Goal: Task Accomplishment & Management: Use online tool/utility

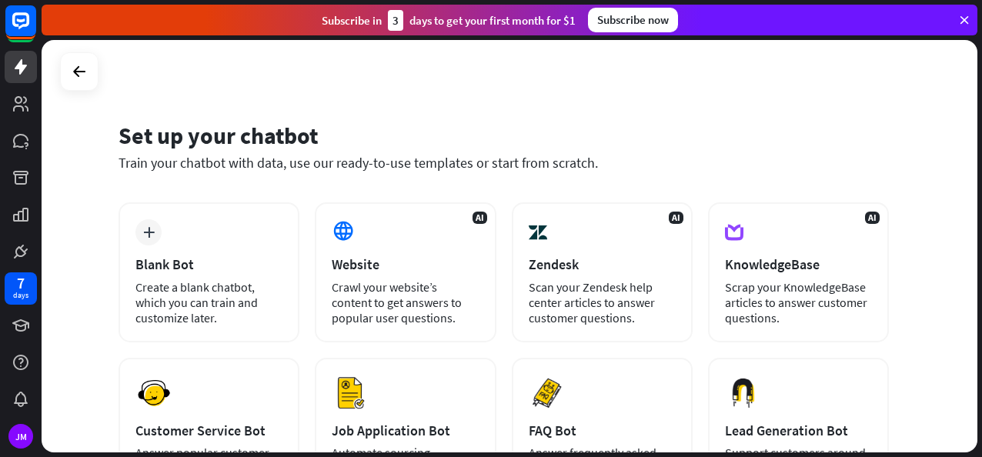
scroll to position [102, 0]
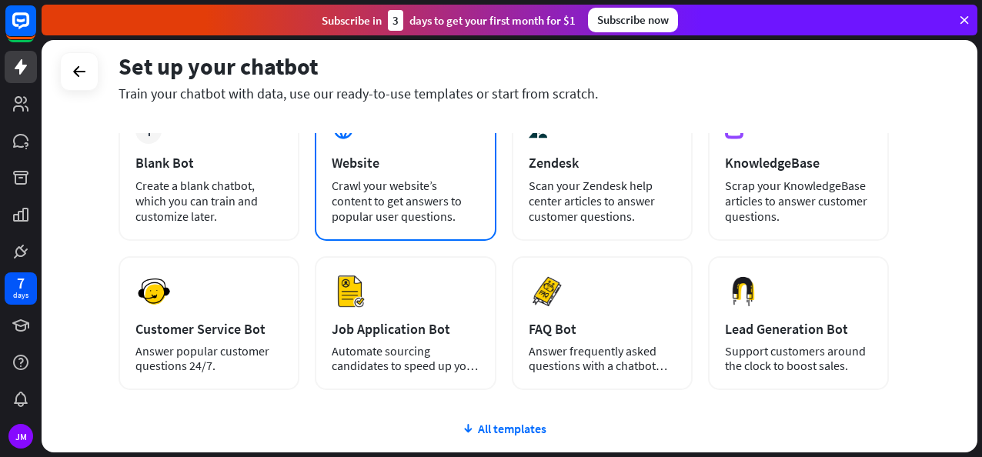
click at [449, 170] on div "Website" at bounding box center [405, 163] width 147 height 18
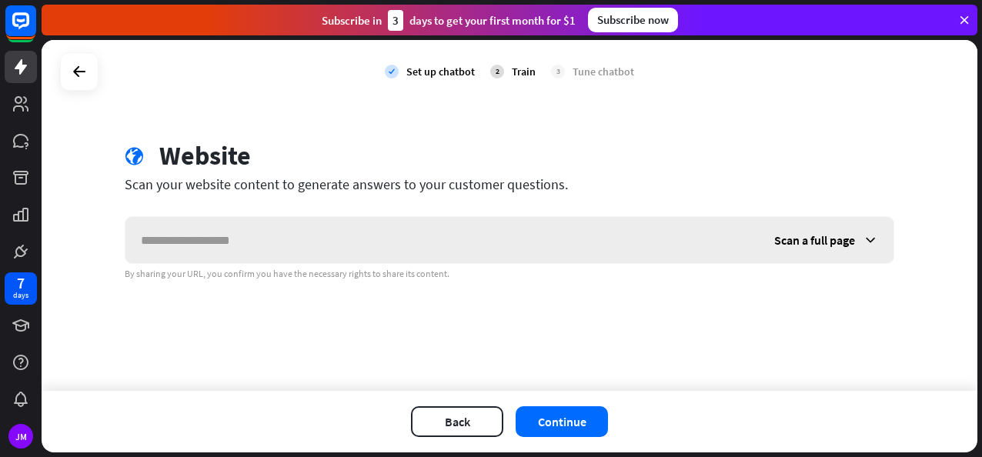
click at [452, 249] on input "text" at bounding box center [443, 240] width 634 height 46
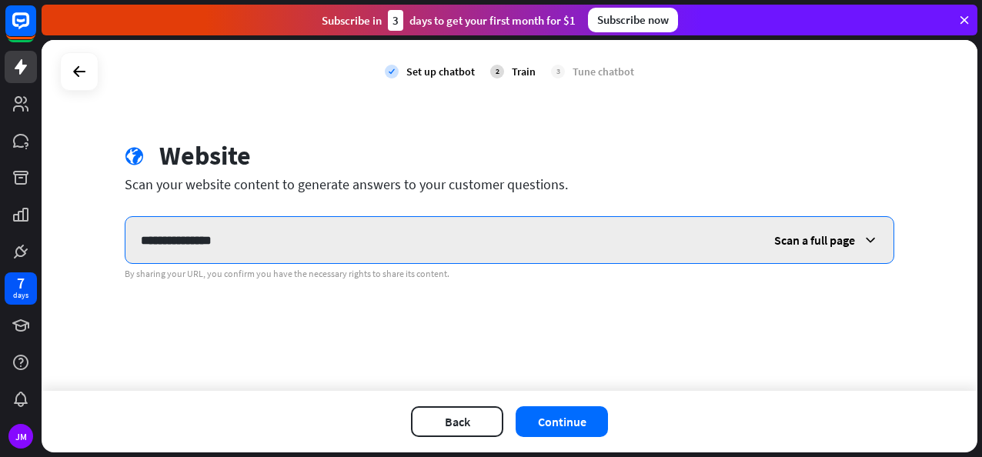
paste input "*********"
type input "**********"
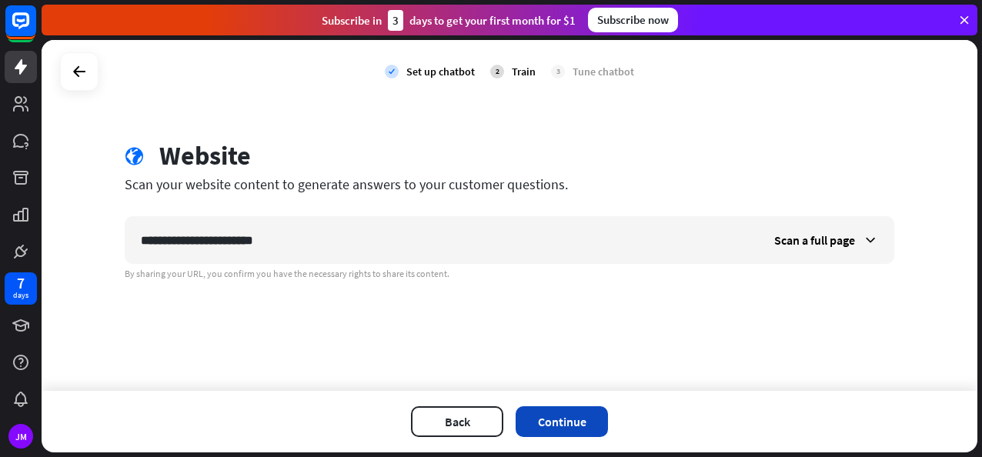
click at [553, 414] on button "Continue" at bounding box center [562, 422] width 92 height 31
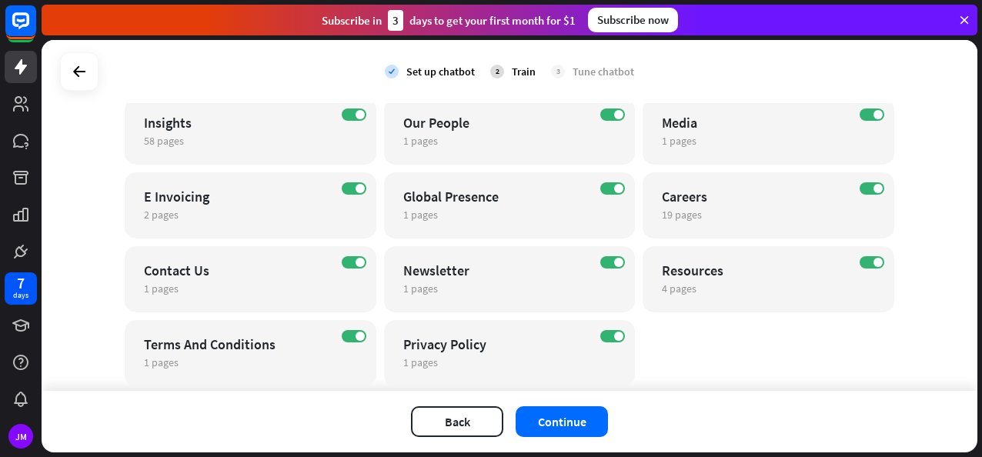
scroll to position [0, 0]
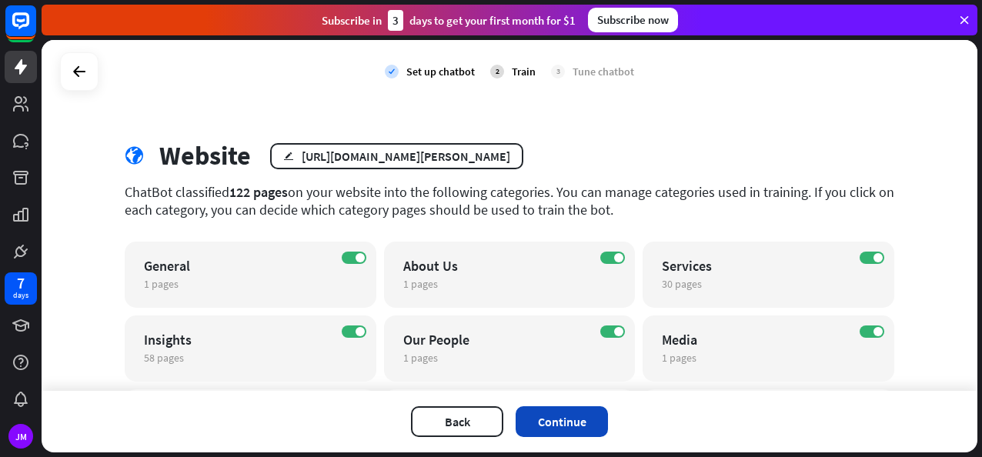
click at [567, 430] on button "Continue" at bounding box center [562, 422] width 92 height 31
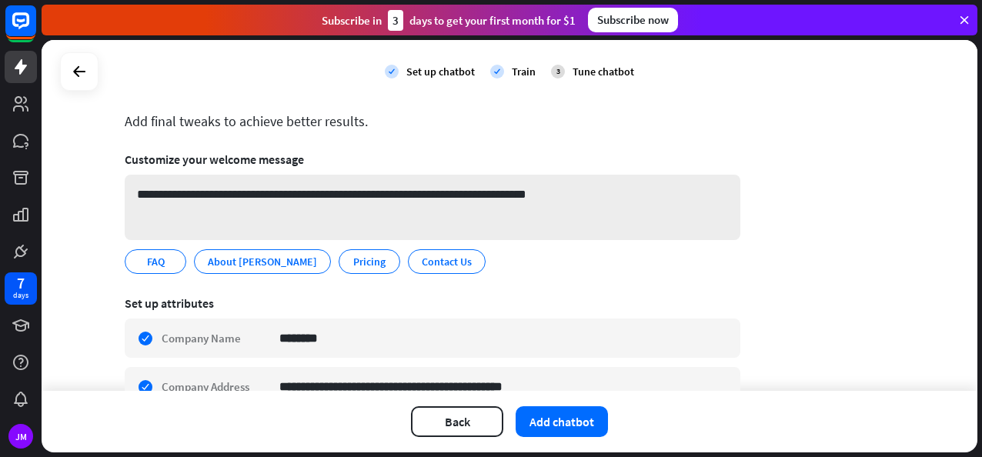
scroll to position [24, 0]
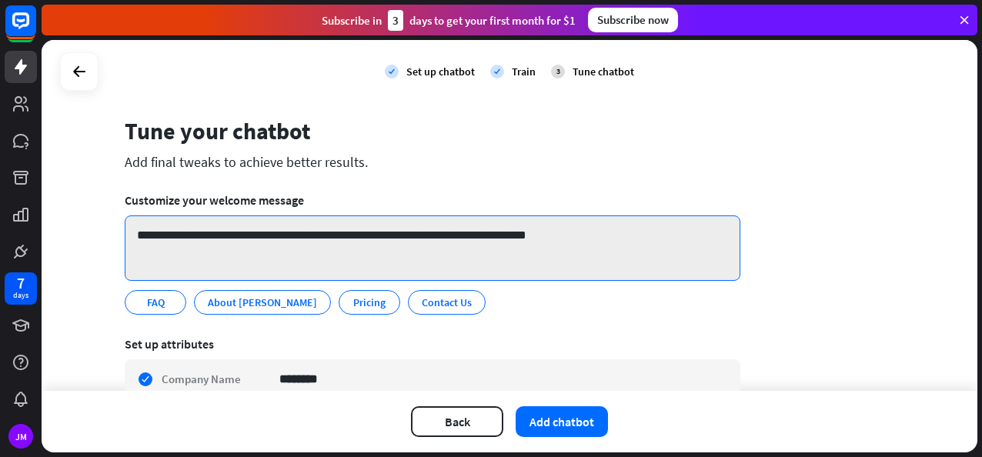
drag, startPoint x: 564, startPoint y: 240, endPoint x: 648, endPoint y: 234, distance: 84.9
click at [564, 240] on textarea "**********" at bounding box center [433, 248] width 616 height 65
paste textarea
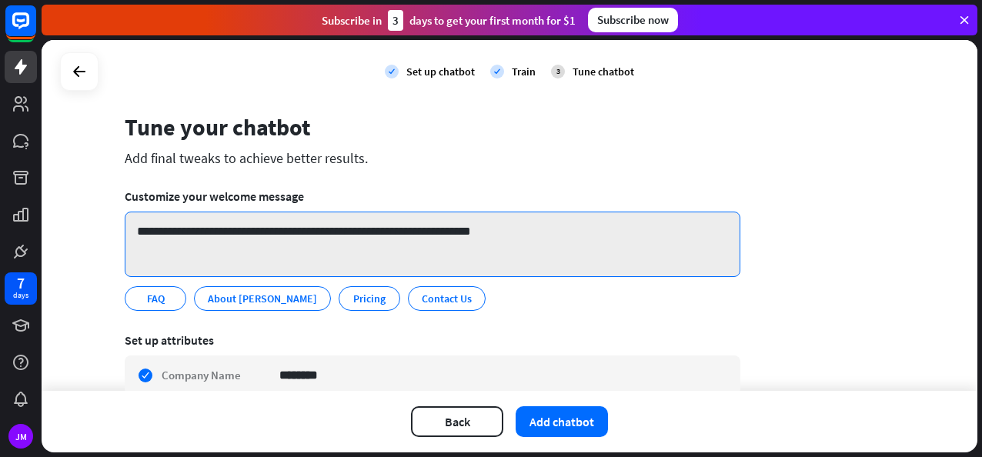
scroll to position [0, 0]
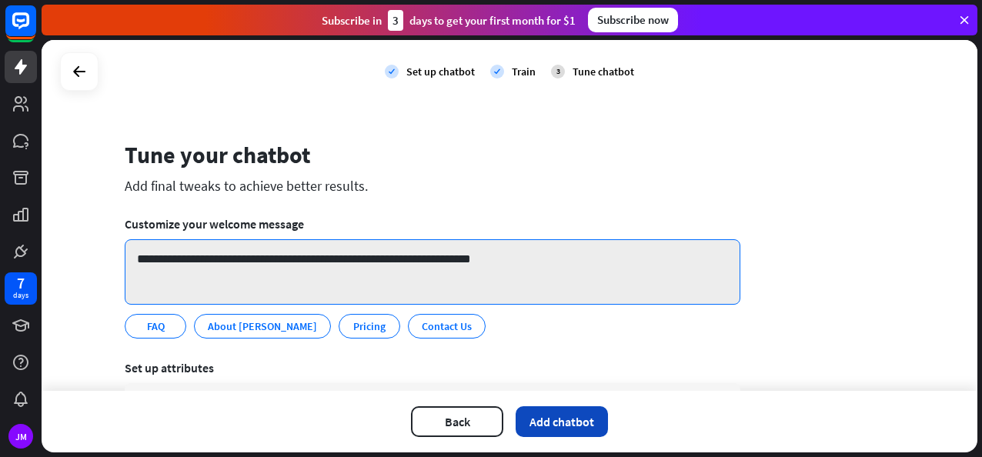
type textarea "**********"
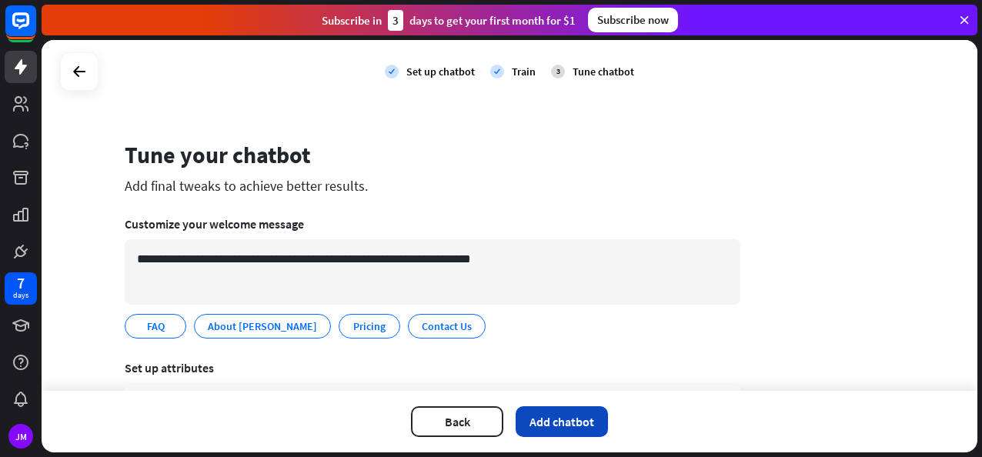
click at [554, 428] on button "Add chatbot" at bounding box center [562, 422] width 92 height 31
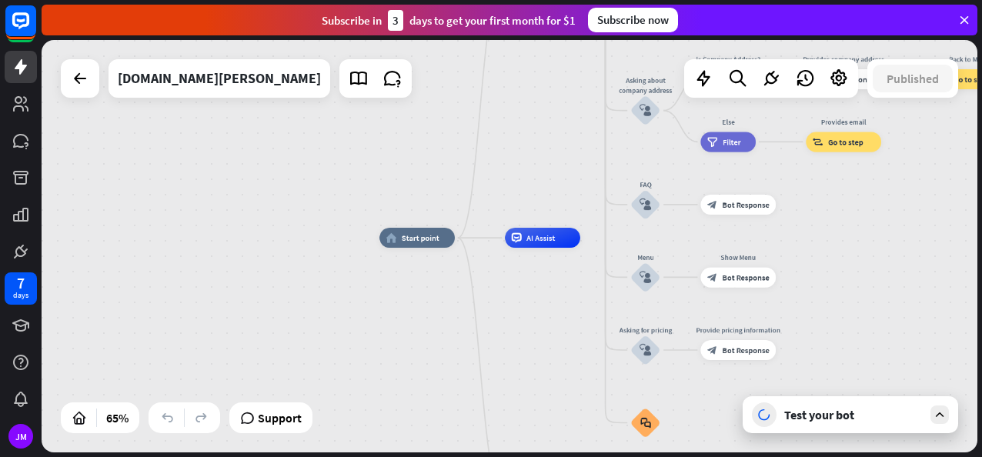
click at [901, 414] on div "Test your bot" at bounding box center [854, 414] width 139 height 15
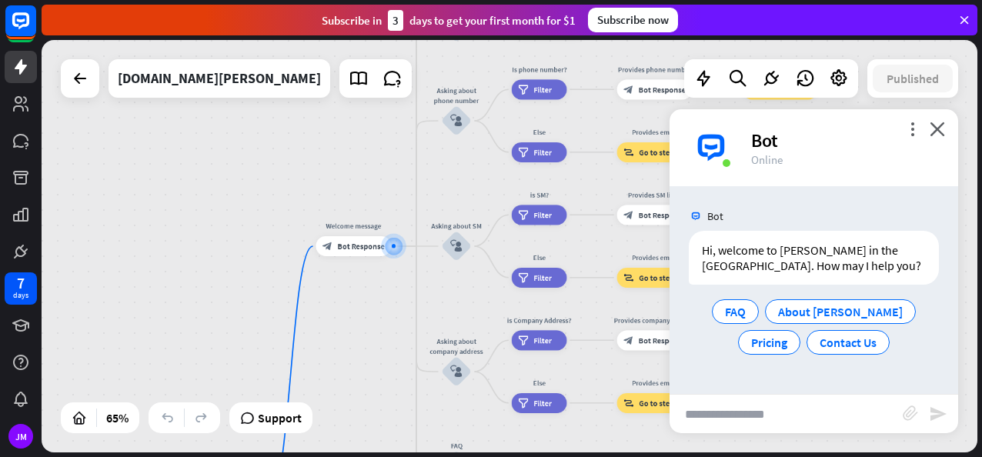
click at [790, 407] on input "text" at bounding box center [786, 414] width 233 height 38
click at [788, 335] on span "Pricing" at bounding box center [769, 342] width 36 height 15
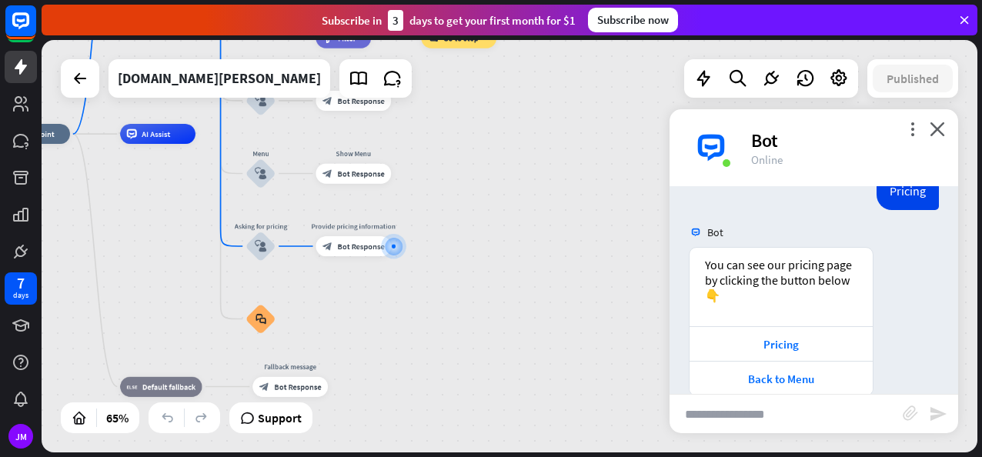
scroll to position [174, 0]
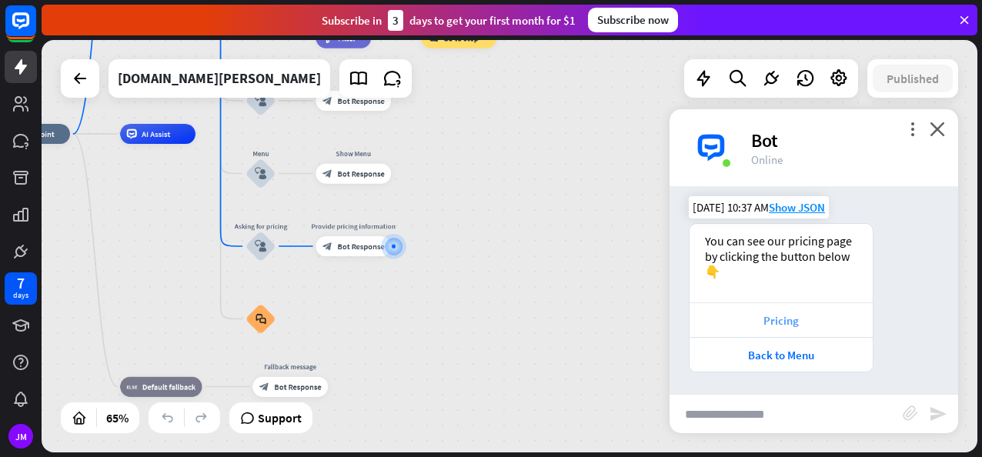
click at [823, 314] on div "Pricing" at bounding box center [782, 320] width 168 height 15
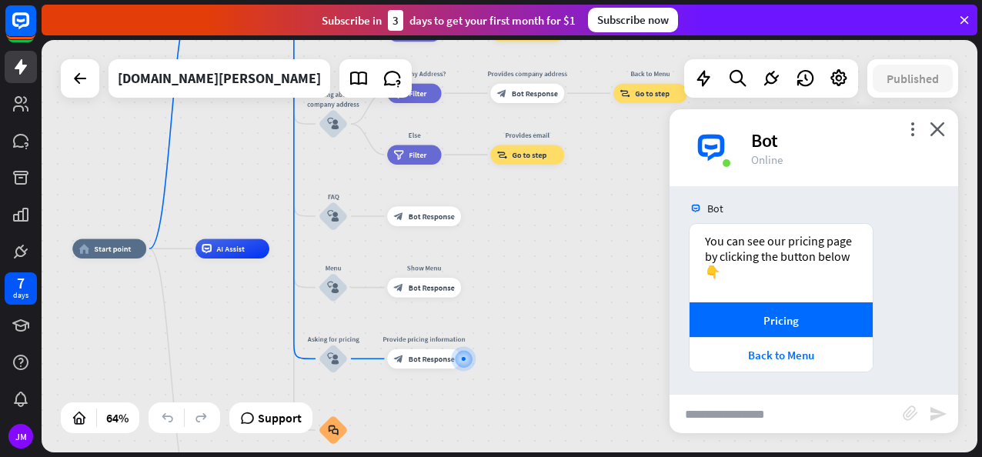
drag, startPoint x: 433, startPoint y: 166, endPoint x: 508, endPoint y: 277, distance: 134.8
click at [508, 277] on div "home_2 Start point Welcome message block_bot_response Bot Response About us blo…" at bounding box center [371, 380] width 598 height 263
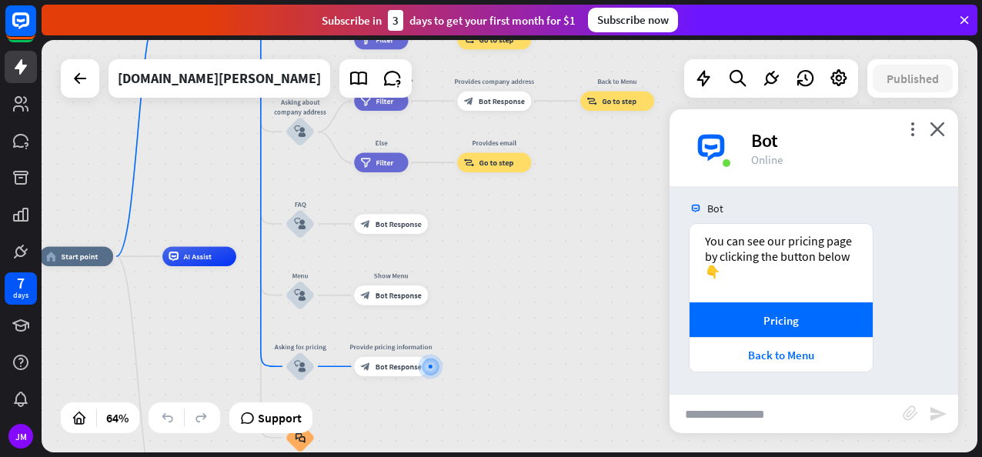
drag, startPoint x: 541, startPoint y: 269, endPoint x: 508, endPoint y: 278, distance: 34.2
click at [508, 278] on div "home_2 Start point Welcome message block_bot_response Bot Response About us blo…" at bounding box center [338, 387] width 598 height 263
click at [941, 129] on icon "close" at bounding box center [937, 129] width 15 height 15
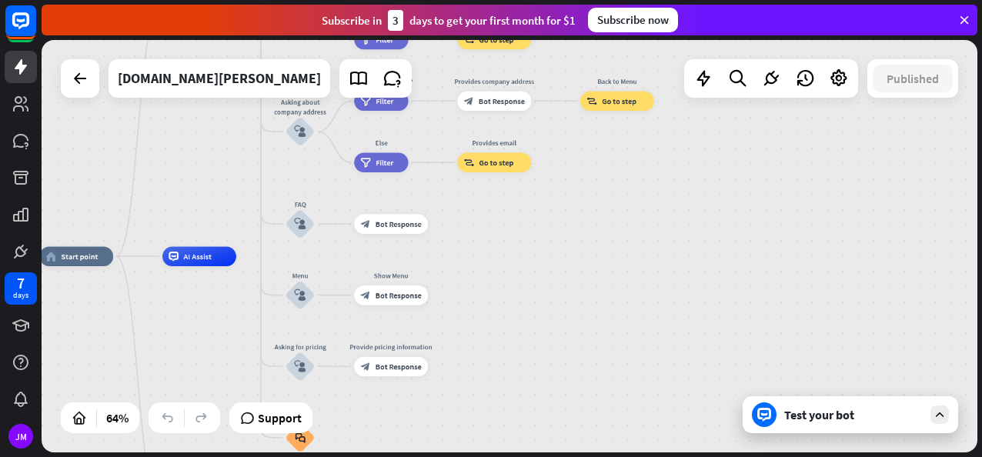
click at [828, 422] on div "Test your bot" at bounding box center [854, 414] width 139 height 15
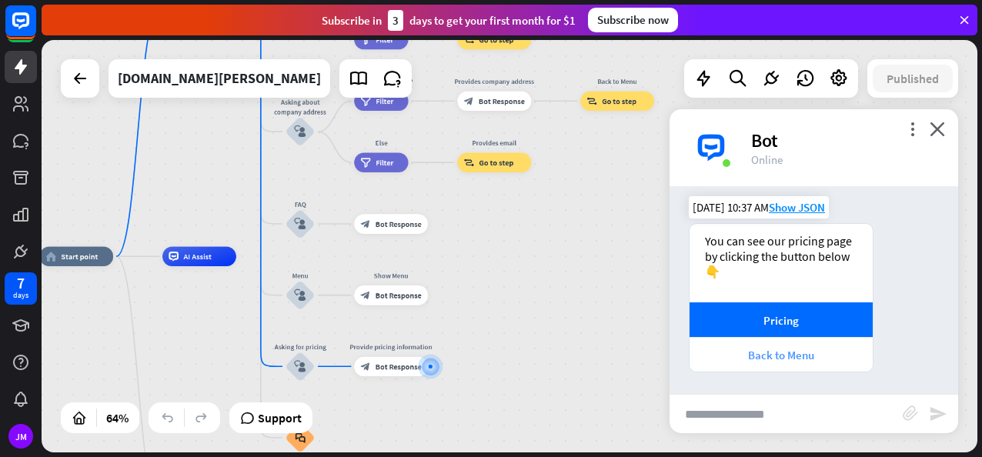
click at [771, 350] on div "Back to Menu" at bounding box center [782, 355] width 168 height 15
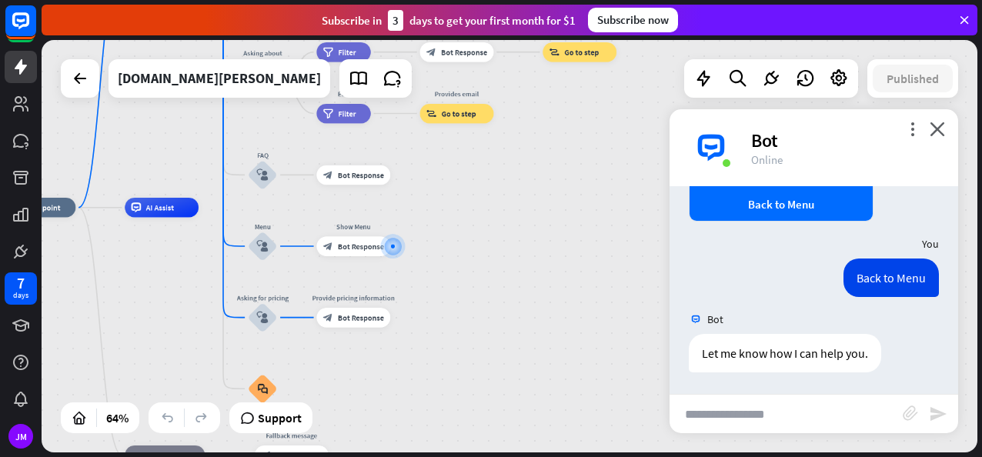
scroll to position [325, 0]
click at [778, 412] on input "text" at bounding box center [786, 414] width 233 height 38
type input "**********"
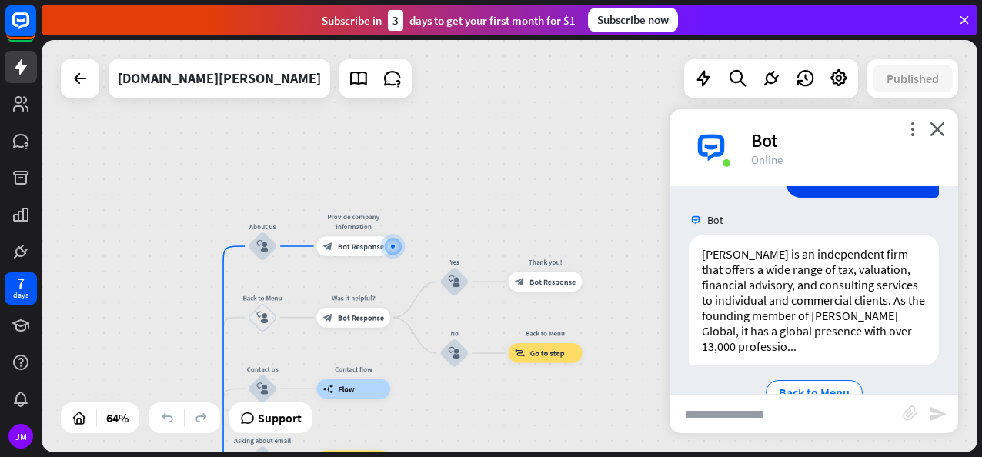
scroll to position [611, 0]
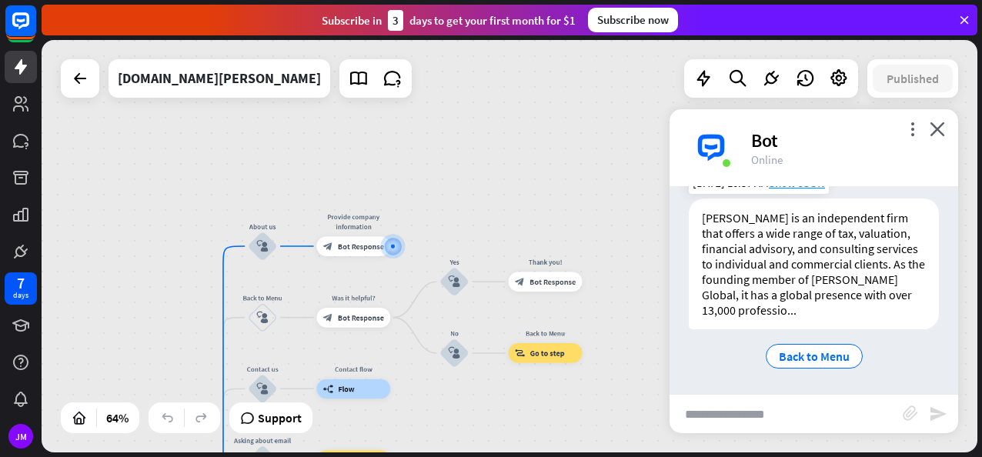
click at [842, 313] on div "[PERSON_NAME] is an independent firm that offers a wide range of tax, valuation…" at bounding box center [814, 264] width 250 height 131
click at [845, 297] on div "[PERSON_NAME] is an independent firm that offers a wide range of tax, valuation…" at bounding box center [814, 264] width 250 height 131
click at [346, 229] on div "Edit name" at bounding box center [344, 224] width 40 height 15
click at [473, 209] on div "**********" at bounding box center [510, 246] width 936 height 413
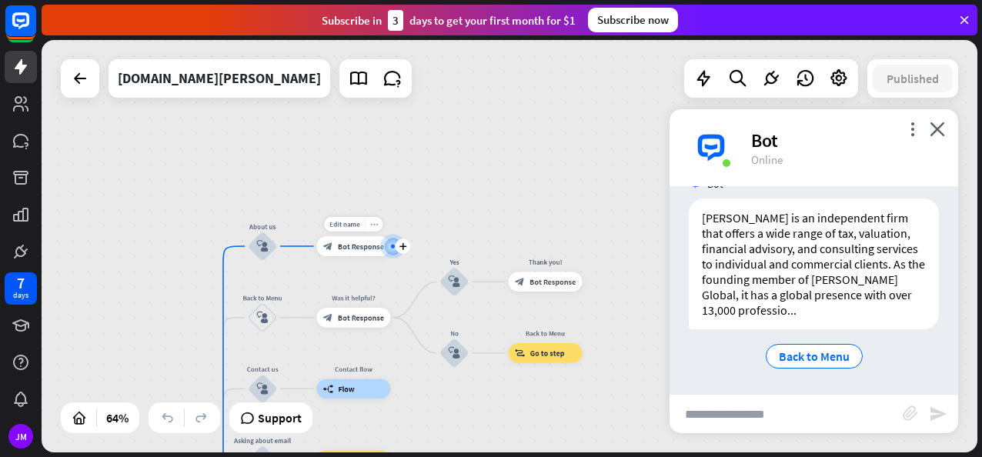
click at [373, 225] on icon "more_horiz" at bounding box center [374, 224] width 8 height 8
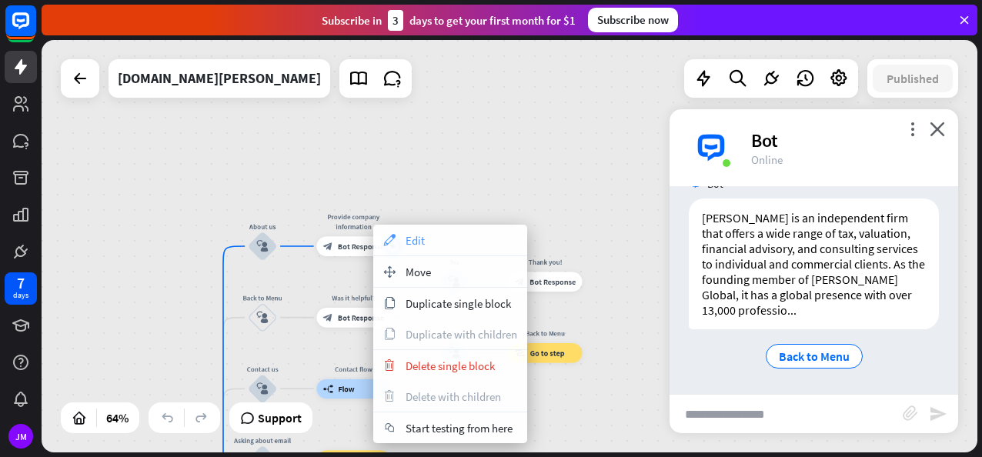
click at [436, 233] on div "appearance Edit" at bounding box center [450, 240] width 154 height 31
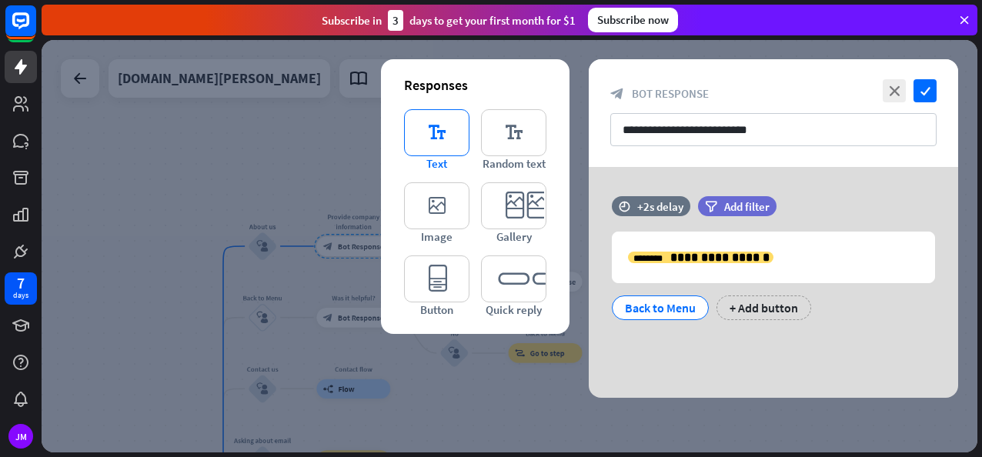
click at [440, 127] on icon "editor_text" at bounding box center [436, 132] width 65 height 47
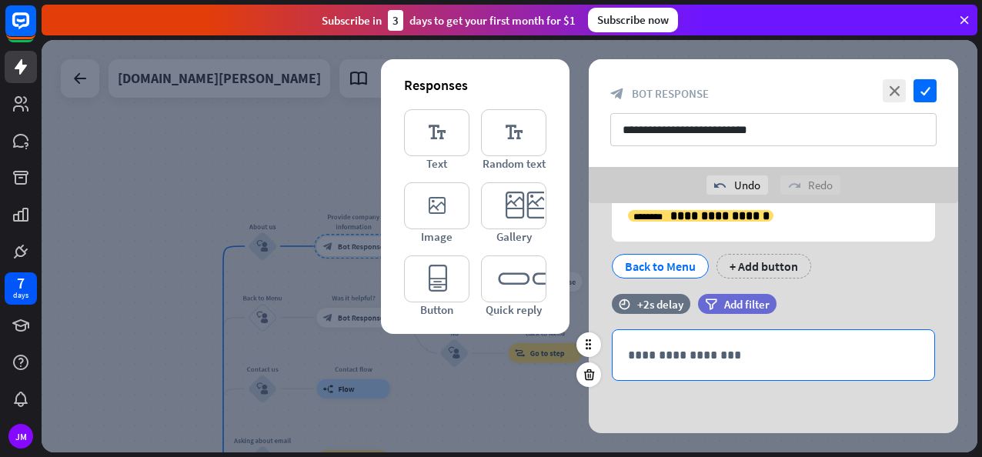
scroll to position [25, 0]
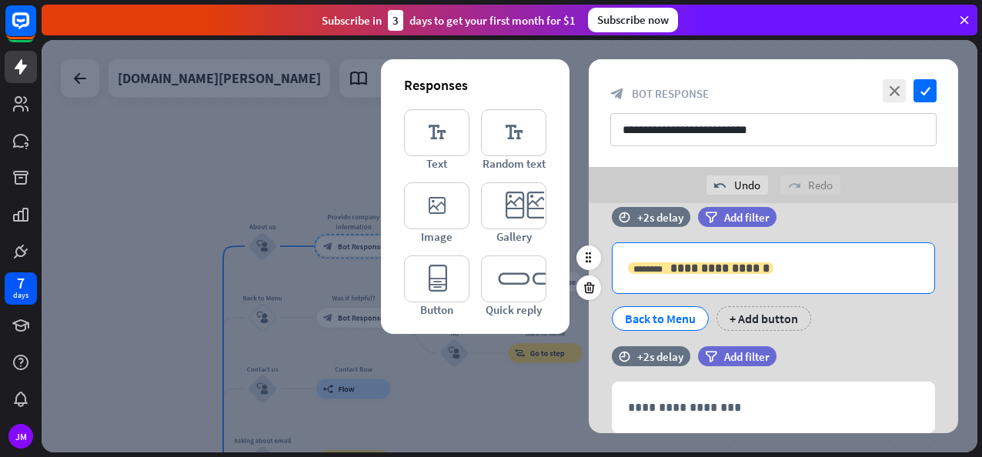
click at [715, 273] on span "**********" at bounding box center [720, 269] width 99 height 12
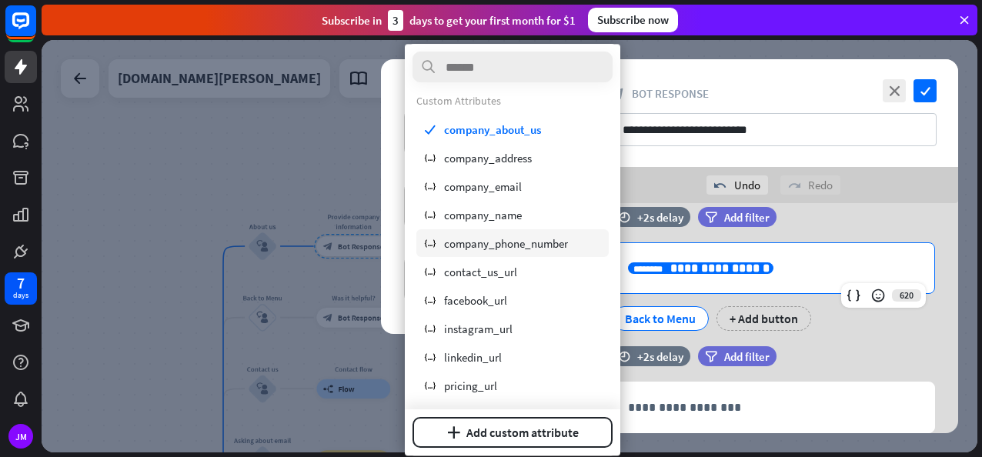
scroll to position [0, 0]
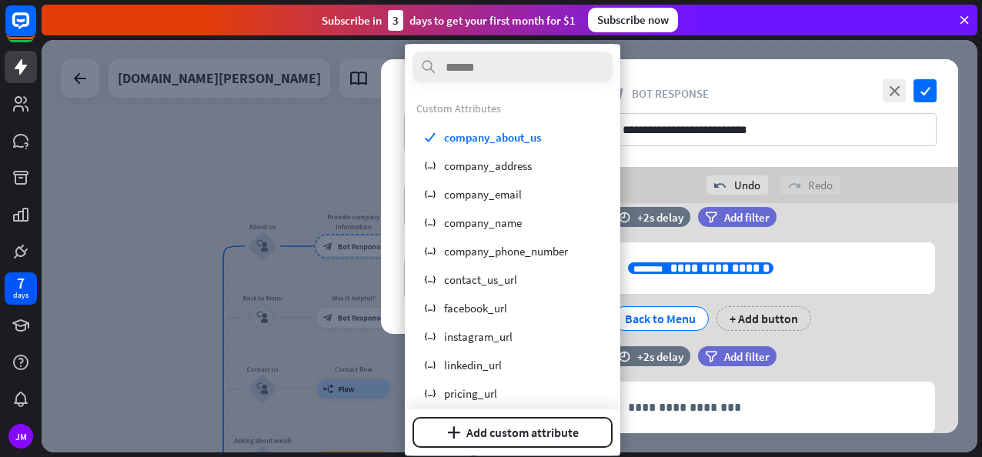
click at [934, 202] on div "undo Undo redo Redo" at bounding box center [774, 185] width 370 height 36
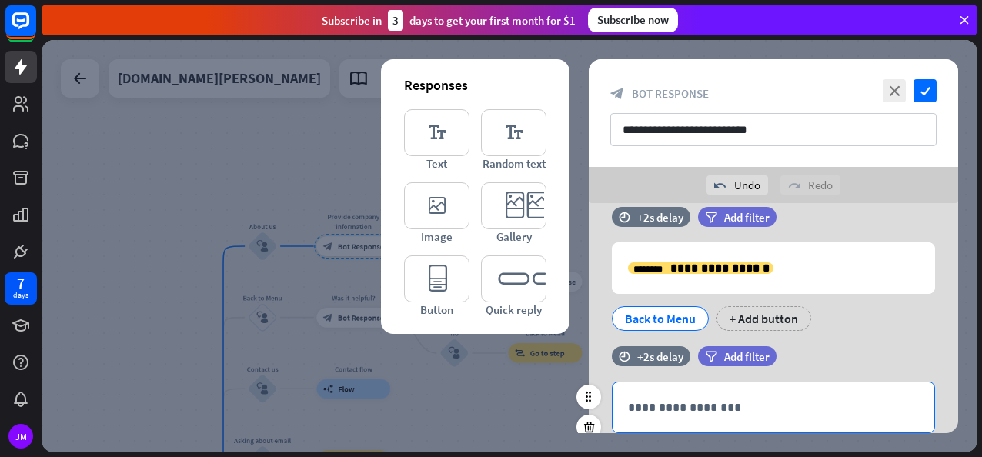
scroll to position [78, 0]
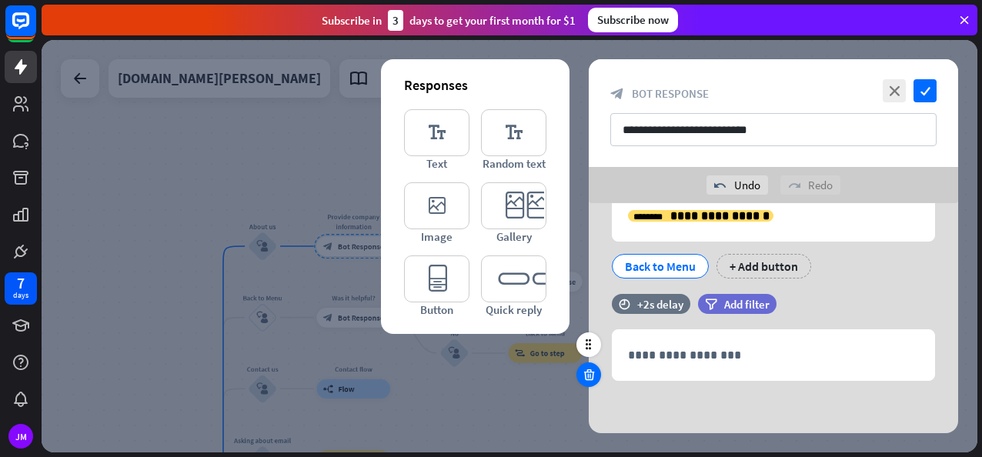
click at [584, 373] on icon at bounding box center [589, 375] width 15 height 14
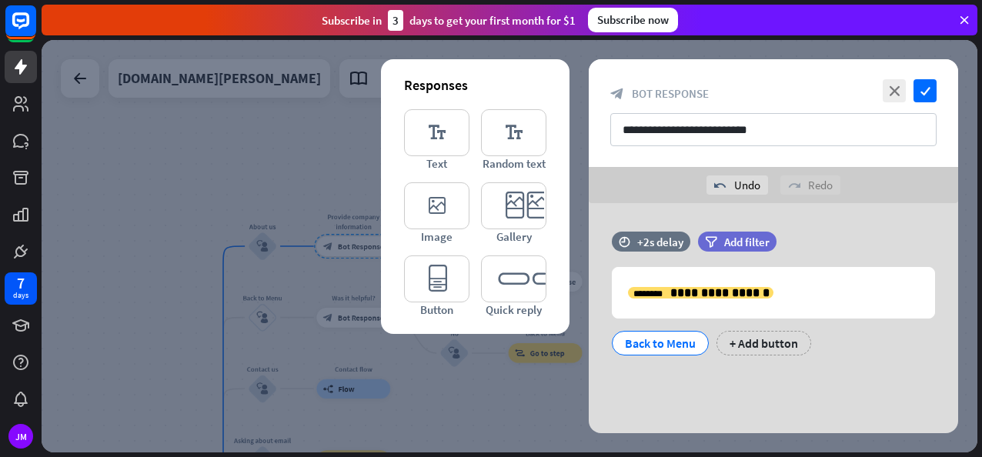
scroll to position [0, 0]
click at [898, 88] on icon "close" at bounding box center [894, 90] width 23 height 23
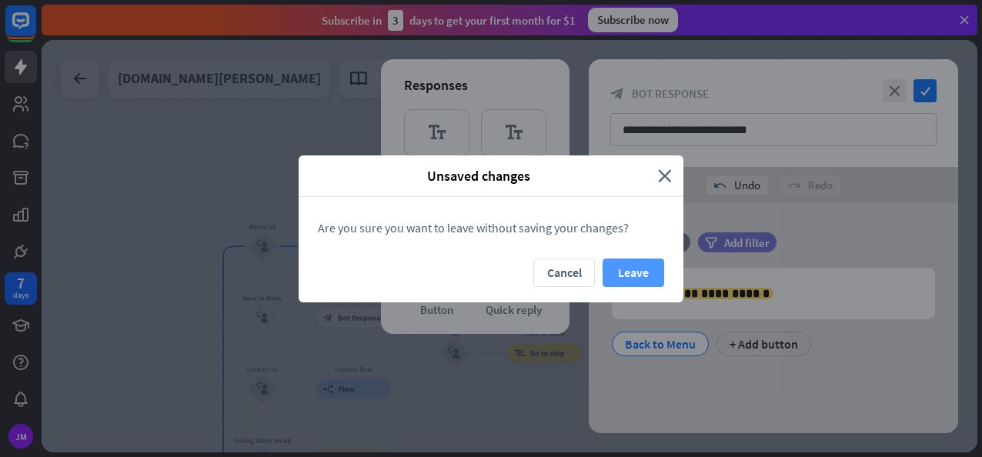
click at [618, 283] on button "Leave" at bounding box center [634, 273] width 62 height 28
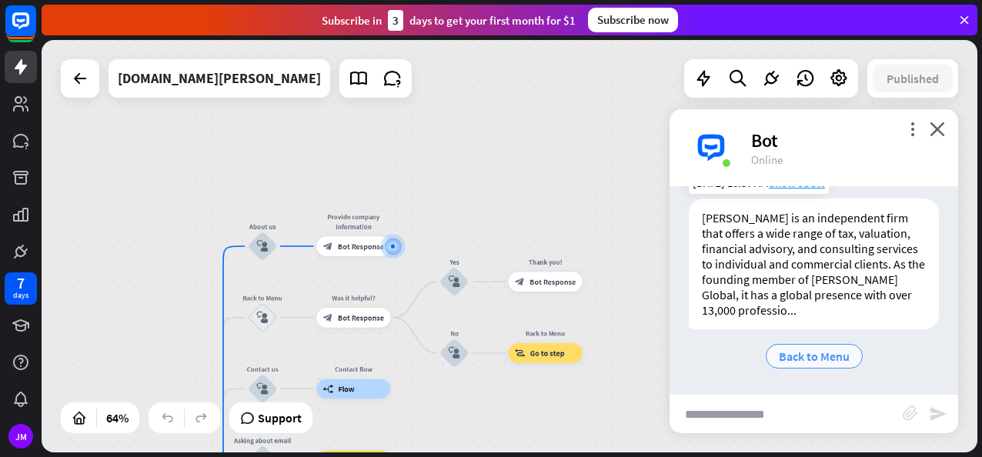
click at [825, 354] on span "Back to Menu" at bounding box center [814, 356] width 71 height 15
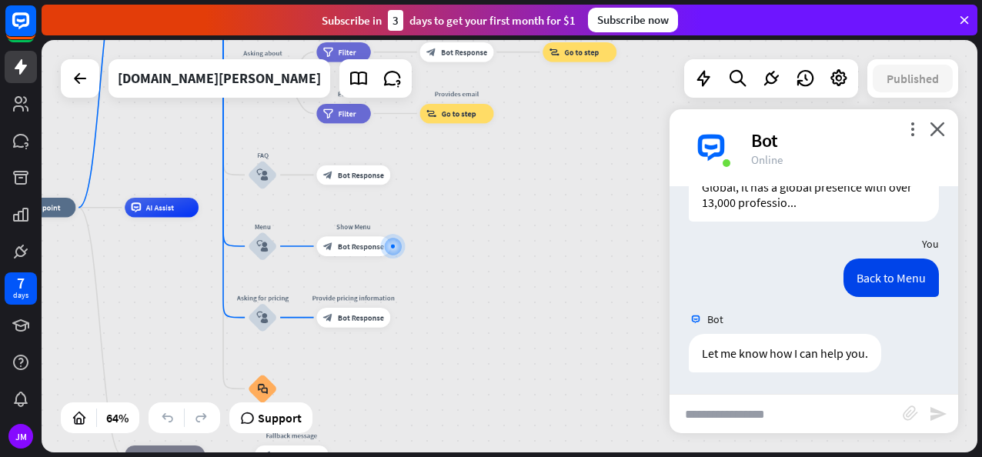
scroll to position [719, 0]
click at [66, 211] on div "home_2 Start point" at bounding box center [39, 208] width 74 height 20
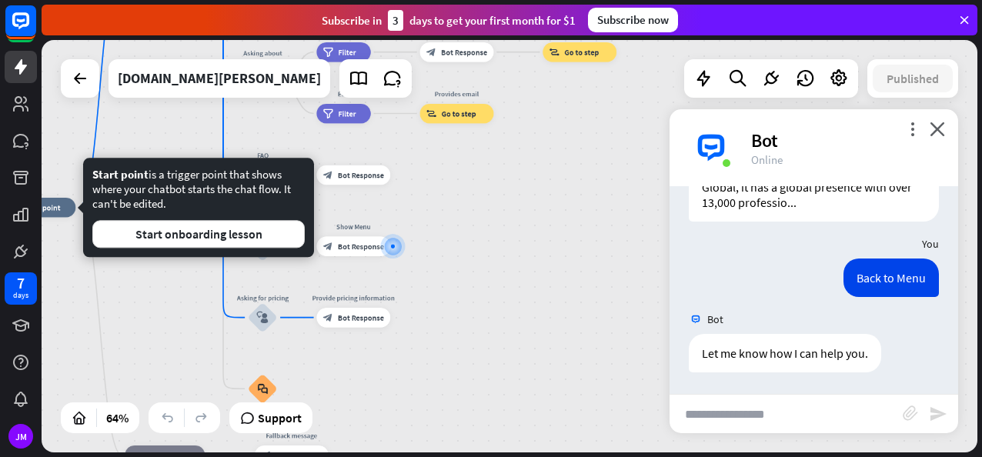
click at [196, 309] on div "home_2 Start point Welcome message block_bot_response Bot Response About us blo…" at bounding box center [301, 339] width 598 height 263
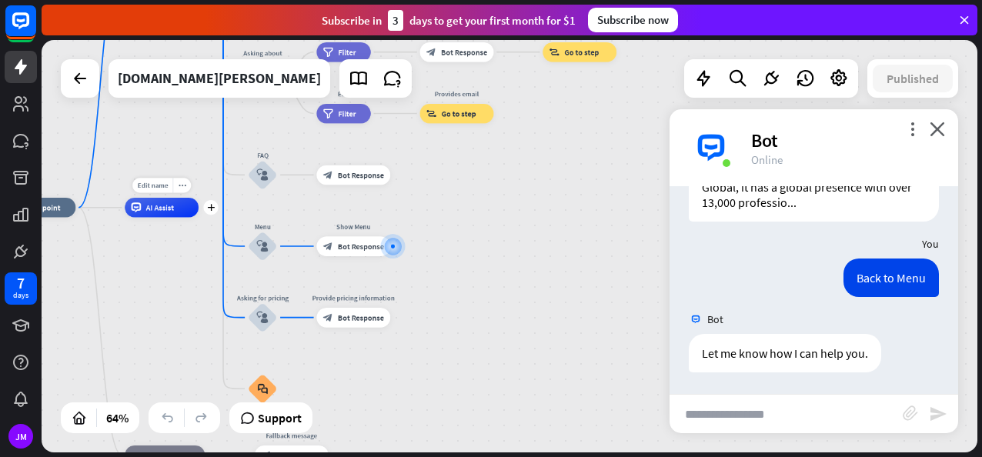
click at [172, 218] on div "Edit name more_horiz plus AI Assist" at bounding box center [162, 208] width 74 height 20
click at [933, 131] on icon "close" at bounding box center [937, 129] width 15 height 15
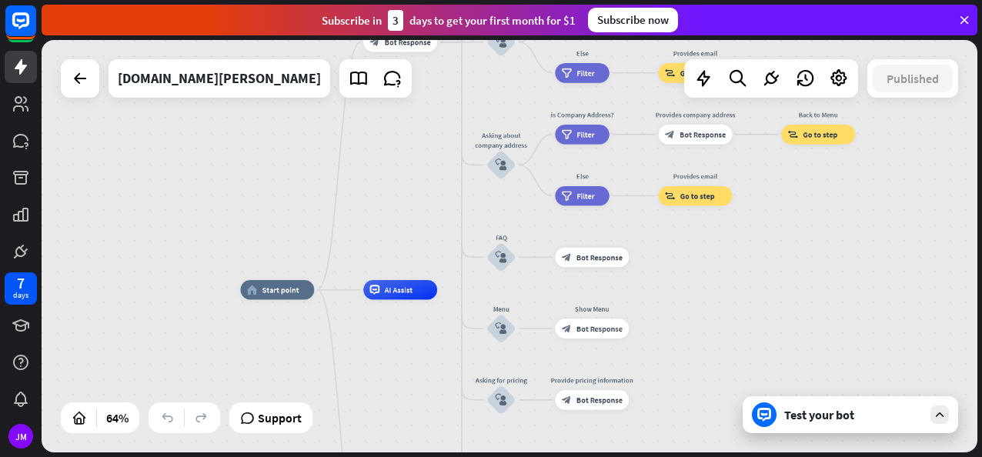
drag, startPoint x: 432, startPoint y: 286, endPoint x: 671, endPoint y: 366, distance: 252.0
click at [671, 366] on div "home_2 Start point Welcome message block_bot_response Bot Response About us blo…" at bounding box center [539, 421] width 598 height 263
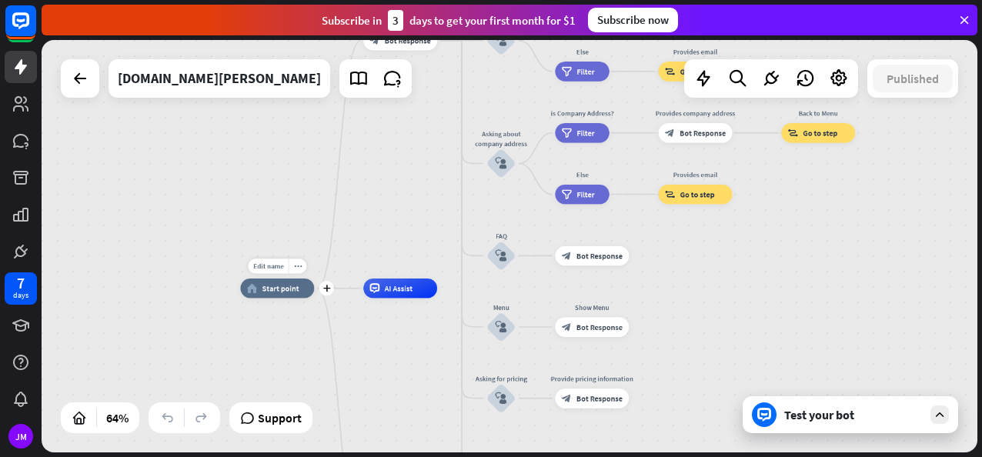
click at [270, 288] on span "Start point" at bounding box center [281, 288] width 37 height 10
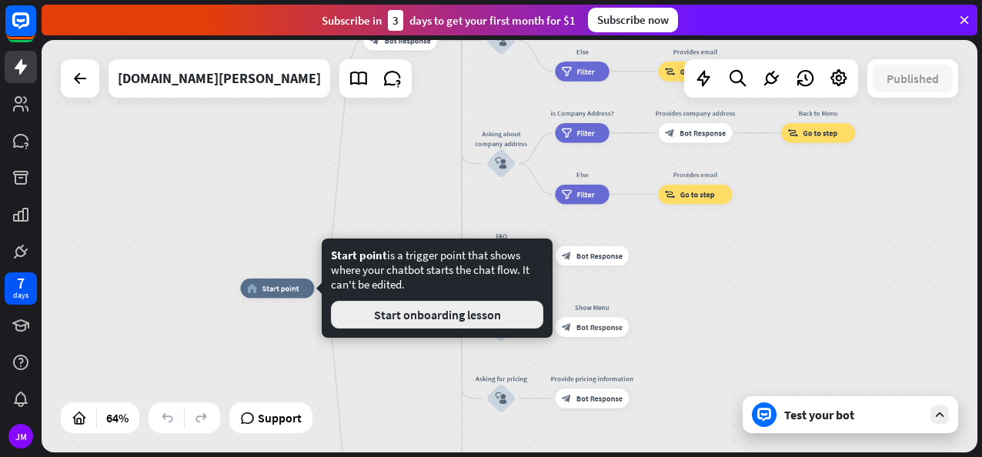
click at [440, 316] on button "Start onboarding lesson" at bounding box center [437, 315] width 213 height 28
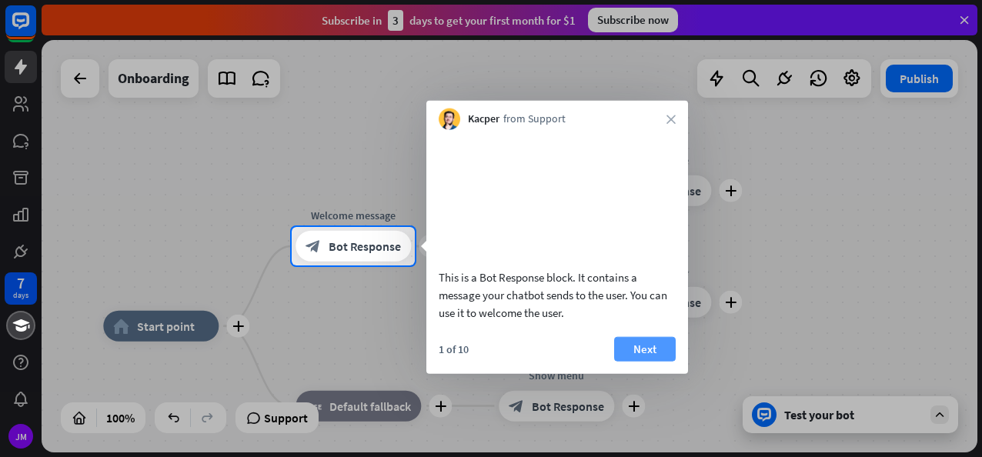
click at [641, 361] on button "Next" at bounding box center [645, 348] width 62 height 25
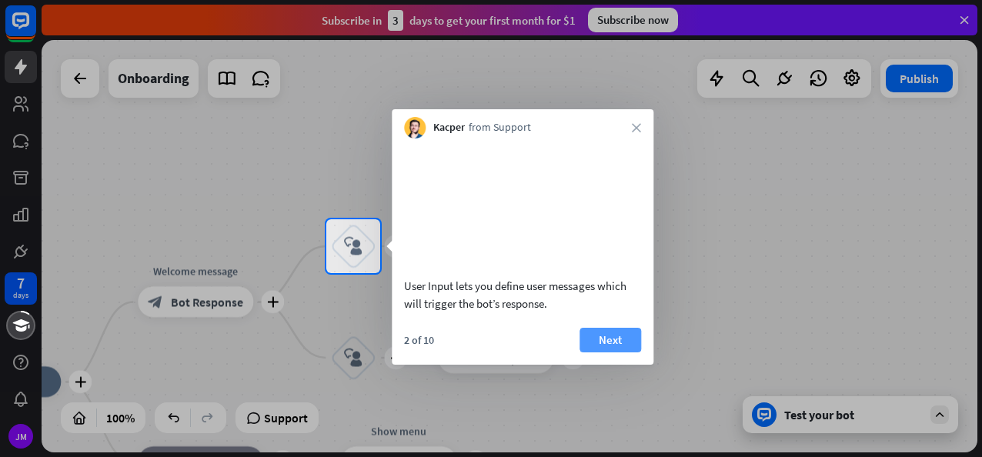
click at [601, 353] on button "Next" at bounding box center [611, 340] width 62 height 25
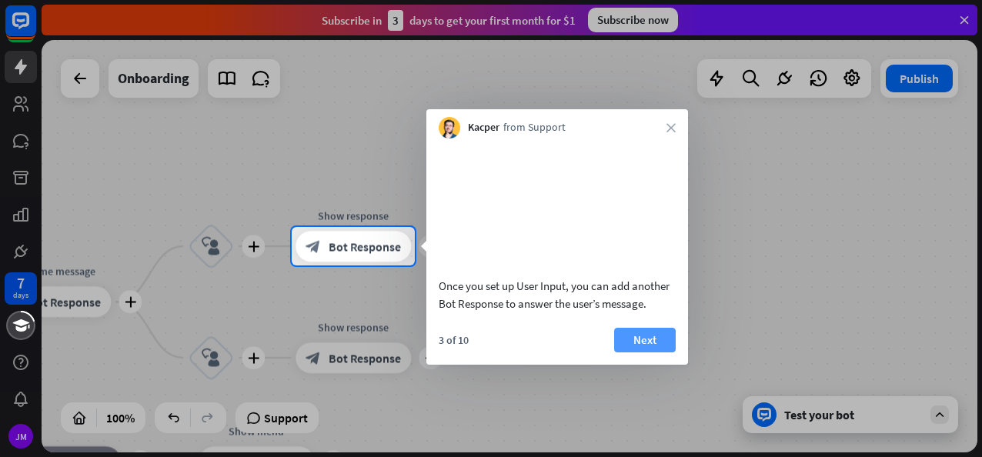
click at [657, 353] on button "Next" at bounding box center [645, 340] width 62 height 25
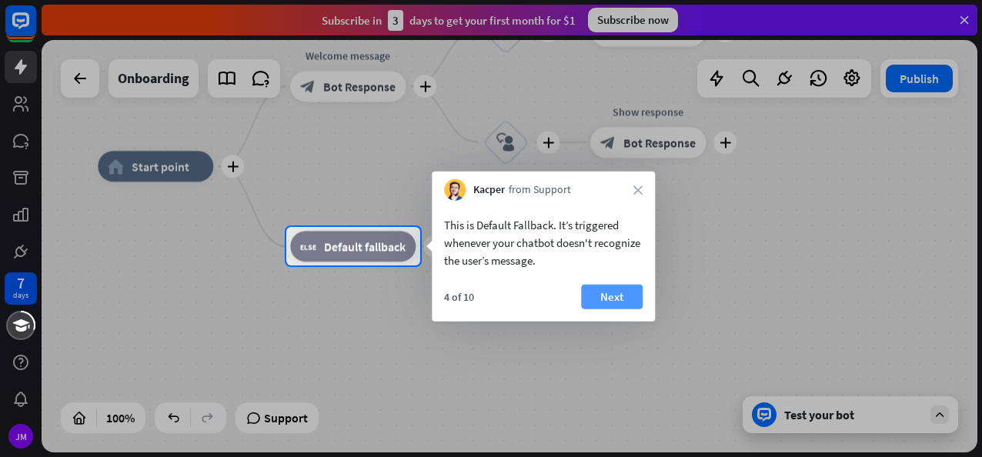
click at [604, 293] on button "Next" at bounding box center [612, 297] width 62 height 25
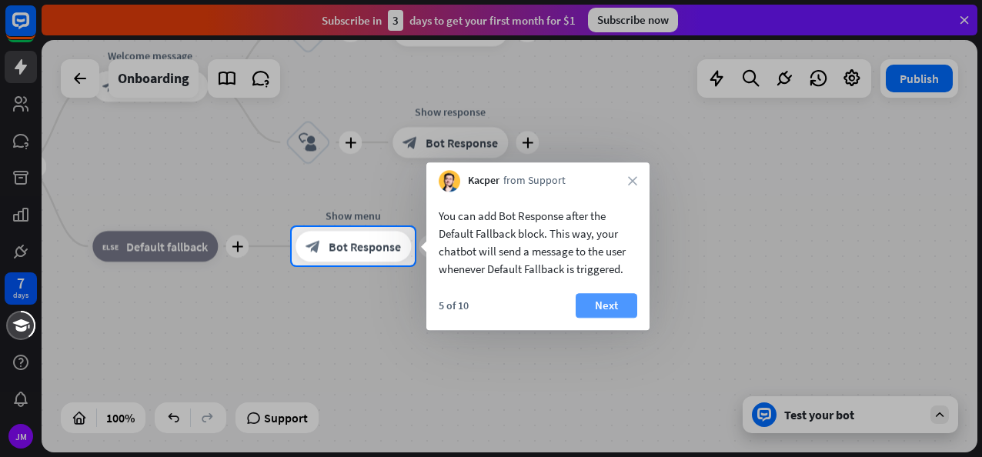
click at [605, 305] on button "Next" at bounding box center [607, 305] width 62 height 25
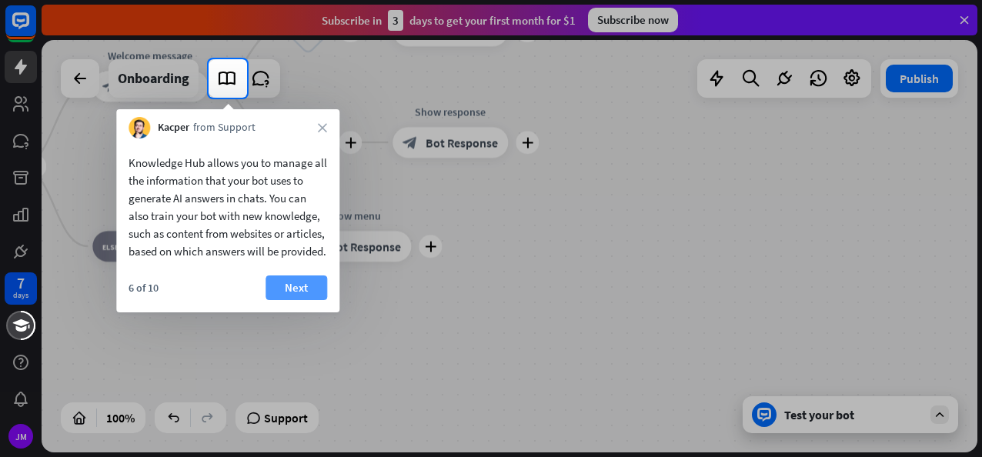
click at [322, 300] on button "Next" at bounding box center [297, 288] width 62 height 25
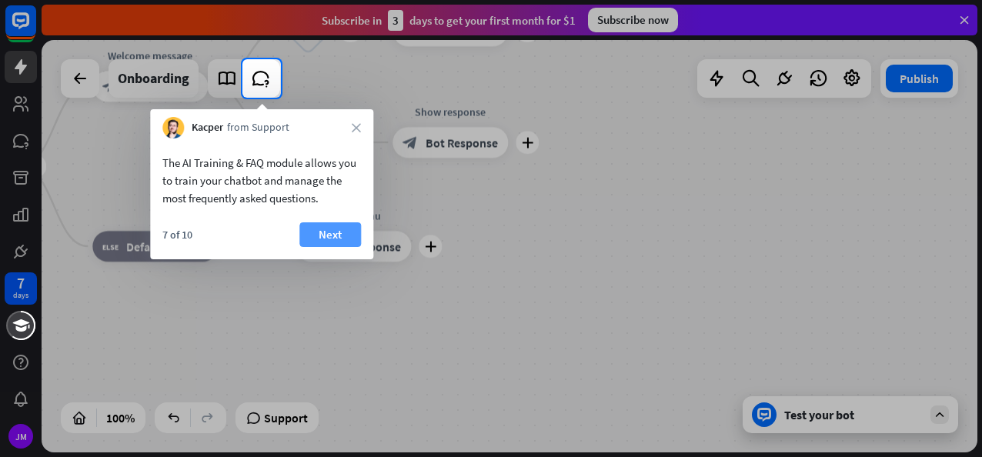
click at [341, 231] on button "Next" at bounding box center [331, 235] width 62 height 25
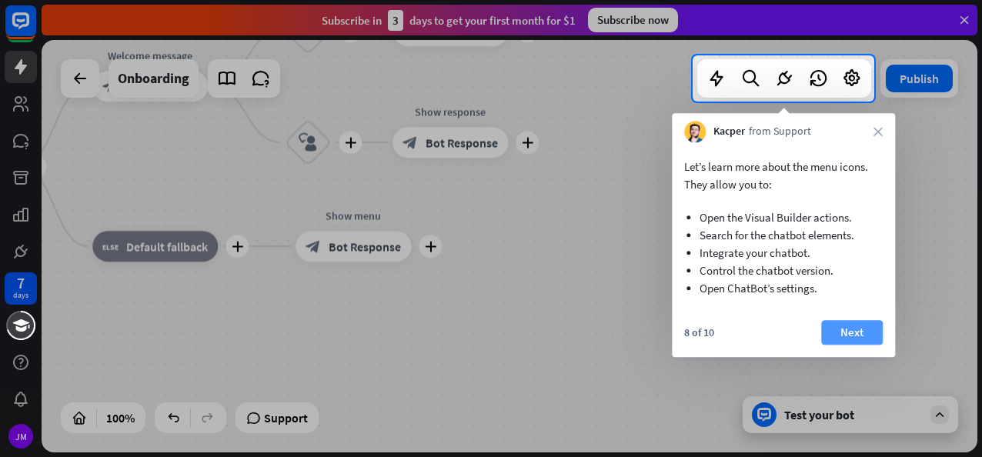
click at [847, 335] on button "Next" at bounding box center [853, 332] width 62 height 25
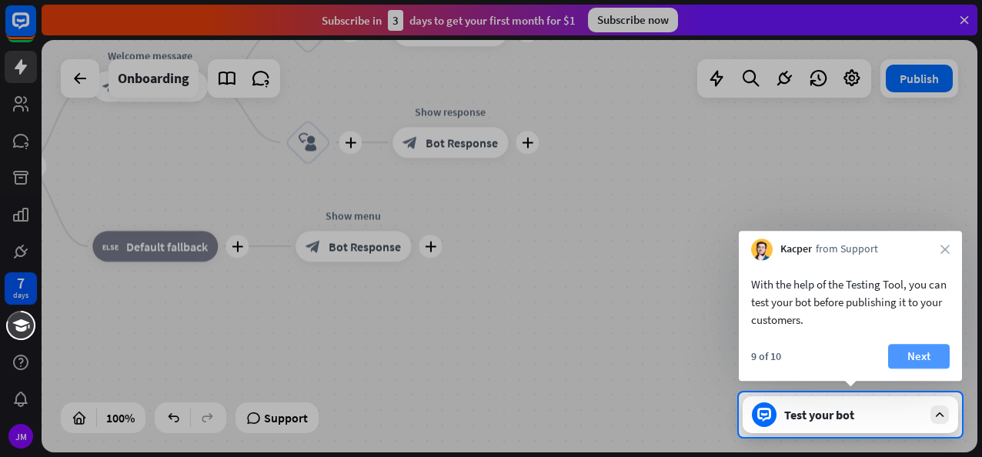
click at [924, 345] on button "Next" at bounding box center [920, 356] width 62 height 25
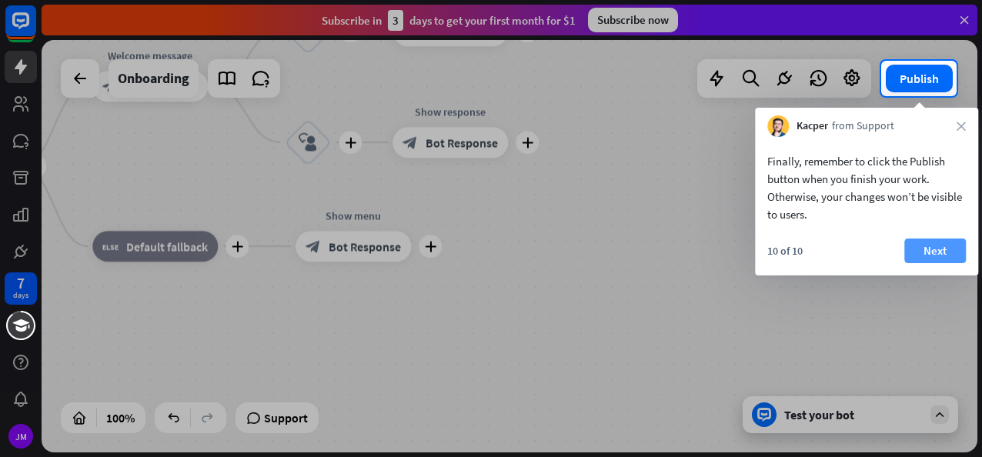
click at [944, 240] on button "Next" at bounding box center [936, 251] width 62 height 25
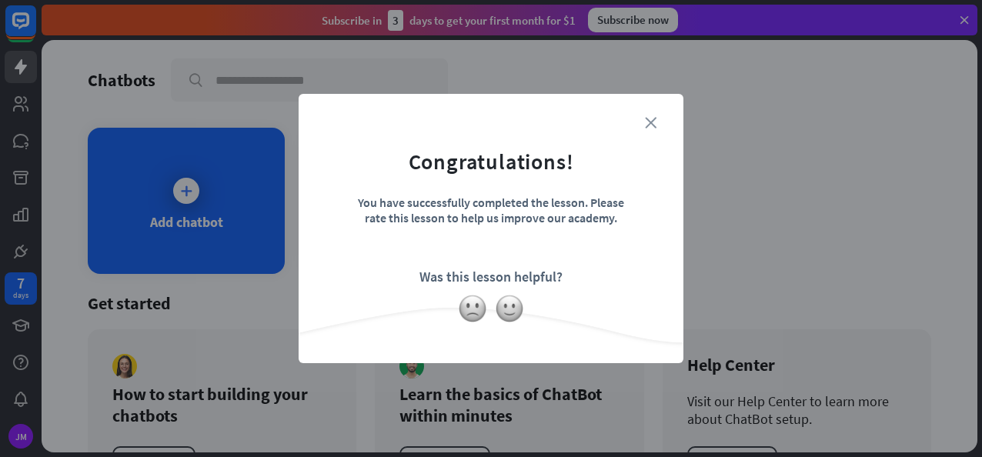
click at [648, 122] on icon "close" at bounding box center [651, 123] width 12 height 12
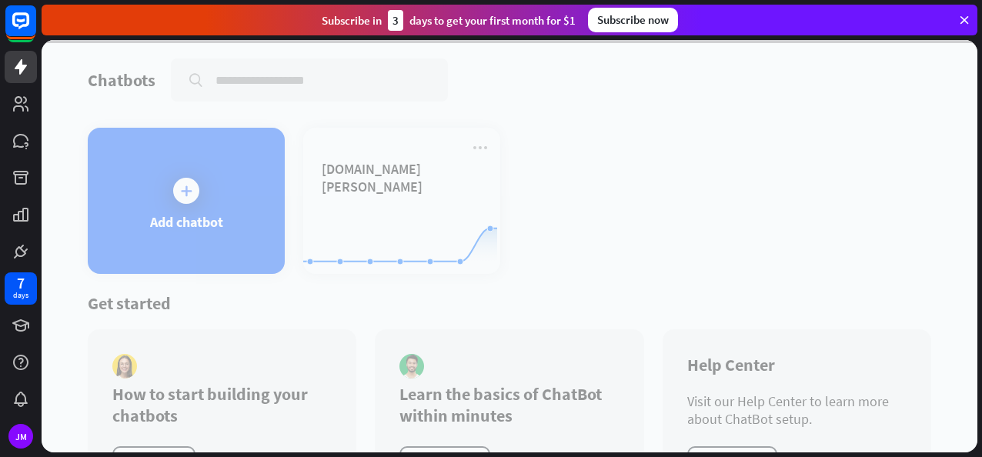
click at [383, 233] on div at bounding box center [510, 246] width 936 height 413
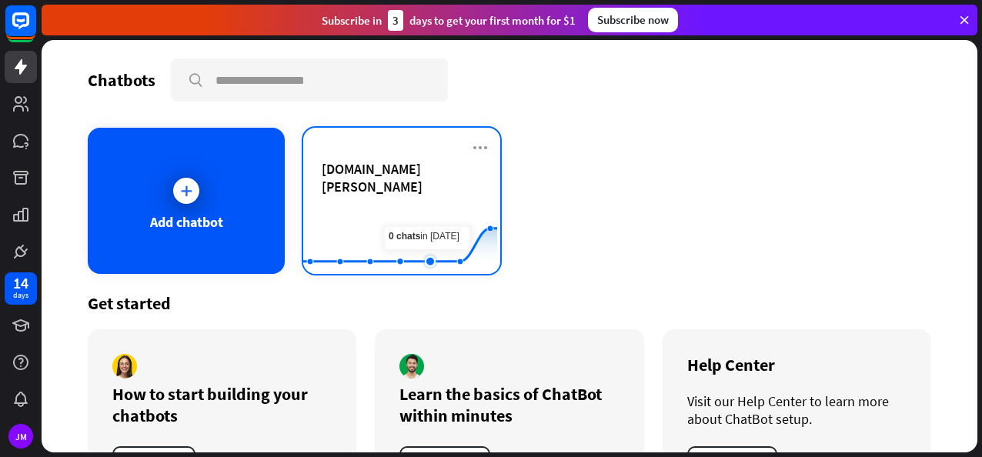
click at [437, 223] on rect at bounding box center [400, 236] width 194 height 96
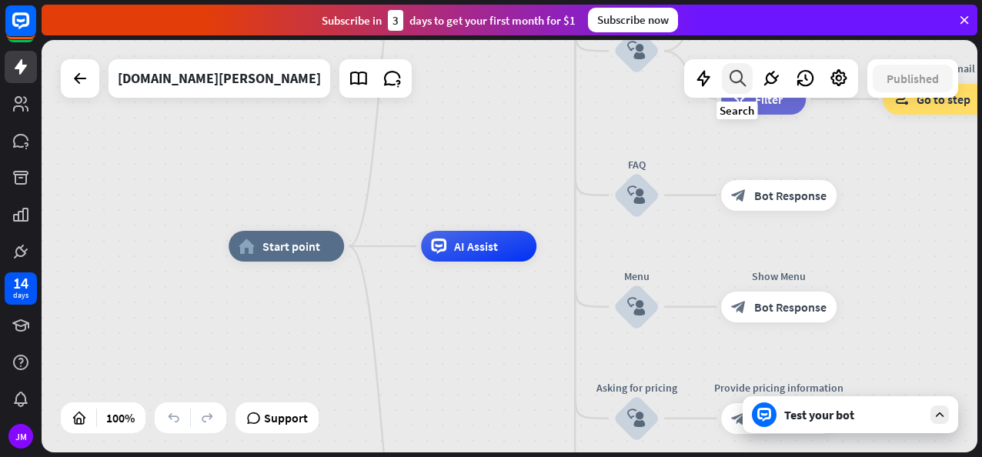
click at [751, 72] on div at bounding box center [737, 78] width 31 height 31
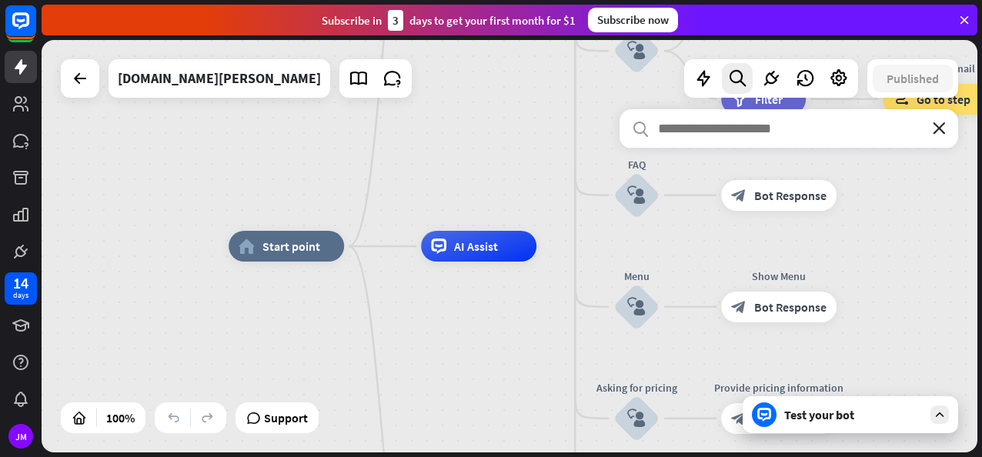
click at [941, 122] on icon "close" at bounding box center [939, 128] width 13 height 12
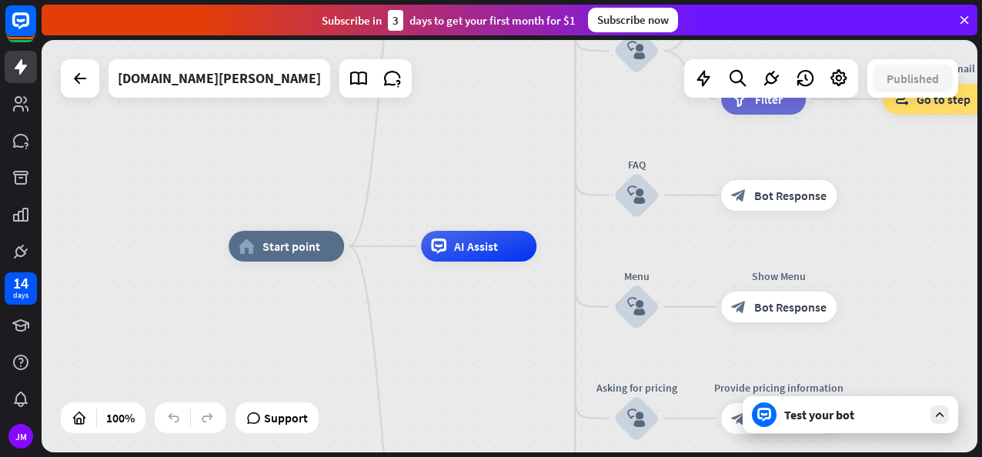
click at [832, 417] on div "Test your bot" at bounding box center [854, 414] width 139 height 15
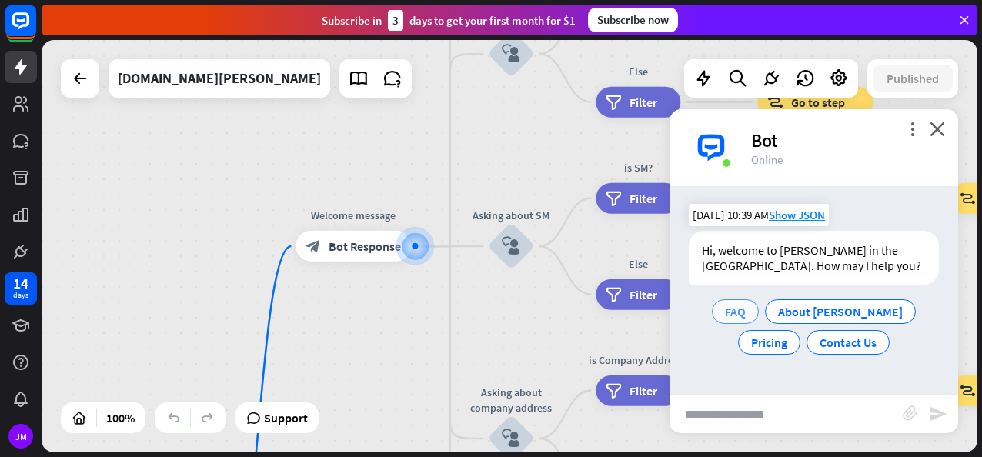
click at [725, 308] on span "FAQ" at bounding box center [735, 311] width 21 height 15
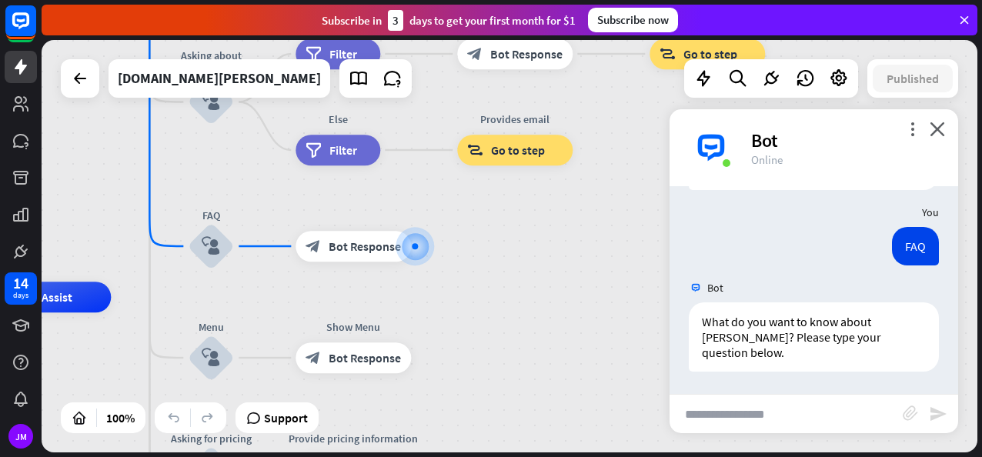
scroll to position [95, 0]
click at [778, 423] on input "text" at bounding box center [786, 414] width 233 height 38
type input "**********"
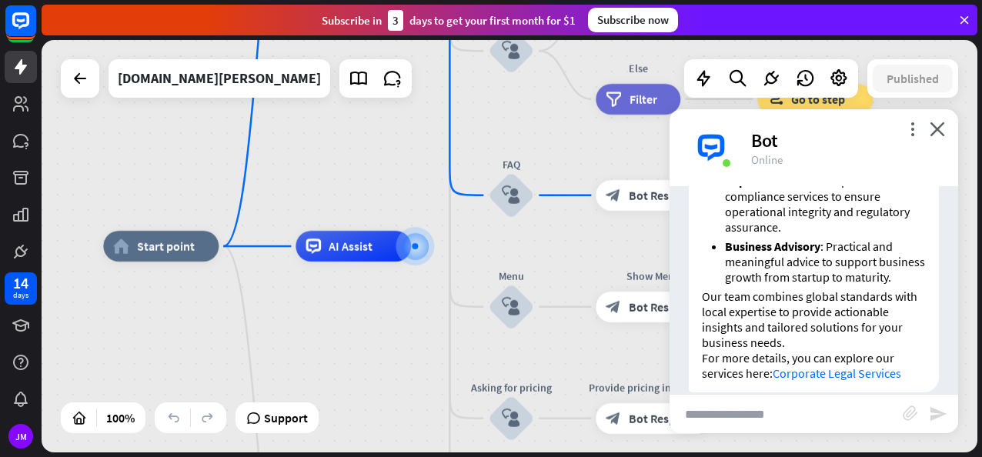
scroll to position [708, 0]
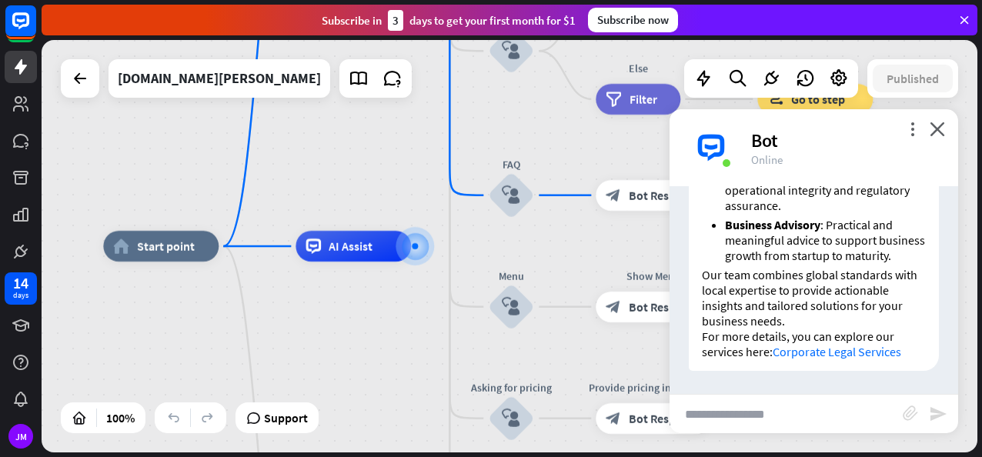
click at [822, 356] on link "Corporate Legal Services" at bounding box center [837, 351] width 129 height 15
drag, startPoint x: 759, startPoint y: 414, endPoint x: 836, endPoint y: 302, distance: 136.3
click at [758, 414] on input "text" at bounding box center [786, 414] width 233 height 38
type input "**********"
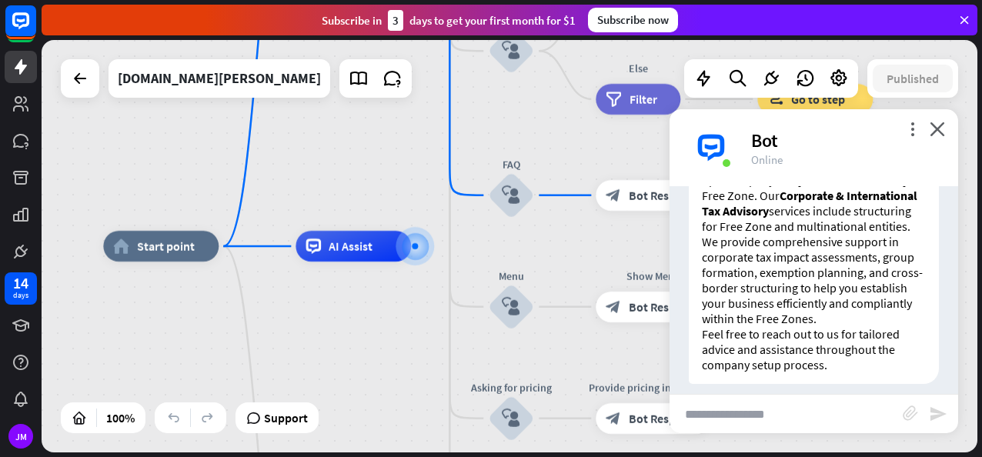
scroll to position [1074, 0]
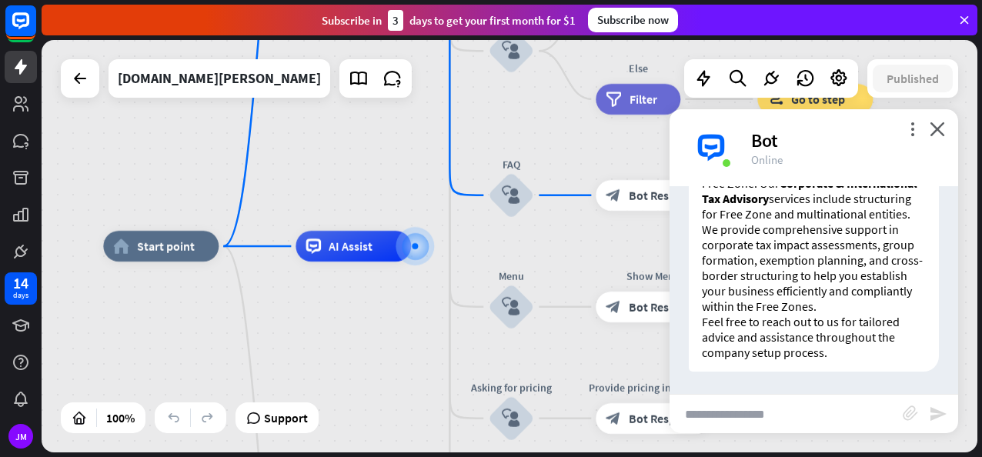
click at [788, 422] on input "text" at bounding box center [786, 414] width 233 height 38
type input "*"
type input "**********"
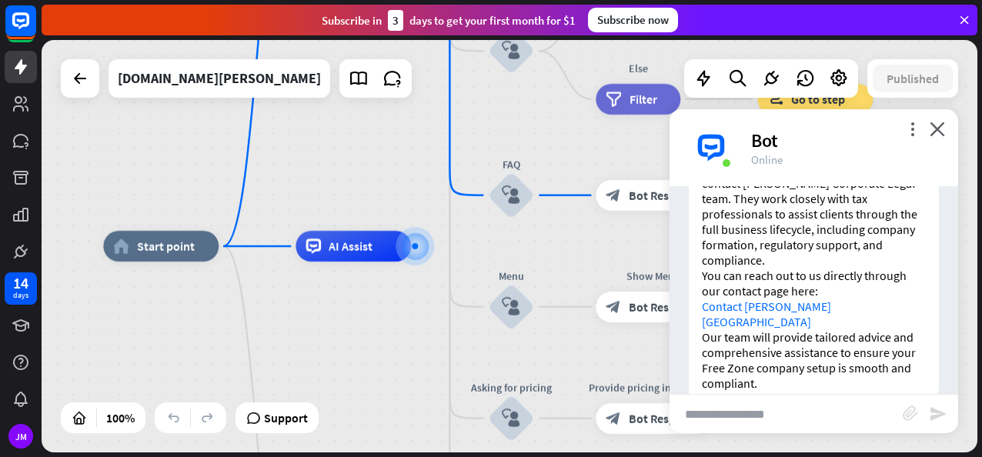
scroll to position [1424, 0]
click at [952, 128] on div "more_vert close Bot Online" at bounding box center [814, 147] width 289 height 77
click at [944, 128] on icon "close" at bounding box center [937, 129] width 15 height 15
click at [935, 129] on icon "close" at bounding box center [937, 129] width 15 height 15
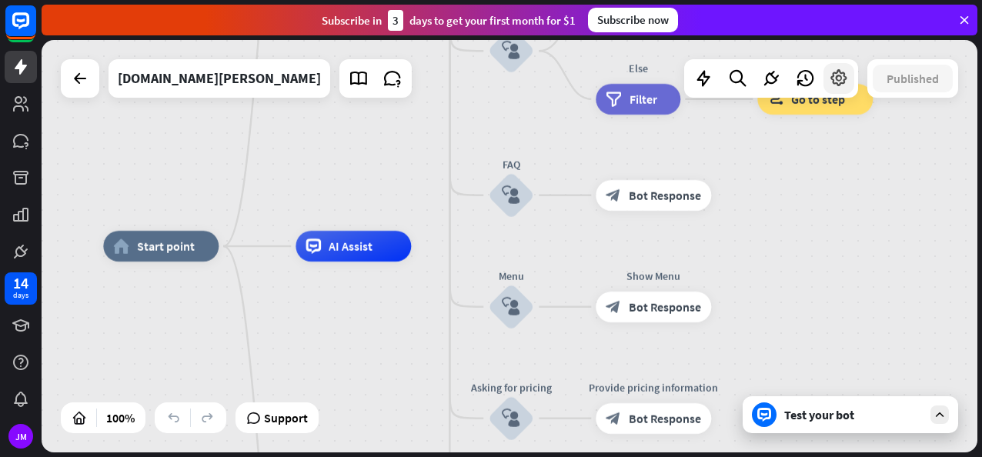
click at [832, 82] on icon at bounding box center [839, 79] width 20 height 20
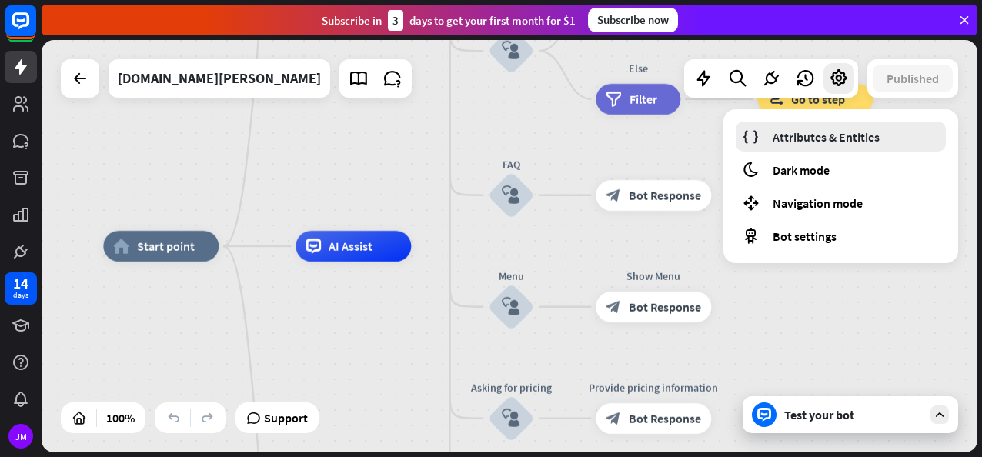
click at [828, 137] on span "Attributes & Entities" at bounding box center [826, 136] width 107 height 15
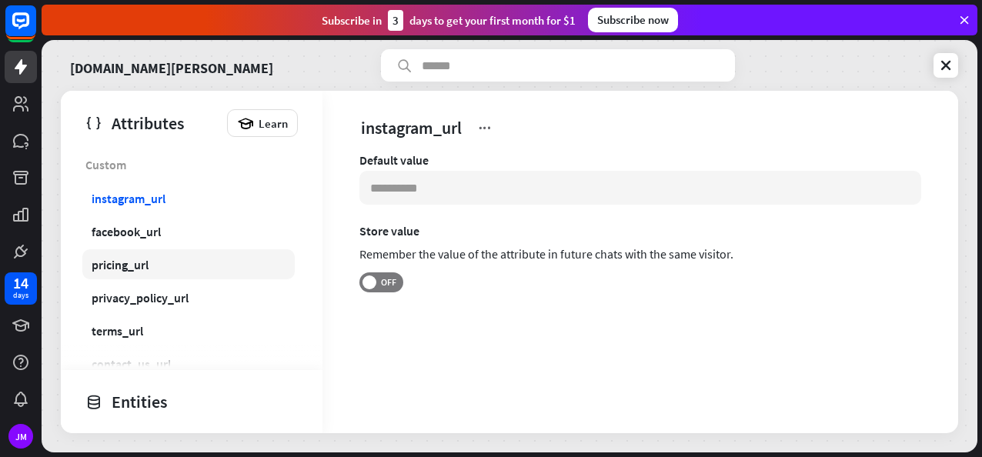
click at [115, 266] on div "pricing_url" at bounding box center [120, 264] width 57 height 15
type input "**********"
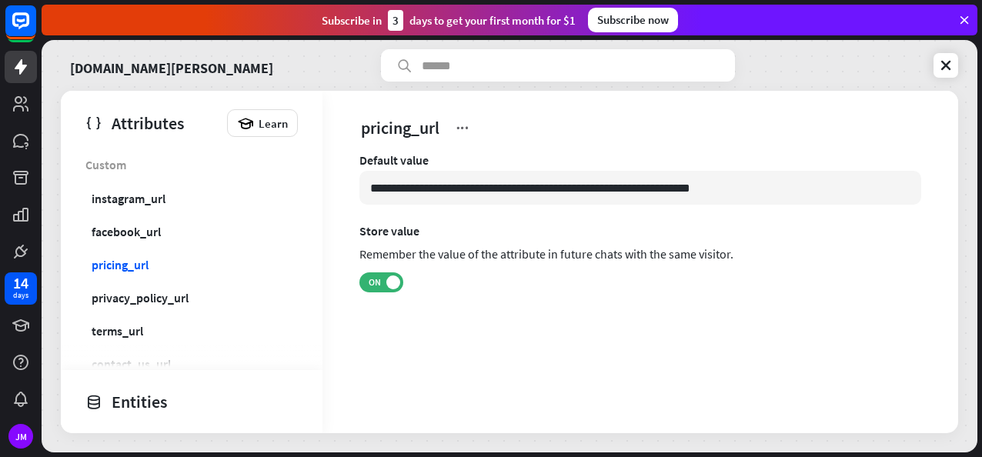
drag, startPoint x: 749, startPoint y: 189, endPoint x: 340, endPoint y: 192, distance: 408.9
click at [340, 192] on div "**********" at bounding box center [641, 255] width 636 height 206
click at [551, 345] on div "Default value Store value Remember the value of the attribute in future chats w…" at bounding box center [641, 255] width 636 height 206
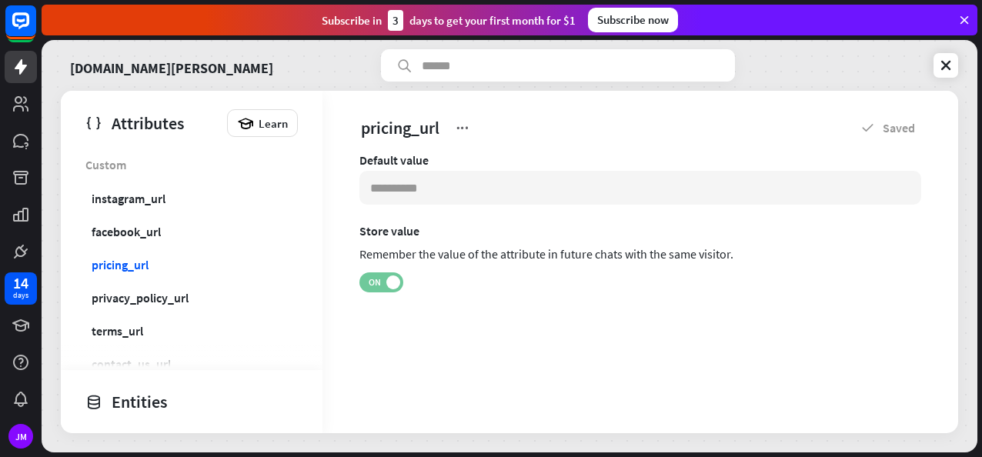
click at [370, 285] on span "ON" at bounding box center [375, 282] width 24 height 12
click at [165, 299] on div "privacy_policy_url" at bounding box center [140, 297] width 97 height 15
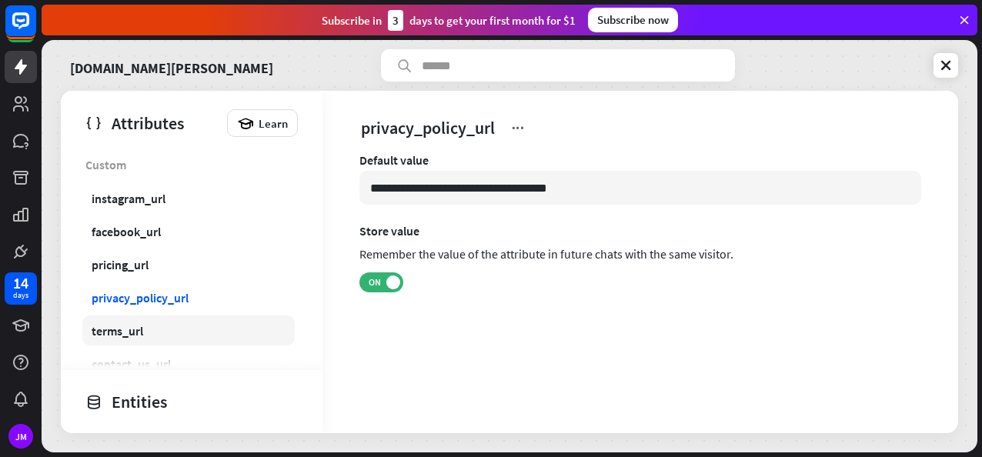
click at [159, 334] on link "terms_url" at bounding box center [188, 331] width 213 height 30
type input "**********"
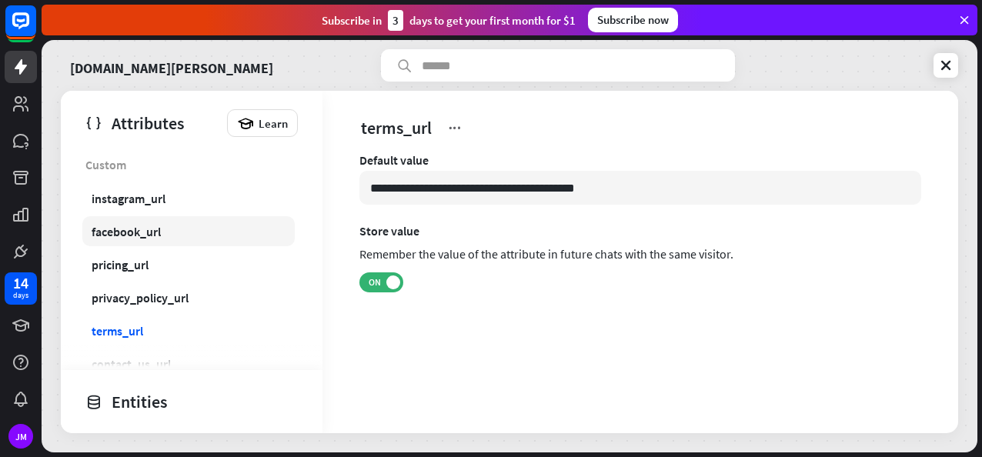
click at [171, 239] on link "facebook_url" at bounding box center [188, 231] width 213 height 30
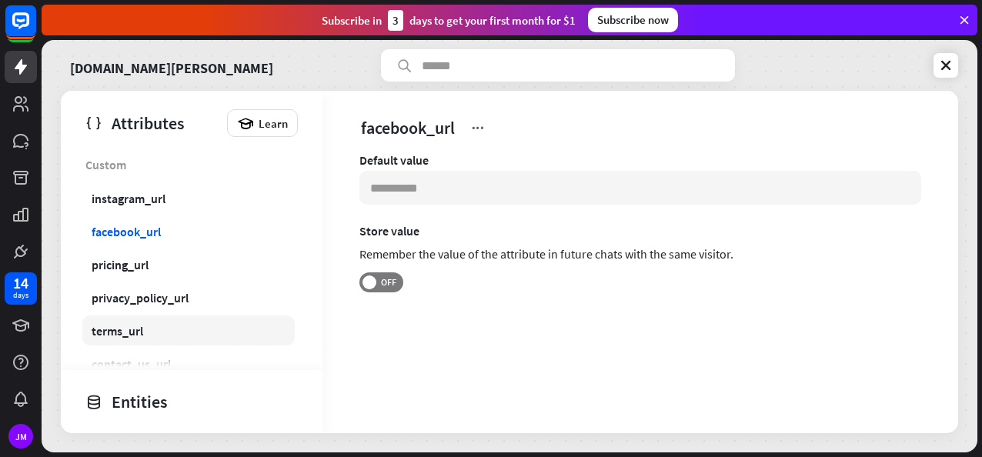
click at [153, 328] on link "terms_url" at bounding box center [188, 331] width 213 height 30
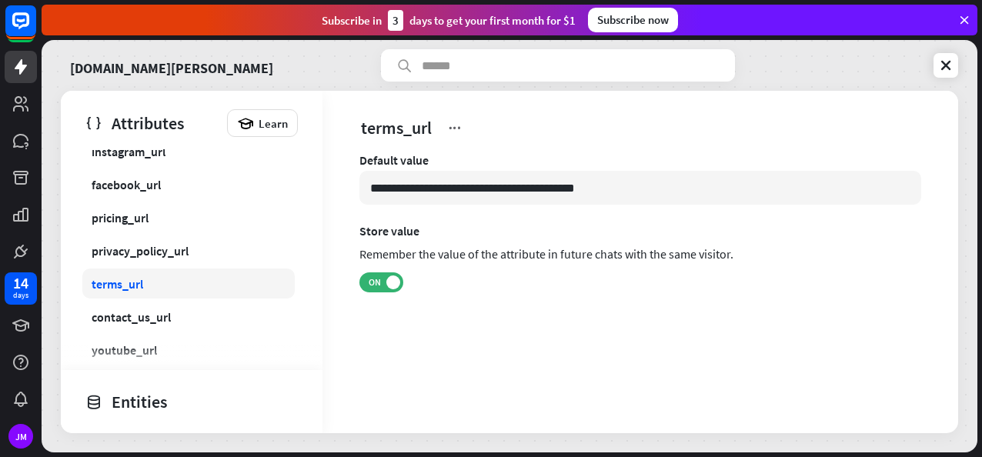
scroll to position [80, 0]
click at [162, 283] on div "contact_us_url" at bounding box center [131, 283] width 79 height 15
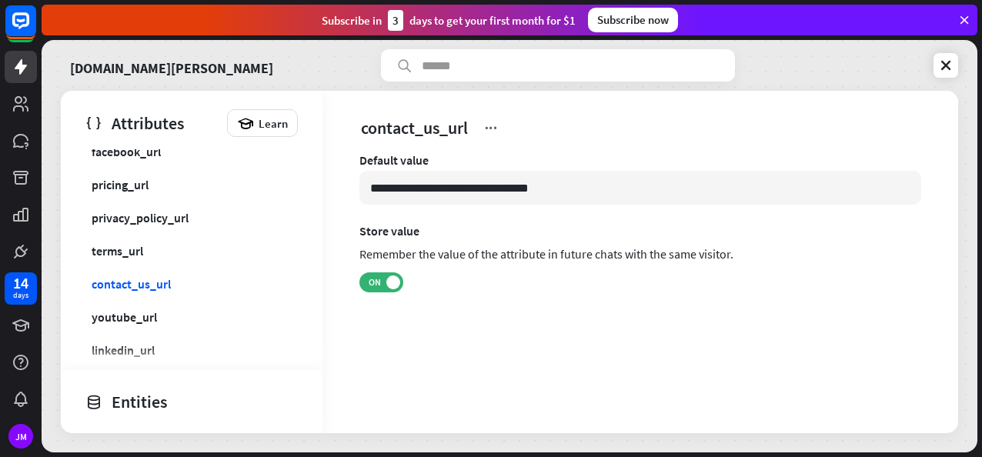
click at [157, 299] on div "Custom instagram_url facebook_url pricing_url privacy_policy_url terms_url cont…" at bounding box center [192, 345] width 262 height 552
click at [155, 315] on div "youtube_url" at bounding box center [124, 317] width 65 height 15
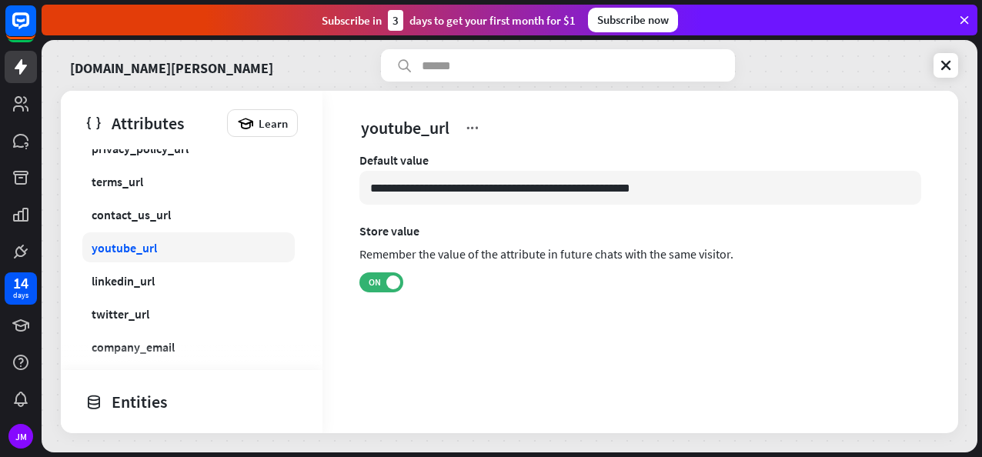
scroll to position [169, 0]
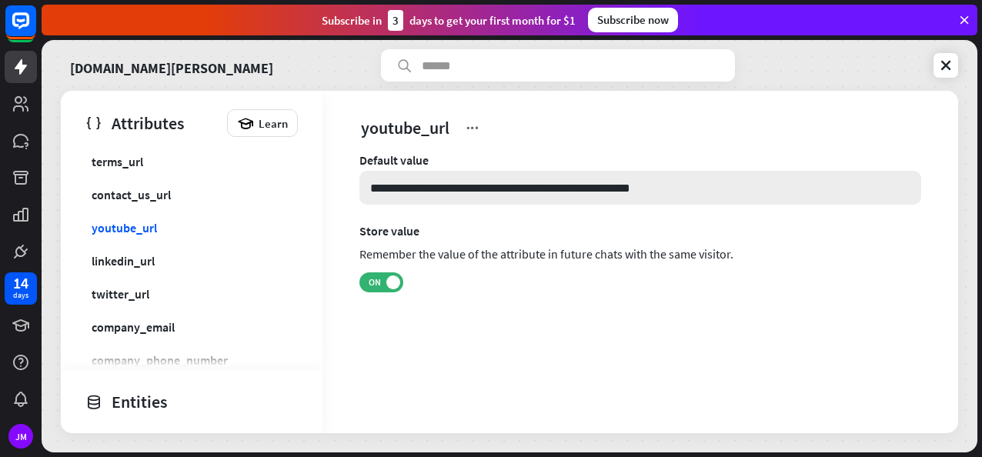
click at [688, 185] on input "**********" at bounding box center [641, 188] width 562 height 34
click at [156, 265] on link "linkedin_url" at bounding box center [188, 261] width 213 height 30
click at [645, 182] on input "**********" at bounding box center [641, 188] width 562 height 34
click at [594, 183] on input "**********" at bounding box center [641, 188] width 562 height 34
paste input "**"
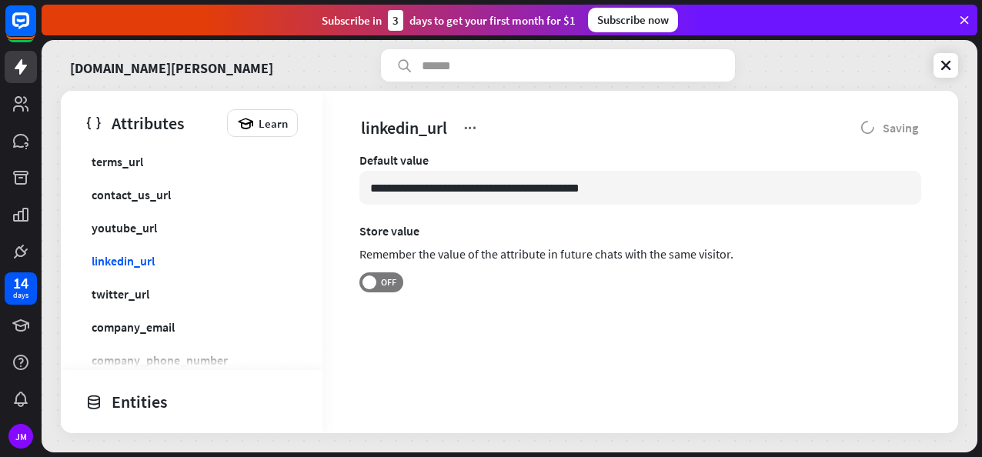
click at [505, 280] on section "Store value Remember the value of the attribute in future chats with the same v…" at bounding box center [641, 257] width 562 height 69
click at [128, 294] on div "twitter_url" at bounding box center [121, 293] width 58 height 15
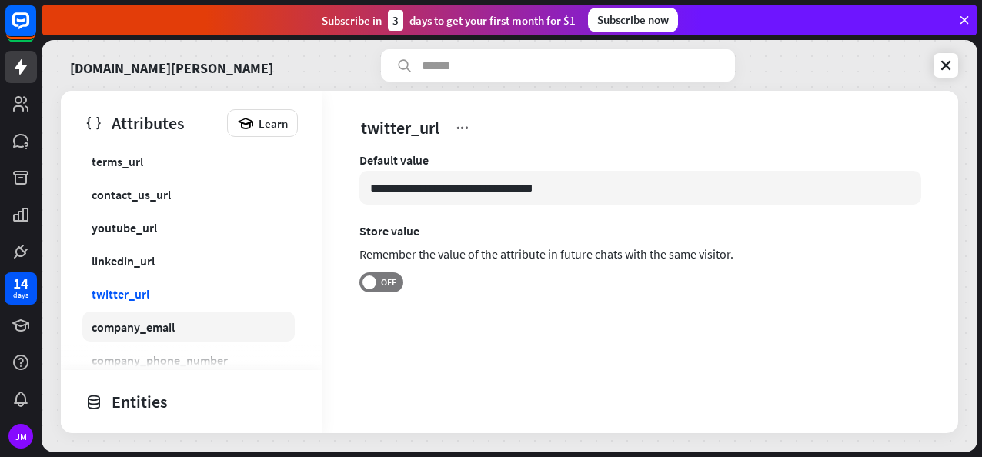
click at [169, 324] on div "company_email" at bounding box center [133, 327] width 83 height 15
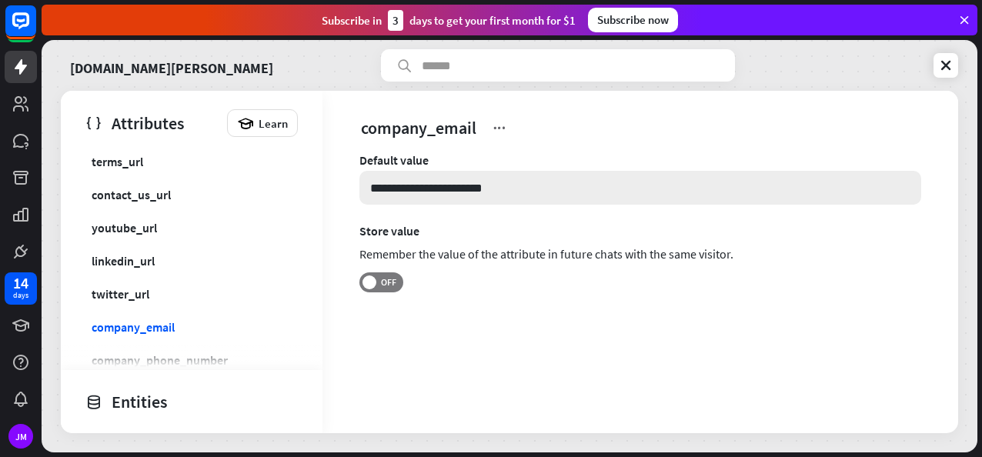
click at [621, 193] on input "**********" at bounding box center [641, 188] width 562 height 34
click at [364, 283] on span at bounding box center [370, 283] width 14 height 14
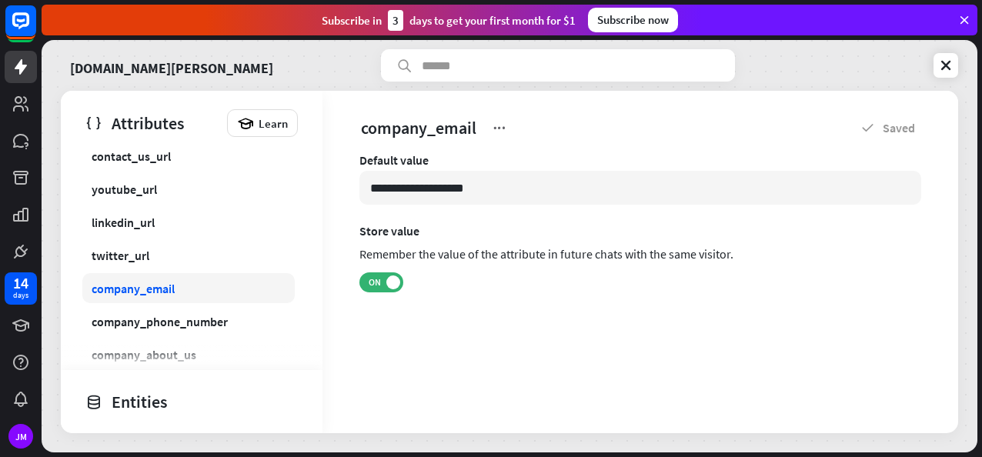
scroll to position [217, 0]
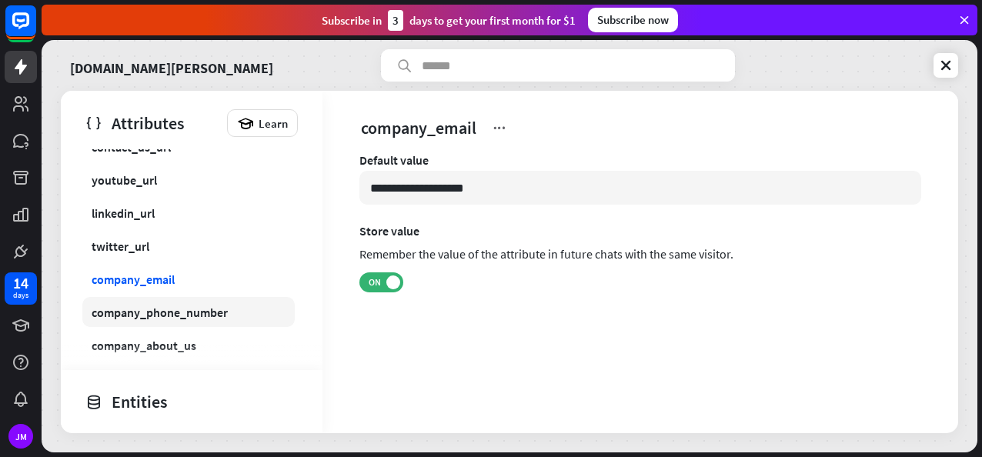
click at [159, 316] on div "company_phone_number" at bounding box center [160, 312] width 136 height 15
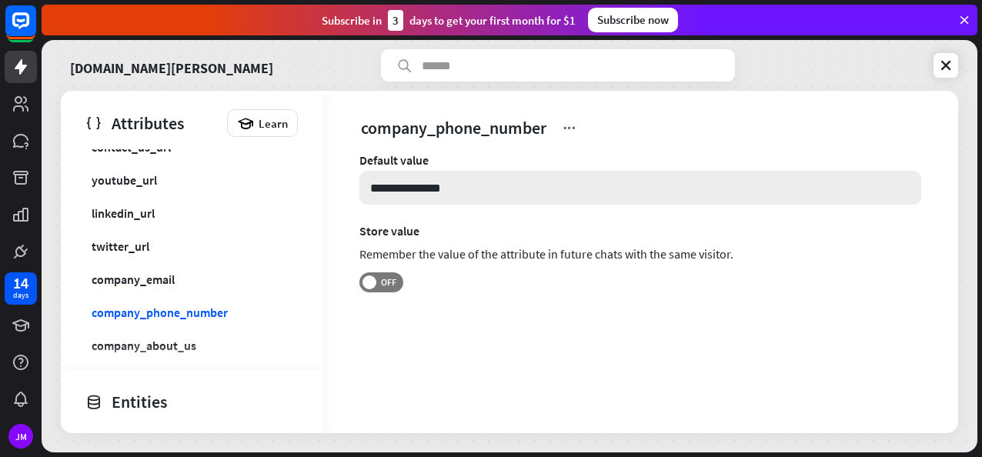
click at [527, 188] on input "**********" at bounding box center [641, 188] width 562 height 34
paste input "**********"
click at [383, 287] on span "OFF" at bounding box center [389, 282] width 24 height 12
click at [200, 343] on link "company_about_us" at bounding box center [188, 345] width 213 height 30
type input "**********"
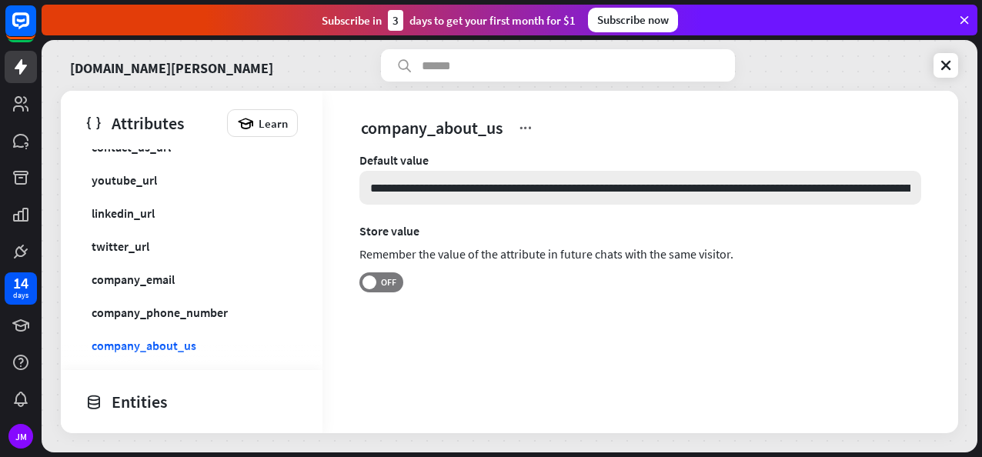
click at [651, 187] on input "**********" at bounding box center [641, 188] width 562 height 34
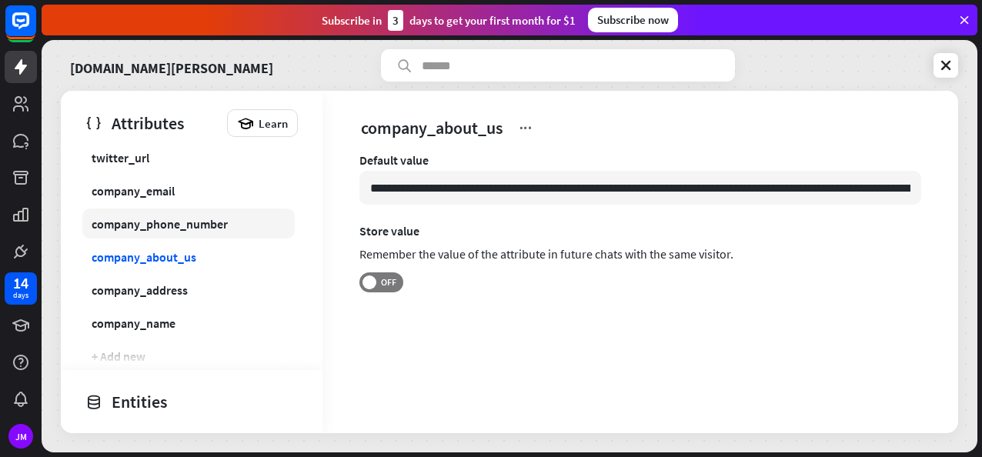
scroll to position [296, 0]
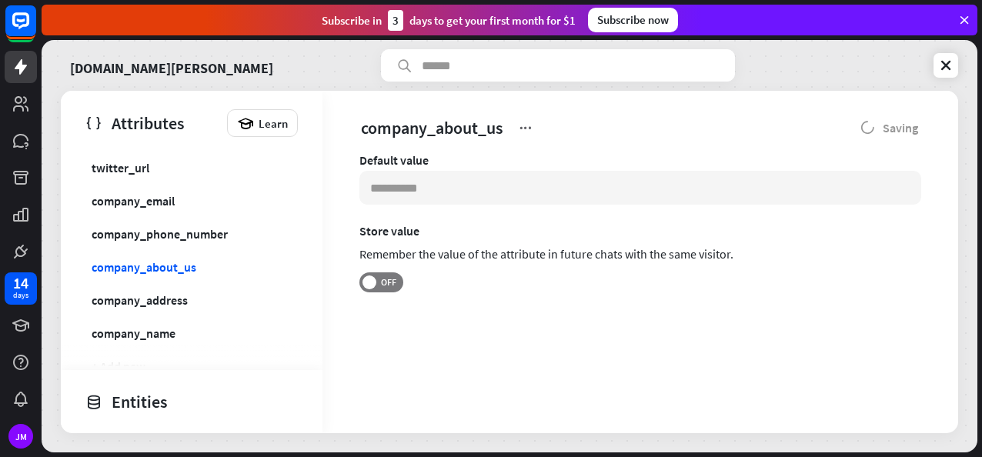
click at [504, 323] on div "Default value Store value Remember the value of the attribute in future chats w…" at bounding box center [641, 242] width 562 height 181
click at [169, 305] on div "company_address" at bounding box center [140, 300] width 96 height 15
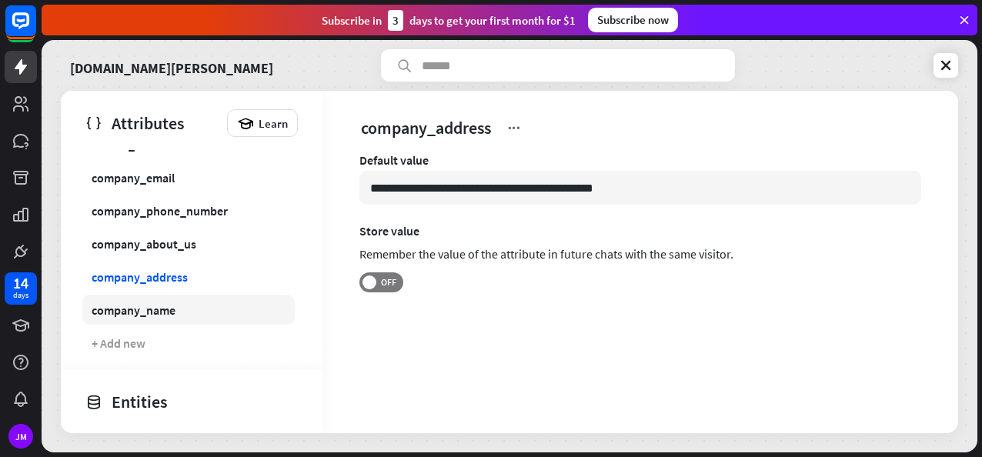
scroll to position [341, 0]
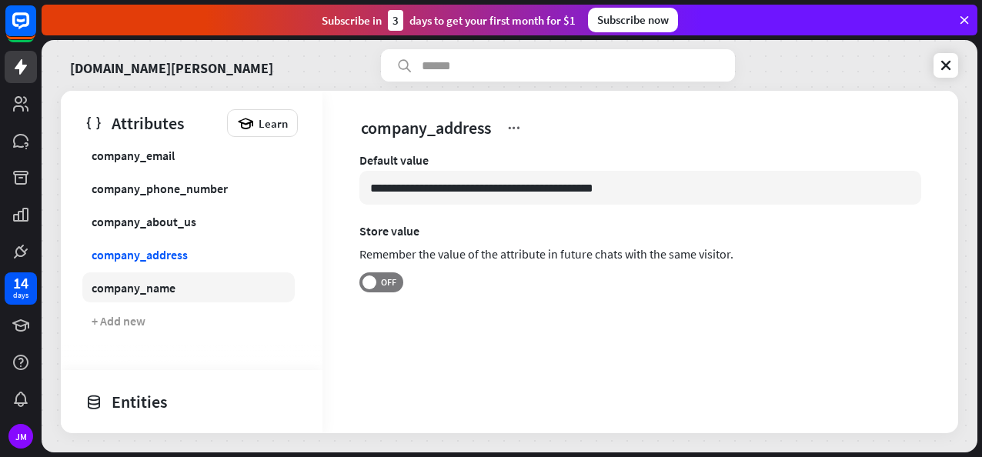
click at [168, 282] on div "company_name" at bounding box center [134, 287] width 84 height 15
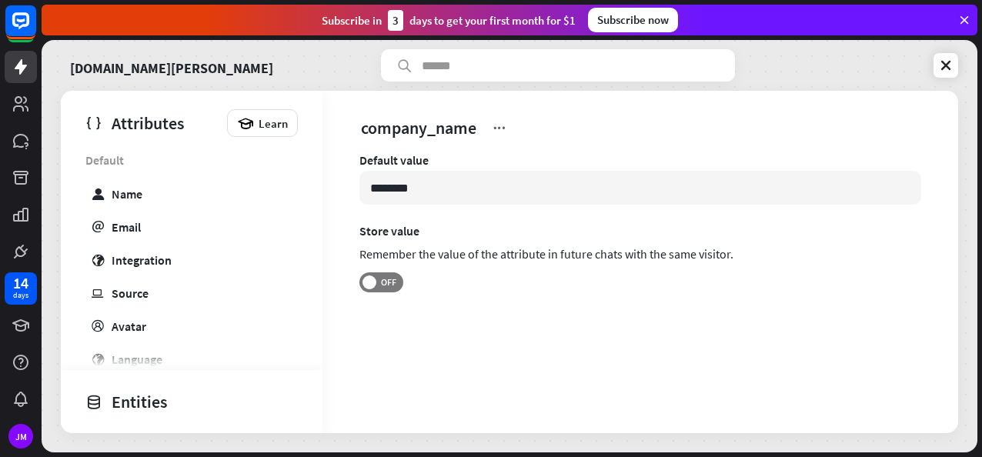
scroll to position [451, 0]
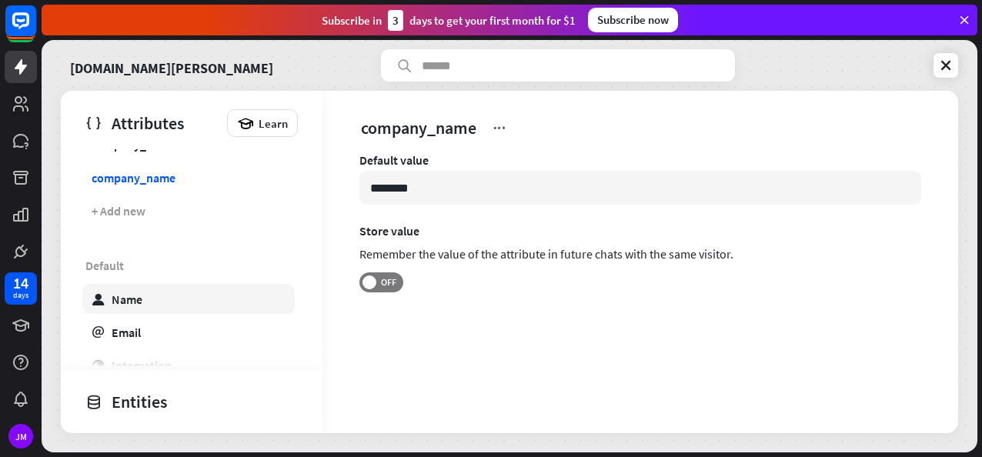
click at [142, 290] on link "user Name" at bounding box center [188, 299] width 213 height 30
type input "*******"
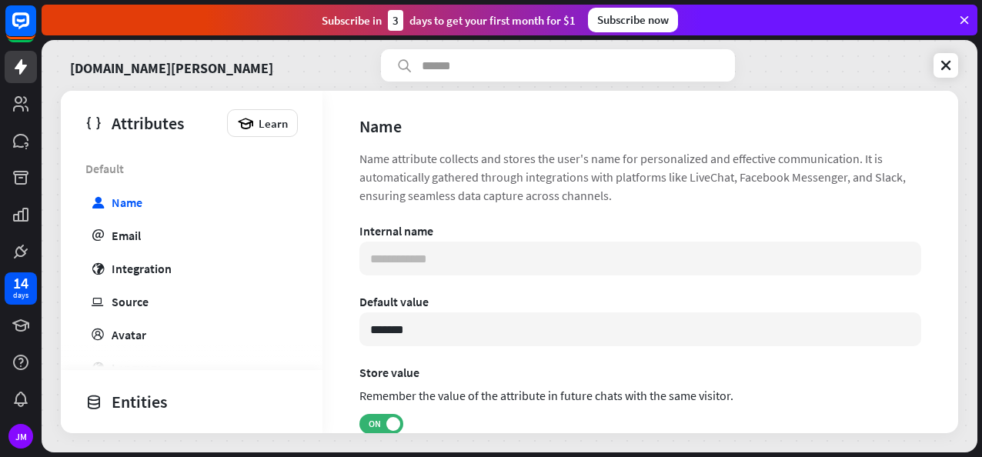
scroll to position [549, 0]
click at [163, 241] on link "email Email" at bounding box center [188, 234] width 213 height 30
type input "**********"
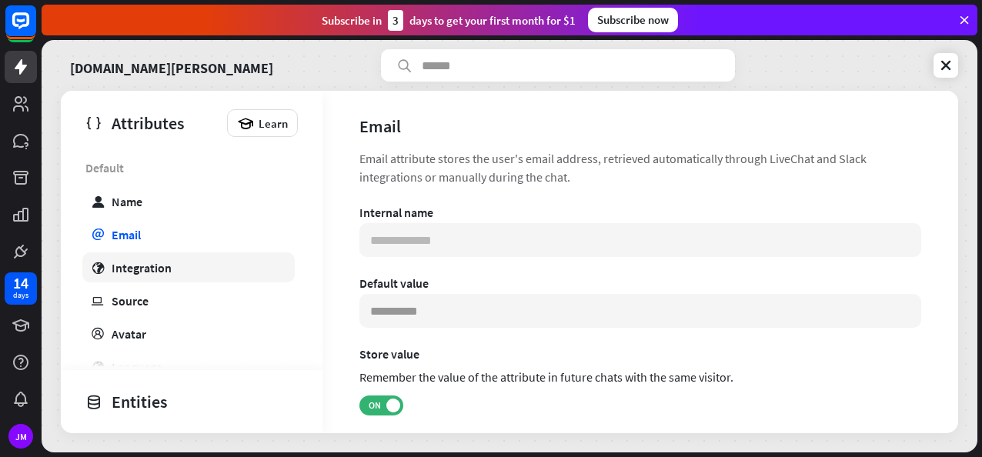
click at [156, 261] on div "Integration" at bounding box center [142, 267] width 60 height 15
type input "***"
type input "**********"
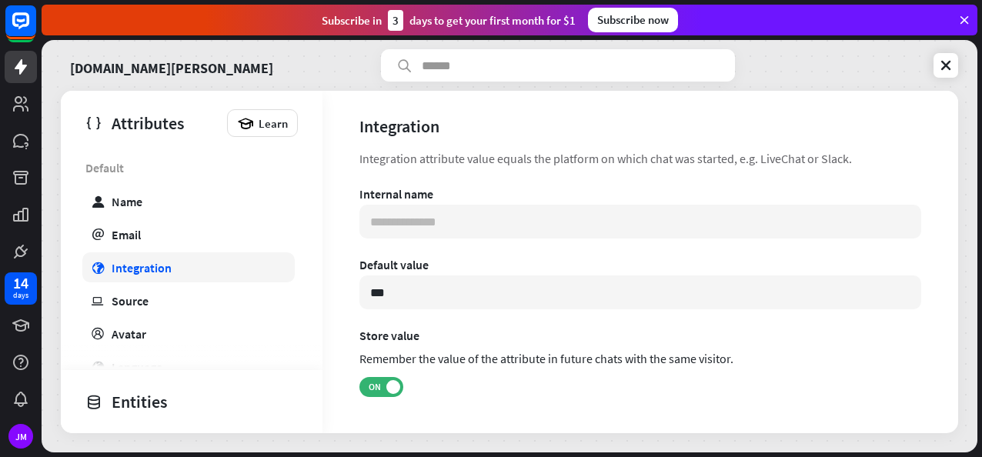
scroll to position [624, 0]
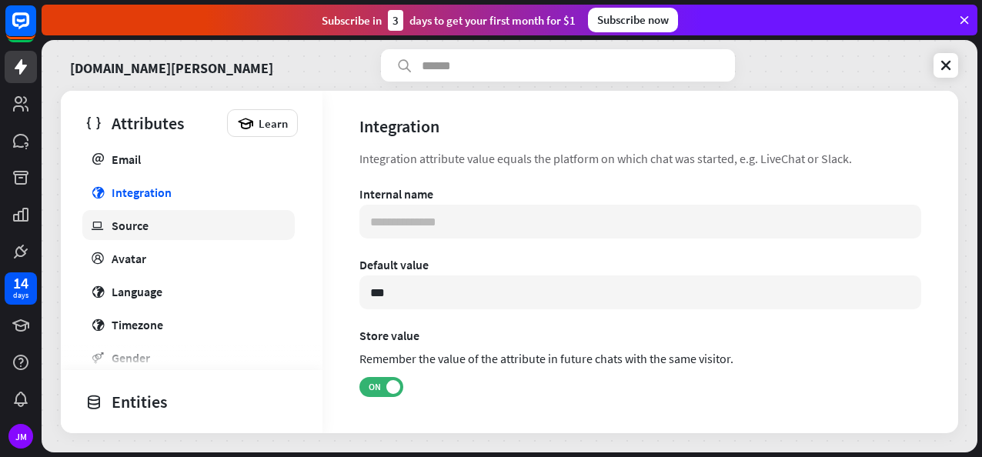
click at [142, 223] on div "Source" at bounding box center [130, 225] width 37 height 15
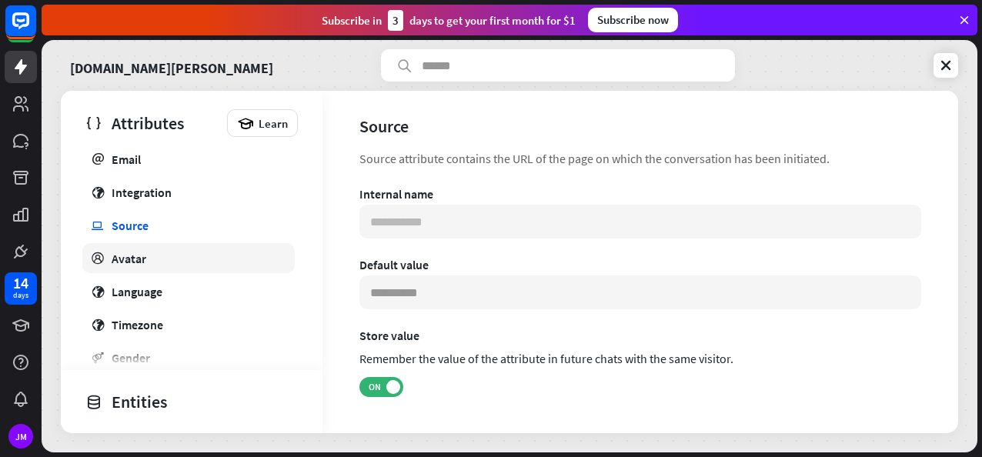
click at [136, 253] on div "Avatar" at bounding box center [129, 258] width 35 height 15
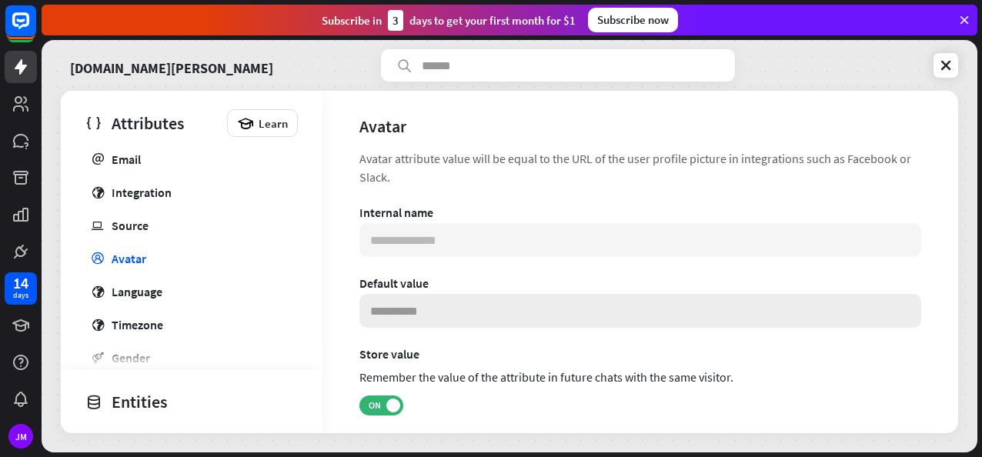
click at [431, 305] on input at bounding box center [641, 311] width 562 height 34
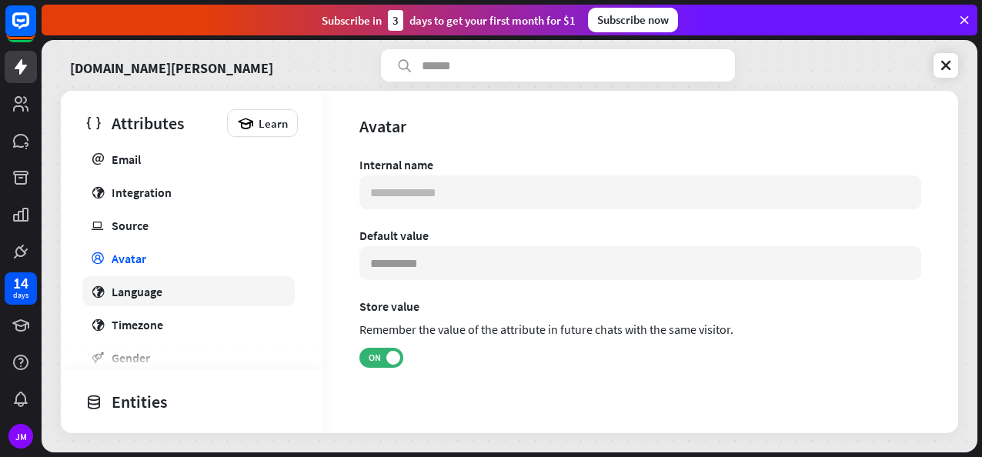
click at [188, 300] on link "globe Language" at bounding box center [188, 291] width 213 height 30
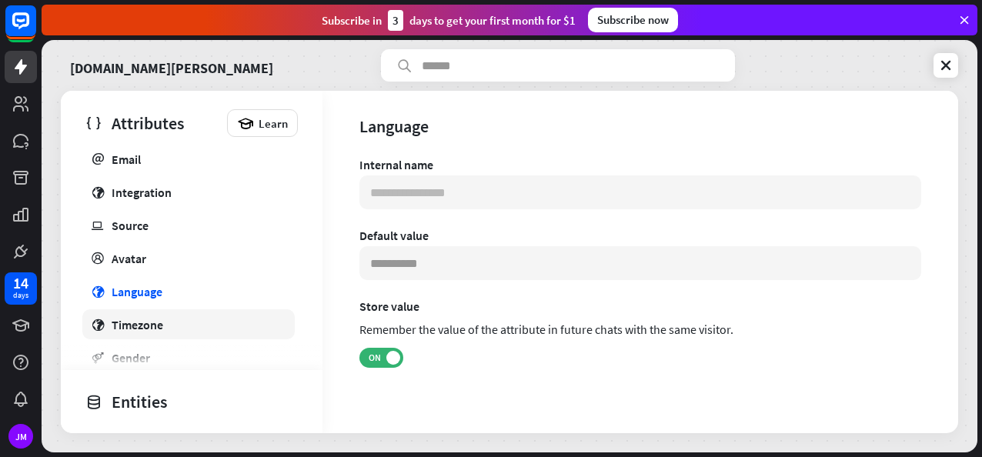
scroll to position [701, 0]
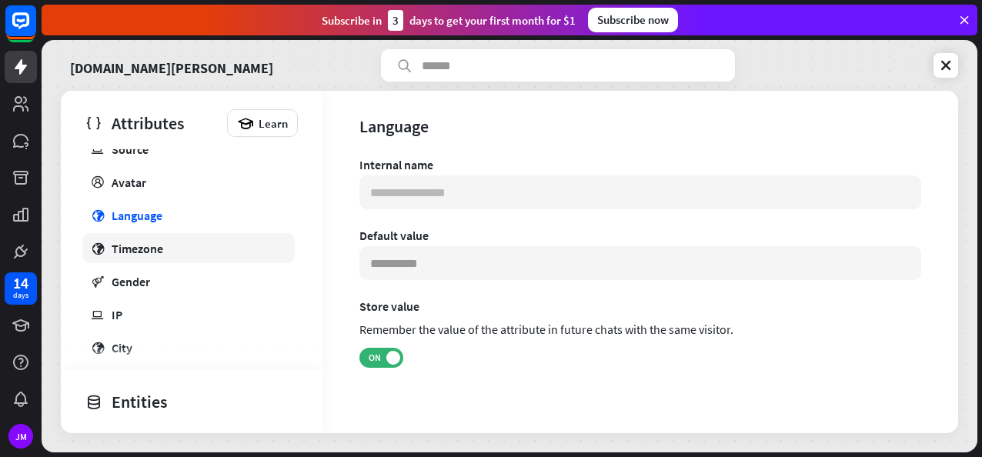
click at [161, 250] on div "Timezone" at bounding box center [138, 248] width 52 height 15
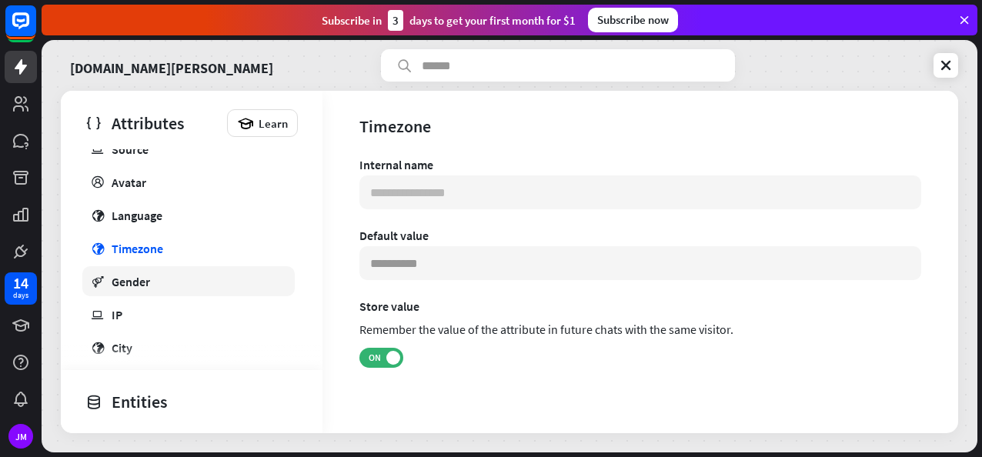
click at [149, 279] on div "Gender" at bounding box center [131, 281] width 38 height 15
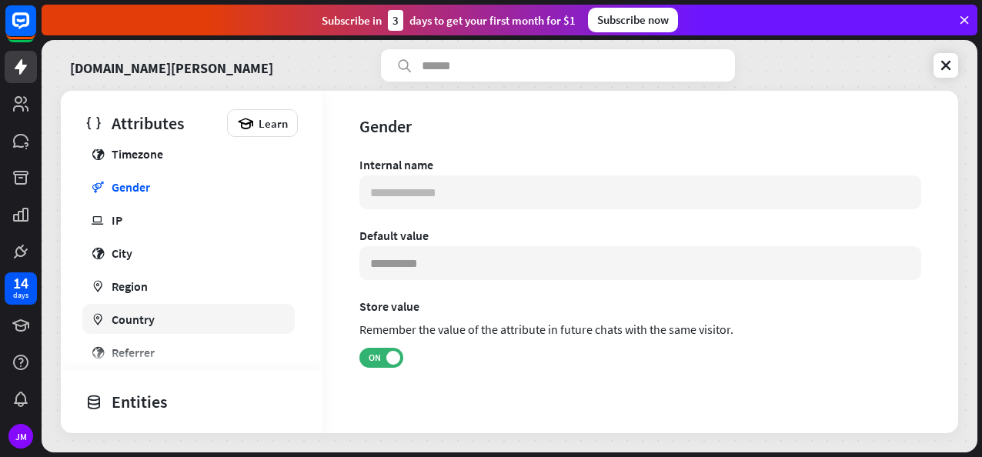
scroll to position [832, 0]
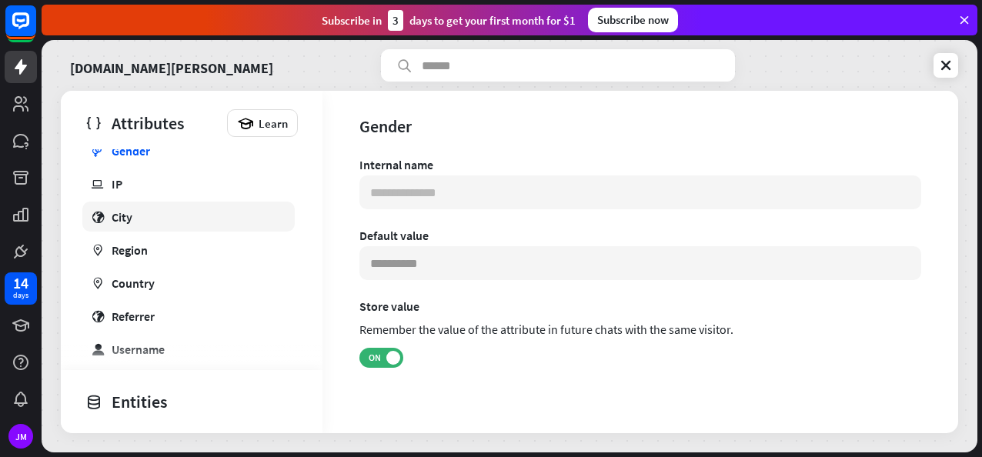
click at [129, 227] on link "globe City" at bounding box center [188, 217] width 213 height 30
type input "**********"
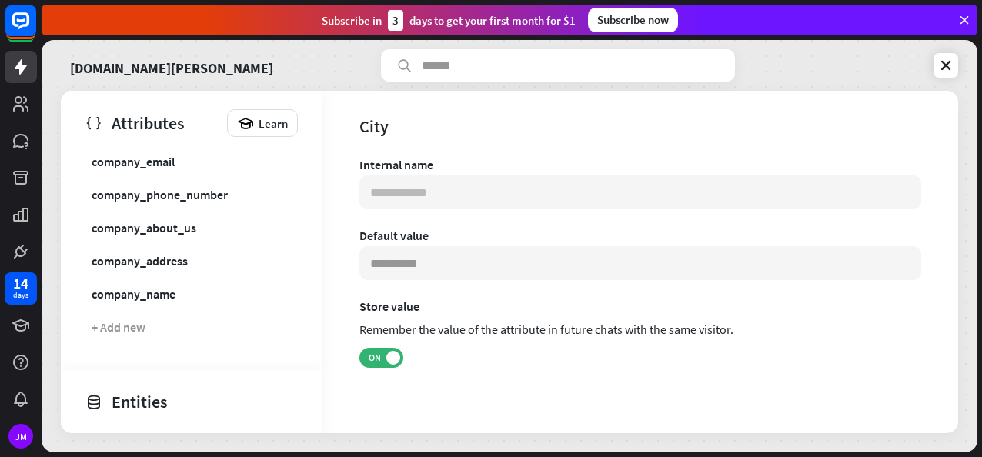
scroll to position [334, 0]
click at [149, 293] on div "company_name" at bounding box center [134, 294] width 84 height 15
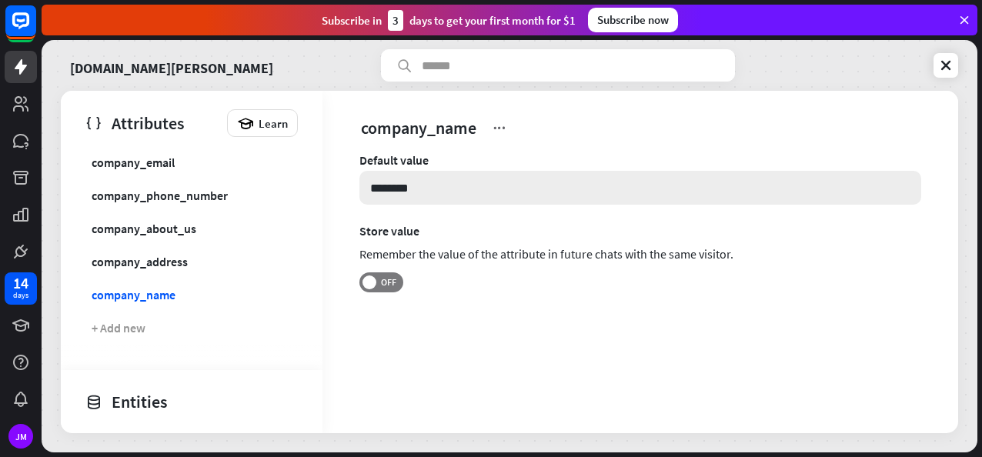
click at [443, 177] on input "********" at bounding box center [641, 188] width 562 height 34
click at [141, 273] on link "company_address" at bounding box center [188, 261] width 213 height 30
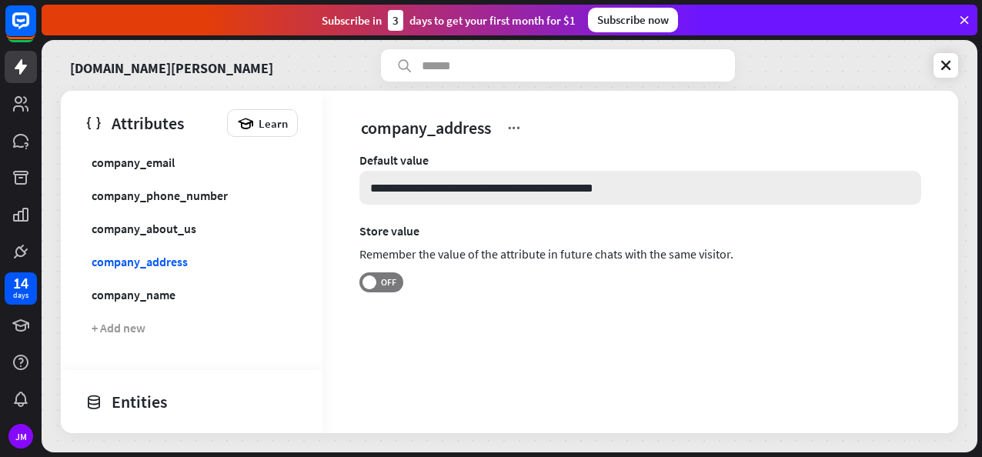
click at [638, 185] on input "**********" at bounding box center [641, 188] width 562 height 34
paste input "**********"
type input "**********"
click at [377, 285] on span "OFF" at bounding box center [389, 282] width 24 height 12
click at [131, 322] on div "+ Add new" at bounding box center [119, 327] width 54 height 15
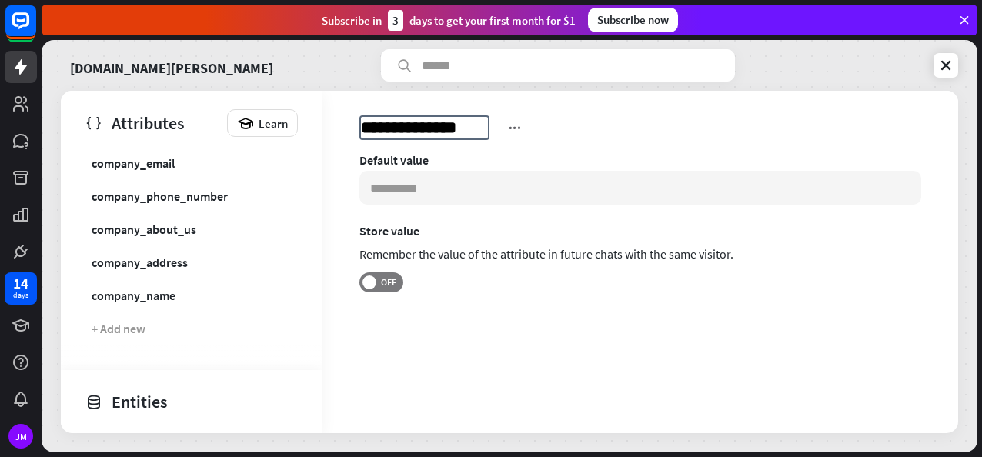
type input "**********"
click at [480, 186] on input at bounding box center [641, 188] width 562 height 34
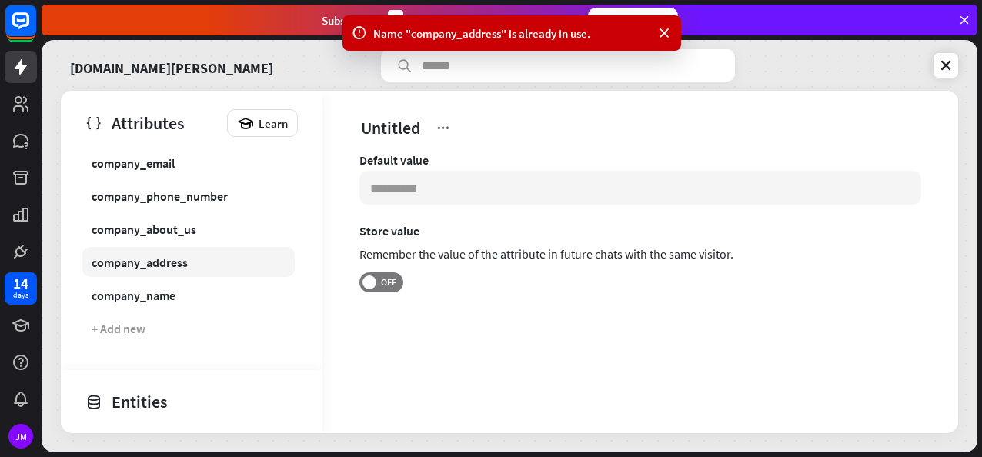
click at [152, 262] on div "company_address" at bounding box center [140, 262] width 96 height 15
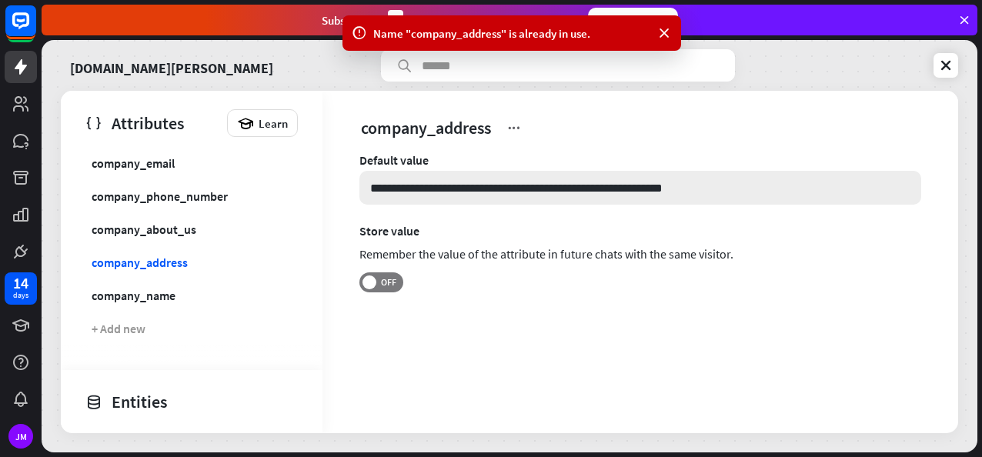
click at [742, 179] on input "**********" at bounding box center [641, 188] width 562 height 34
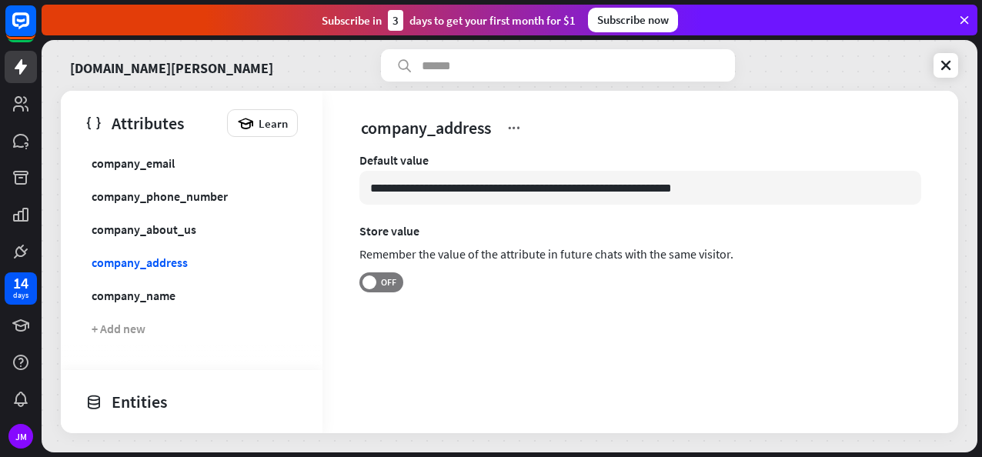
paste input "**********"
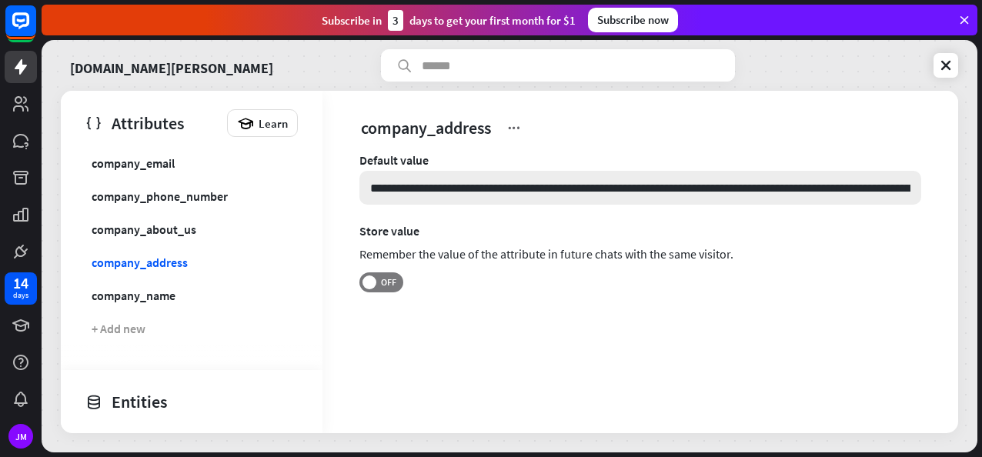
paste input "**********"
type input "**********"
click at [379, 282] on span "OFF" at bounding box center [389, 282] width 24 height 12
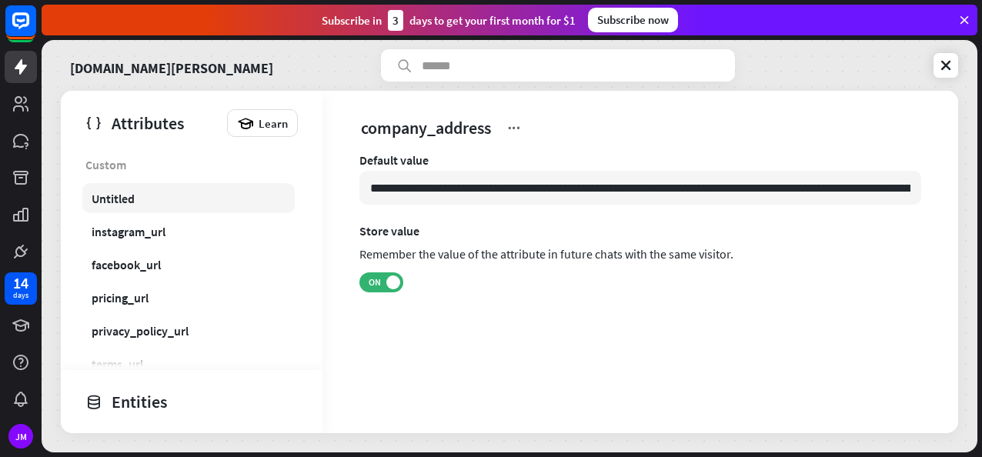
click at [116, 186] on link "Untitled" at bounding box center [188, 198] width 213 height 30
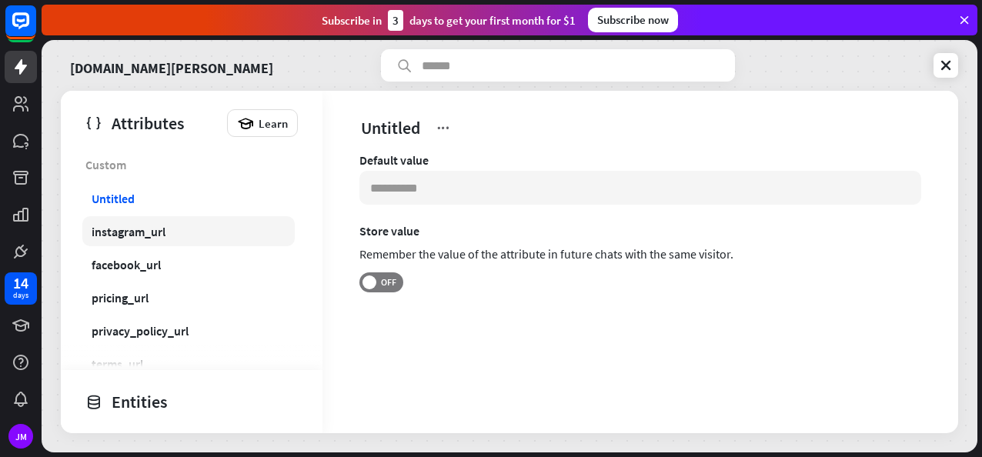
click at [142, 224] on div "instagram_url" at bounding box center [129, 231] width 74 height 15
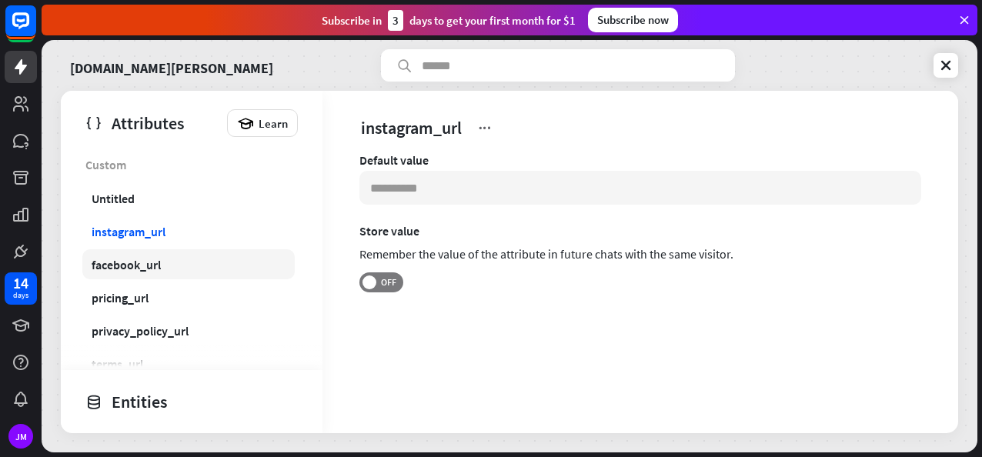
click at [132, 269] on div "facebook_url" at bounding box center [126, 264] width 69 height 15
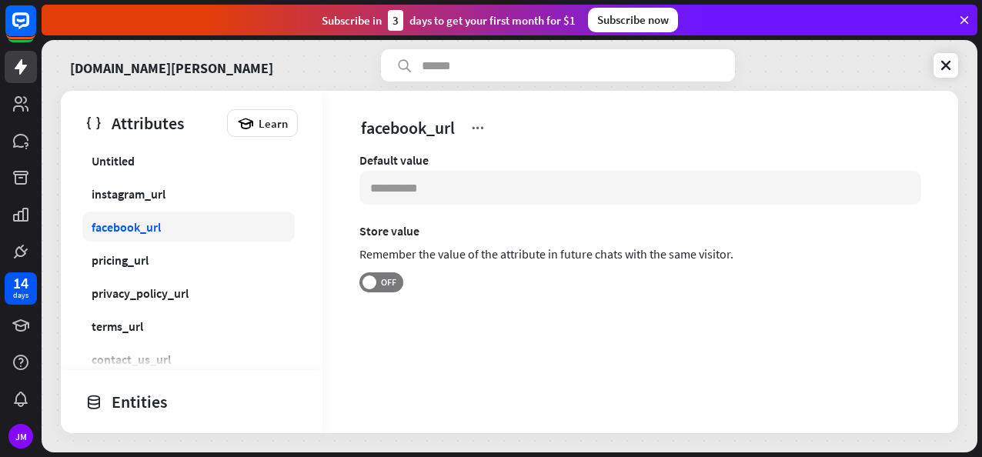
scroll to position [38, 0]
click at [132, 269] on link "pricing_url" at bounding box center [188, 259] width 213 height 30
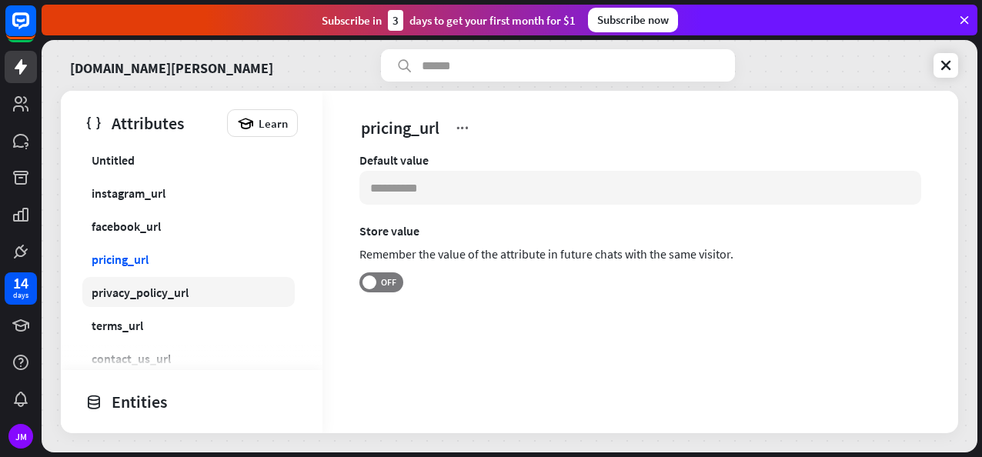
click at [137, 296] on div "privacy_policy_url" at bounding box center [140, 292] width 97 height 15
type input "**********"
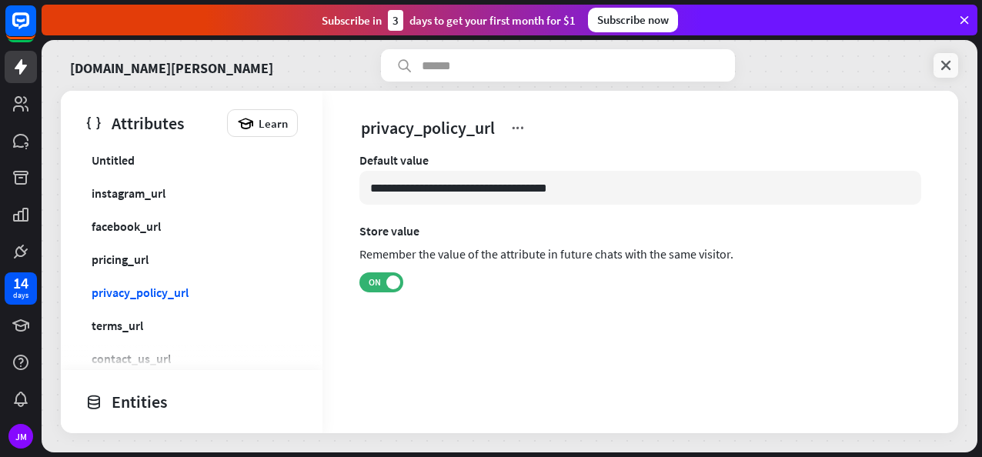
click at [946, 55] on link at bounding box center [946, 65] width 25 height 25
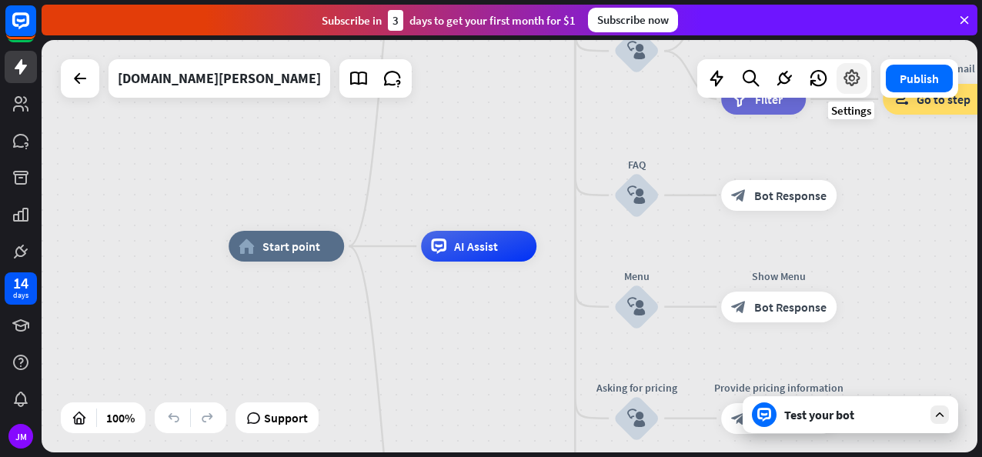
click at [856, 79] on icon at bounding box center [852, 79] width 20 height 20
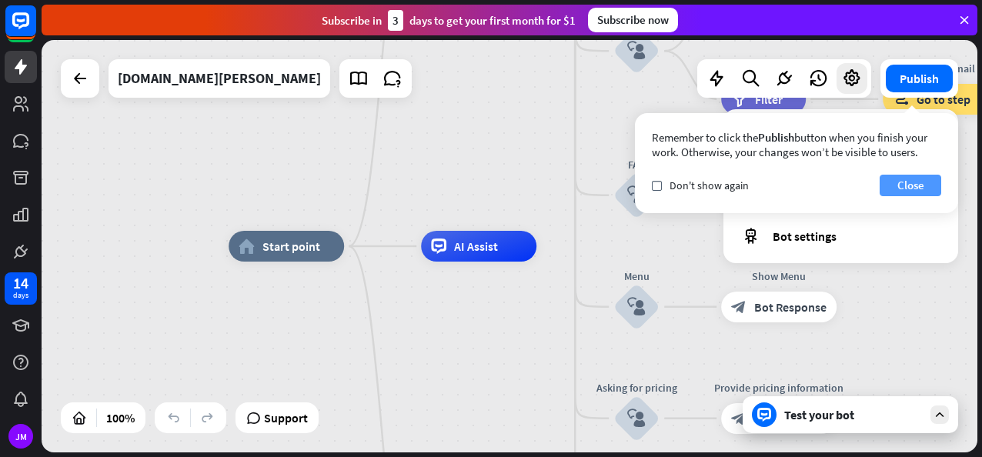
click at [902, 182] on button "Close" at bounding box center [911, 186] width 62 height 22
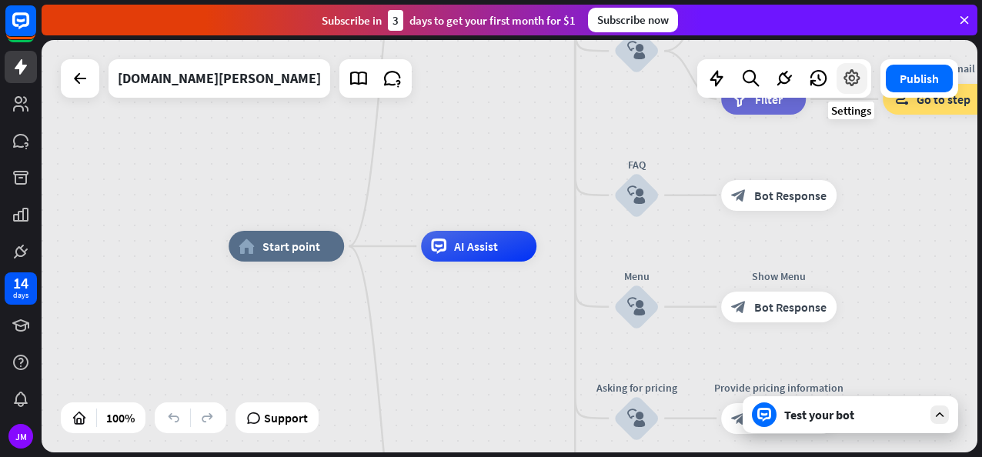
click at [845, 87] on icon at bounding box center [852, 79] width 20 height 20
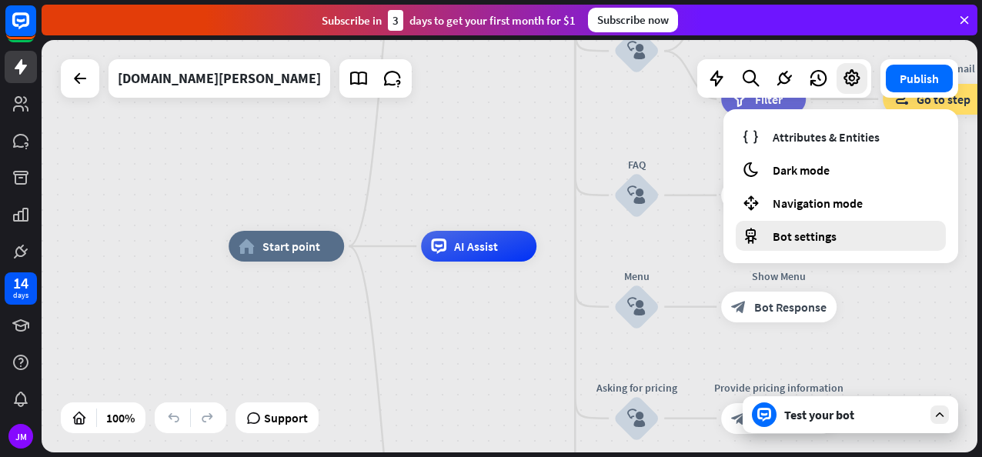
click at [783, 234] on span "Bot settings" at bounding box center [805, 236] width 64 height 15
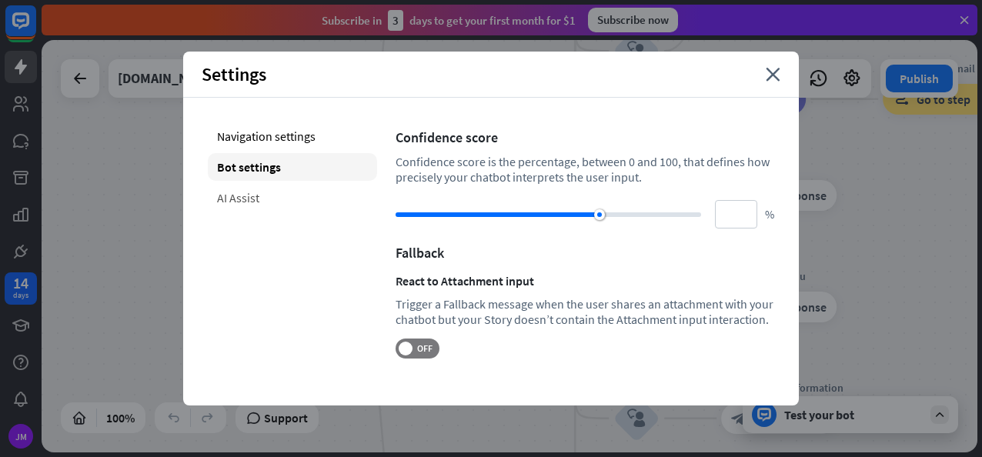
click at [269, 196] on div "AI Assist" at bounding box center [292, 198] width 169 height 28
type input "**"
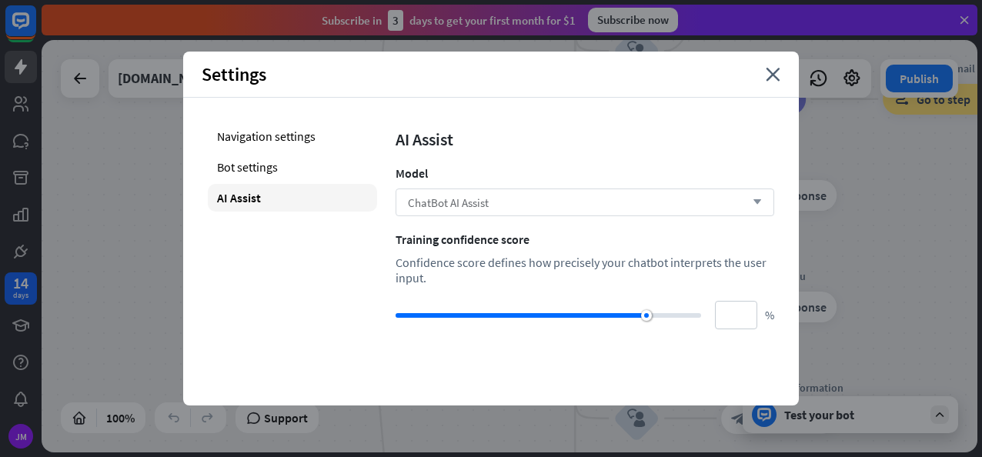
click at [594, 213] on div "ChatBot AI Assist arrow_down" at bounding box center [585, 203] width 379 height 28
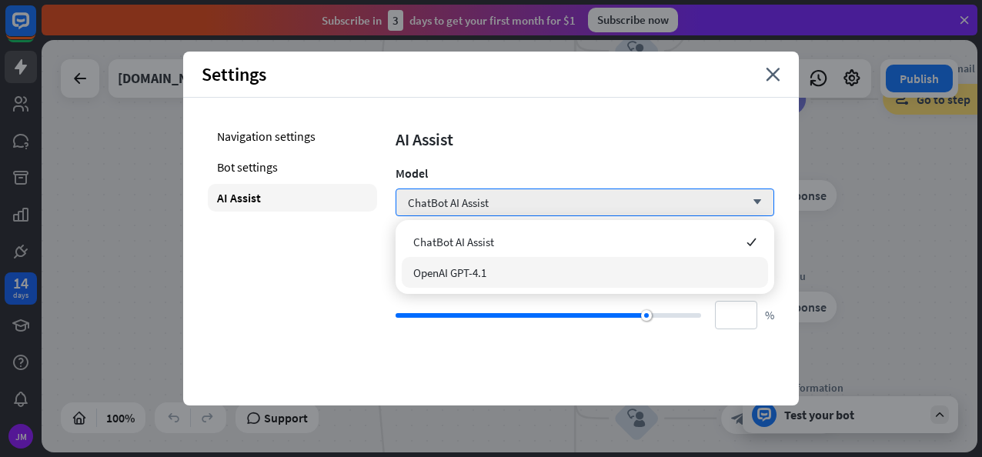
click at [519, 266] on div "OpenAI GPT-4.1" at bounding box center [585, 272] width 366 height 31
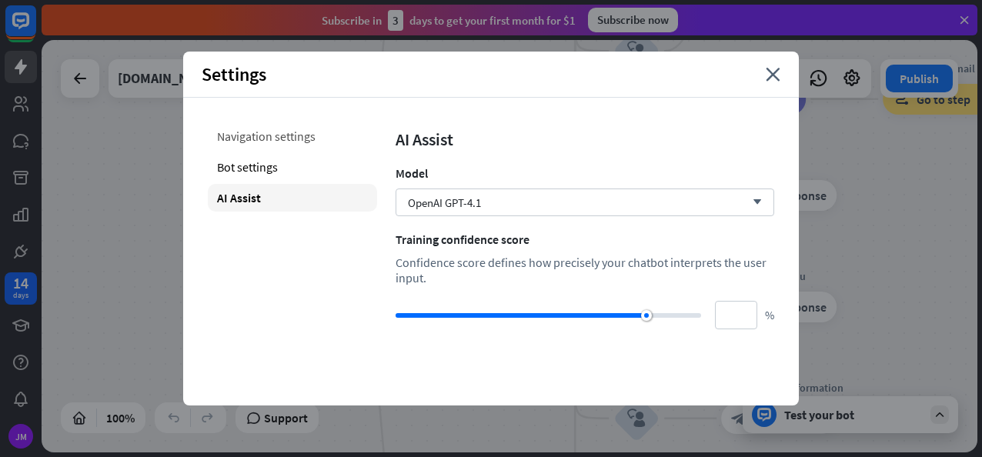
click at [291, 140] on div "Navigation settings" at bounding box center [292, 136] width 169 height 28
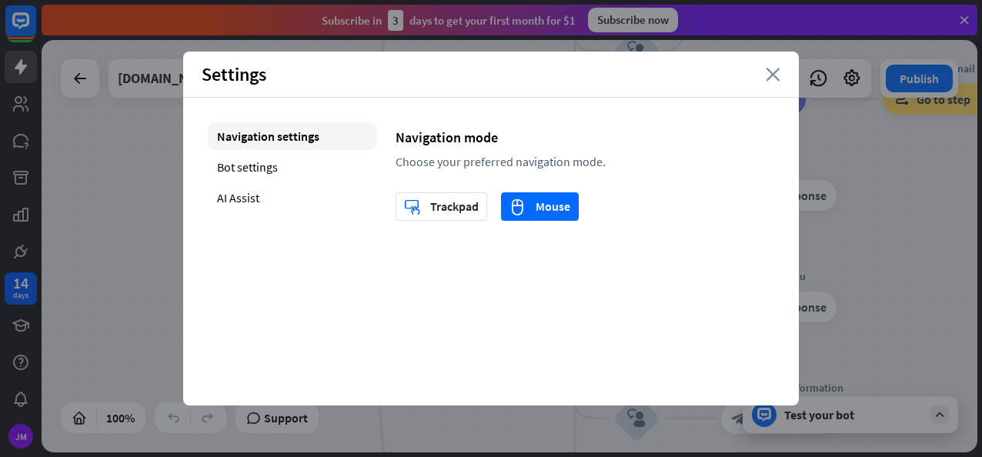
click at [768, 75] on icon "close" at bounding box center [773, 75] width 15 height 14
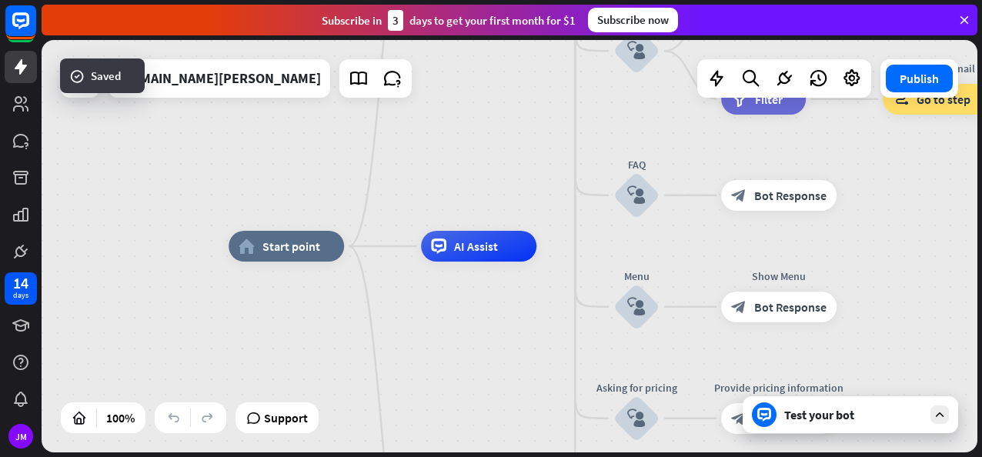
click at [801, 416] on div "Test your bot" at bounding box center [854, 414] width 139 height 15
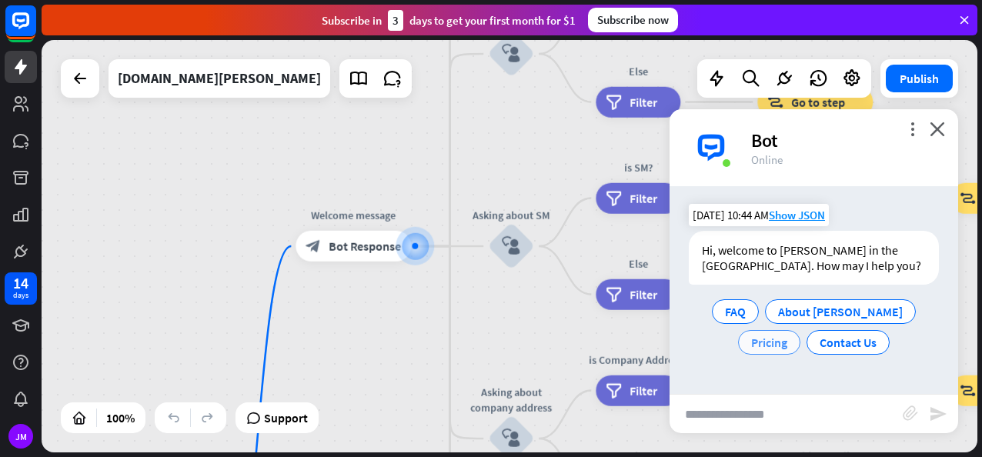
click at [788, 335] on span "Pricing" at bounding box center [769, 342] width 36 height 15
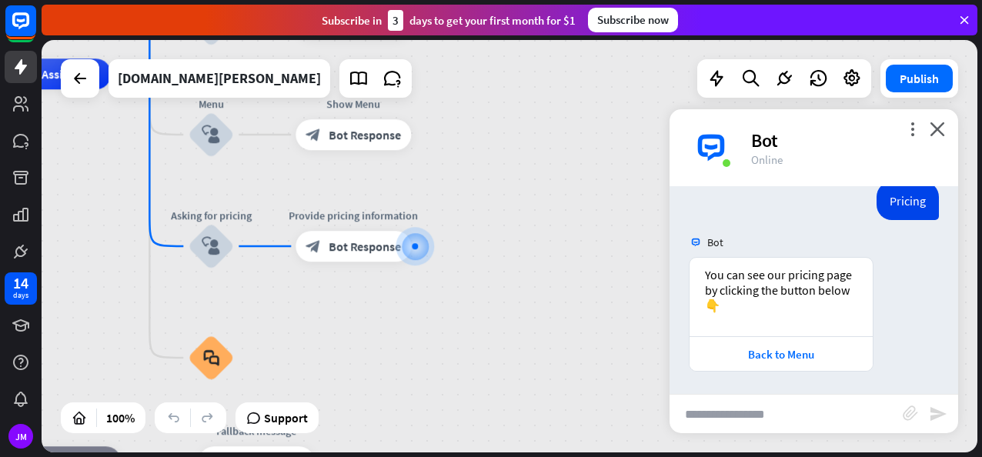
scroll to position [140, 0]
click at [939, 127] on icon "close" at bounding box center [937, 129] width 15 height 15
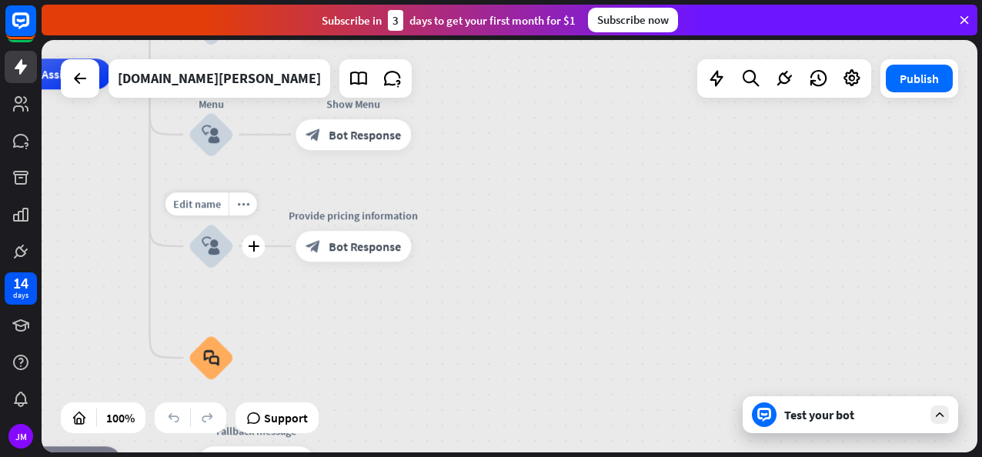
click at [219, 234] on div "block_user_input" at bounding box center [211, 246] width 46 height 46
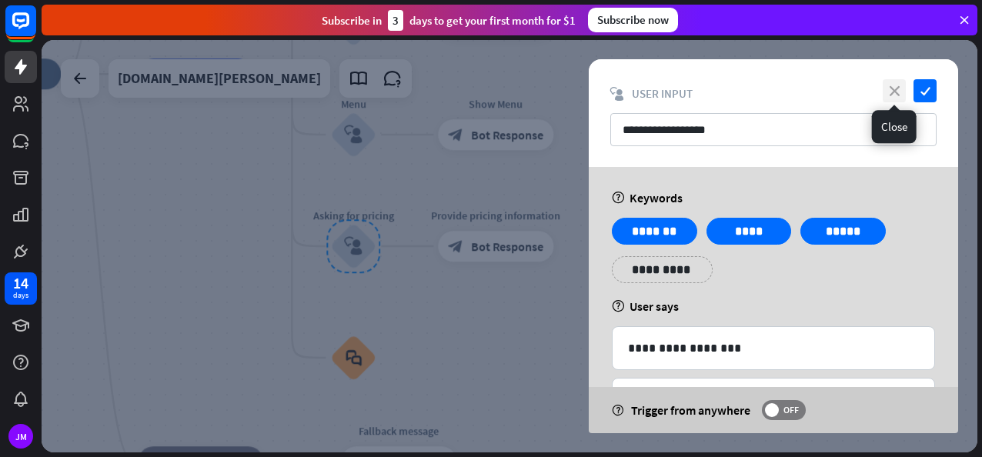
click at [895, 92] on icon "close" at bounding box center [894, 90] width 23 height 23
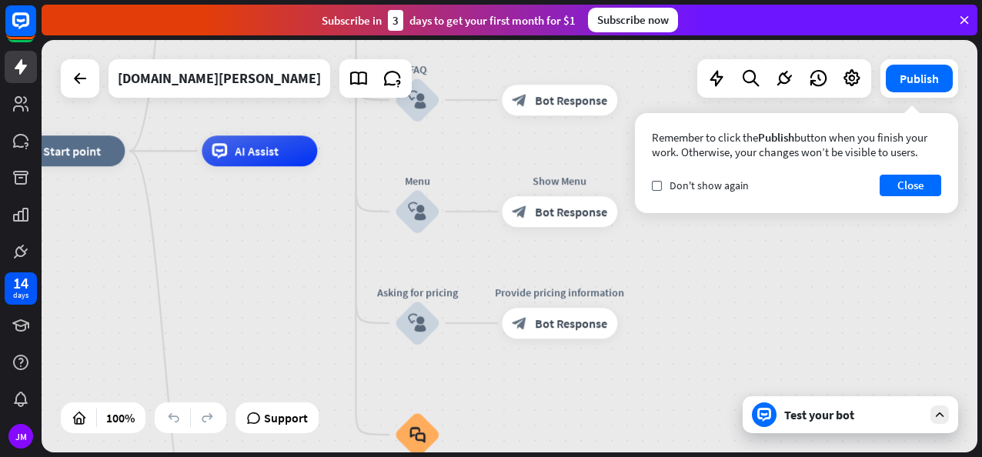
drag, startPoint x: 268, startPoint y: 216, endPoint x: 332, endPoint y: 293, distance: 100.1
click at [332, 293] on div "home_2 Start point Welcome message block_bot_response Bot Response About us blo…" at bounding box center [477, 357] width 936 height 413
click at [448, 282] on icon "more_horiz" at bounding box center [449, 282] width 12 height 12
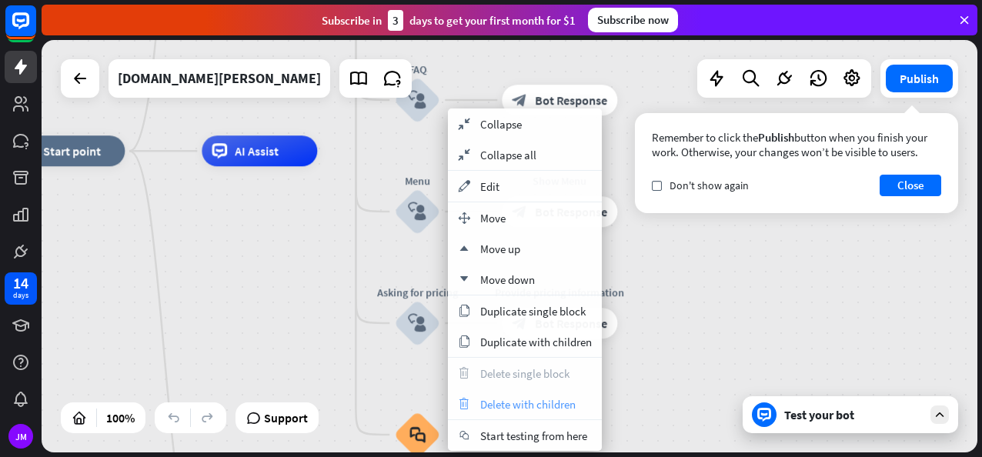
click at [524, 400] on span "Delete with children" at bounding box center [527, 404] width 95 height 15
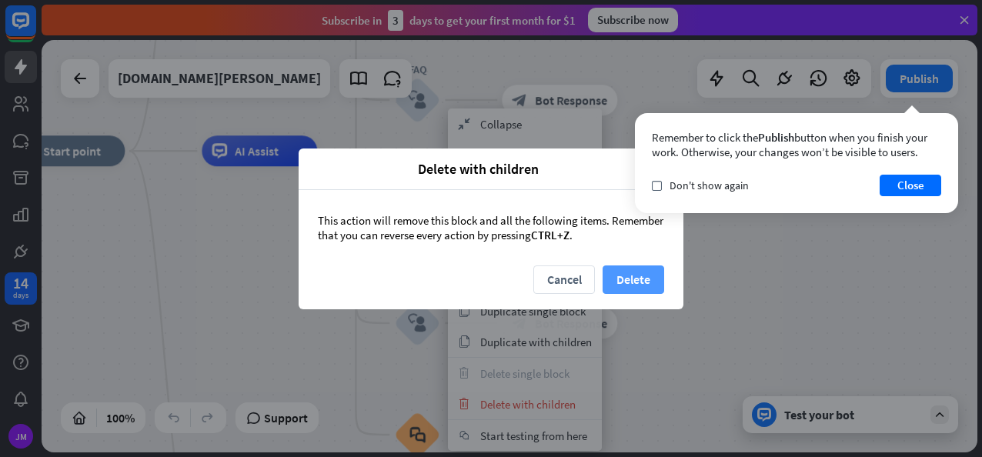
click at [628, 274] on button "Delete" at bounding box center [634, 280] width 62 height 28
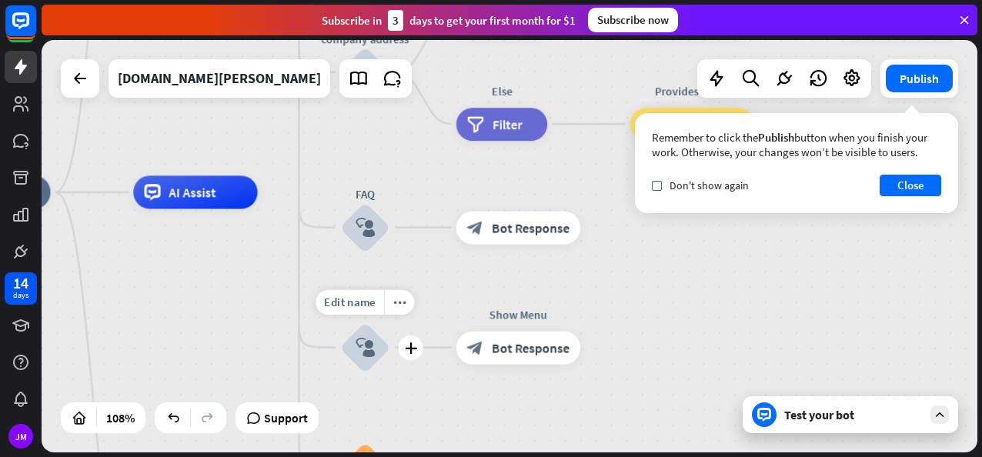
drag, startPoint x: 474, startPoint y: 229, endPoint x: 413, endPoint y: 286, distance: 83.9
click at [390, 253] on div "Edit name more_horiz FAQ block_user_input" at bounding box center [365, 227] width 50 height 50
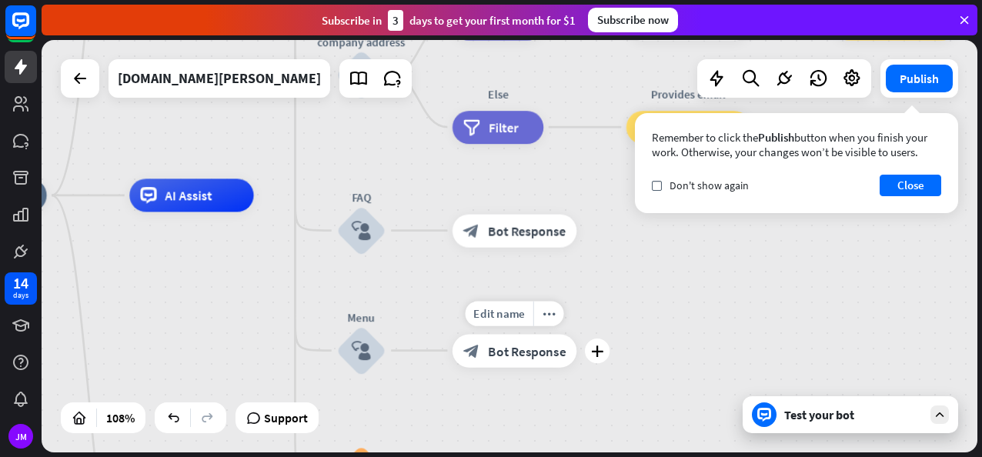
click at [522, 351] on span "Bot Response" at bounding box center [527, 351] width 78 height 17
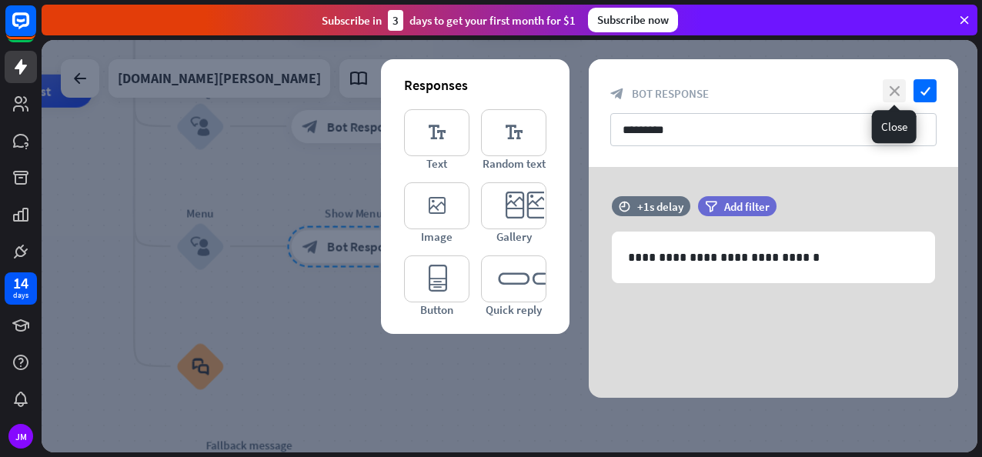
click at [896, 99] on icon "close" at bounding box center [894, 90] width 23 height 23
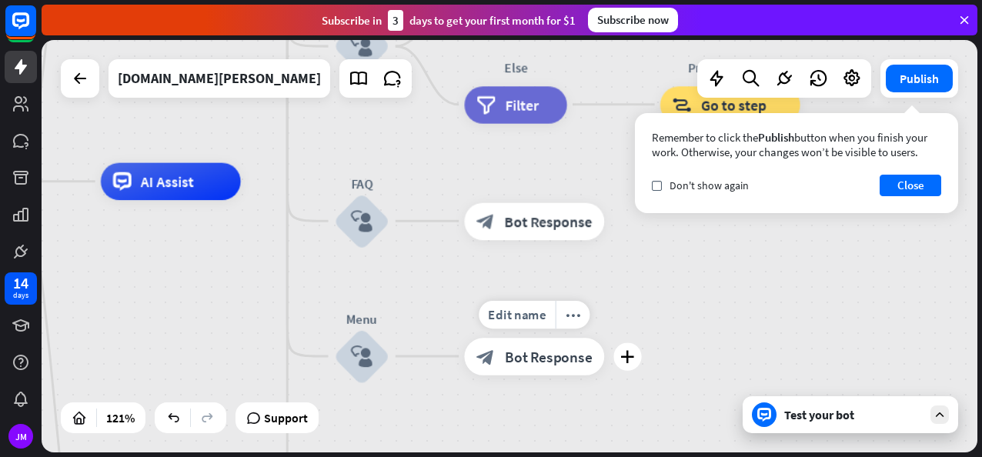
drag, startPoint x: 271, startPoint y: 194, endPoint x: 442, endPoint y: 303, distance: 202.9
click at [464, 338] on div "Edit name more_horiz plus block_bot_response Bot Response" at bounding box center [534, 356] width 140 height 37
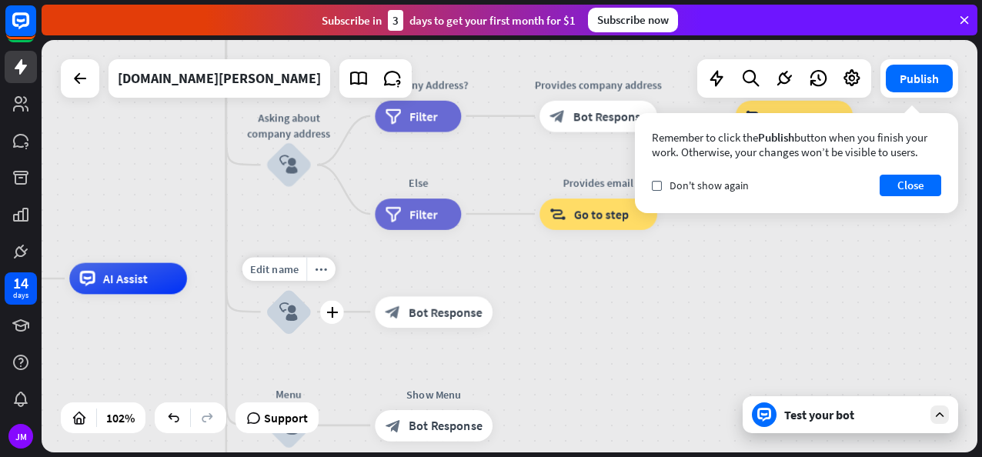
drag, startPoint x: 319, startPoint y: 267, endPoint x: 237, endPoint y: 360, distance: 123.9
click at [266, 336] on div "Edit name more_horiz plus FAQ block_user_input" at bounding box center [289, 312] width 47 height 47
drag, startPoint x: 312, startPoint y: 275, endPoint x: 216, endPoint y: 299, distance: 98.4
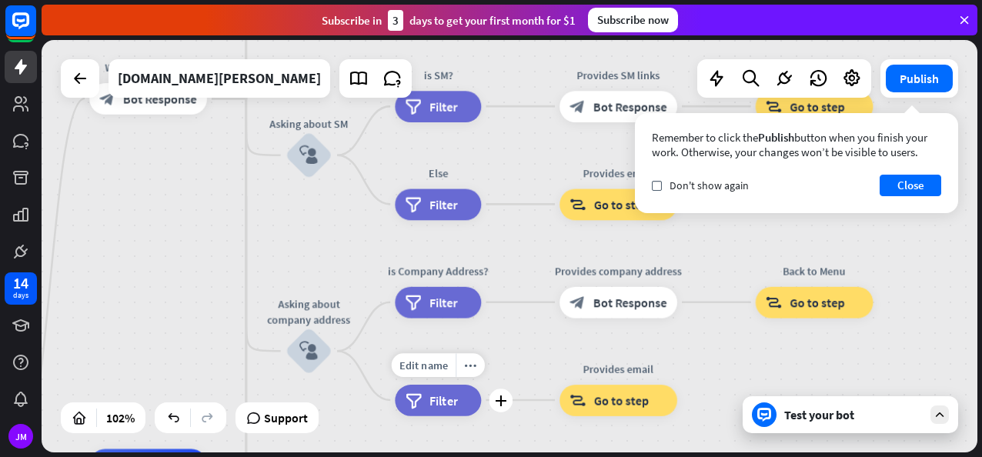
drag, startPoint x: 346, startPoint y: 174, endPoint x: 366, endPoint y: 360, distance: 187.4
click at [395, 385] on div "Edit name more_horiz plus Else filter Filter" at bounding box center [438, 401] width 86 height 32
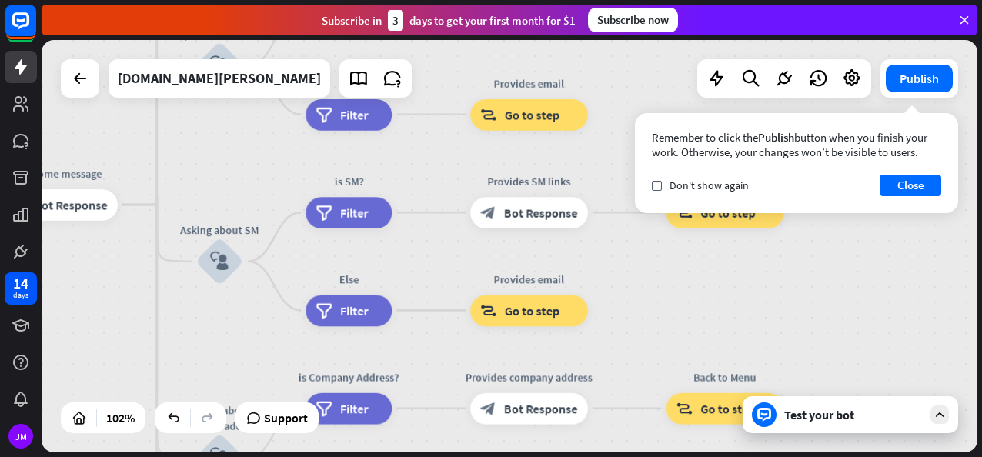
drag, startPoint x: 343, startPoint y: 226, endPoint x: 255, endPoint y: 334, distance: 139.5
click at [255, 334] on div "home_2 Start point Welcome message block_bot_response Bot Response About us blo…" at bounding box center [510, 246] width 936 height 413
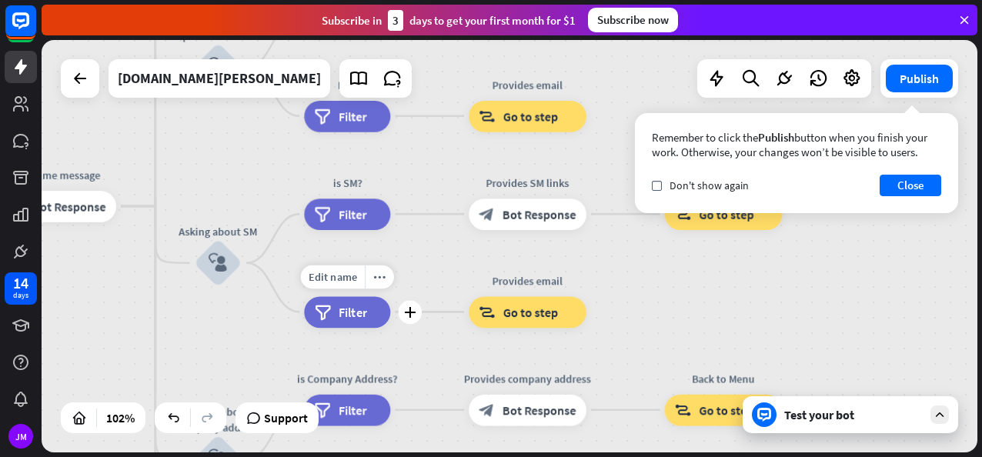
drag, startPoint x: 240, startPoint y: 212, endPoint x: 322, endPoint y: 294, distance: 116.0
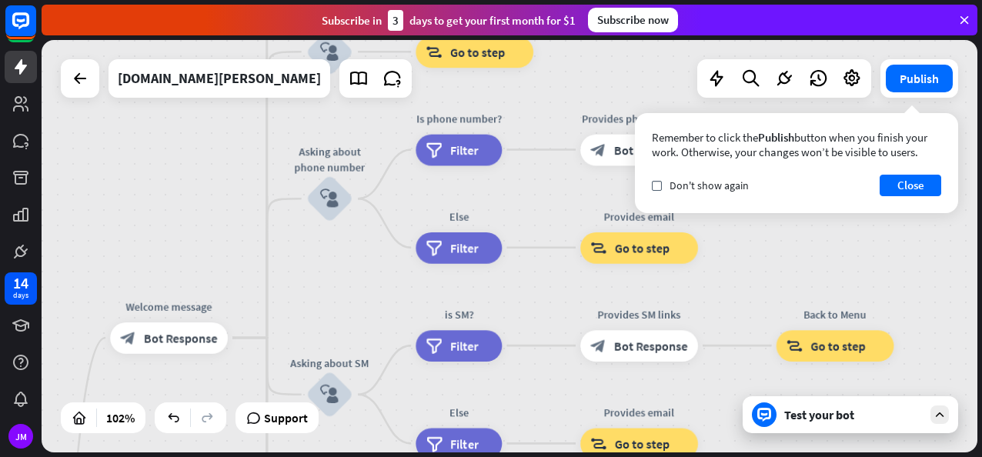
drag, startPoint x: 290, startPoint y: 191, endPoint x: 363, endPoint y: 288, distance: 121.5
click at [363, 288] on div "home_2 Start point Welcome message block_bot_response Bot Response About us blo…" at bounding box center [510, 246] width 936 height 413
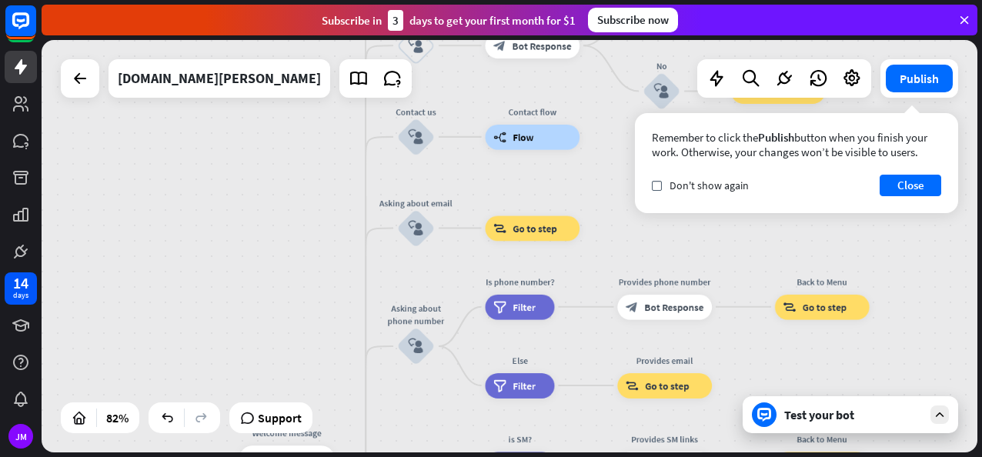
drag, startPoint x: 145, startPoint y: 190, endPoint x: 219, endPoint y: 333, distance: 160.5
click at [219, 333] on div "home_2 Start point Welcome message block_bot_response Bot Response About us blo…" at bounding box center [510, 246] width 936 height 413
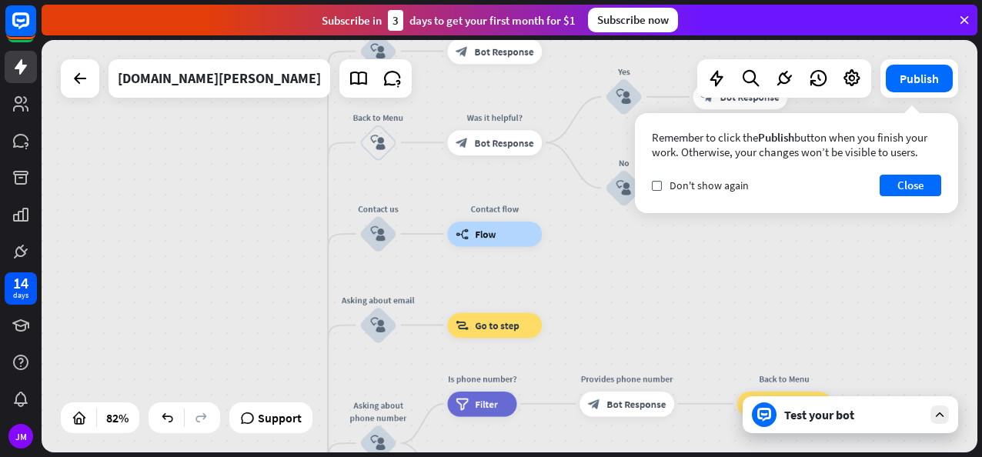
drag, startPoint x: 249, startPoint y: 200, endPoint x: 216, endPoint y: 285, distance: 90.7
click at [216, 285] on div "home_2 Start point Welcome message block_bot_response Bot Response About us blo…" at bounding box center [510, 246] width 936 height 413
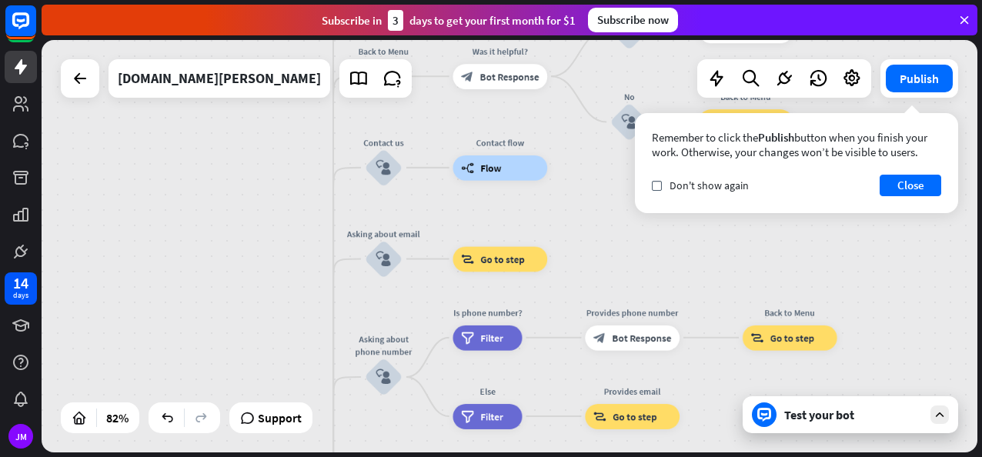
drag, startPoint x: 291, startPoint y: 203, endPoint x: 351, endPoint y: 85, distance: 132.9
click at [351, 85] on div "home_2 Start point Welcome message block_bot_response Bot Response About us blo…" at bounding box center [510, 246] width 936 height 413
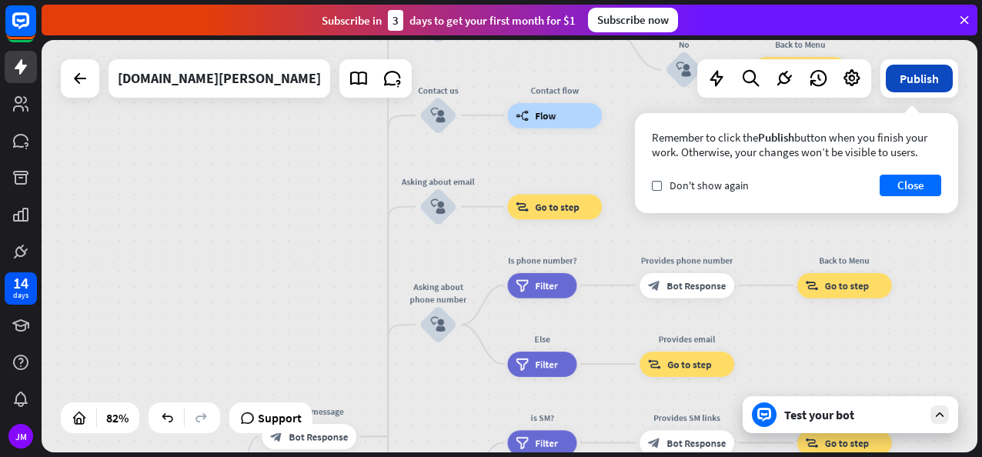
click at [918, 79] on button "Publish" at bounding box center [919, 79] width 67 height 28
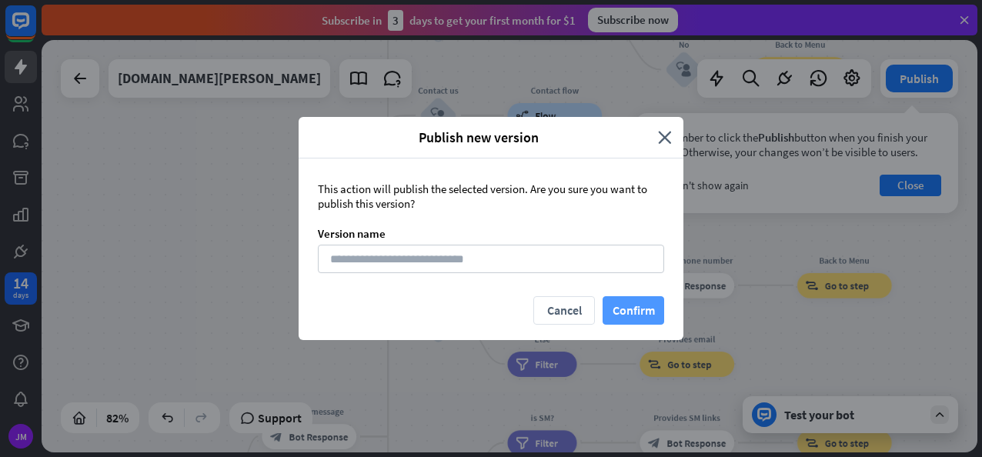
click at [631, 304] on button "Confirm" at bounding box center [634, 310] width 62 height 28
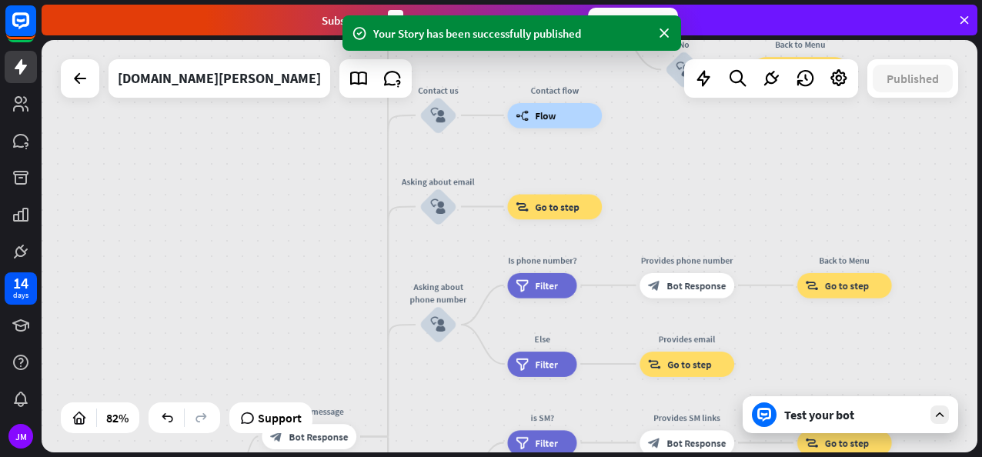
click at [845, 408] on div "Test your bot" at bounding box center [854, 414] width 139 height 15
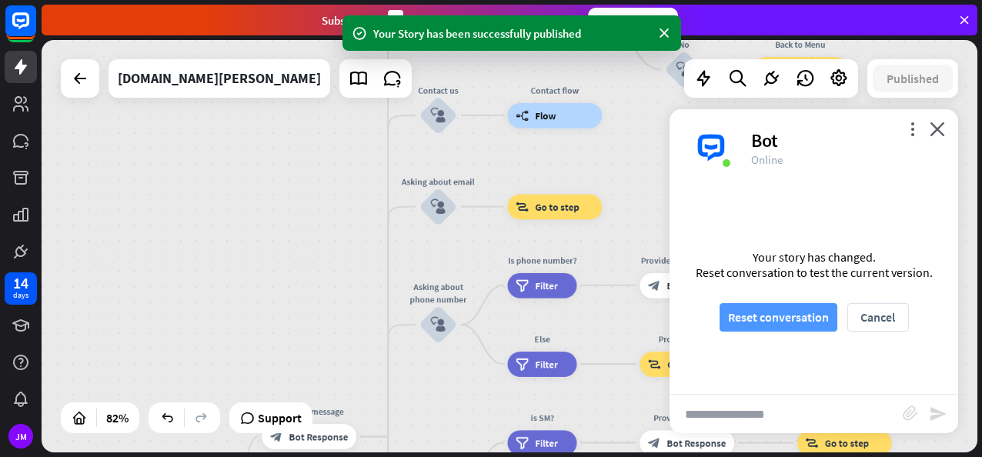
click at [809, 314] on button "Reset conversation" at bounding box center [779, 317] width 118 height 28
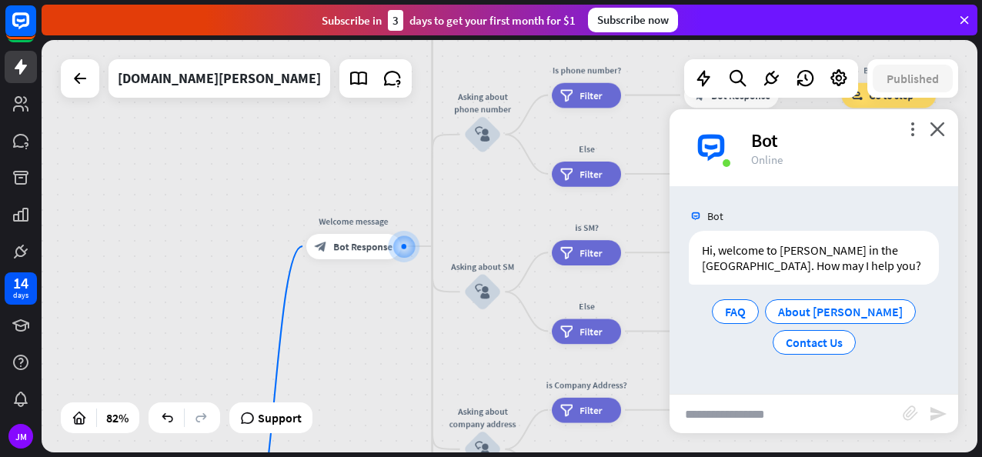
click at [766, 429] on input "text" at bounding box center [786, 414] width 233 height 38
click at [839, 300] on div "About [PERSON_NAME]" at bounding box center [840, 312] width 151 height 25
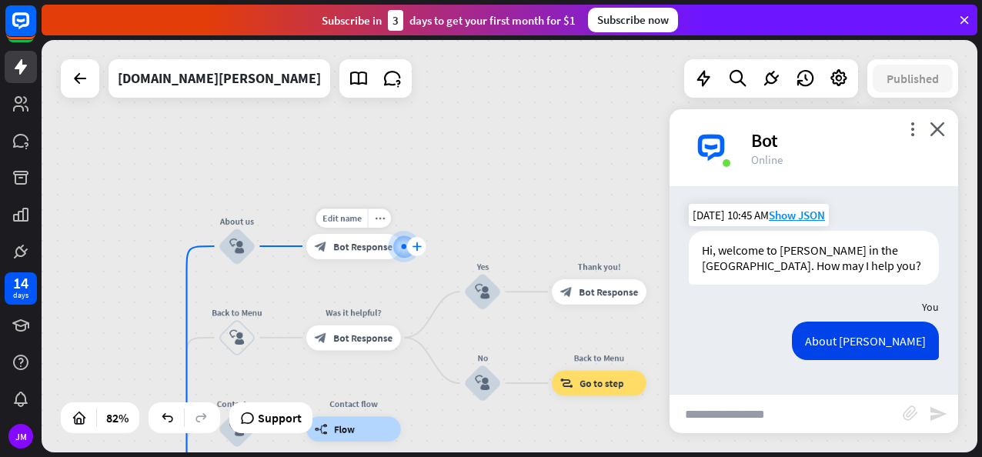
click at [407, 245] on div "plus" at bounding box center [416, 246] width 19 height 19
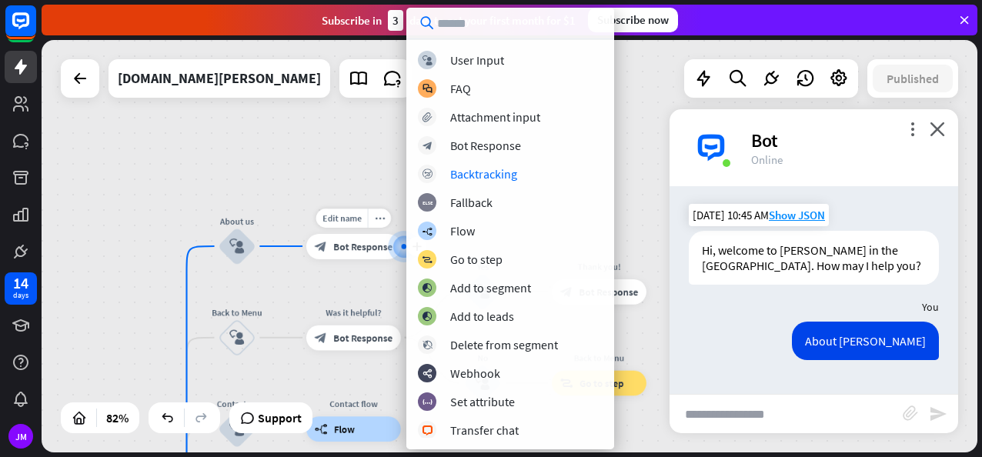
click at [355, 252] on span "Bot Response" at bounding box center [362, 246] width 59 height 12
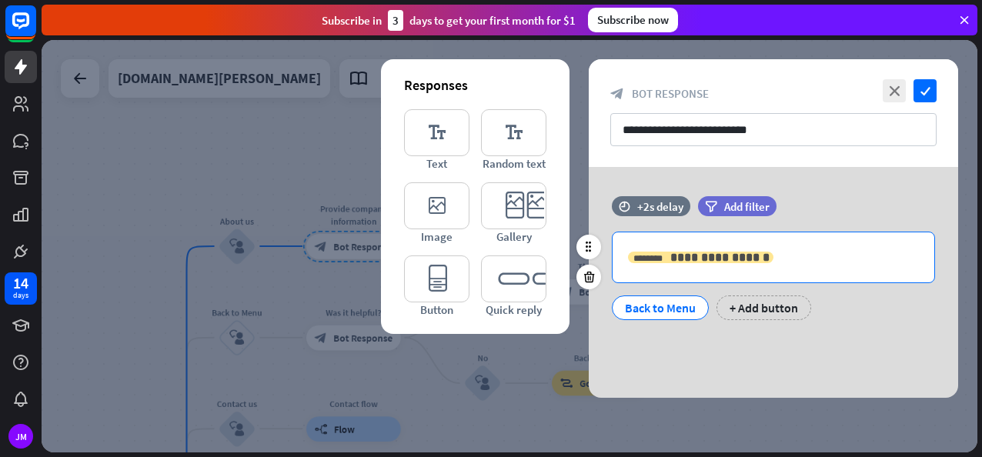
click at [685, 260] on span "**********" at bounding box center [720, 258] width 99 height 12
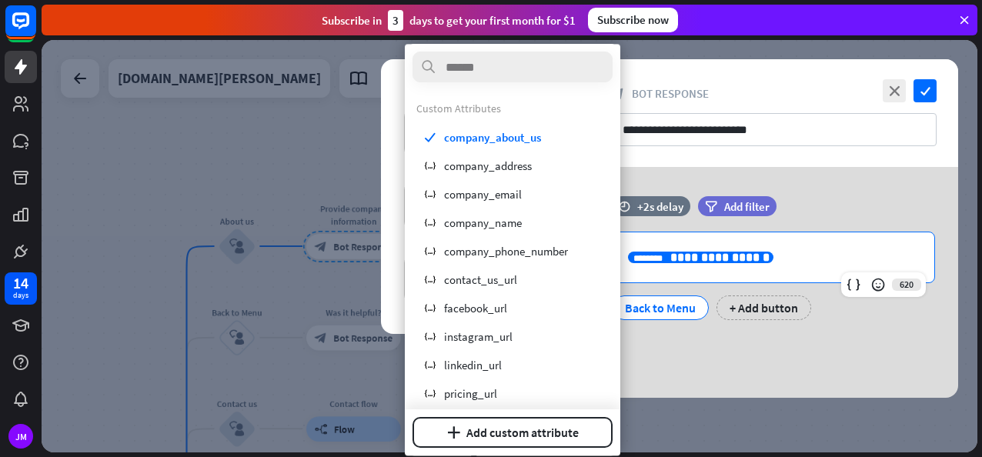
click at [824, 233] on div "**********" at bounding box center [774, 258] width 322 height 50
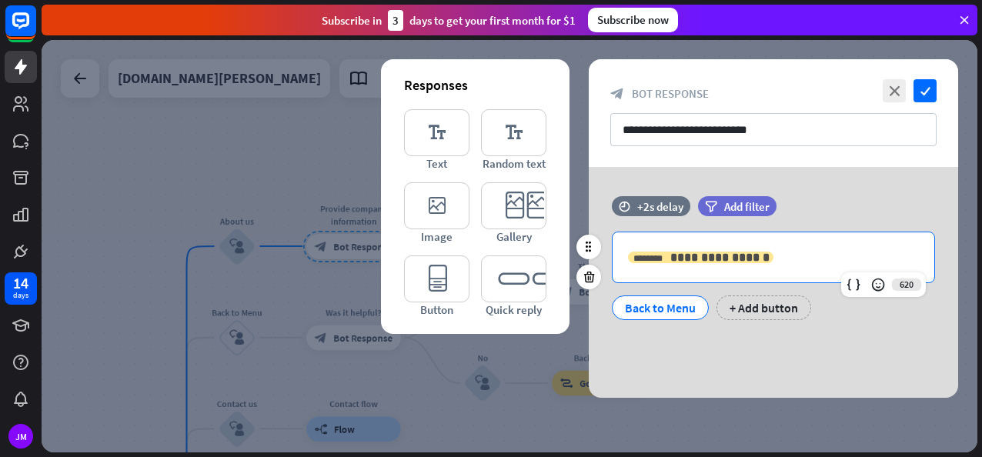
click at [685, 260] on span "**********" at bounding box center [720, 258] width 99 height 12
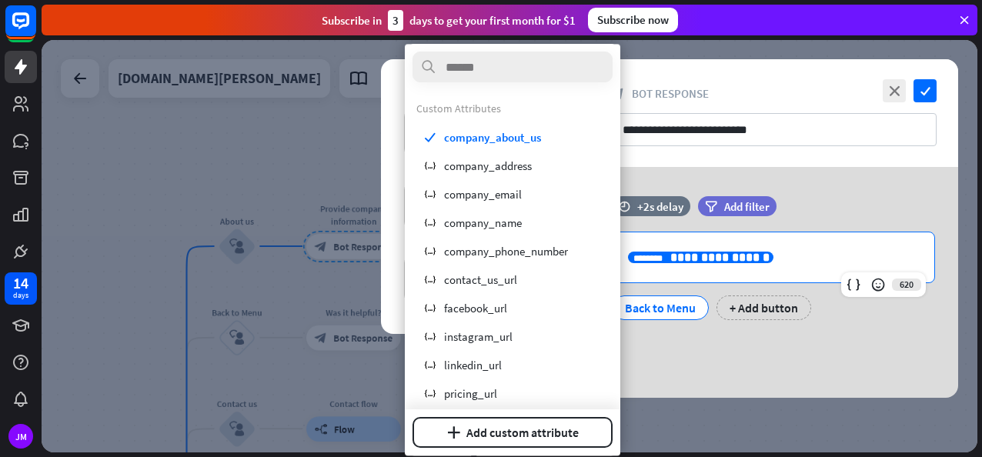
click at [892, 186] on div "**********" at bounding box center [774, 282] width 370 height 231
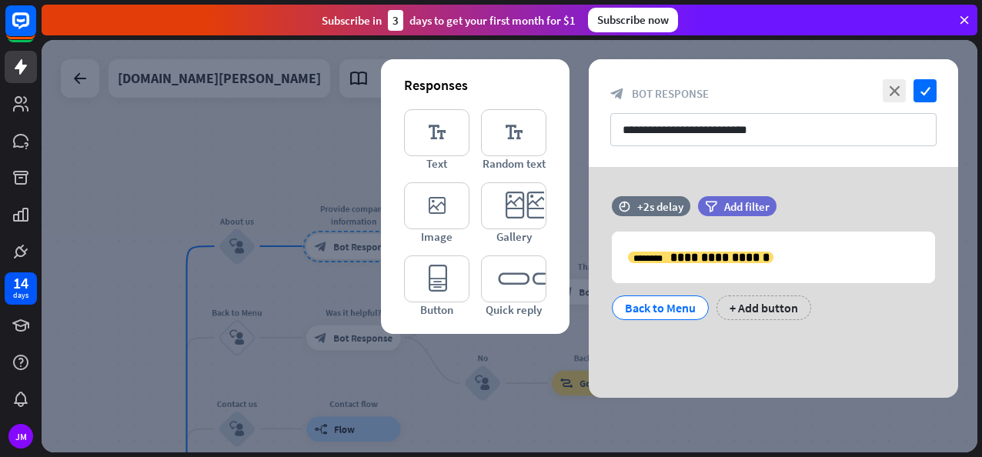
click at [299, 136] on div at bounding box center [510, 246] width 936 height 413
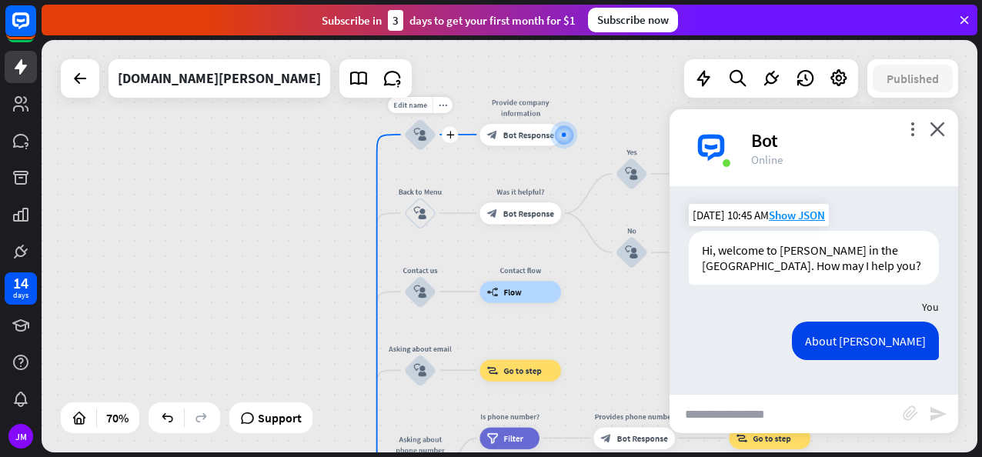
drag, startPoint x: 213, startPoint y: 276, endPoint x: 413, endPoint y: 109, distance: 260.8
click at [413, 109] on div "home_2 Start point Welcome message block_bot_response Bot Response Edit name mo…" at bounding box center [510, 246] width 936 height 413
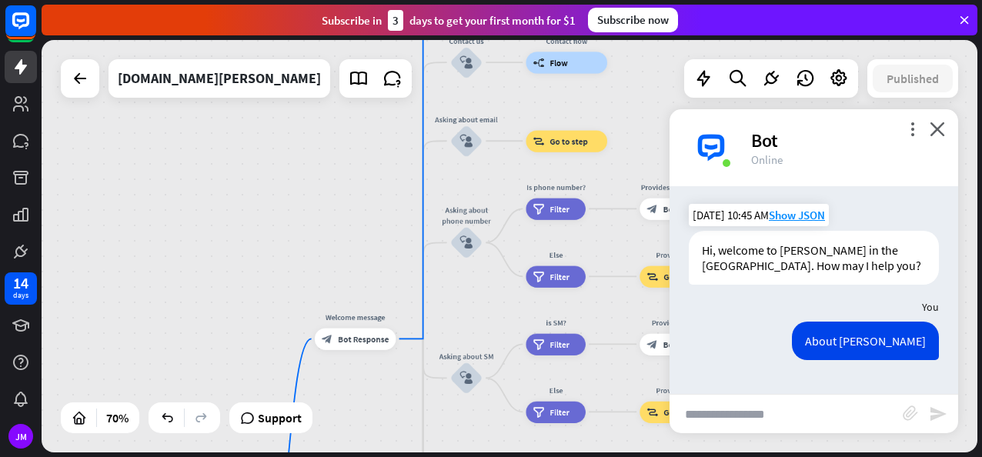
drag, startPoint x: 328, startPoint y: 326, endPoint x: 341, endPoint y: 152, distance: 174.5
click at [341, 152] on div "home_2 Start point Welcome message block_bot_response Bot Response About us blo…" at bounding box center [510, 246] width 936 height 413
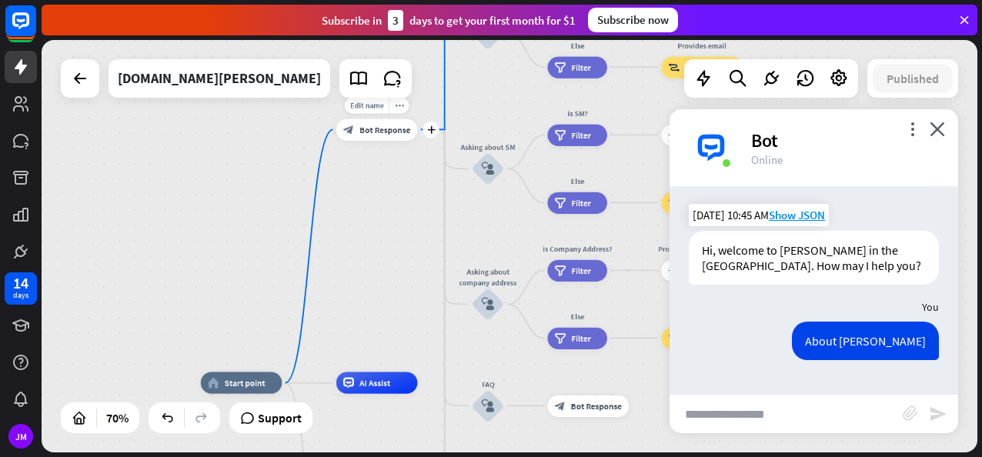
drag, startPoint x: 388, startPoint y: 366, endPoint x: 409, endPoint y: 160, distance: 207.4
click at [409, 140] on div "Edit name more_horiz plus Welcome message block_bot_response Bot Response" at bounding box center [377, 130] width 82 height 22
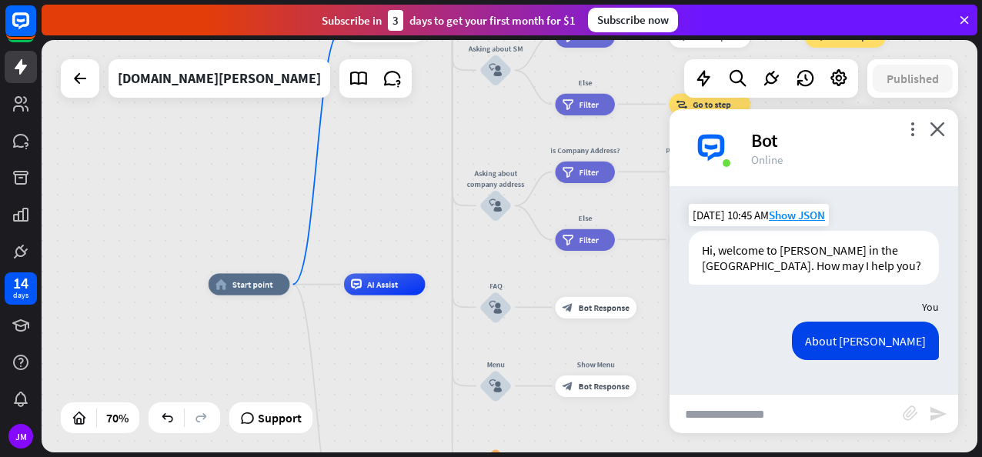
drag, startPoint x: 384, startPoint y: 343, endPoint x: 393, endPoint y: 245, distance: 98.9
click at [393, 245] on div "home_2 Start point Welcome message block_bot_response Bot Response About us blo…" at bounding box center [510, 246] width 936 height 413
click at [405, 262] on icon "more_horiz" at bounding box center [407, 260] width 8 height 8
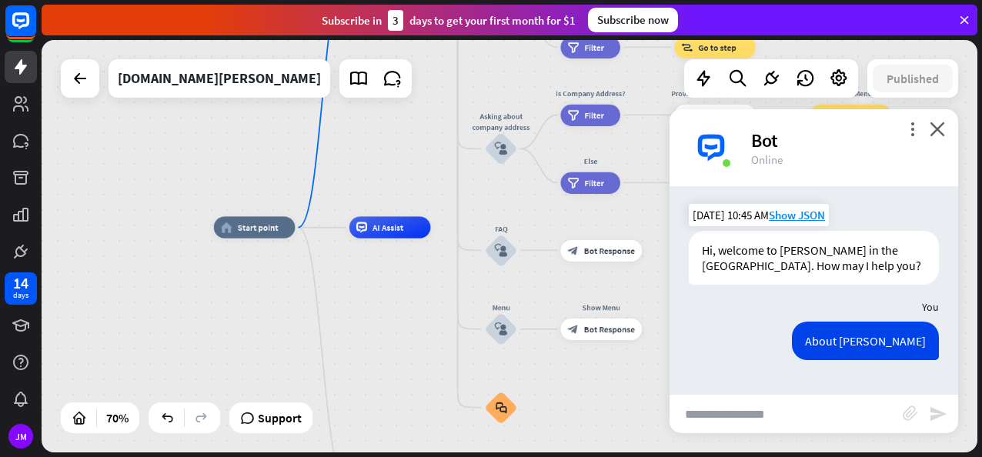
drag, startPoint x: 422, startPoint y: 172, endPoint x: 267, endPoint y: 263, distance: 179.1
click at [267, 263] on div "home_2 Start point Welcome message block_bot_response Bot Response About us blo…" at bounding box center [510, 246] width 936 height 413
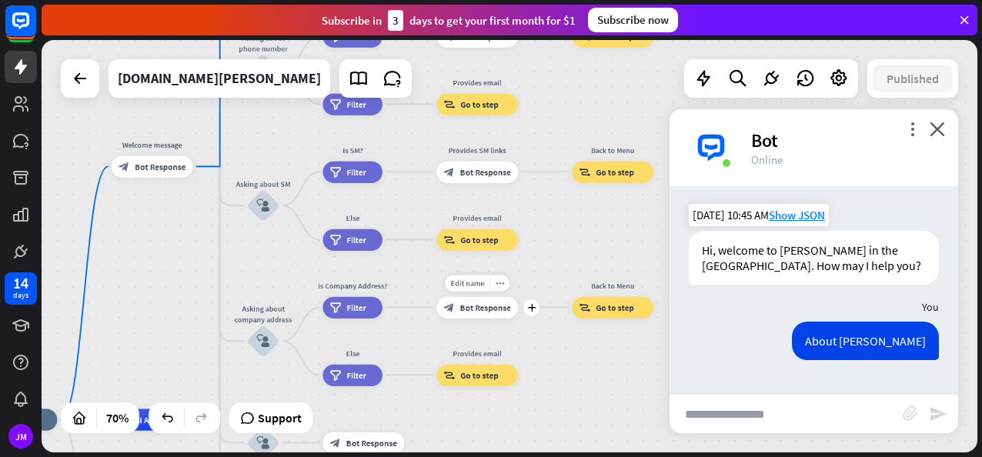
drag, startPoint x: 551, startPoint y: 171, endPoint x: 448, endPoint y: 305, distance: 168.6
click at [448, 305] on div "home_2 Start point Welcome message block_bot_response Bot Response About us blo…" at bounding box center [510, 246] width 936 height 413
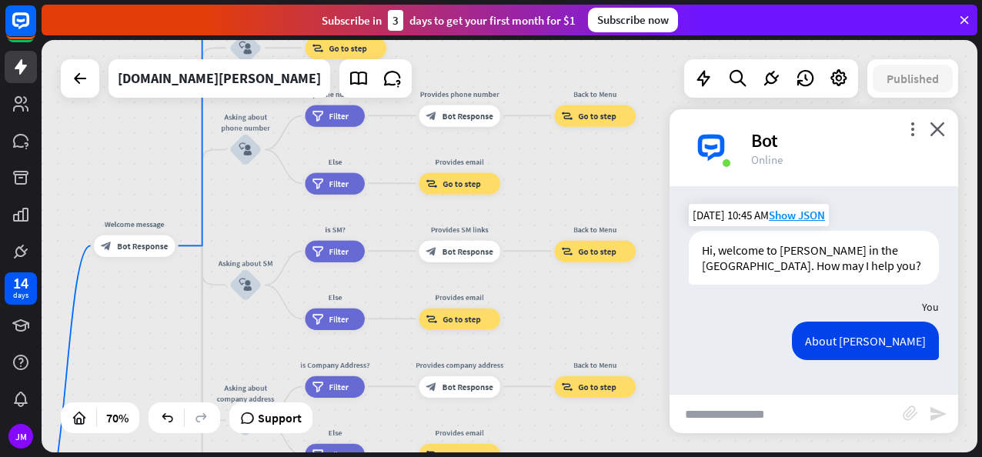
drag, startPoint x: 577, startPoint y: 163, endPoint x: 576, endPoint y: 247, distance: 83.9
click at [576, 247] on div "home_2 Start point Welcome message block_bot_response Bot Response About us blo…" at bounding box center [510, 246] width 936 height 413
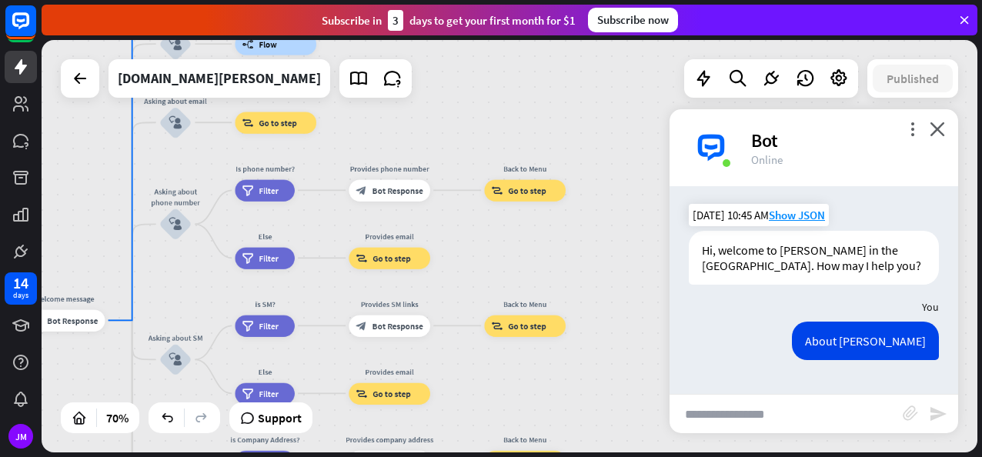
drag, startPoint x: 584, startPoint y: 240, endPoint x: 521, endPoint y: 347, distance: 123.9
click at [521, 347] on div "home_2 Start point Welcome message block_bot_response Bot Response About us blo…" at bounding box center [510, 246] width 936 height 413
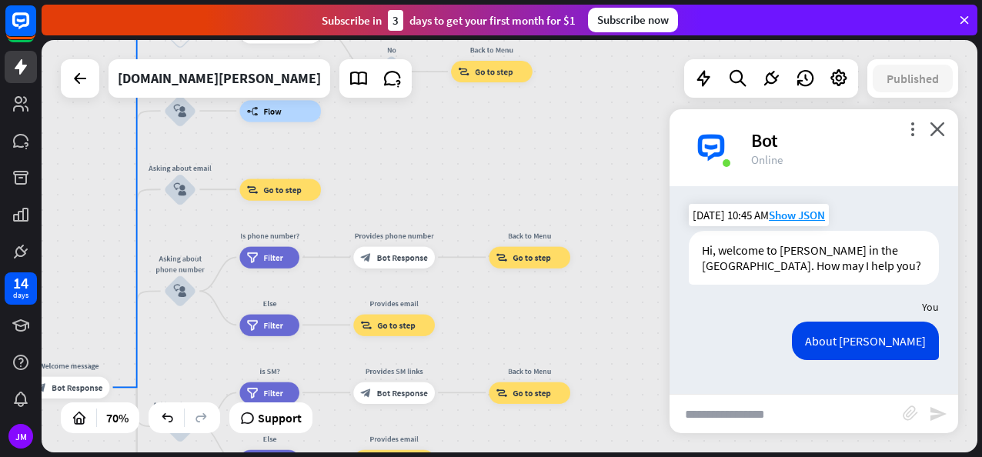
drag, startPoint x: 509, startPoint y: 263, endPoint x: 439, endPoint y: 373, distance: 129.9
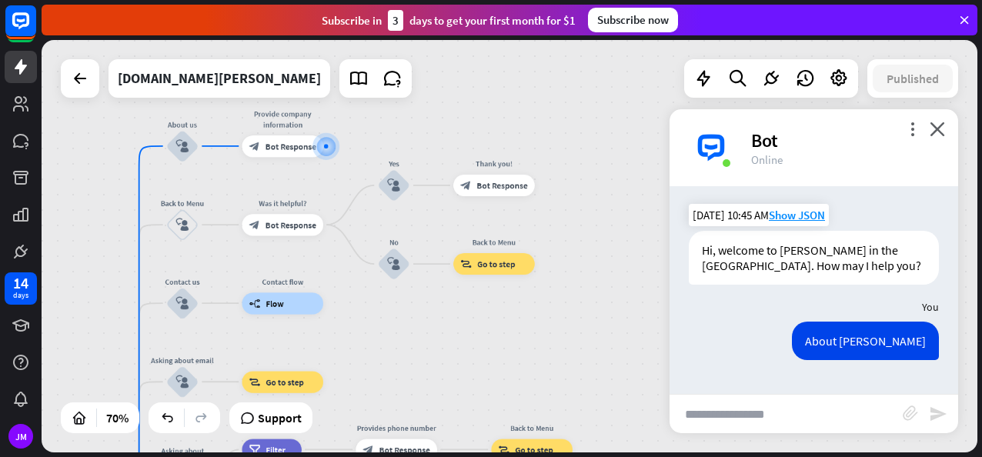
drag, startPoint x: 494, startPoint y: 120, endPoint x: 497, endPoint y: 315, distance: 194.8
click at [497, 315] on div "home_2 Start point Welcome message block_bot_response Bot Response About us blo…" at bounding box center [510, 246] width 936 height 413
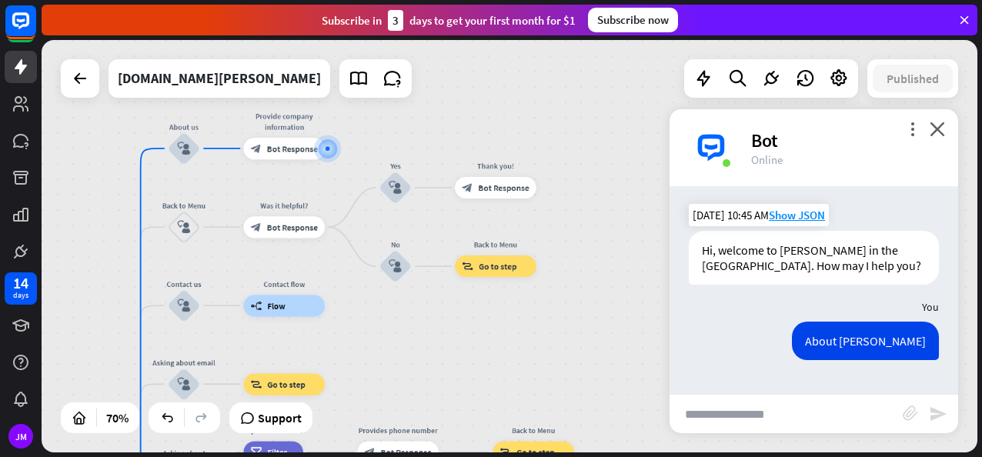
click at [769, 421] on input "text" at bounding box center [786, 414] width 233 height 38
type input "*"
type input "**********"
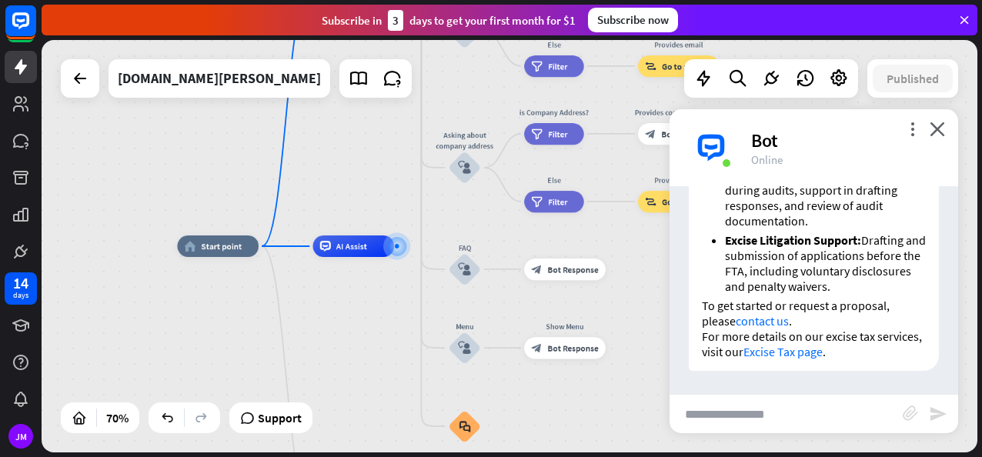
scroll to position [680, 0]
click at [775, 407] on input "text" at bounding box center [786, 414] width 233 height 38
click at [801, 405] on input "text" at bounding box center [786, 414] width 233 height 38
click at [762, 419] on input "text" at bounding box center [786, 414] width 233 height 38
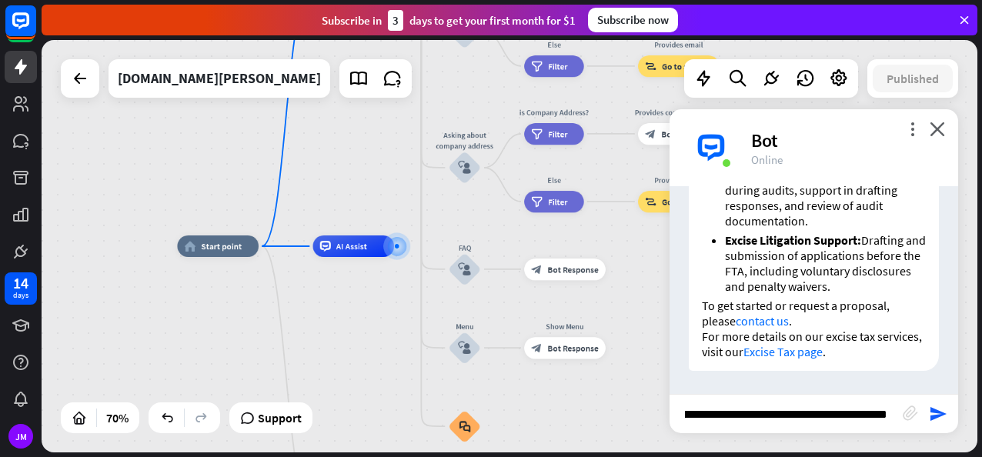
type input "**********"
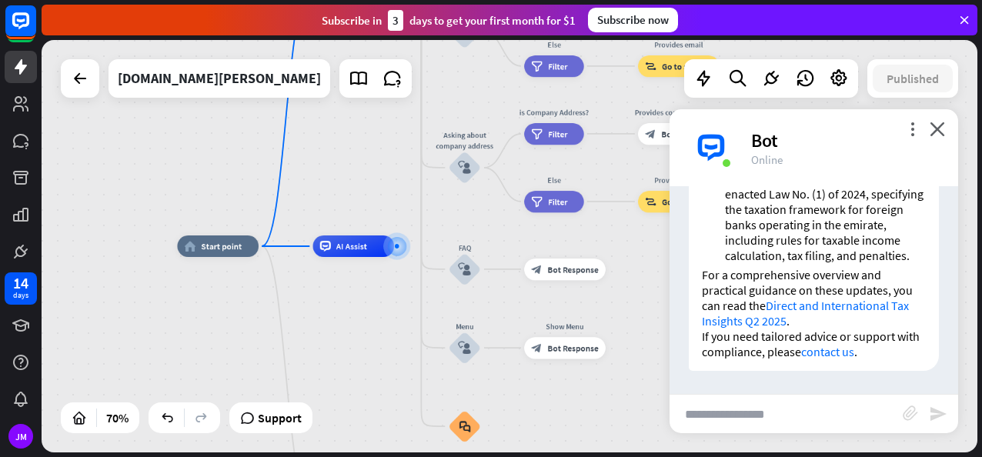
scroll to position [1789, 0]
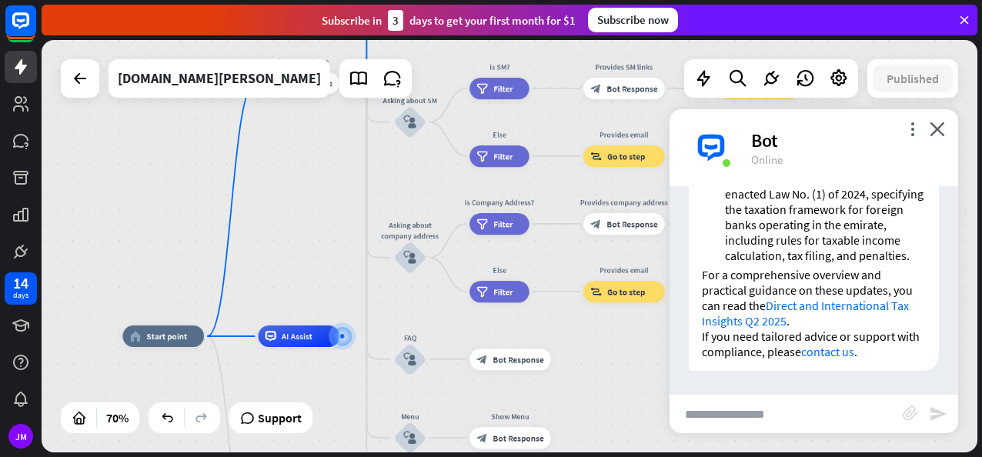
drag, startPoint x: 443, startPoint y: 108, endPoint x: 388, endPoint y: 198, distance: 105.4
click at [388, 198] on div "home_2 Start point Welcome message block_bot_response Bot Response About us blo…" at bounding box center [510, 246] width 936 height 413
click at [785, 428] on input "text" at bounding box center [786, 414] width 233 height 38
type input "**********"
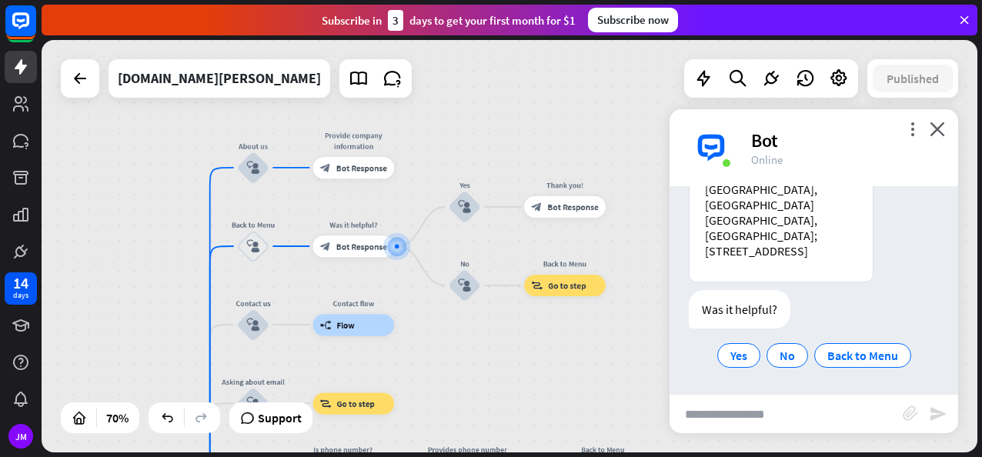
scroll to position [2202, 0]
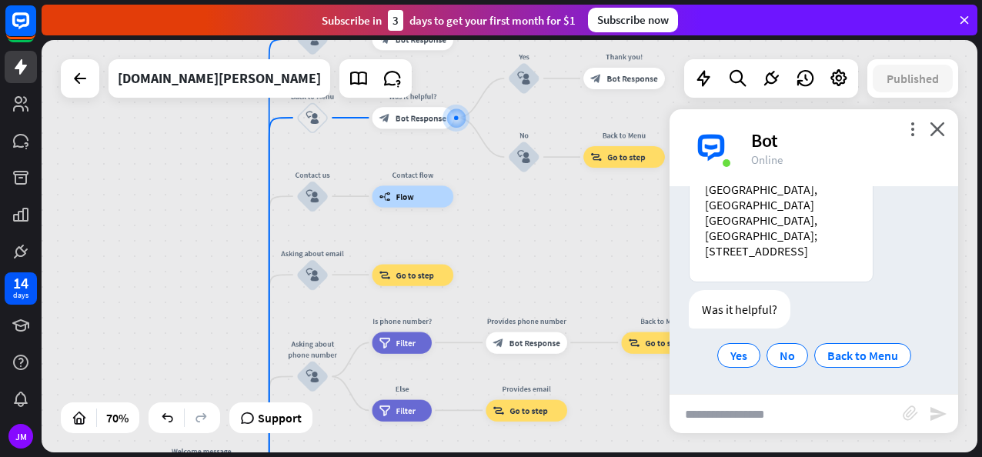
drag, startPoint x: 465, startPoint y: 370, endPoint x: 527, endPoint y: 235, distance: 148.2
click at [527, 235] on div "home_2 Start point Welcome message block_bot_response Bot Response About us blo…" at bounding box center [510, 246] width 936 height 413
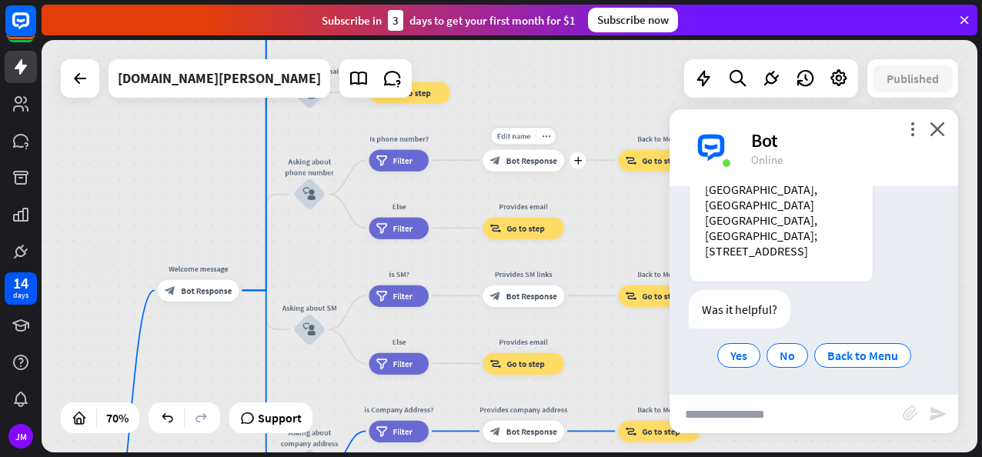
drag, startPoint x: 484, startPoint y: 330, endPoint x: 478, endPoint y: 149, distance: 180.3
click at [483, 149] on div "Edit name more_horiz plus Provides phone number block_bot_response Bot Response" at bounding box center [524, 160] width 82 height 22
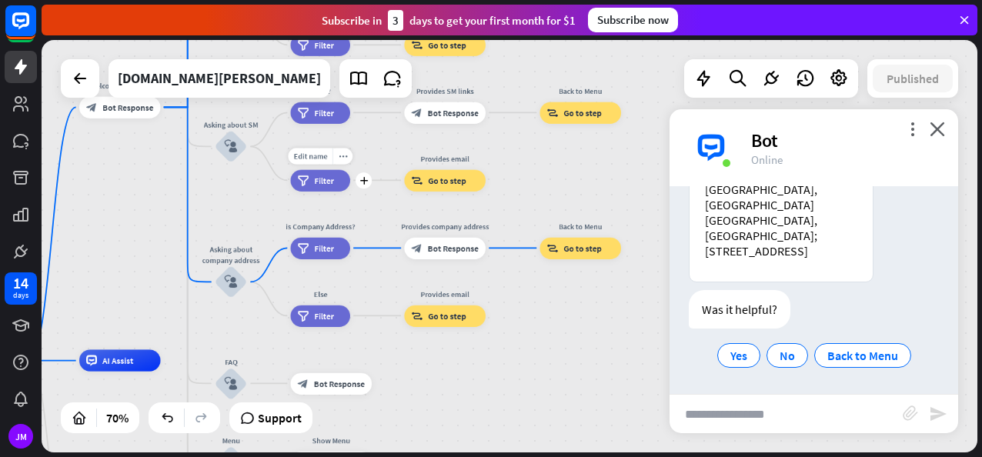
drag, startPoint x: 434, startPoint y: 346, endPoint x: 357, endPoint y: 168, distance: 193.8
click at [350, 169] on div "Edit name more_horiz plus filter Filter" at bounding box center [320, 180] width 59 height 22
click at [330, 251] on span "Filter" at bounding box center [325, 248] width 19 height 11
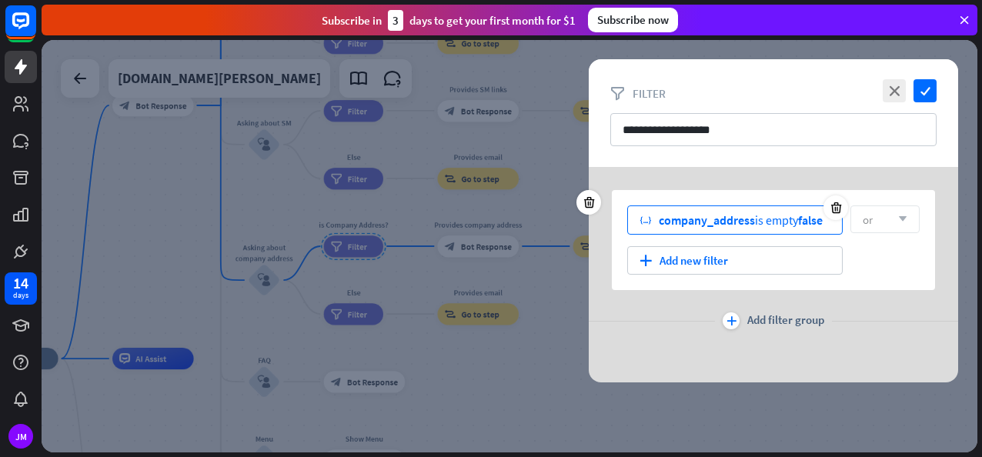
click at [738, 225] on span "company_address" at bounding box center [707, 220] width 96 height 15
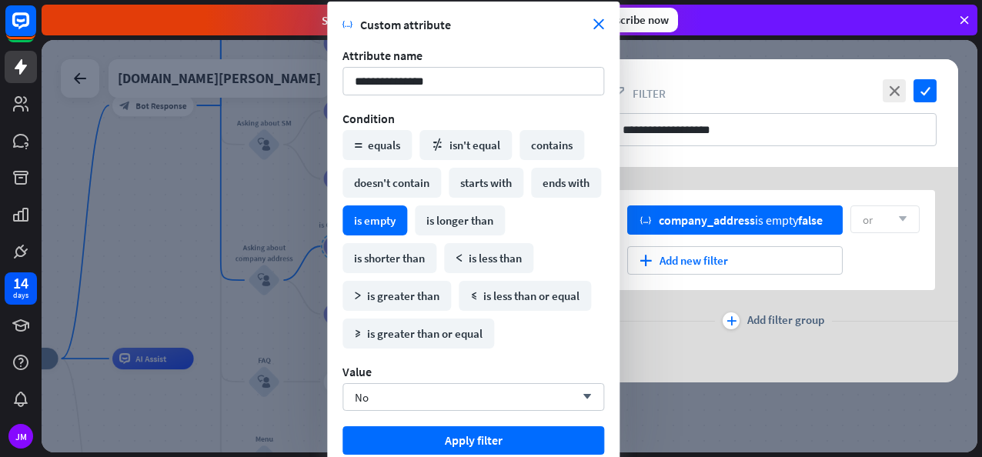
click at [694, 339] on div "variable company_address is empty false or arrow_down plus Add new filter plus …" at bounding box center [774, 275] width 370 height 216
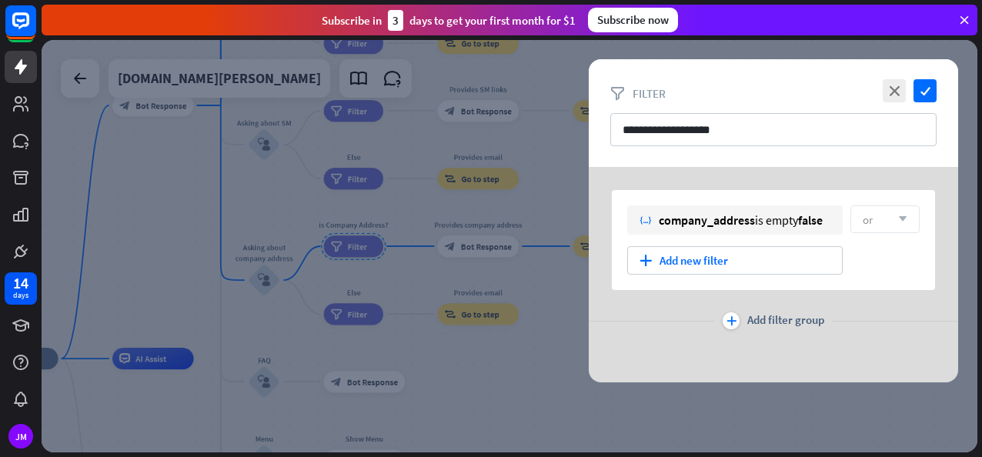
click at [429, 314] on div at bounding box center [510, 246] width 936 height 413
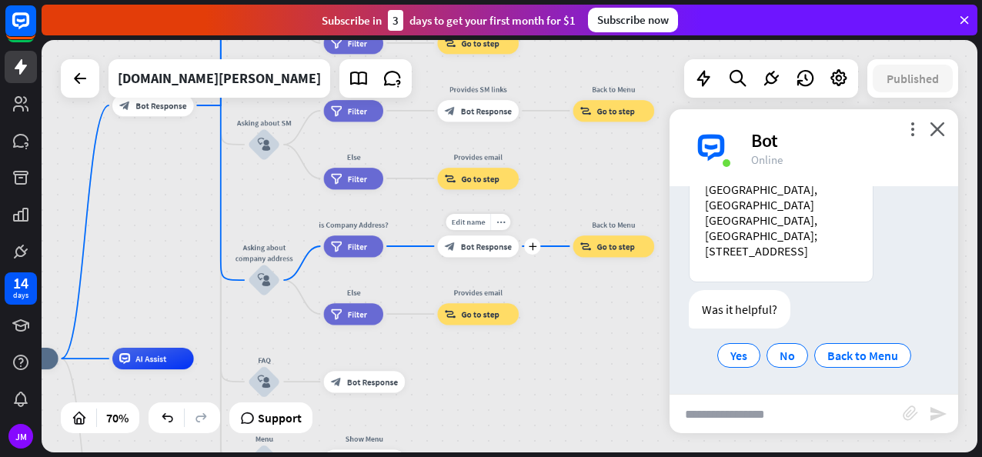
click at [478, 253] on div "block_bot_response Bot Response" at bounding box center [478, 247] width 82 height 22
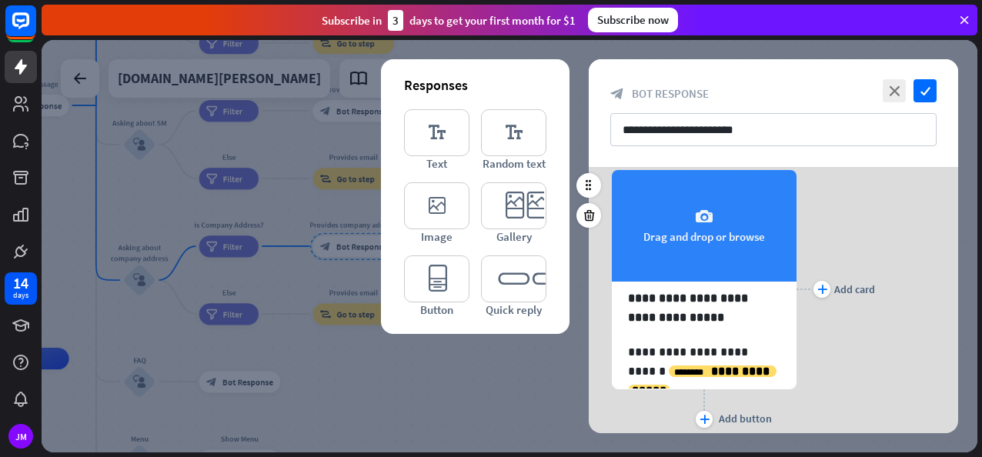
scroll to position [60, 0]
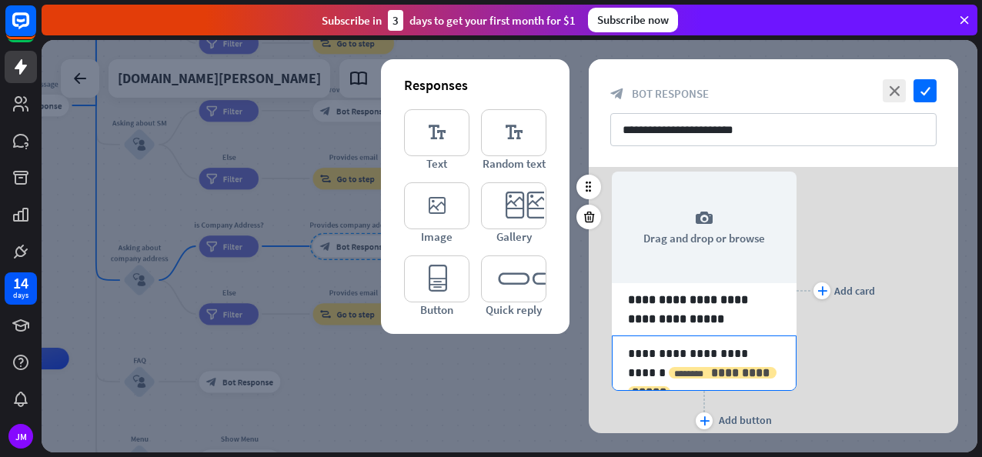
click at [699, 368] on span "**********" at bounding box center [702, 382] width 141 height 31
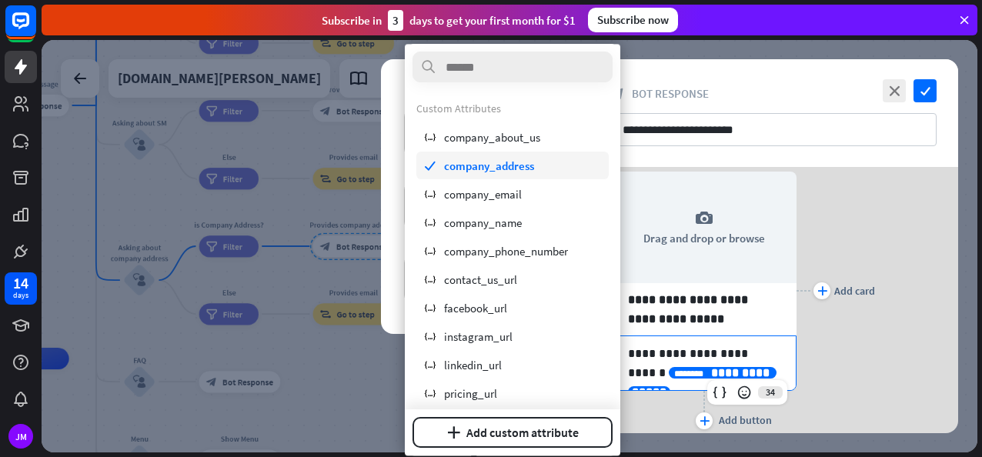
click at [510, 166] on span "company_address" at bounding box center [489, 166] width 90 height 15
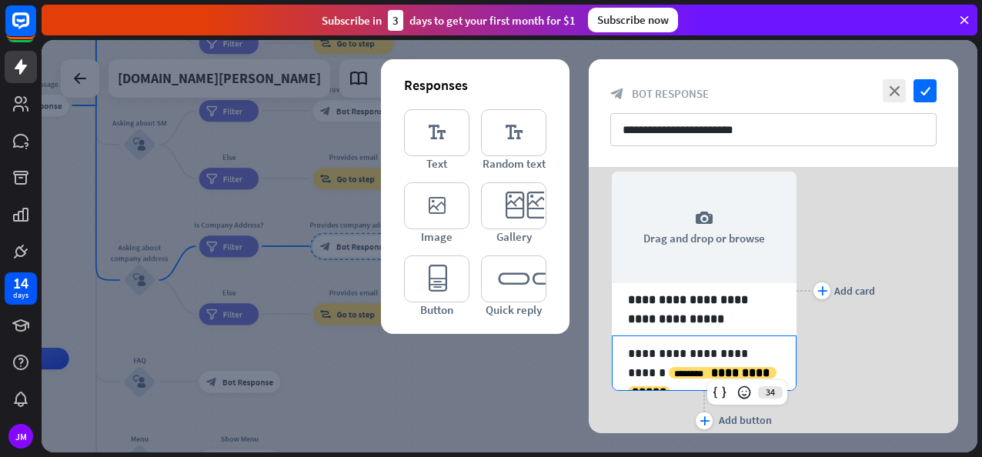
click at [547, 407] on div at bounding box center [510, 246] width 936 height 413
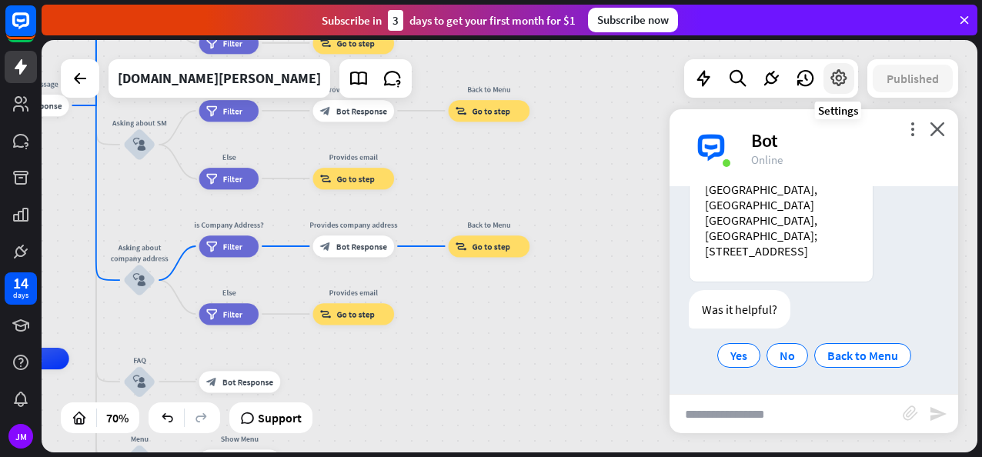
click at [837, 79] on icon at bounding box center [839, 79] width 20 height 20
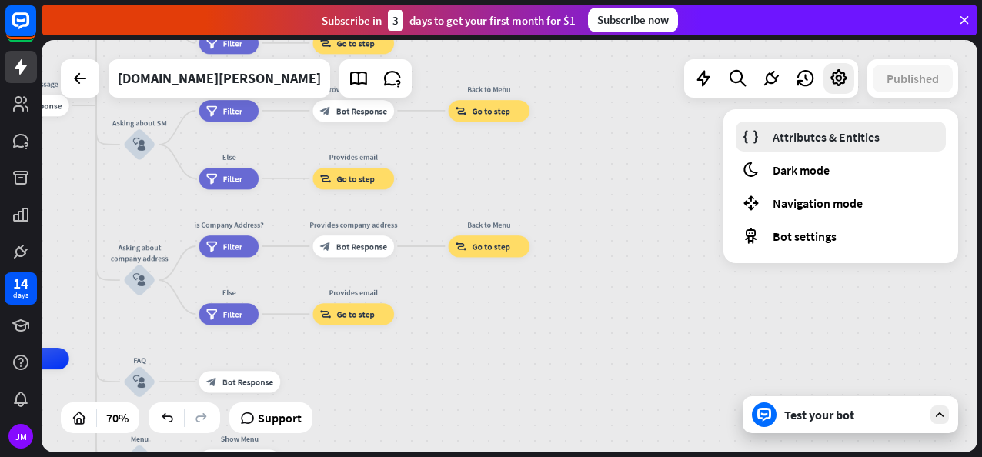
click at [822, 136] on span "Attributes & Entities" at bounding box center [826, 136] width 107 height 15
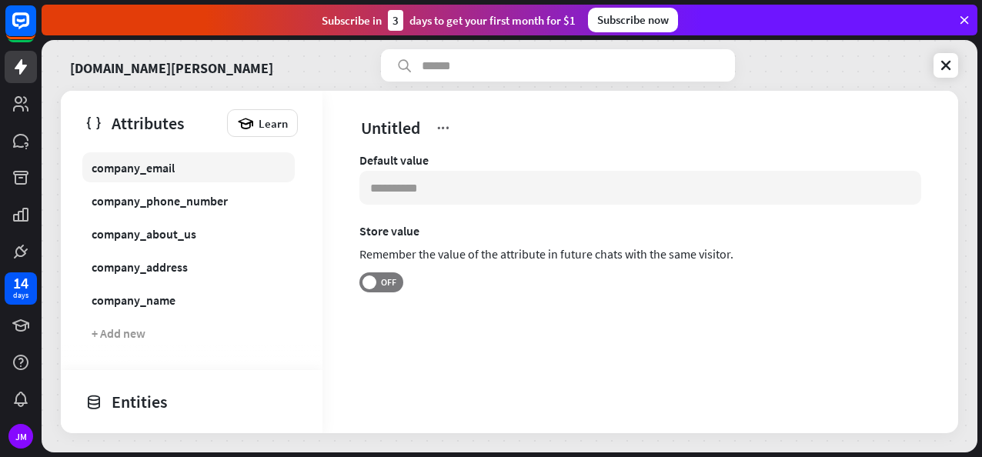
scroll to position [363, 0]
click at [165, 259] on div "company_address" at bounding box center [140, 266] width 96 height 15
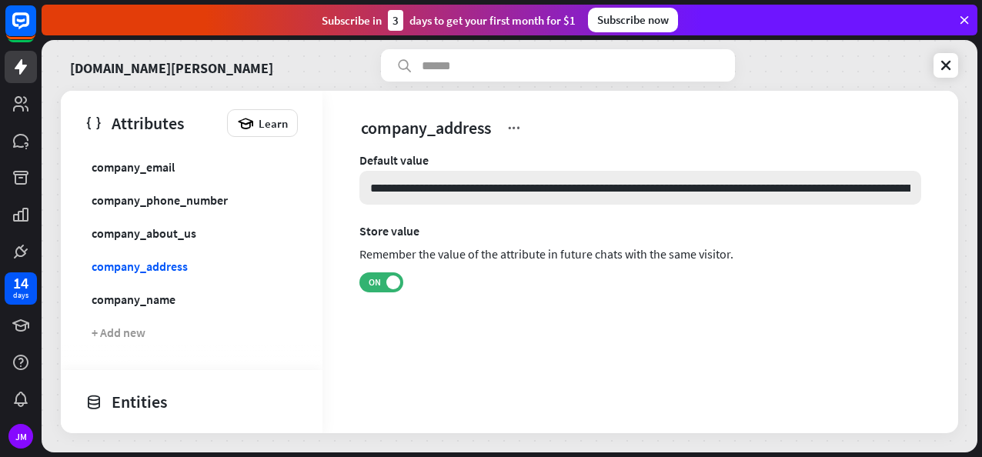
click at [705, 191] on input "**********" at bounding box center [641, 188] width 562 height 34
click at [608, 192] on input "**********" at bounding box center [641, 188] width 562 height 34
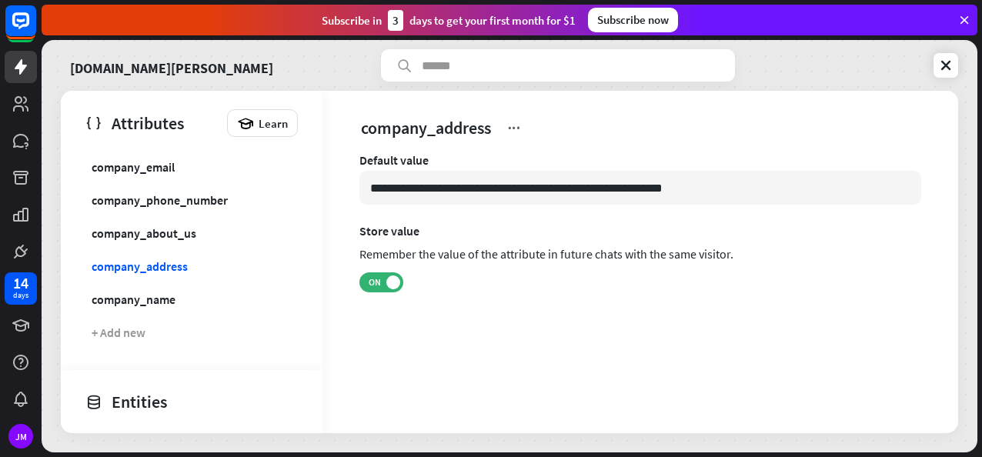
drag, startPoint x: 706, startPoint y: 182, endPoint x: 304, endPoint y: 162, distance: 402.4
click at [304, 162] on div "Attributes Learn Custom Untitled instagram_url facebook_url pricing_url privacy…" at bounding box center [510, 262] width 898 height 343
paste input
type input "**********"
click at [939, 71] on icon at bounding box center [946, 65] width 15 height 15
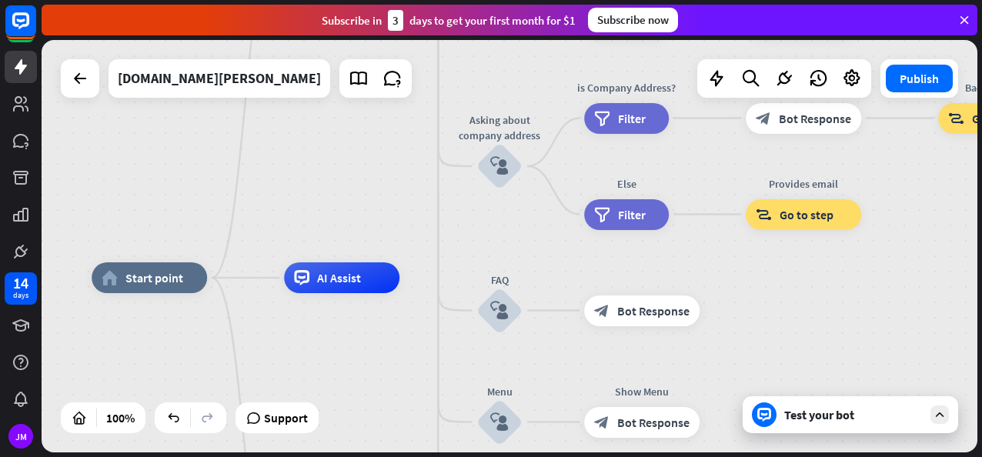
drag, startPoint x: 630, startPoint y: 201, endPoint x: 504, endPoint y: 229, distance: 129.3
click at [504, 229] on div "home_2 Start point Welcome message block_bot_response Bot Response About us blo…" at bounding box center [510, 246] width 936 height 413
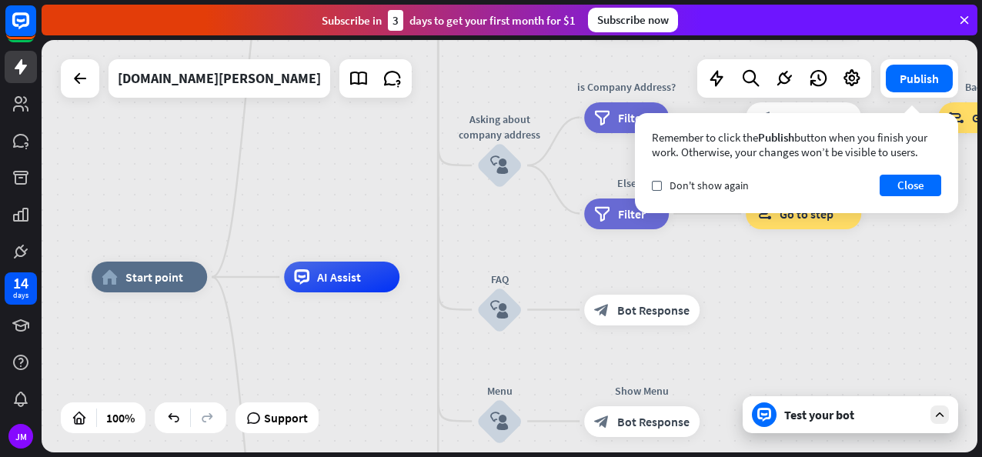
click at [810, 417] on div "Test your bot" at bounding box center [854, 414] width 139 height 15
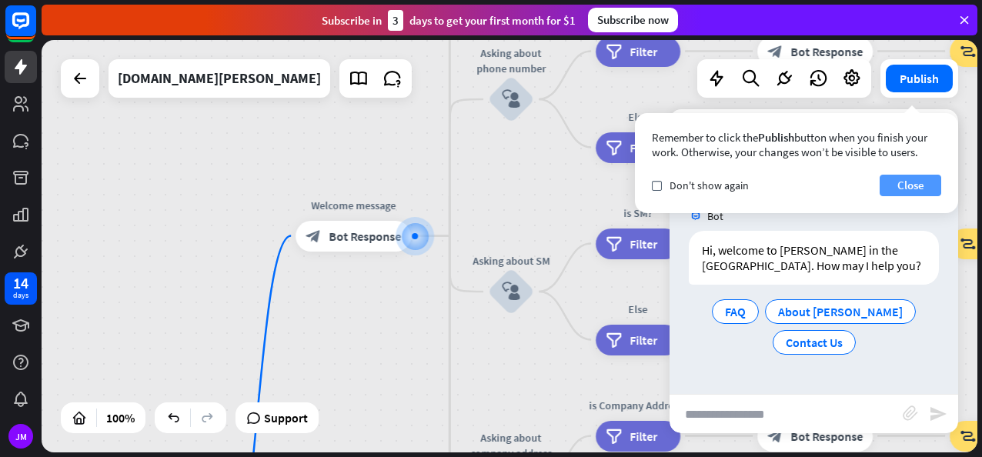
click at [912, 185] on button "Close" at bounding box center [911, 186] width 62 height 22
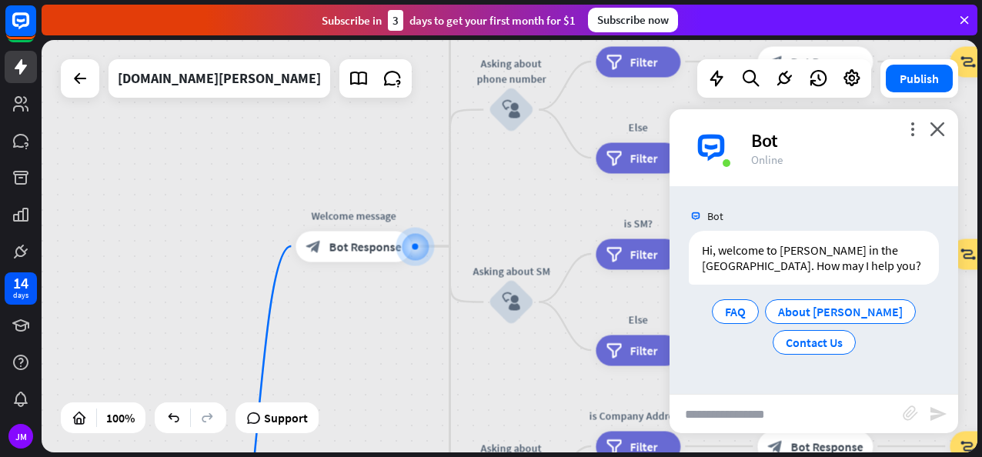
click at [759, 420] on input "text" at bounding box center [786, 414] width 233 height 38
type input "**********"
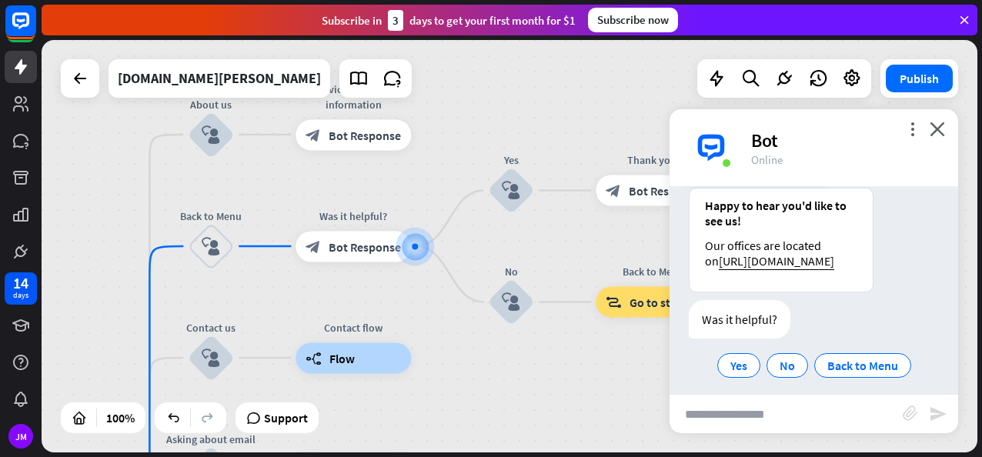
scroll to position [119, 0]
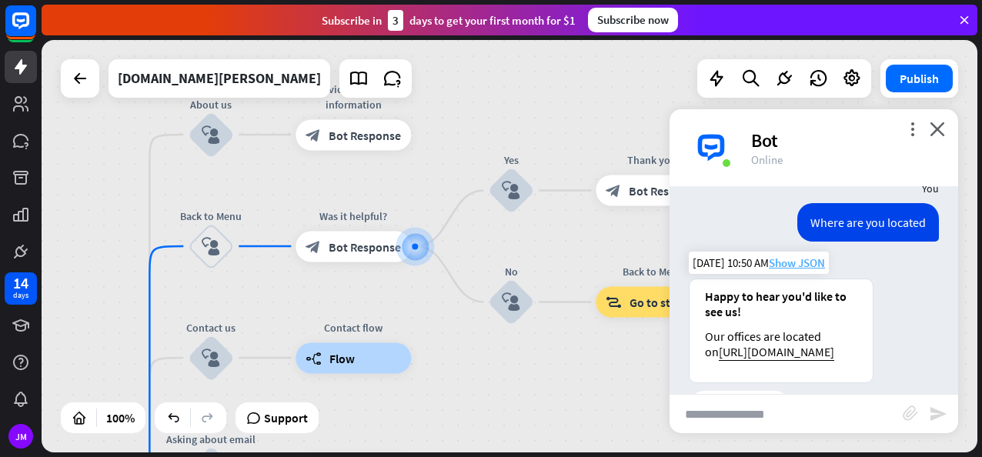
click at [791, 266] on span "Show JSON" at bounding box center [797, 263] width 56 height 15
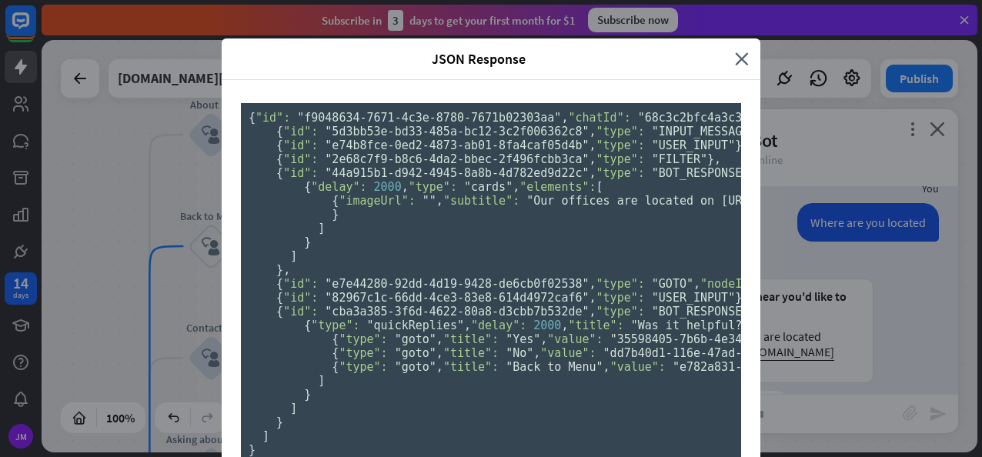
click at [728, 50] on div "JSON Response" at bounding box center [484, 59] width 502 height 18
click at [735, 54] on icon "close" at bounding box center [742, 59] width 14 height 18
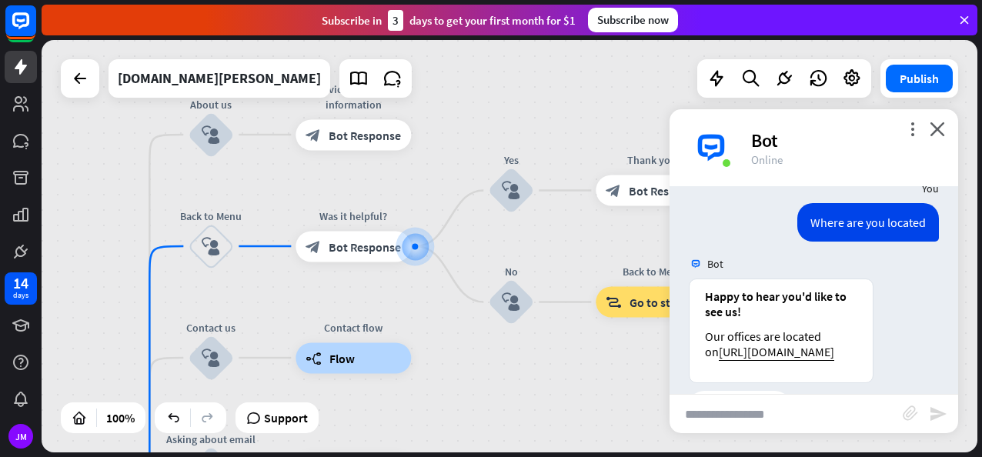
click at [947, 136] on div "more_vert close Bot Online" at bounding box center [814, 147] width 289 height 77
click at [942, 129] on icon "close" at bounding box center [937, 129] width 15 height 15
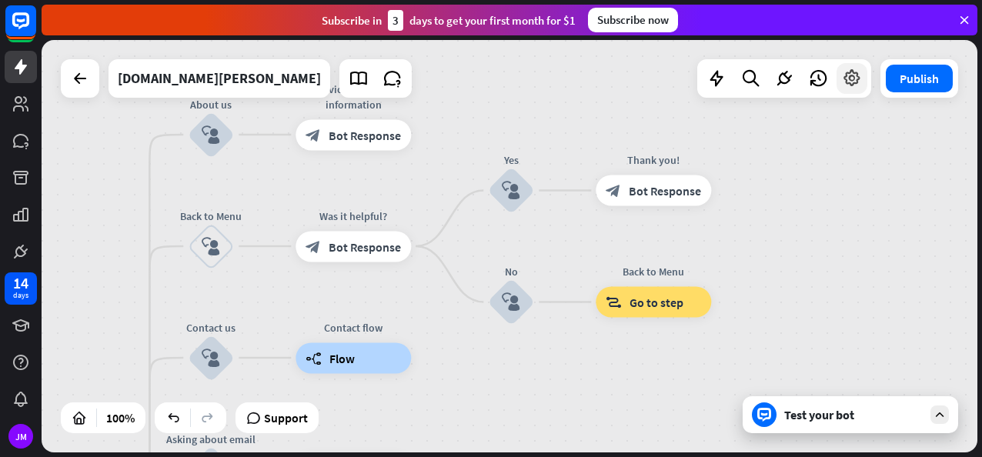
click at [839, 86] on div at bounding box center [852, 78] width 31 height 31
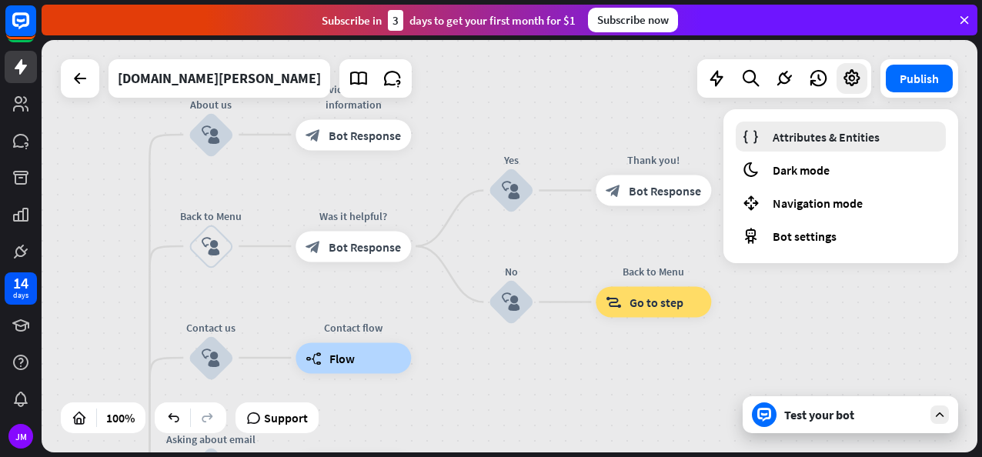
click at [847, 132] on span "Attributes & Entities" at bounding box center [826, 136] width 107 height 15
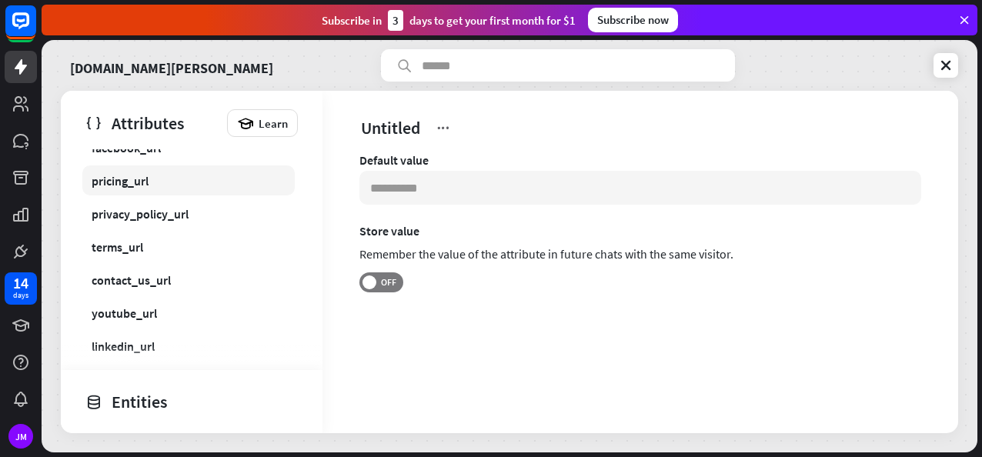
scroll to position [124, 0]
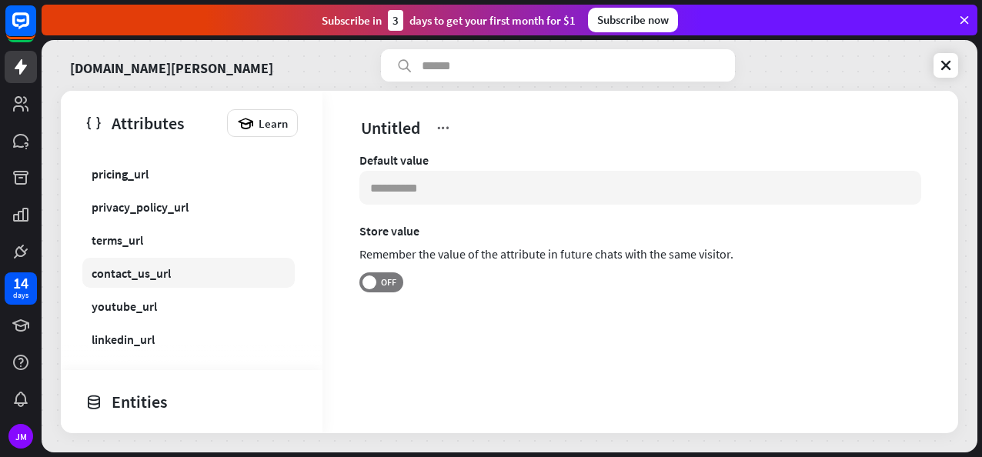
click at [152, 273] on div "contact_us_url" at bounding box center [131, 273] width 79 height 15
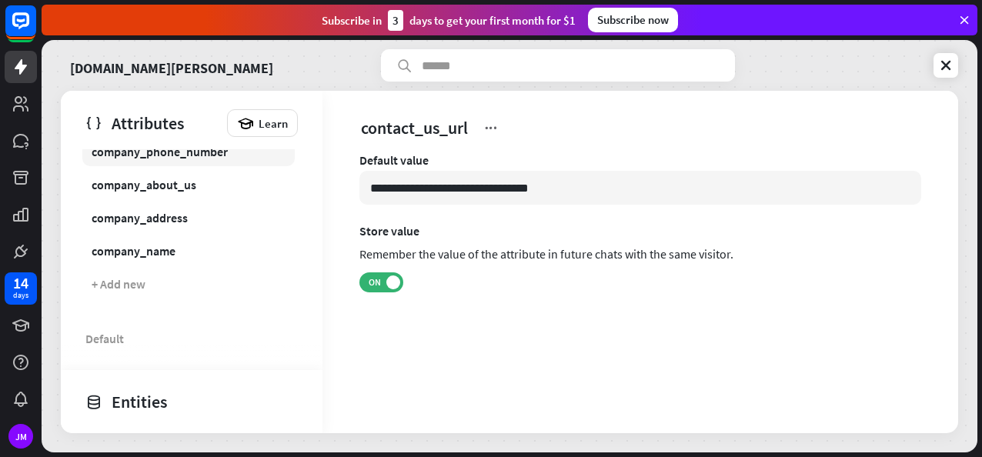
scroll to position [413, 0]
click at [165, 220] on div "company_address" at bounding box center [140, 216] width 96 height 15
type input "**********"
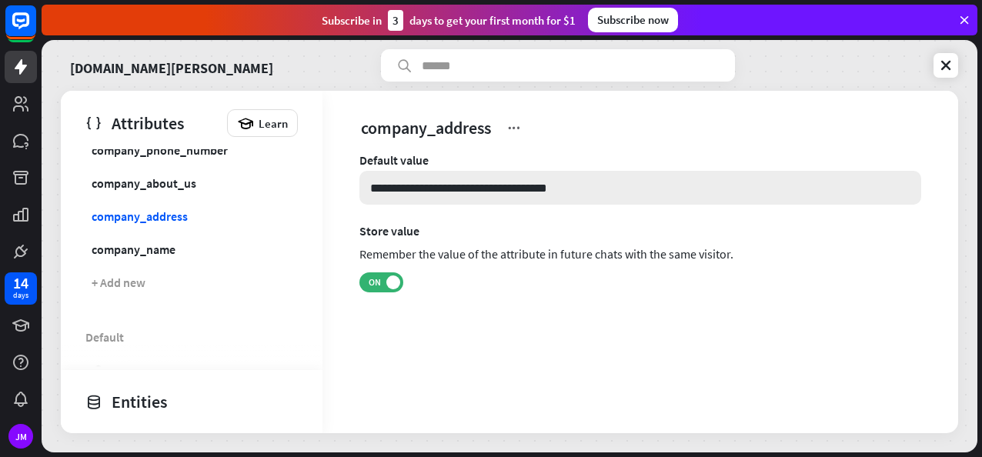
click at [369, 189] on input "**********" at bounding box center [641, 188] width 562 height 34
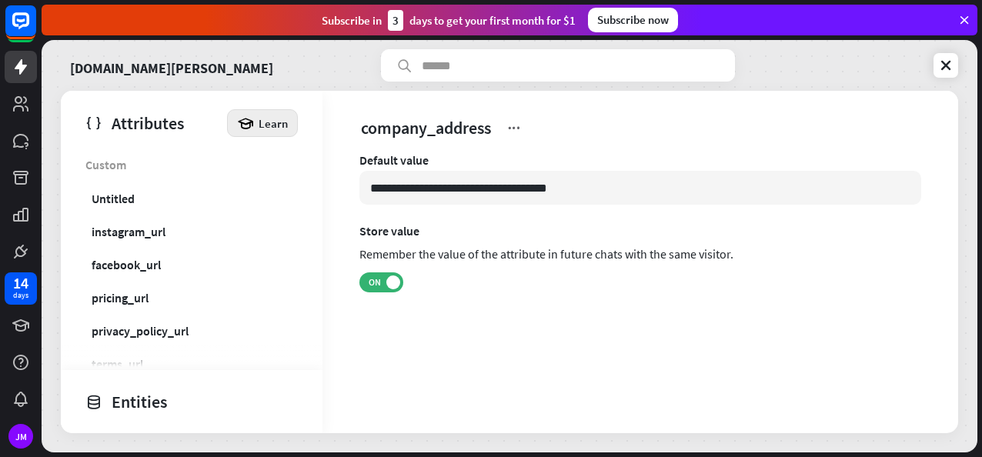
click at [259, 120] on span "Learn" at bounding box center [273, 123] width 29 height 15
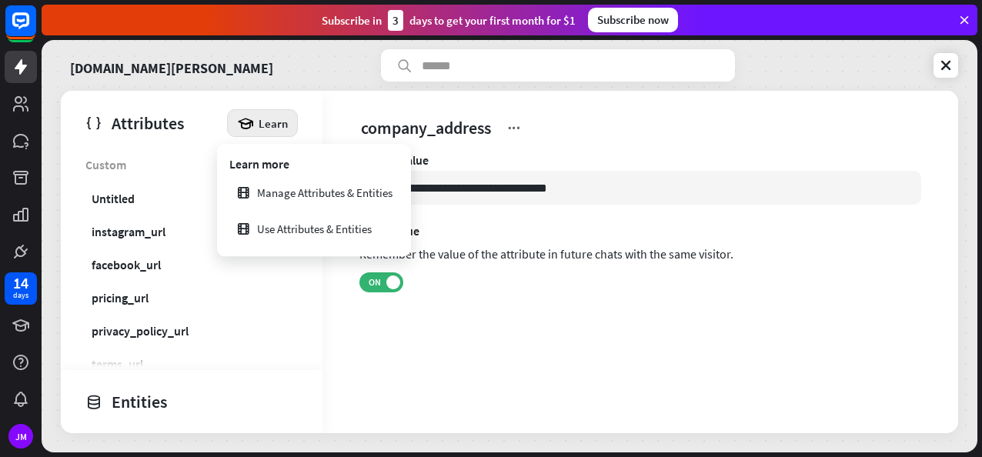
click at [469, 266] on div "Remember the value of the attribute in future chats with the same visitor." at bounding box center [641, 256] width 562 height 28
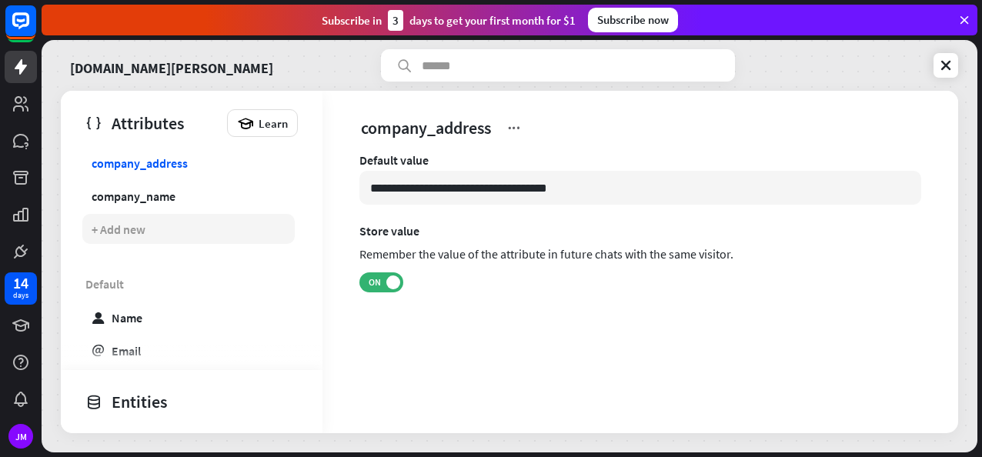
click at [127, 239] on div "+ Add new" at bounding box center [188, 229] width 213 height 30
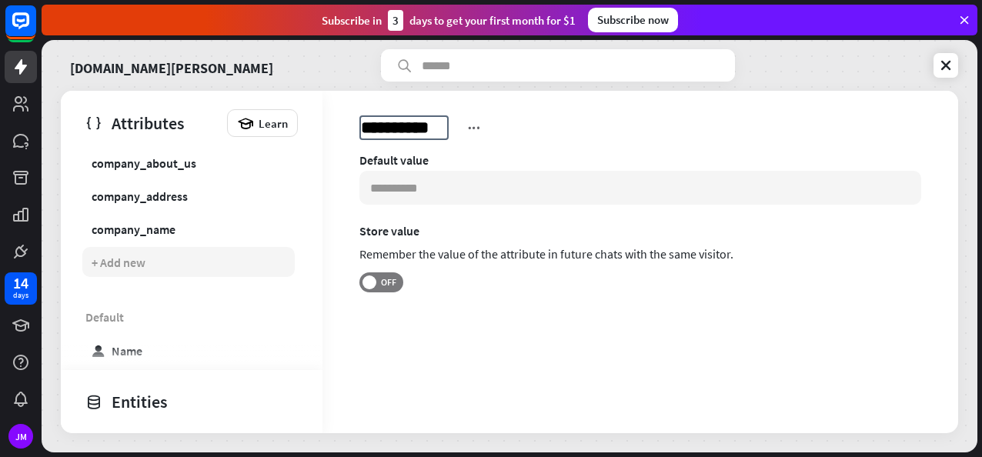
scroll to position [499, 0]
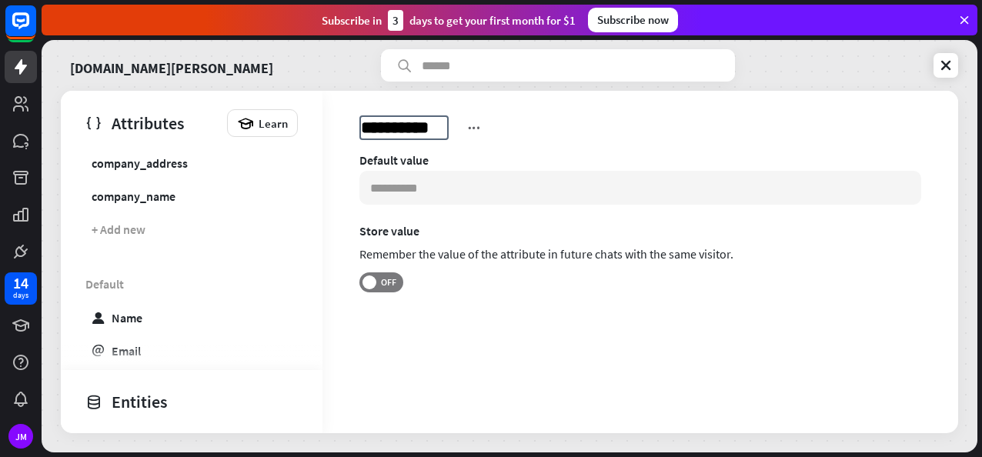
click at [476, 117] on div "**********" at bounding box center [606, 127] width 493 height 25
click at [473, 128] on div "Untitled_2" at bounding box center [606, 127] width 493 height 25
click at [451, 126] on div "Untitled_2" at bounding box center [606, 127] width 493 height 25
click at [462, 128] on icon at bounding box center [460, 127] width 15 height 15
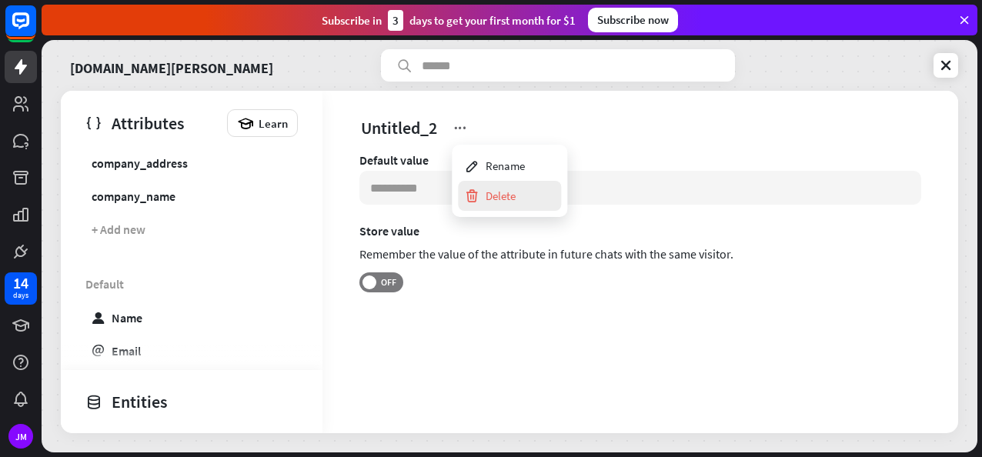
click at [504, 190] on div "Delete" at bounding box center [490, 196] width 52 height 30
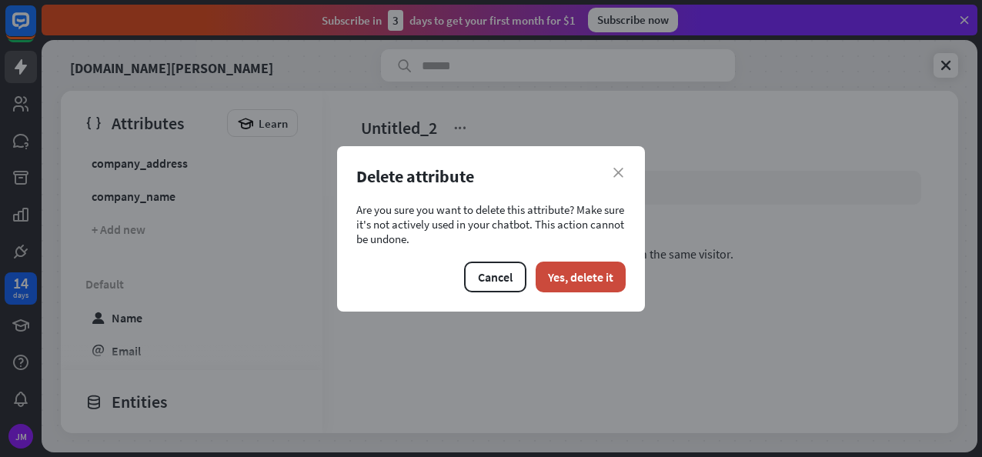
click at [580, 293] on div "close Delete attribute Are you sure you want to delete this attribute? Make sur…" at bounding box center [491, 229] width 308 height 166
click at [584, 278] on button "Yes, delete it" at bounding box center [581, 277] width 90 height 31
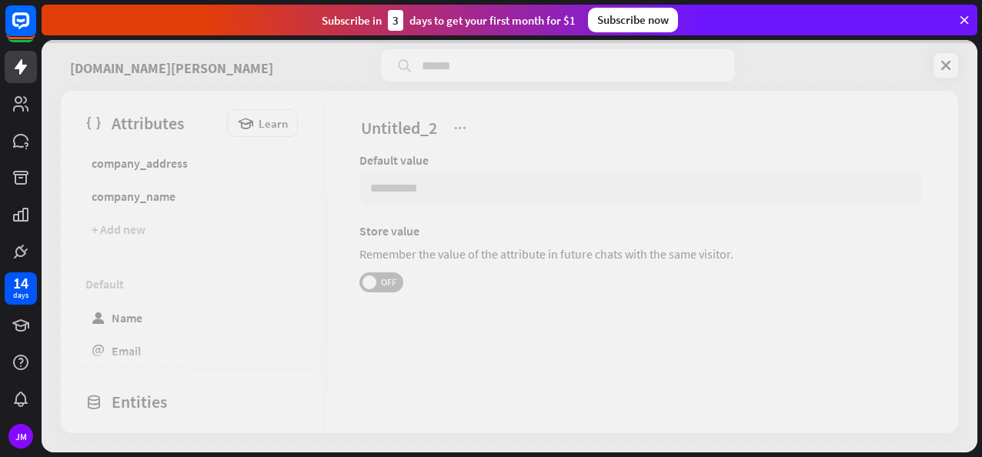
scroll to position [466, 0]
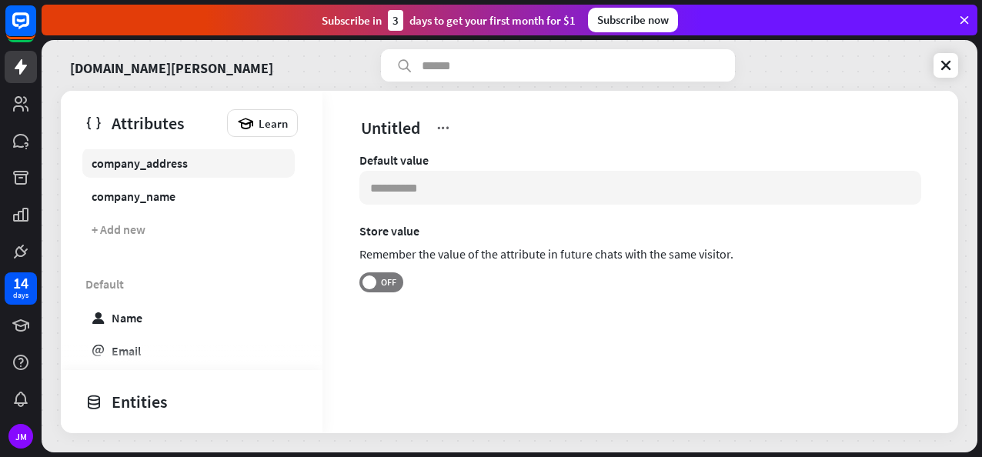
click at [185, 172] on link "company_address" at bounding box center [188, 163] width 213 height 30
type input "**********"
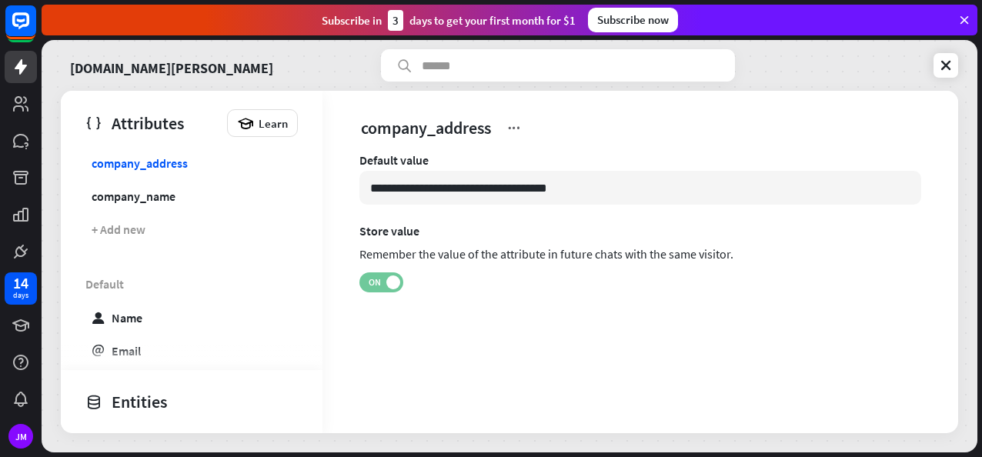
click at [380, 288] on span "ON" at bounding box center [375, 282] width 24 height 12
drag, startPoint x: 638, startPoint y: 184, endPoint x: 325, endPoint y: 179, distance: 312.6
click at [325, 179] on div "**********" at bounding box center [641, 255] width 636 height 206
click at [493, 259] on div "Remember the value of the attribute in future chats with the same visitor." at bounding box center [641, 256] width 562 height 28
click at [940, 72] on icon at bounding box center [946, 65] width 15 height 15
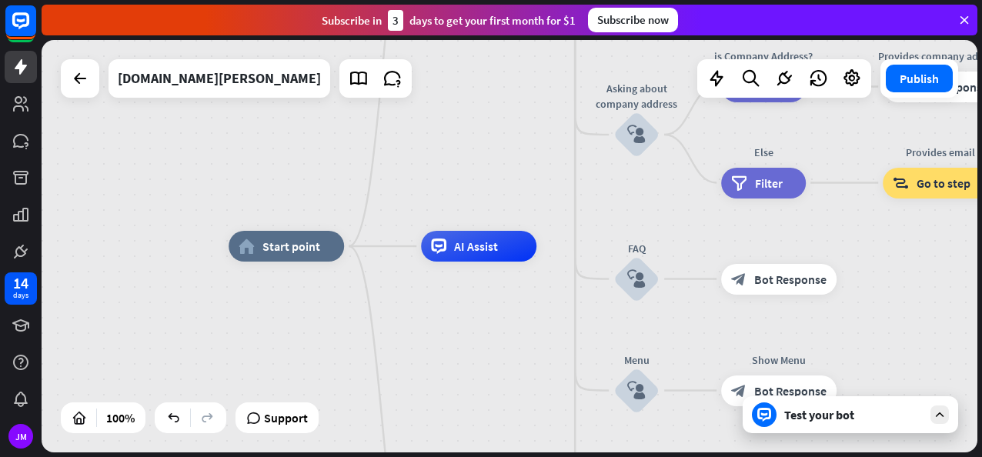
click at [816, 411] on div "Test your bot" at bounding box center [854, 414] width 139 height 15
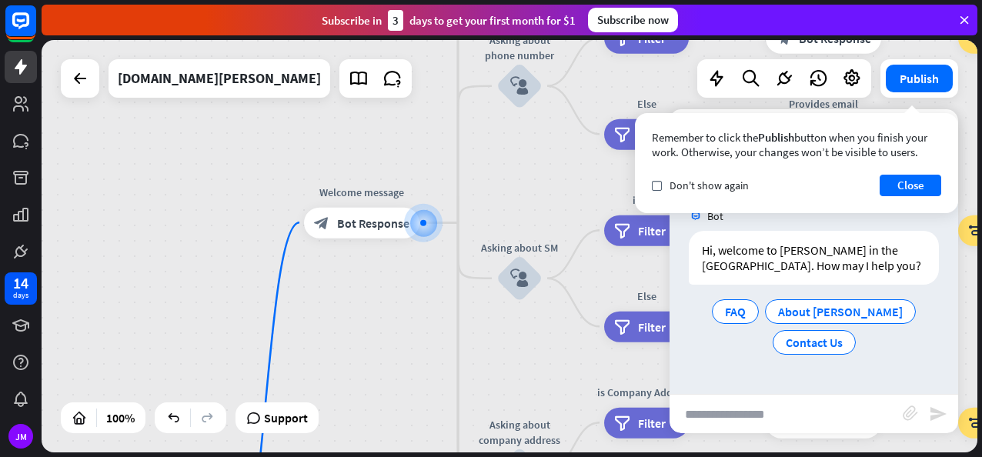
click at [763, 409] on input "text" at bounding box center [786, 414] width 233 height 38
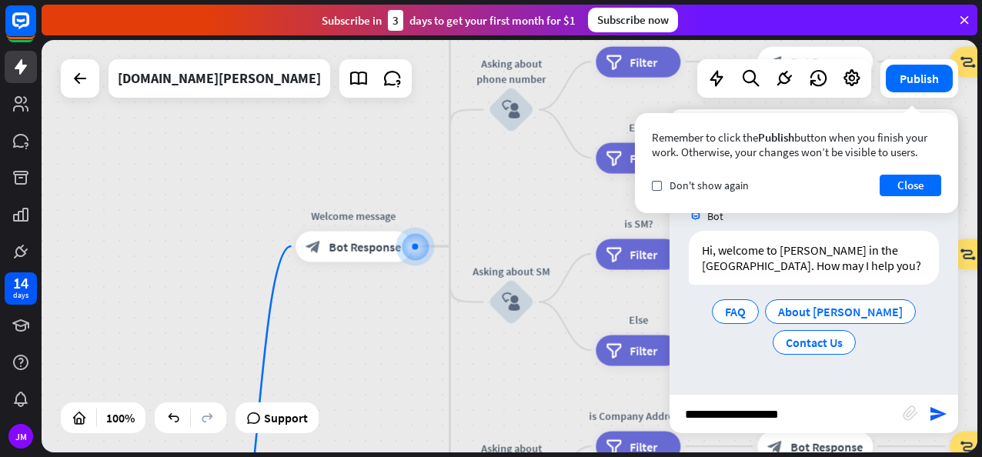
type input "**********"
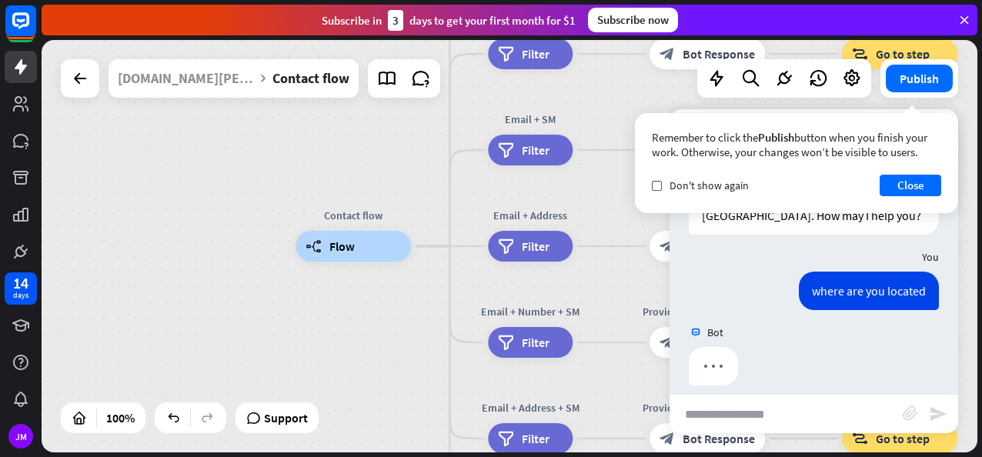
scroll to position [64, 0]
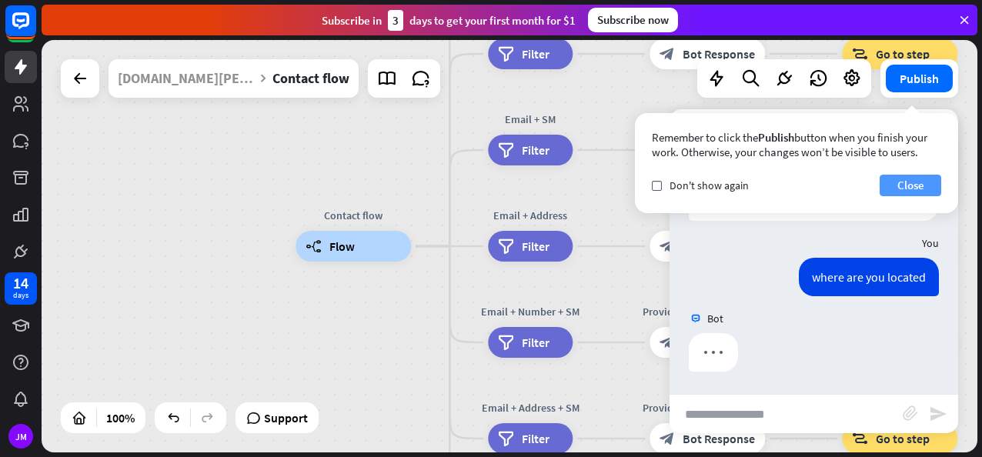
click at [918, 186] on button "Close" at bounding box center [911, 186] width 62 height 22
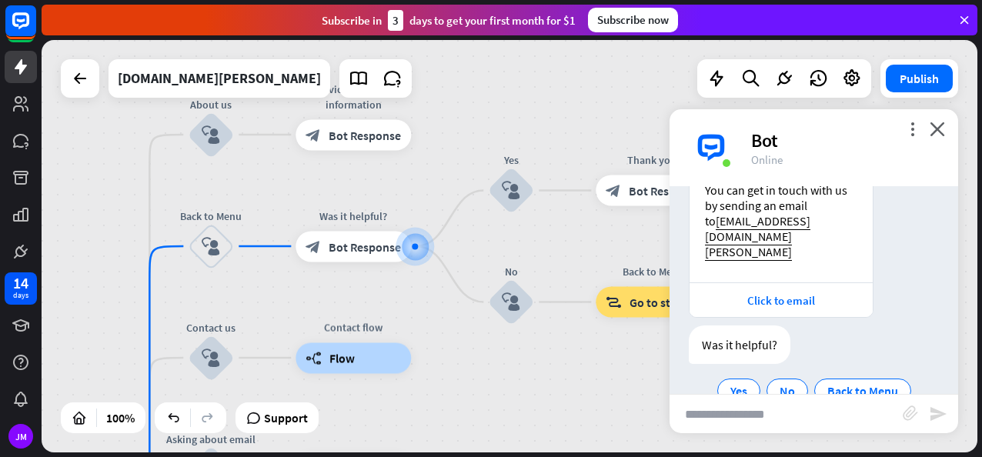
scroll to position [268, 0]
click at [785, 423] on input "text" at bounding box center [786, 414] width 233 height 38
type input "**********"
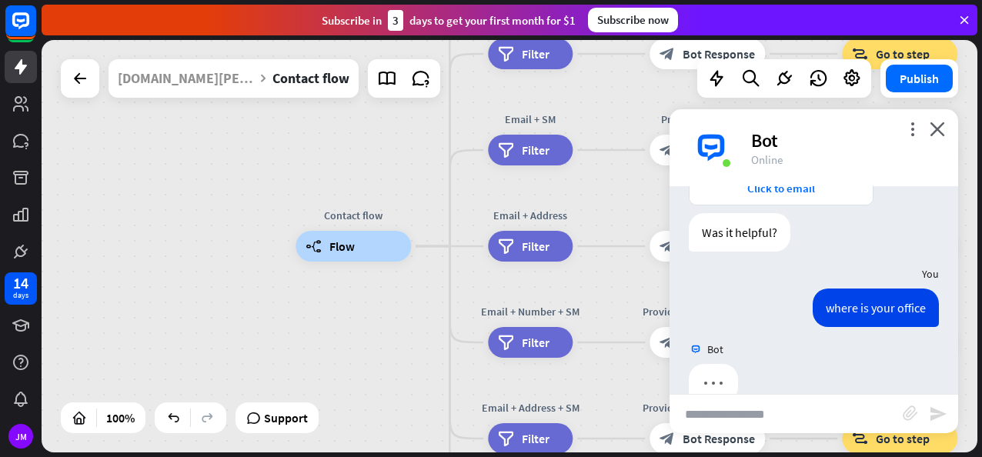
scroll to position [377, 0]
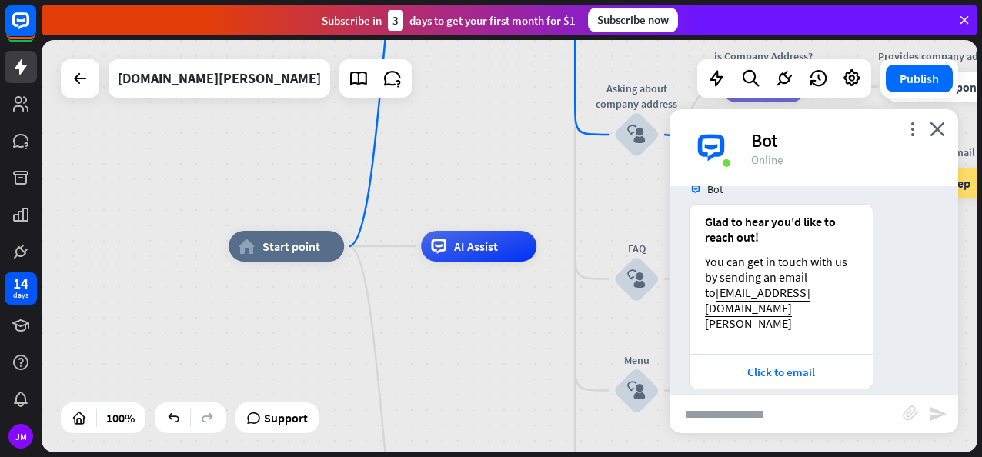
scroll to position [539, 0]
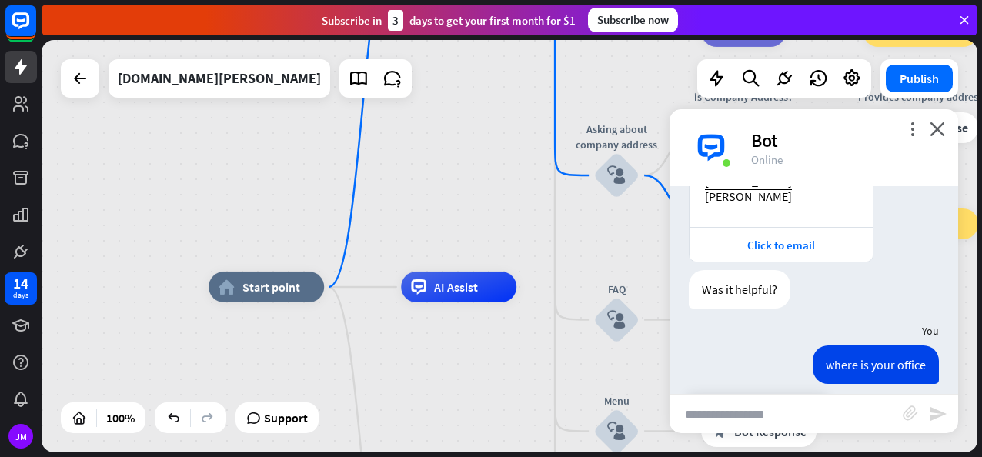
scroll to position [581, 0]
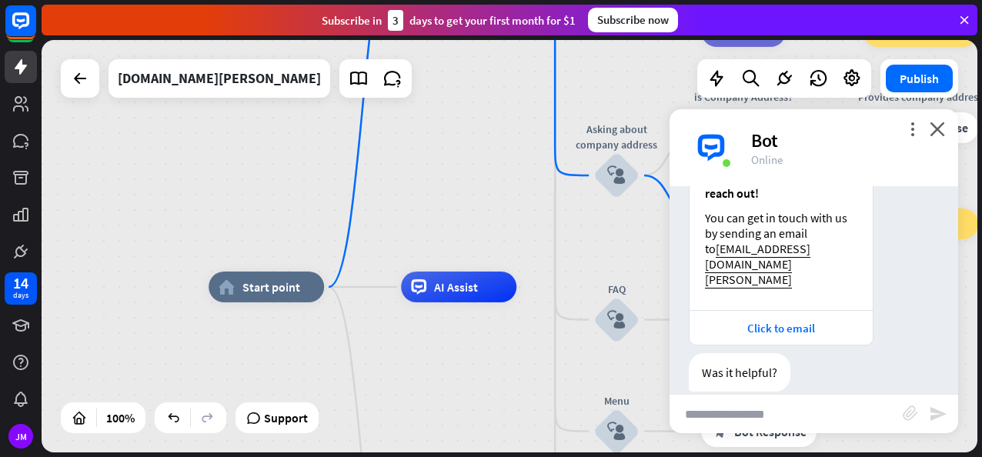
click at [792, 410] on input "text" at bounding box center [786, 414] width 233 height 38
type input "**********"
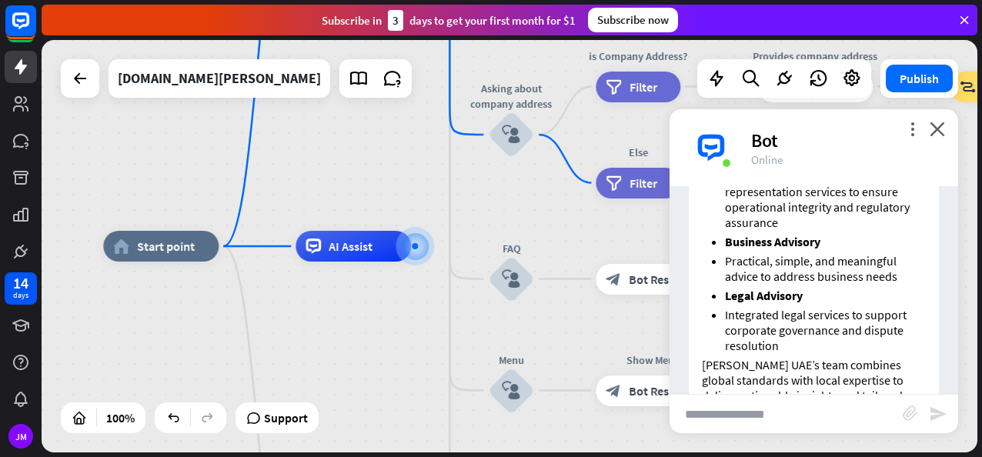
scroll to position [1294, 0]
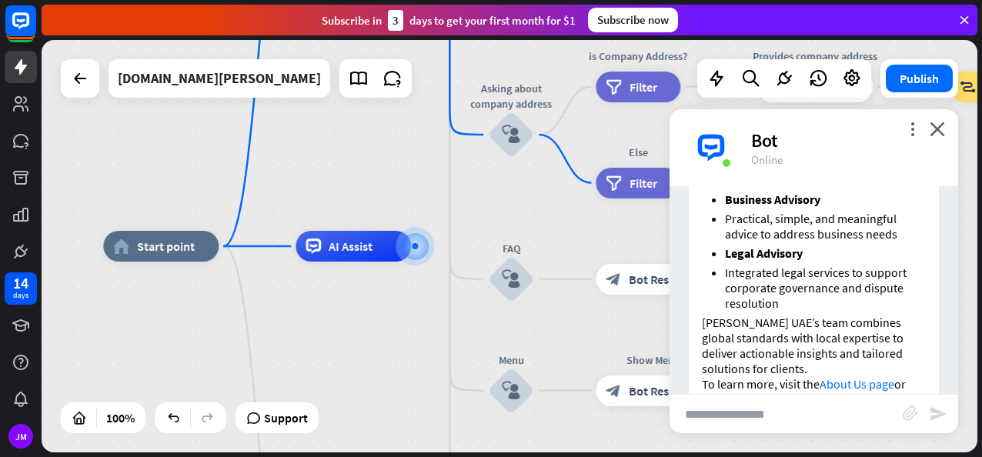
click at [781, 413] on input "text" at bounding box center [786, 414] width 233 height 38
type input "**********"
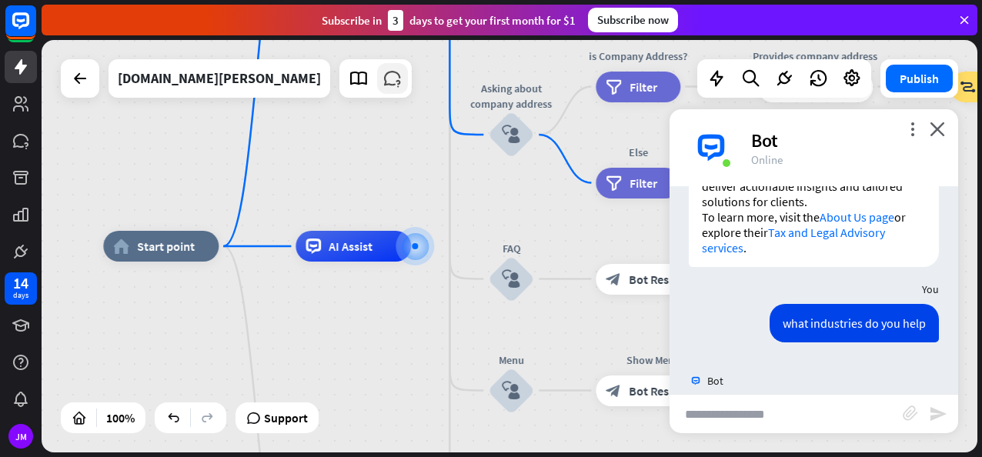
click at [383, 85] on icon at bounding box center [393, 79] width 20 height 20
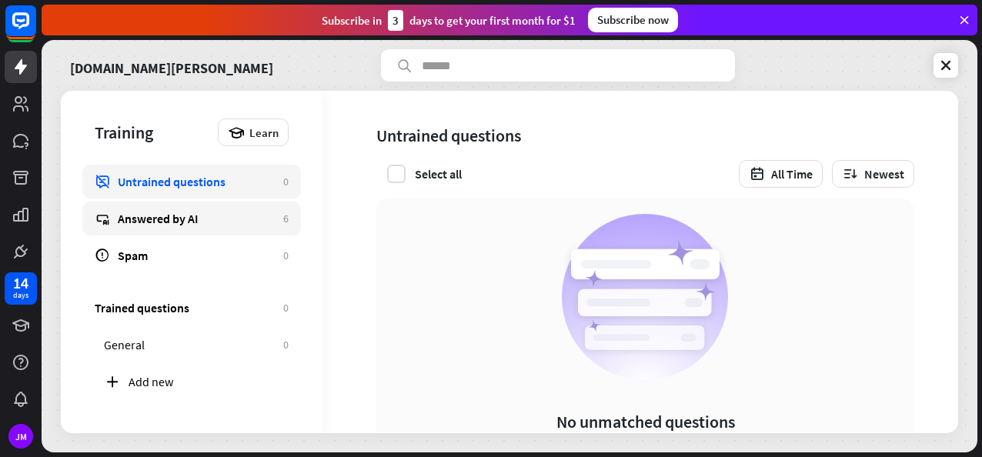
click at [199, 224] on div "Answered by AI" at bounding box center [197, 218] width 158 height 15
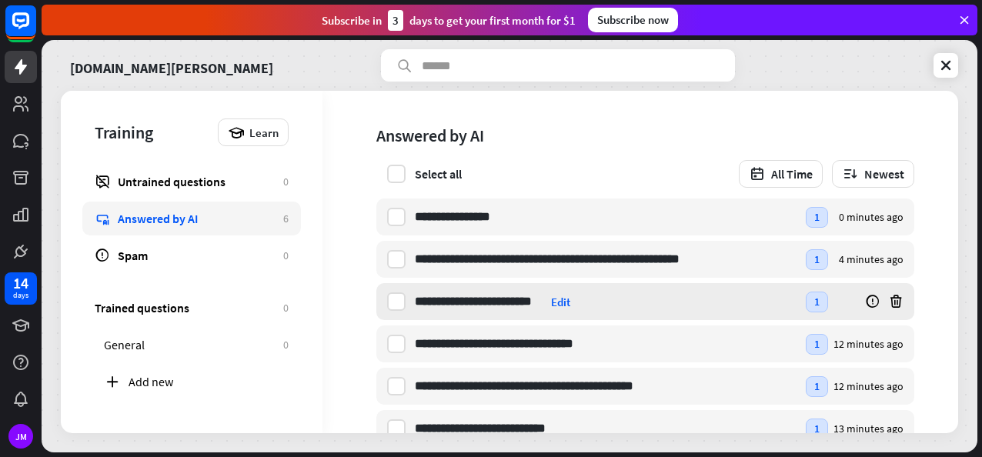
scroll to position [42, 0]
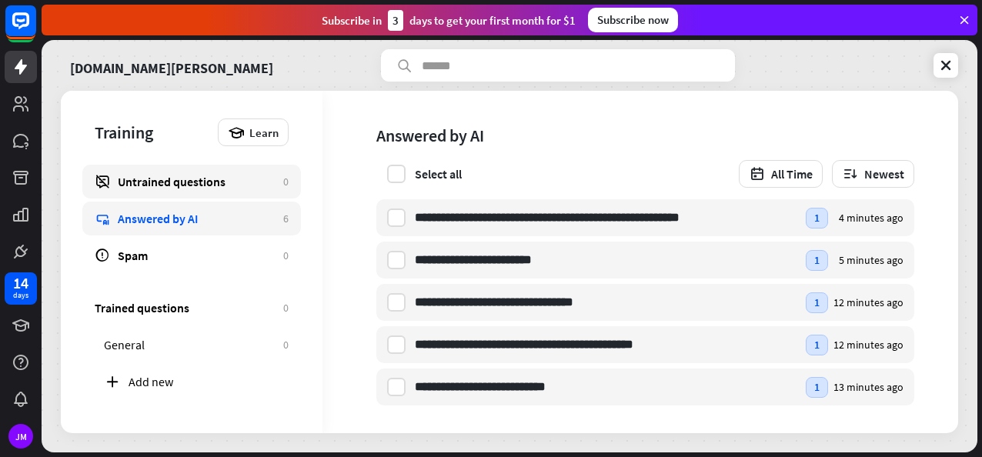
click at [219, 188] on div "Untrained questions" at bounding box center [197, 181] width 158 height 15
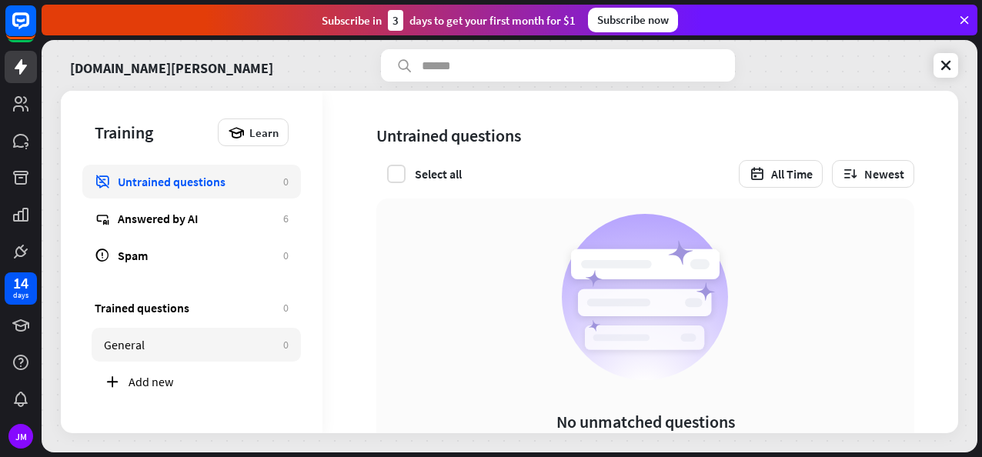
click at [179, 345] on div "General" at bounding box center [190, 344] width 172 height 15
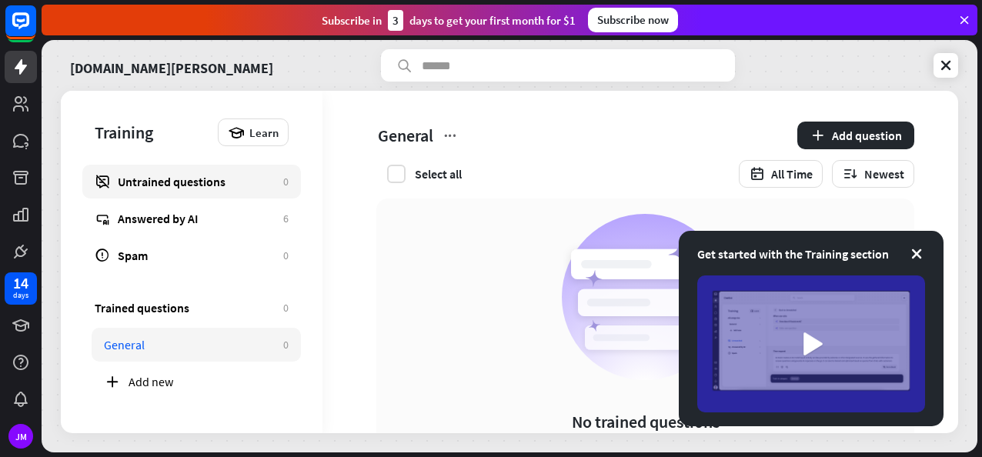
click at [178, 186] on div "Untrained questions" at bounding box center [197, 181] width 158 height 15
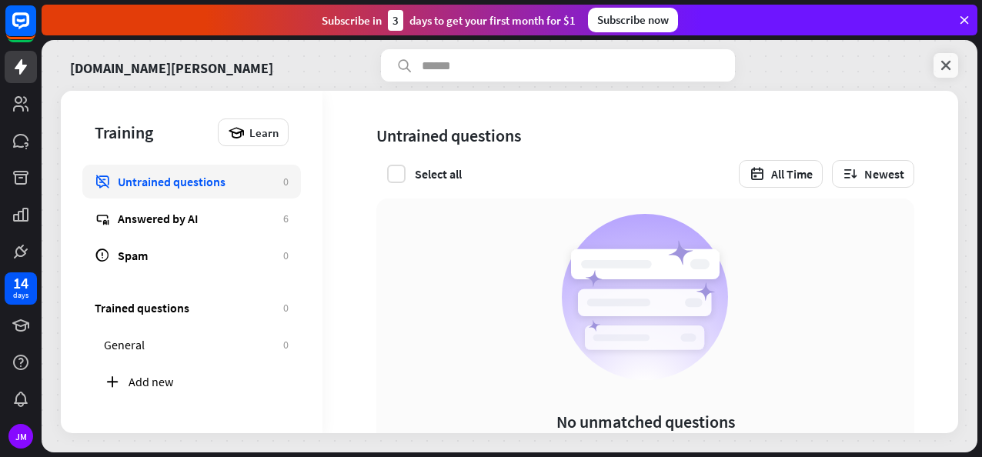
click at [946, 58] on icon at bounding box center [946, 65] width 15 height 15
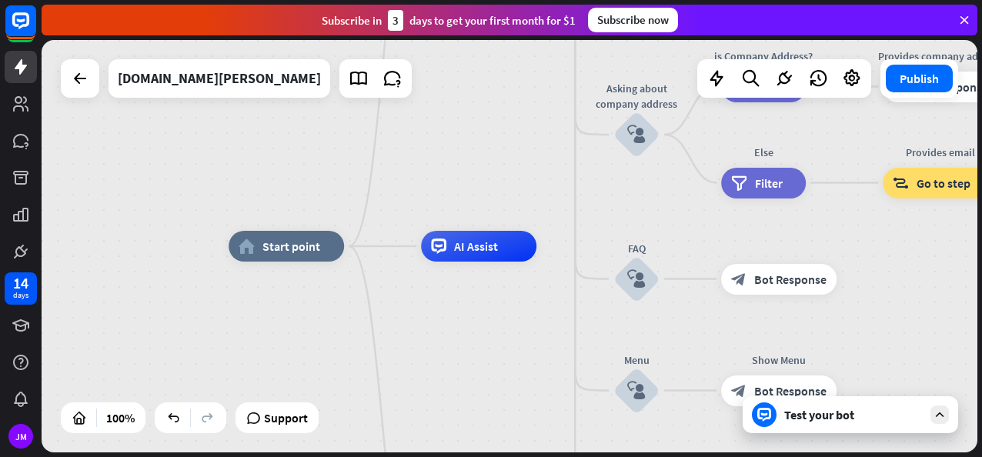
click at [828, 417] on div "Test your bot" at bounding box center [854, 414] width 139 height 15
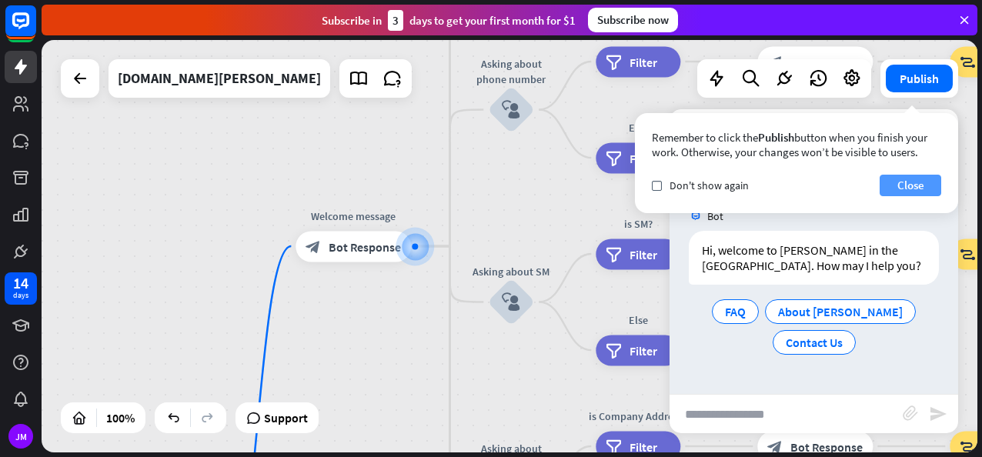
click at [904, 186] on button "Close" at bounding box center [911, 186] width 62 height 22
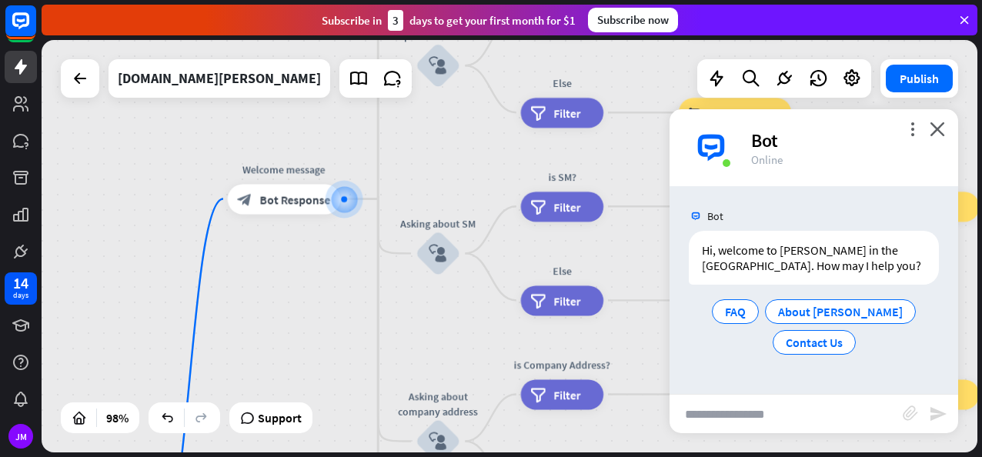
drag, startPoint x: 480, startPoint y: 194, endPoint x: 412, endPoint y: 145, distance: 84.4
click at [412, 145] on div "home_2 Start point Welcome message block_bot_response Bot Response About us blo…" at bounding box center [510, 246] width 936 height 413
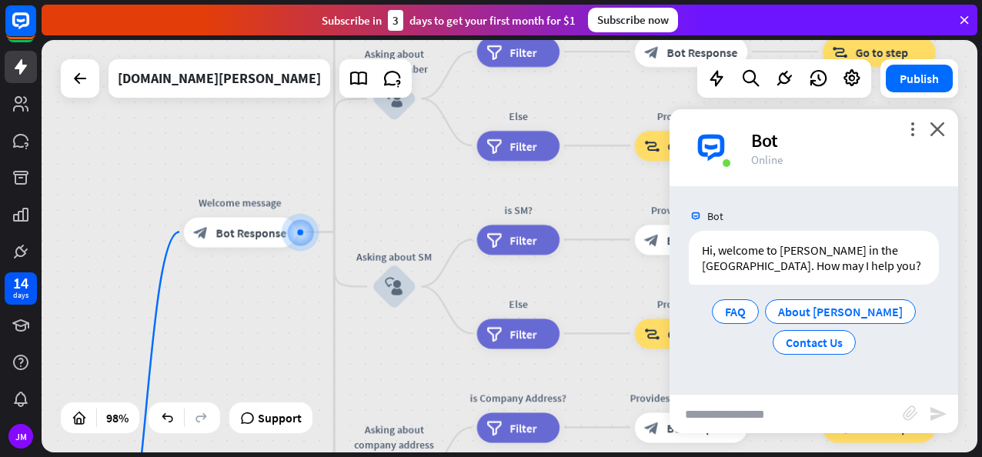
drag, startPoint x: 330, startPoint y: 344, endPoint x: 246, endPoint y: 242, distance: 132.4
click at [246, 242] on div "home_2 Start point Welcome message block_bot_response Bot Response About us blo…" at bounding box center [510, 246] width 936 height 413
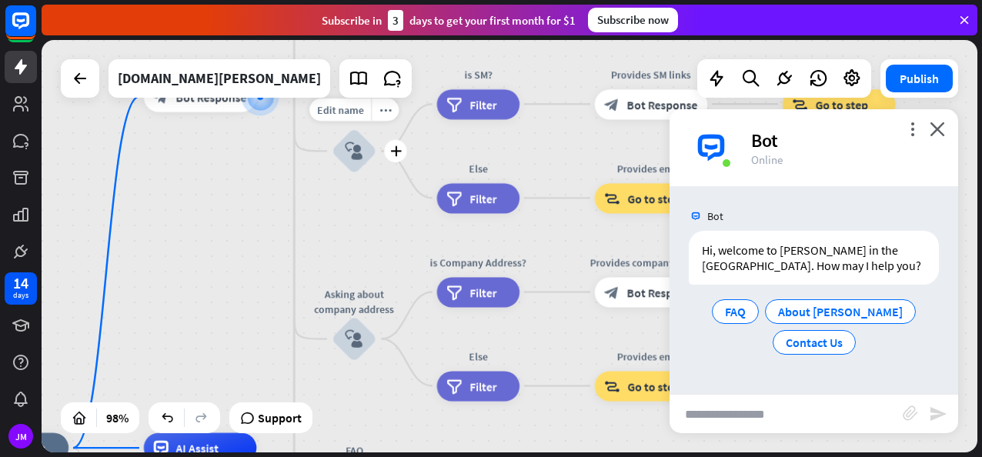
drag, startPoint x: 346, startPoint y: 319, endPoint x: 356, endPoint y: 171, distance: 148.2
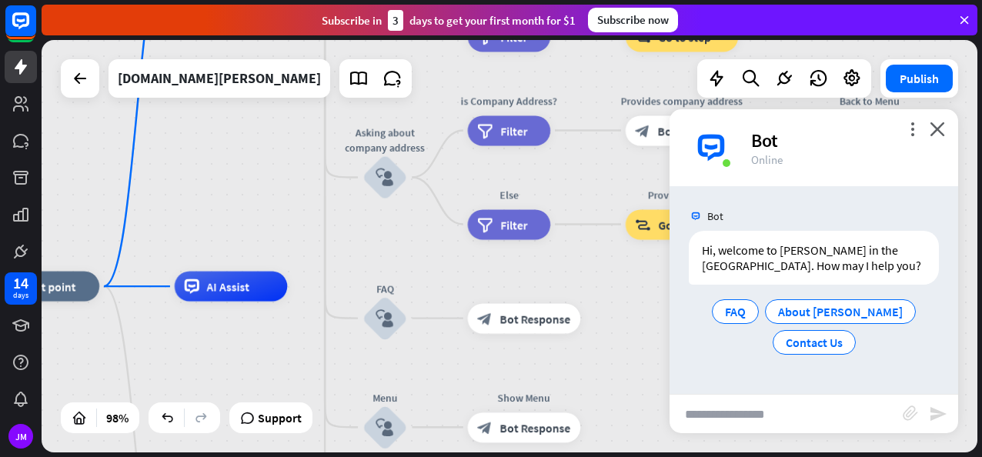
drag, startPoint x: 363, startPoint y: 223, endPoint x: 391, endPoint y: 38, distance: 186.2
click at [391, 38] on div "close Product Help First steps Get started with ChatBot Help Center Follow step…" at bounding box center [512, 228] width 941 height 457
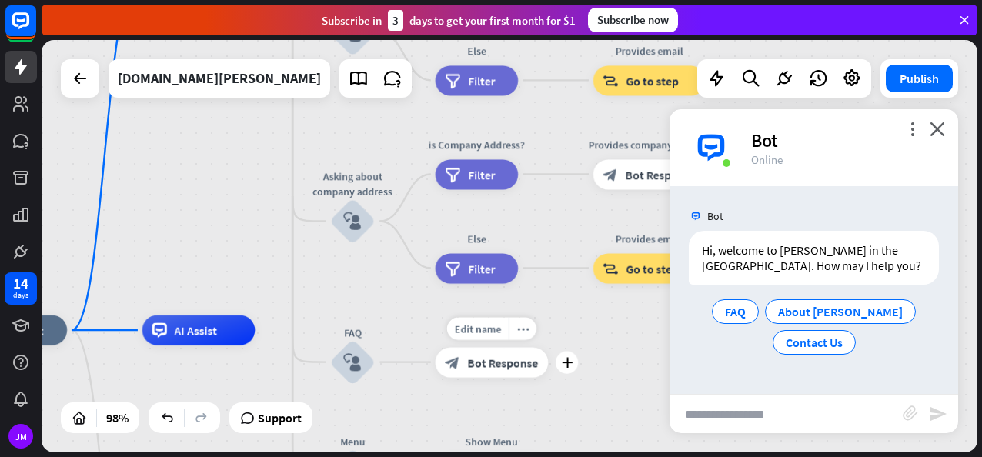
drag, startPoint x: 410, startPoint y: 243, endPoint x: 410, endPoint y: 337, distance: 94.7
click at [376, 340] on div "Edit name more_horiz FAQ block_user_input" at bounding box center [352, 362] width 45 height 45
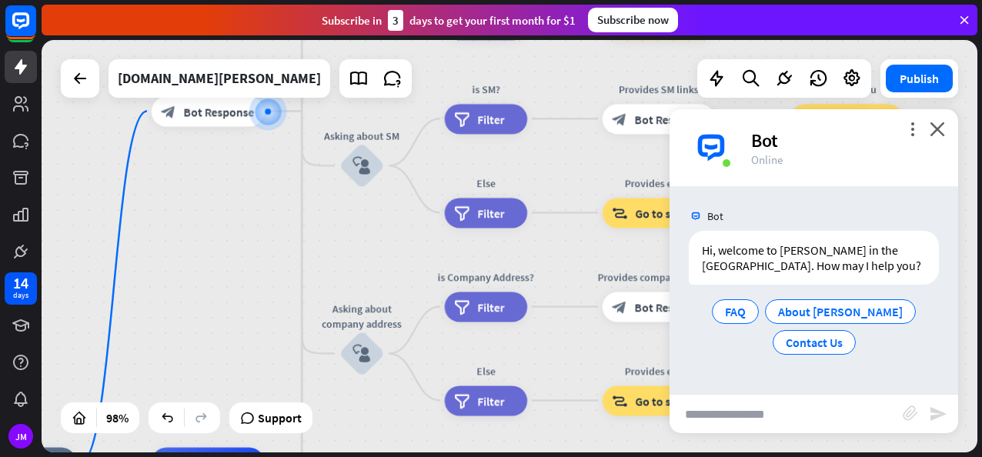
drag, startPoint x: 245, startPoint y: 268, endPoint x: 240, endPoint y: 397, distance: 129.4
click at [240, 397] on div "home_2 Start point Welcome message block_bot_response Bot Response About us blo…" at bounding box center [510, 246] width 936 height 413
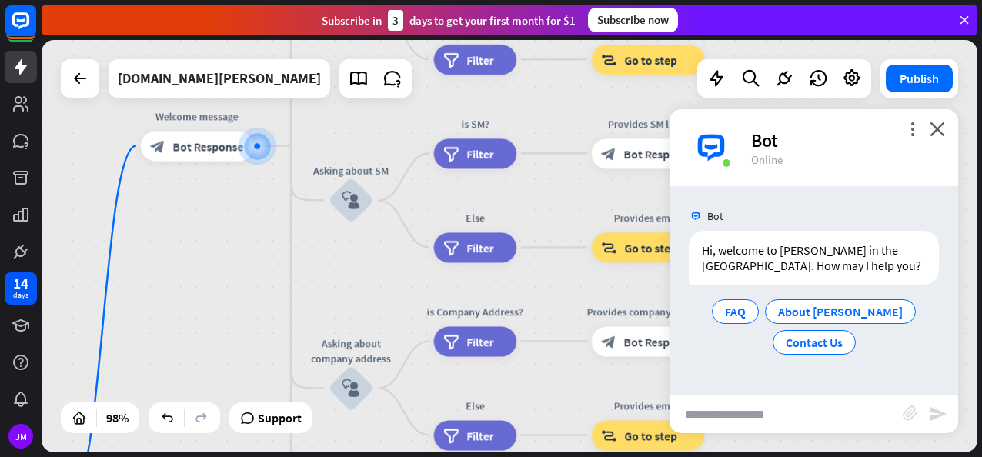
drag, startPoint x: 359, startPoint y: 286, endPoint x: 304, endPoint y: 464, distance: 186.1
click at [304, 457] on html "14 days JM close Product Help First steps Get started with ChatBot Help Center …" at bounding box center [491, 228] width 982 height 457
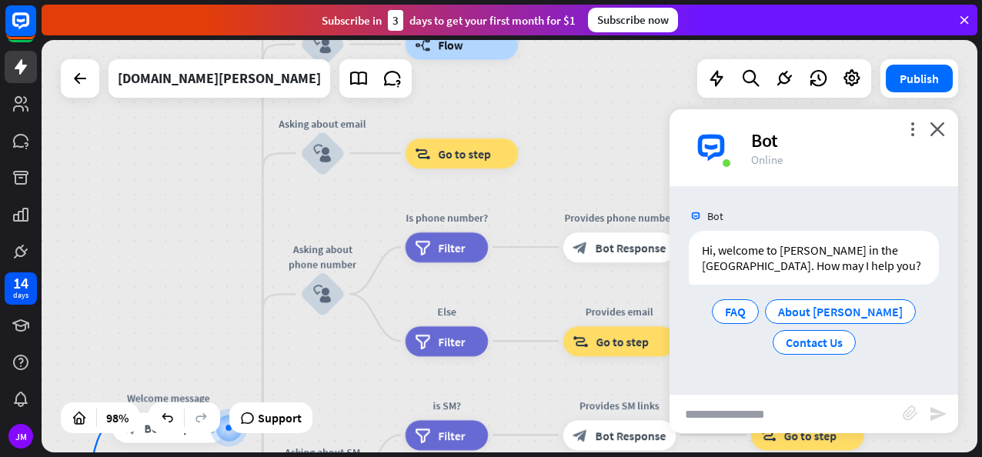
drag, startPoint x: 330, startPoint y: 269, endPoint x: 347, endPoint y: 394, distance: 126.0
click at [347, 394] on div "home_2 Start point Welcome message block_bot_response Bot Response About us blo…" at bounding box center [510, 246] width 936 height 413
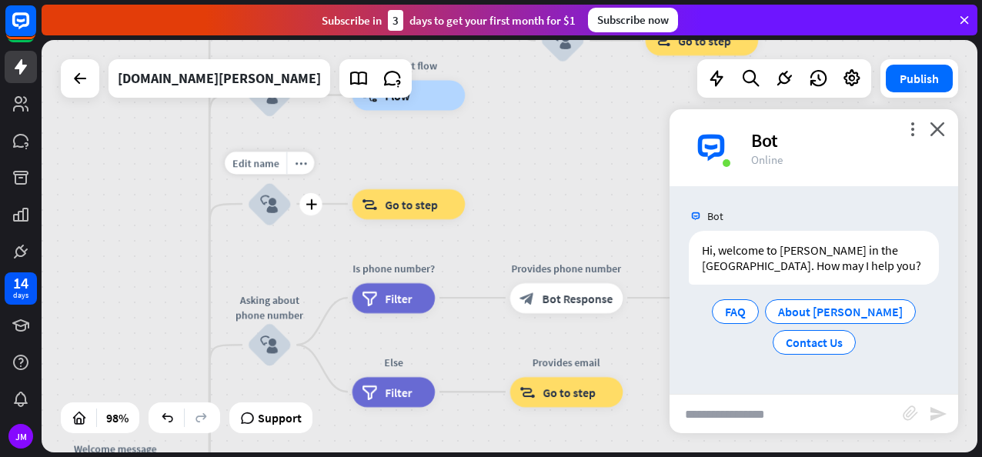
drag, startPoint x: 359, startPoint y: 202, endPoint x: 297, endPoint y: 252, distance: 78.9
click at [293, 227] on div "Edit name more_horiz plus block_user_input" at bounding box center [269, 204] width 45 height 45
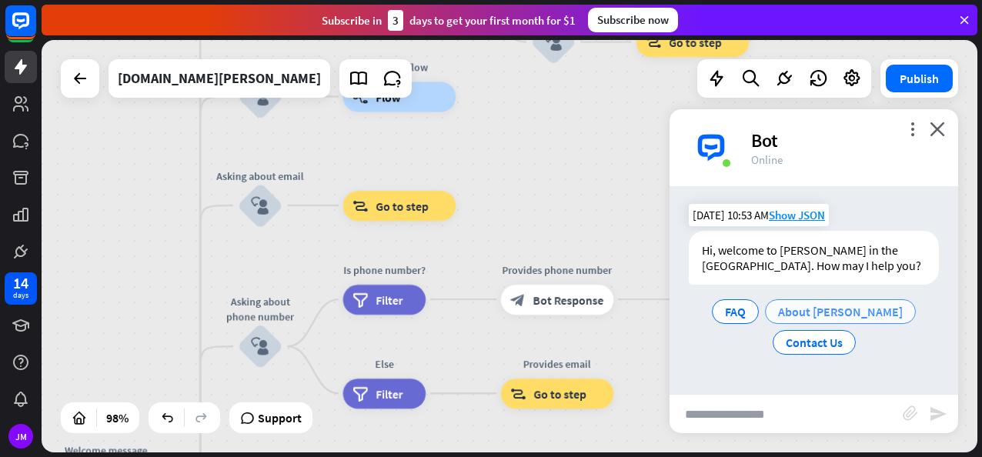
click at [832, 309] on span "About [PERSON_NAME]" at bounding box center [840, 311] width 125 height 15
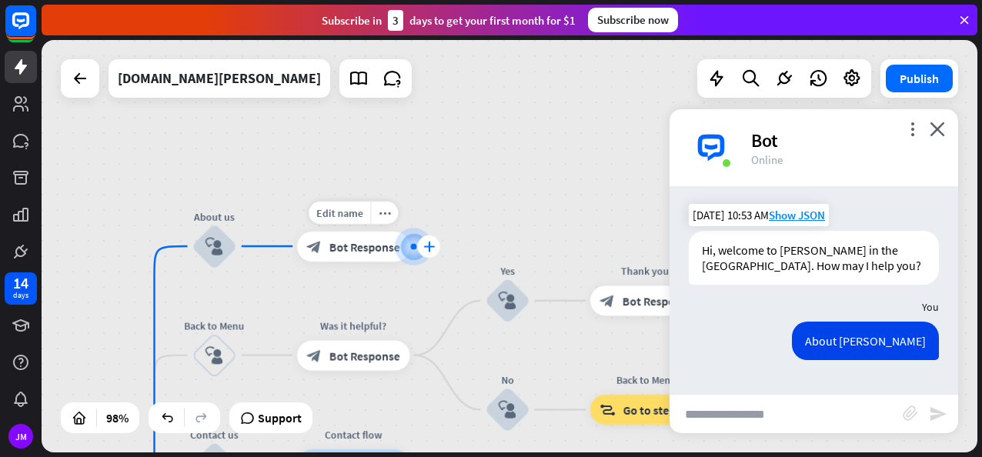
click at [430, 250] on icon "plus" at bounding box center [429, 246] width 12 height 11
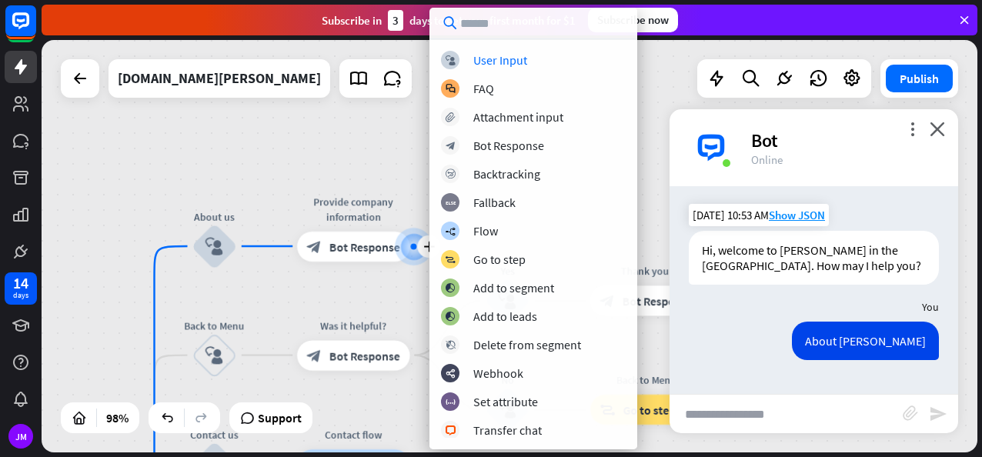
click at [315, 176] on div "home_2 Start point Welcome message block_bot_response Bot Response About us blo…" at bounding box center [510, 246] width 936 height 413
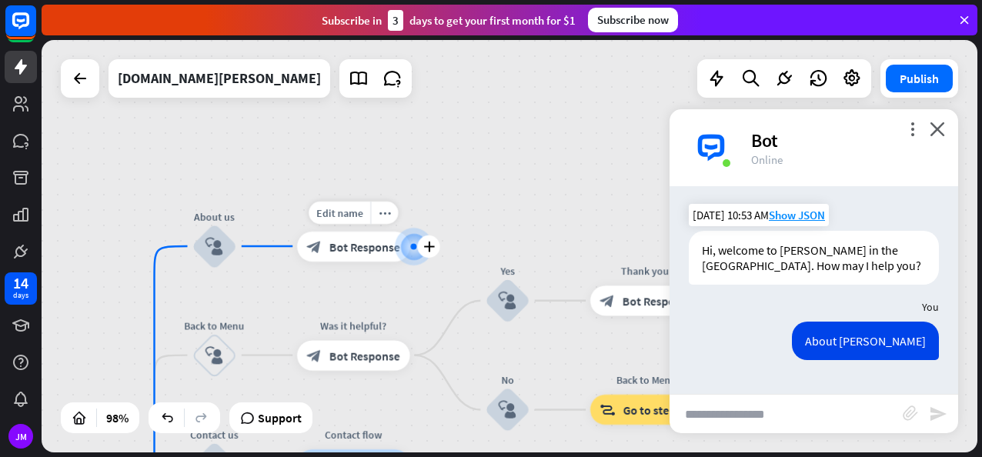
click at [360, 256] on div "block_bot_response Bot Response" at bounding box center [353, 246] width 113 height 30
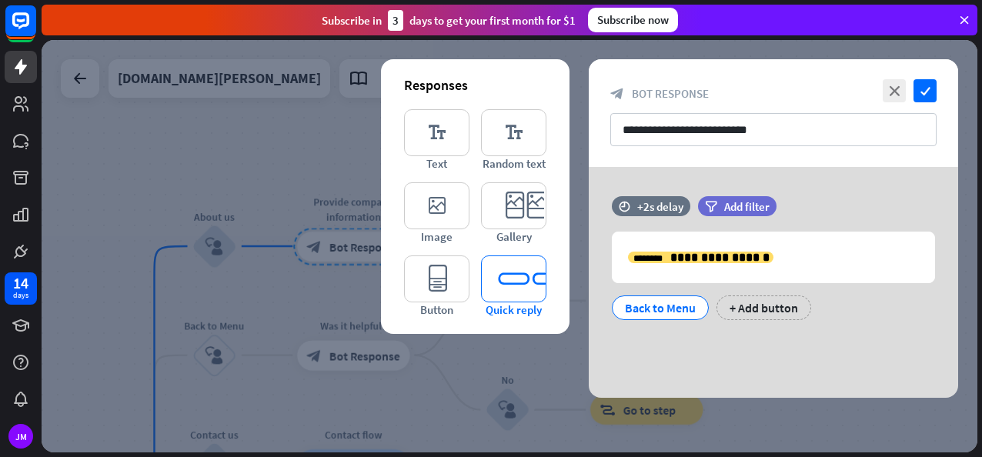
click at [517, 265] on icon "editor_quick_replies" at bounding box center [513, 279] width 65 height 47
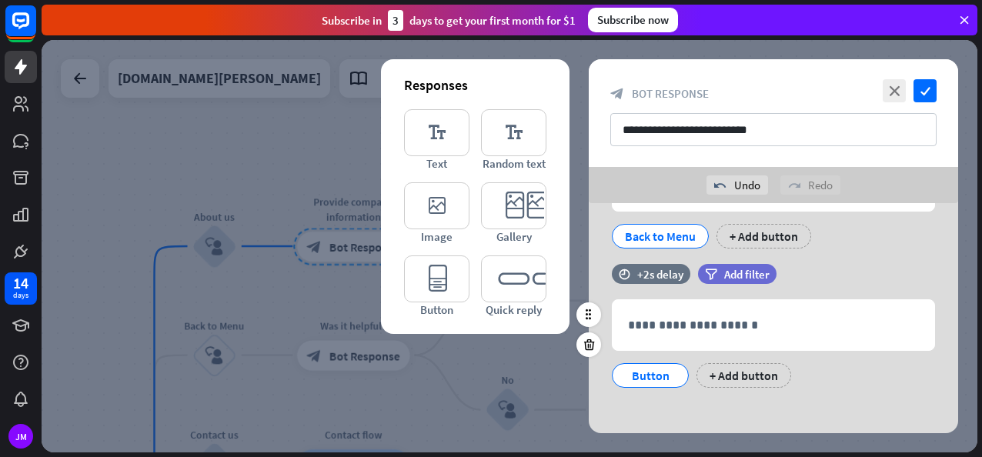
scroll to position [110, 0]
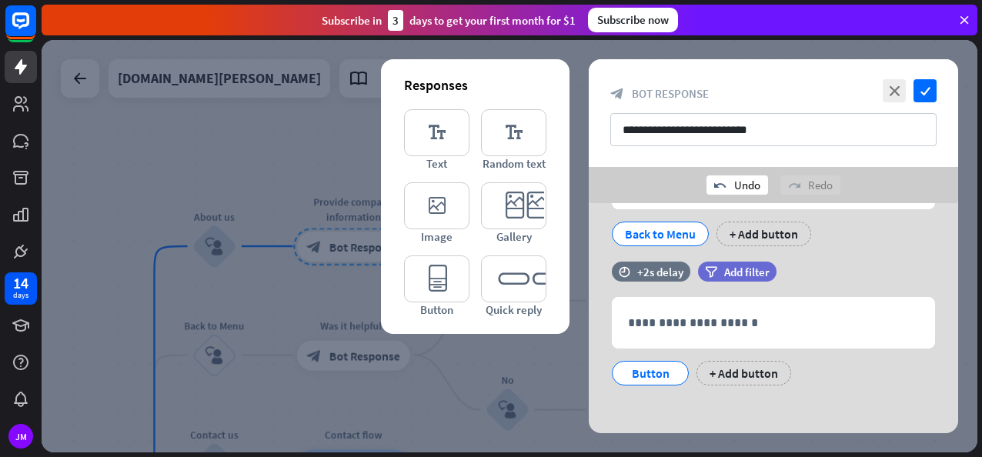
click at [727, 185] on div "undo Undo" at bounding box center [738, 185] width 62 height 19
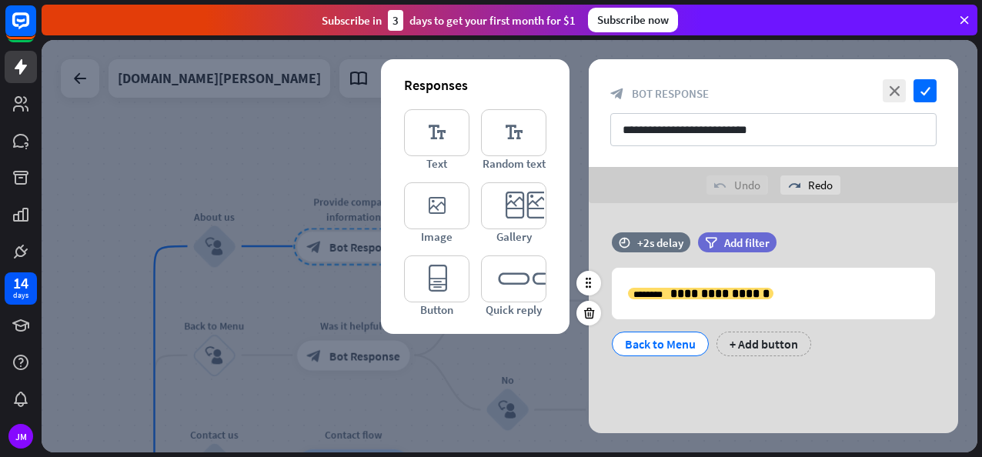
scroll to position [0, 0]
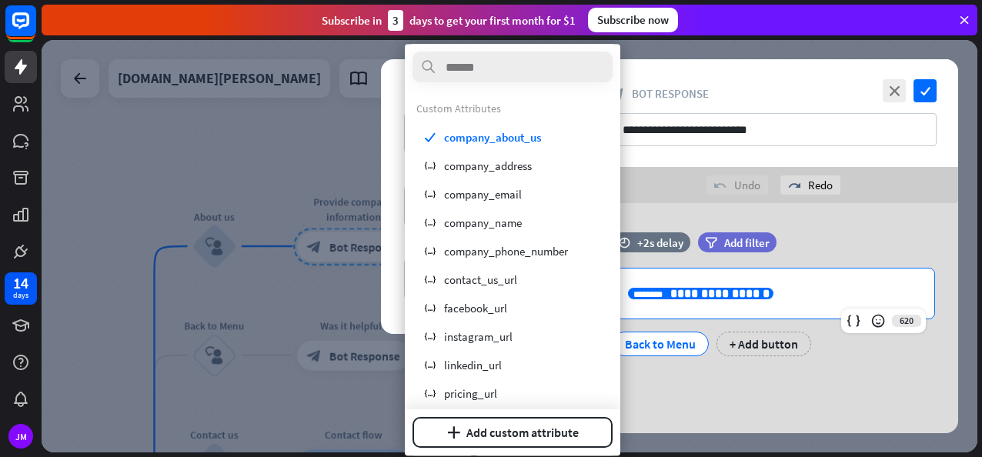
click at [791, 285] on p "**********" at bounding box center [773, 293] width 291 height 19
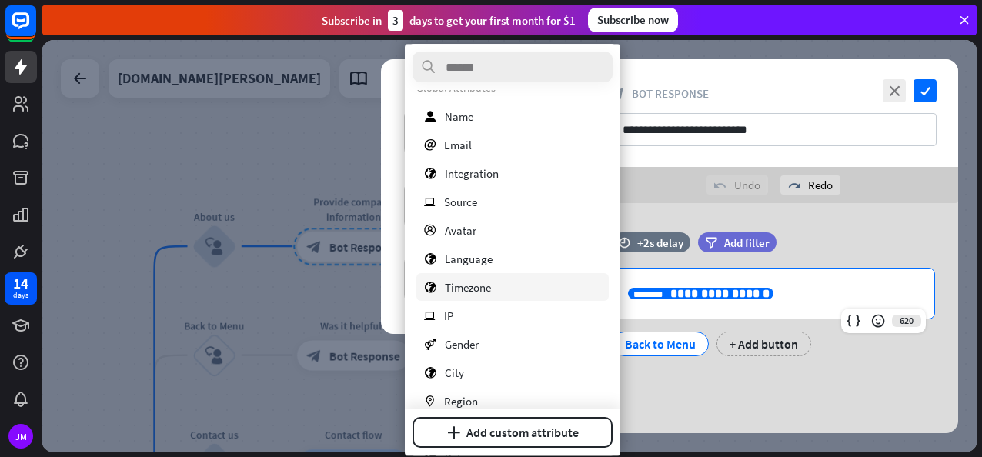
scroll to position [495, 0]
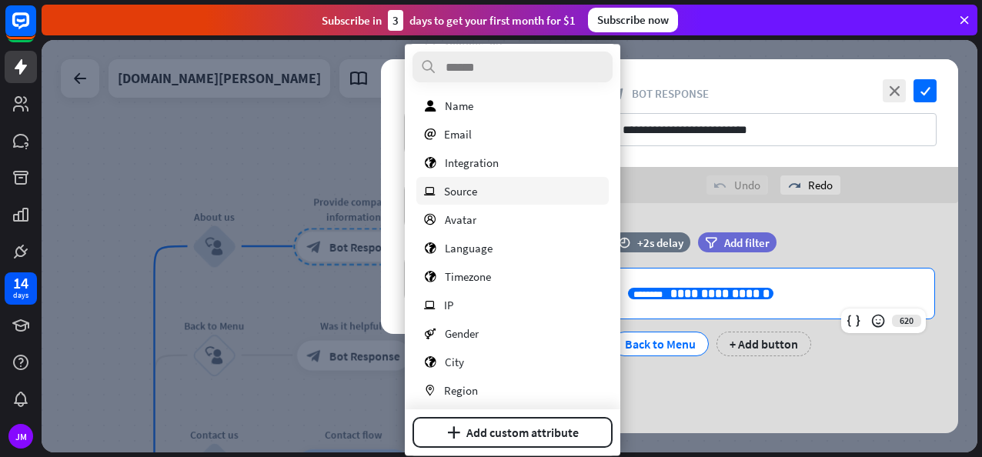
click at [485, 188] on div "ip Source" at bounding box center [513, 191] width 192 height 28
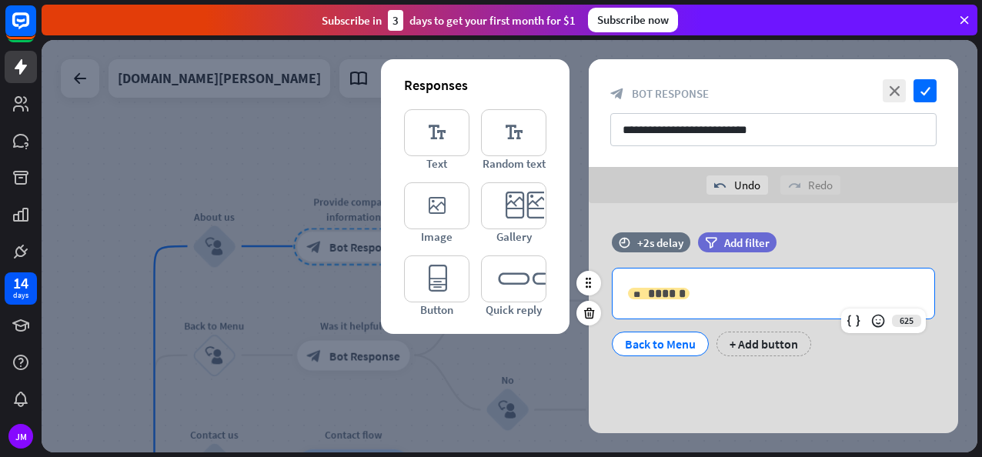
click at [647, 295] on div "** ******" at bounding box center [659, 294] width 62 height 12
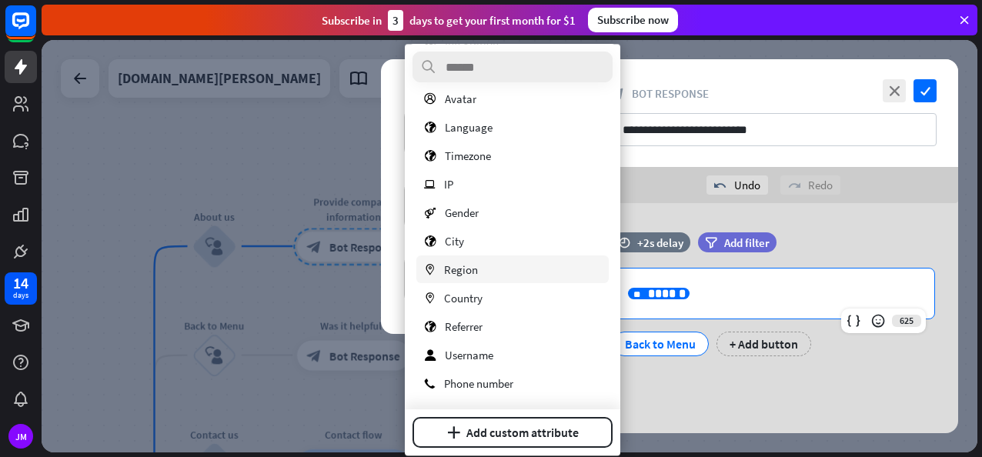
scroll to position [616, 0]
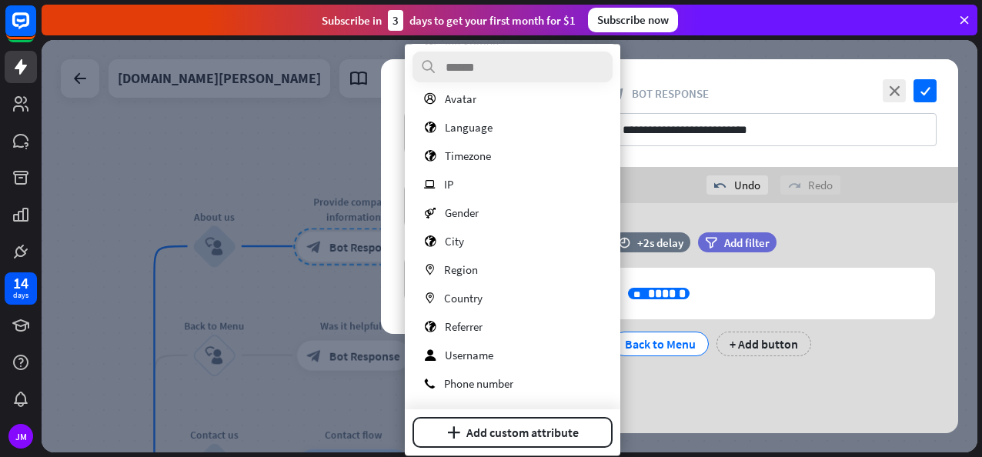
click at [343, 286] on div at bounding box center [510, 246] width 936 height 413
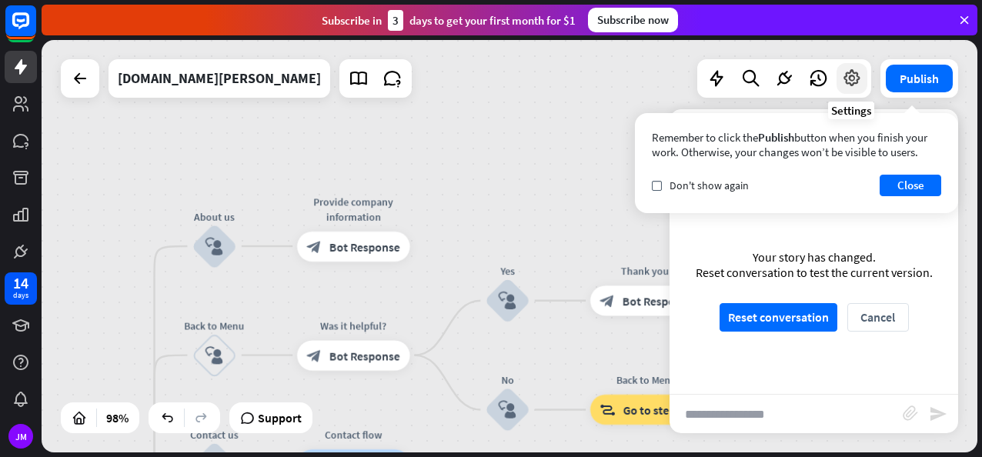
click at [853, 73] on icon at bounding box center [852, 79] width 20 height 20
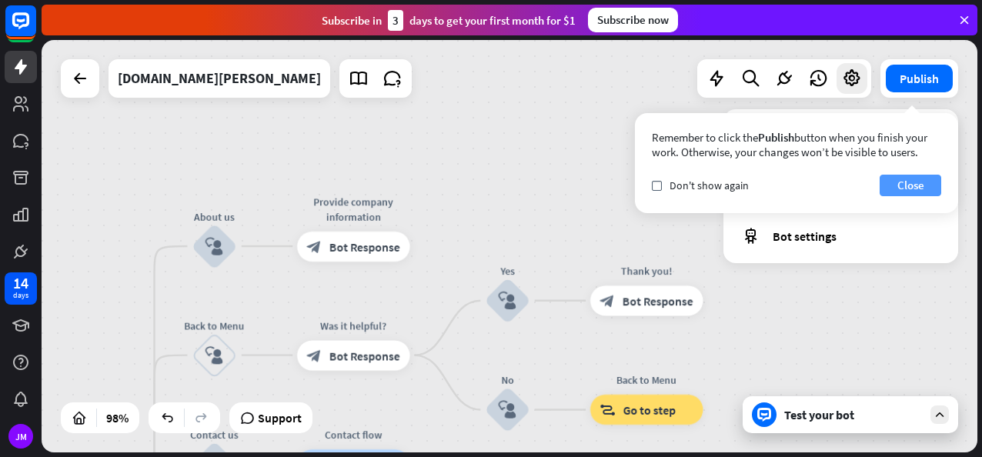
click at [915, 180] on button "Close" at bounding box center [911, 186] width 62 height 22
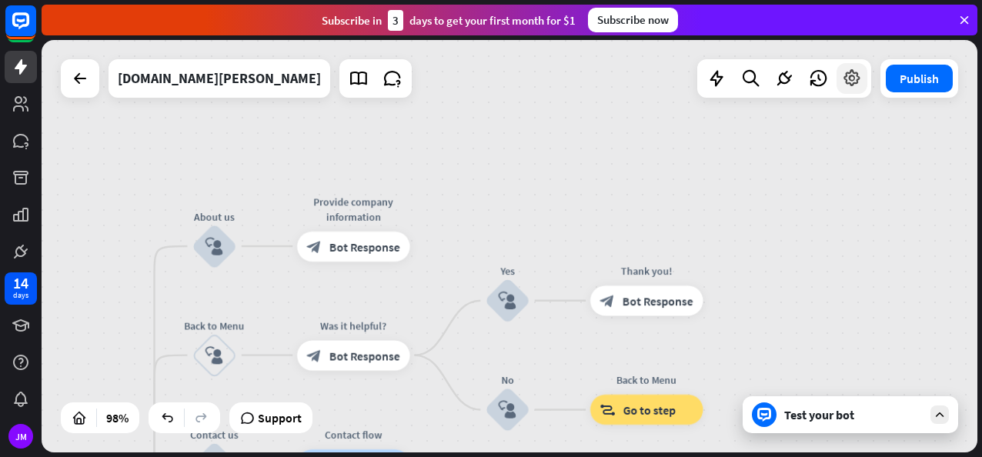
click at [855, 90] on div at bounding box center [852, 78] width 31 height 31
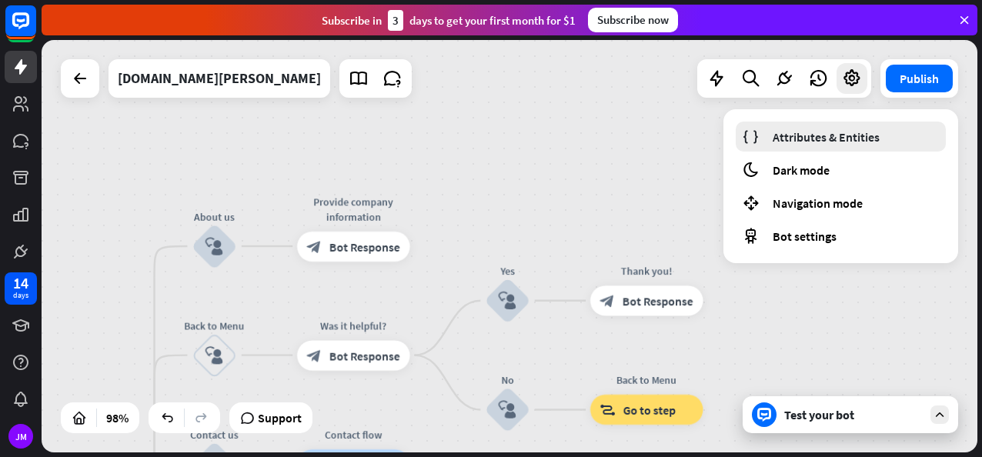
click at [813, 131] on span "Attributes & Entities" at bounding box center [826, 136] width 107 height 15
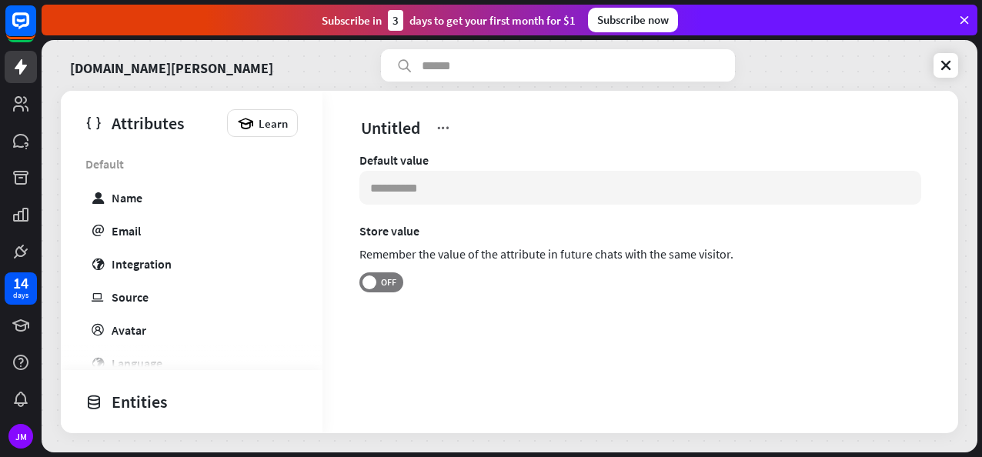
scroll to position [651, 0]
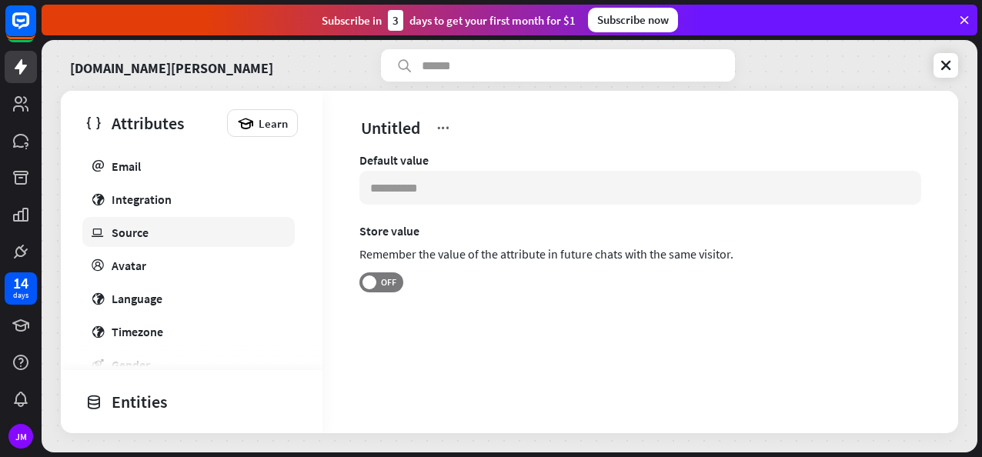
click at [137, 234] on div "Source" at bounding box center [130, 232] width 37 height 15
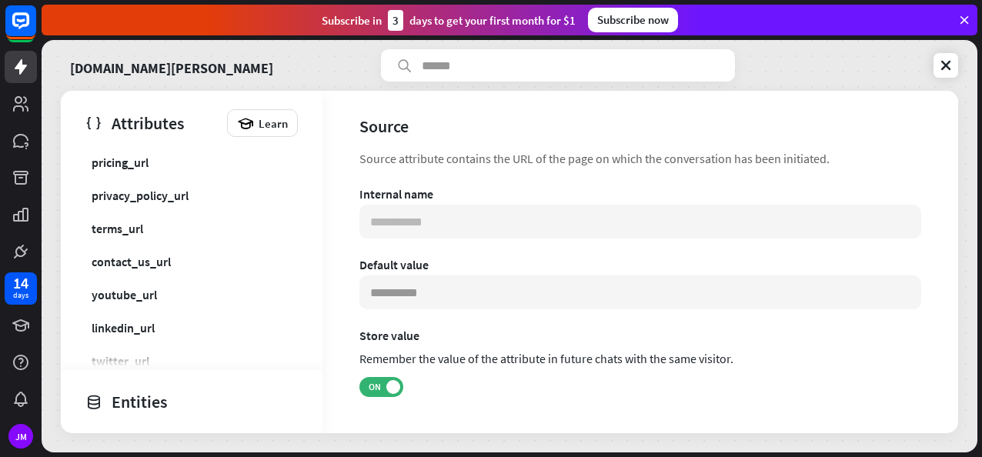
scroll to position [136, 0]
click at [143, 400] on div "Entities" at bounding box center [187, 402] width 205 height 26
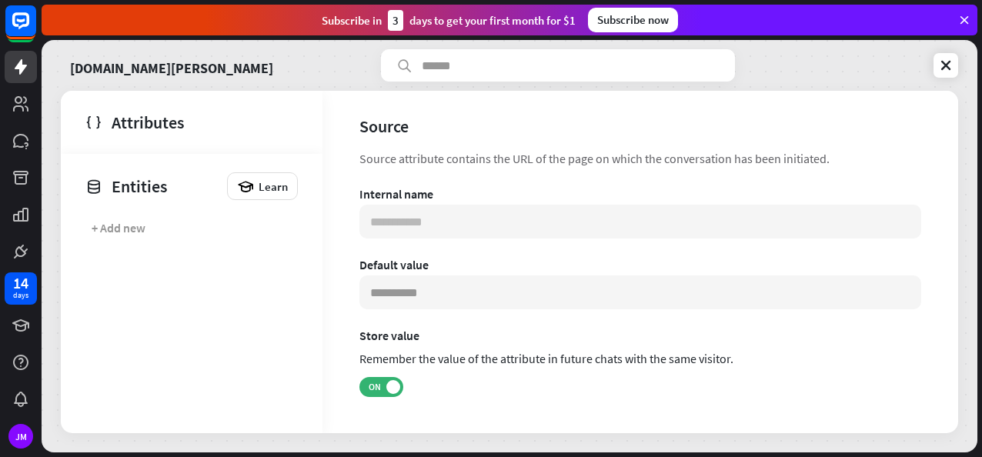
scroll to position [0, 0]
click at [136, 120] on div "Attributes" at bounding box center [187, 122] width 205 height 26
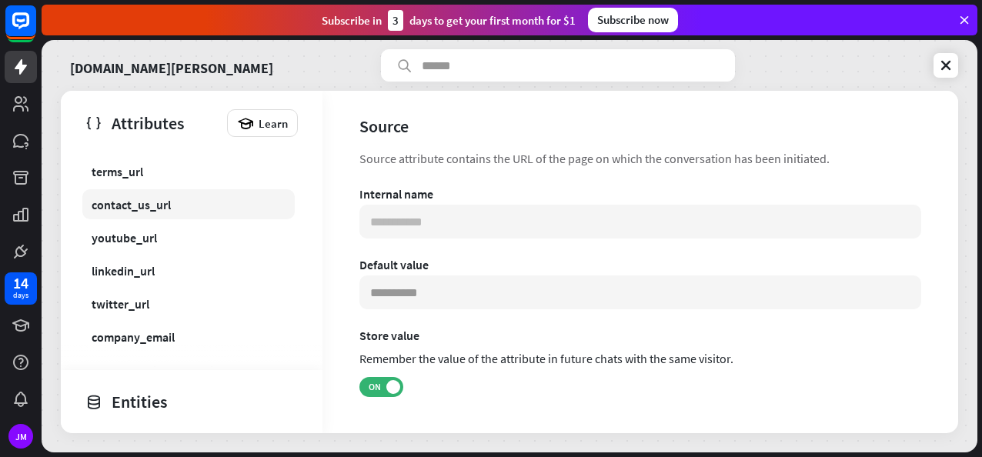
scroll to position [193, 0]
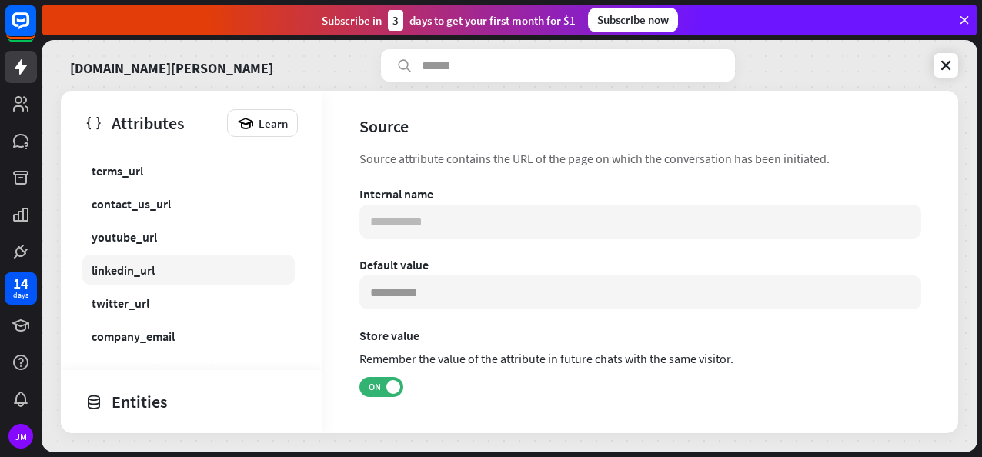
click at [104, 269] on div "linkedin_url" at bounding box center [123, 270] width 63 height 15
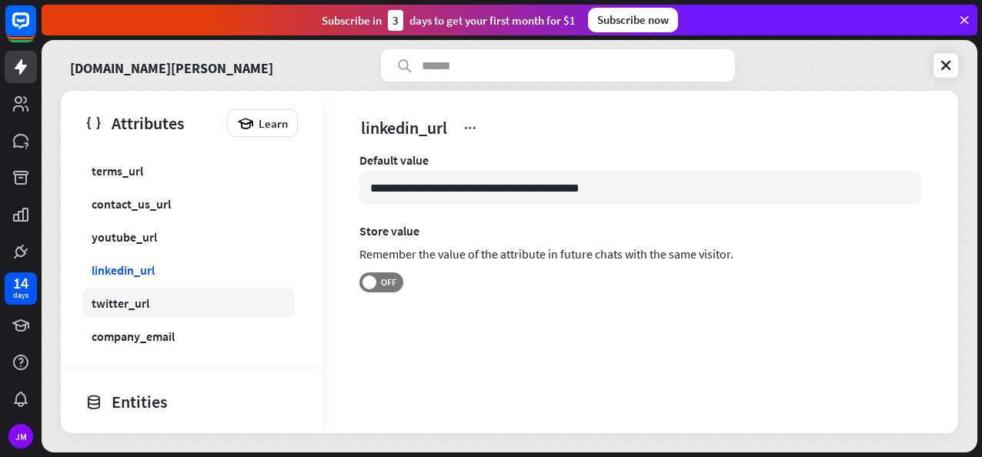
click at [142, 296] on div "twitter_url" at bounding box center [121, 303] width 58 height 15
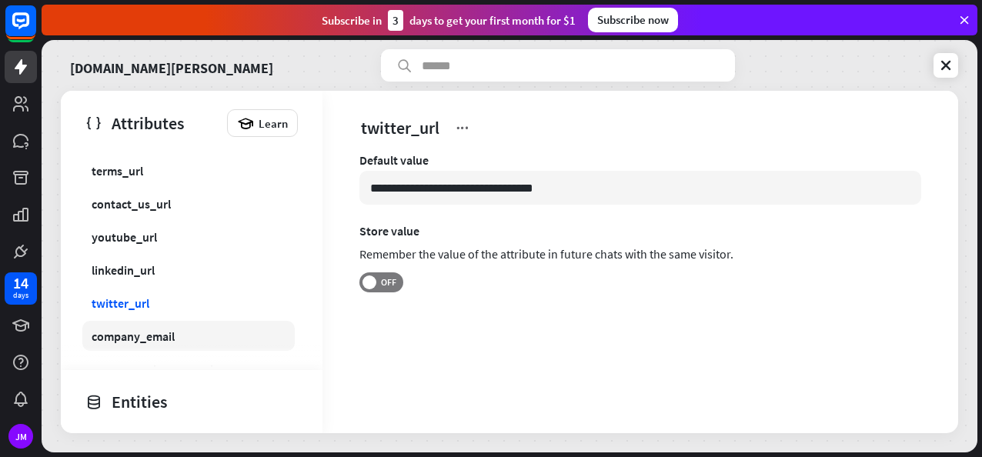
click at [149, 323] on link "company_email" at bounding box center [188, 336] width 213 height 30
type input "**********"
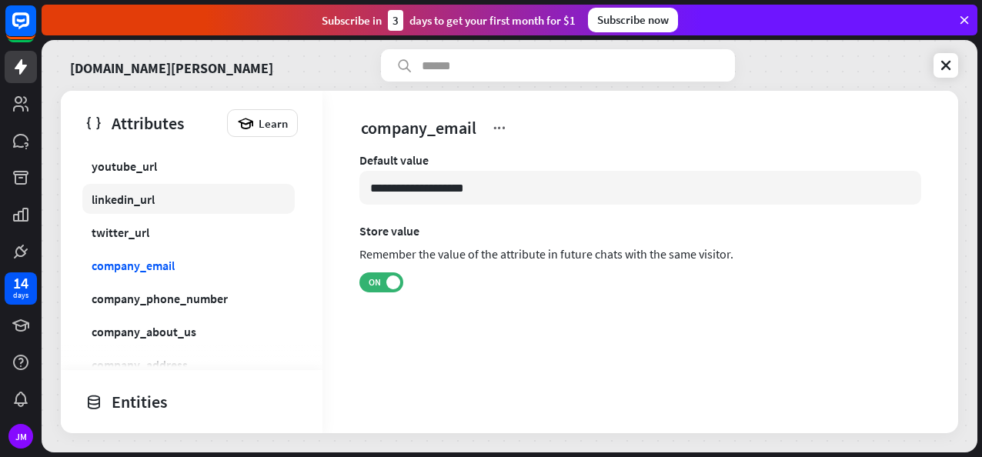
scroll to position [301, 0]
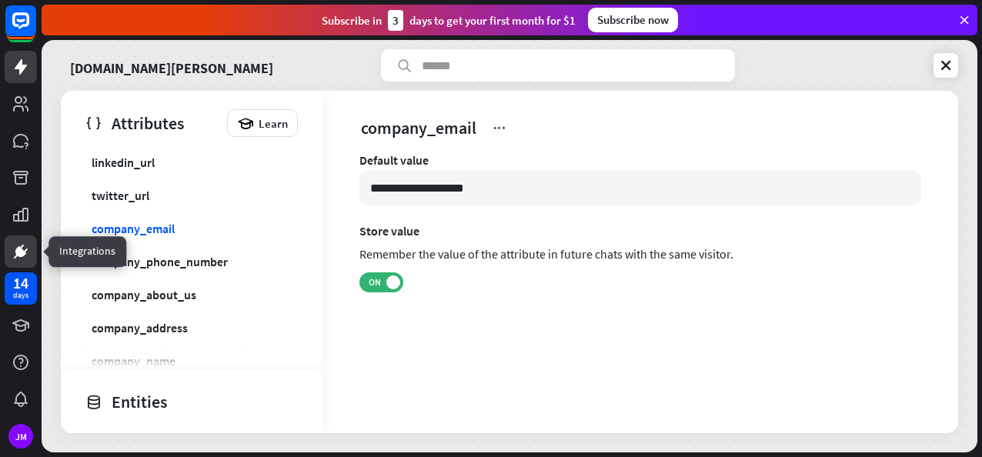
click at [26, 254] on icon at bounding box center [21, 252] width 18 height 18
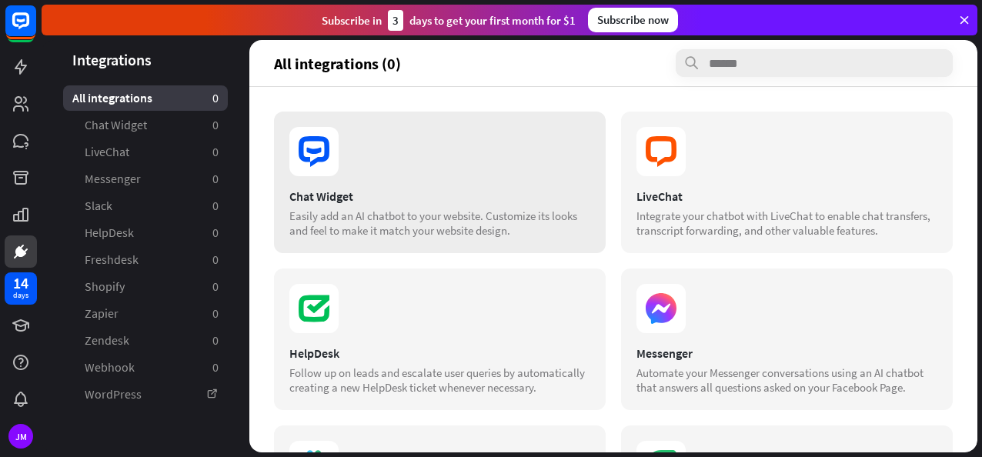
click at [397, 182] on div "Chat Widget Easily add an AI chatbot to your website. Customize its looks and f…" at bounding box center [440, 183] width 332 height 142
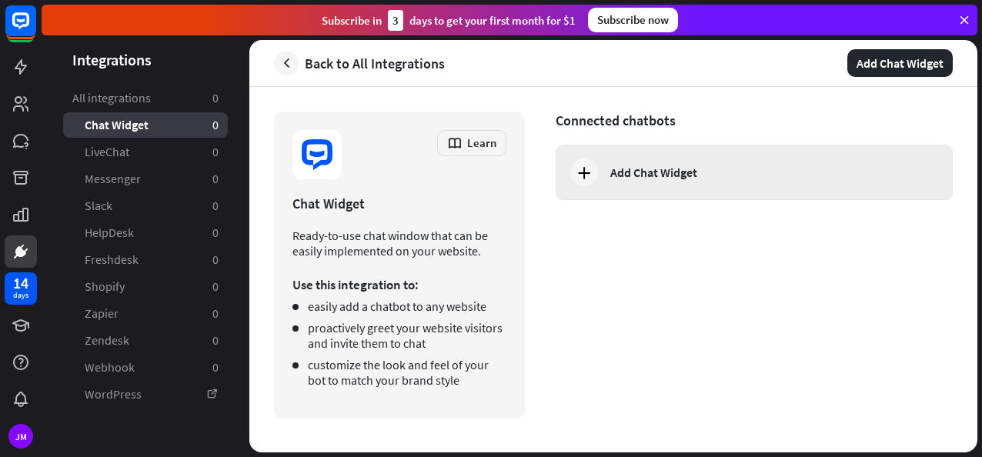
click at [619, 174] on div "Add Chat Widget" at bounding box center [654, 172] width 87 height 15
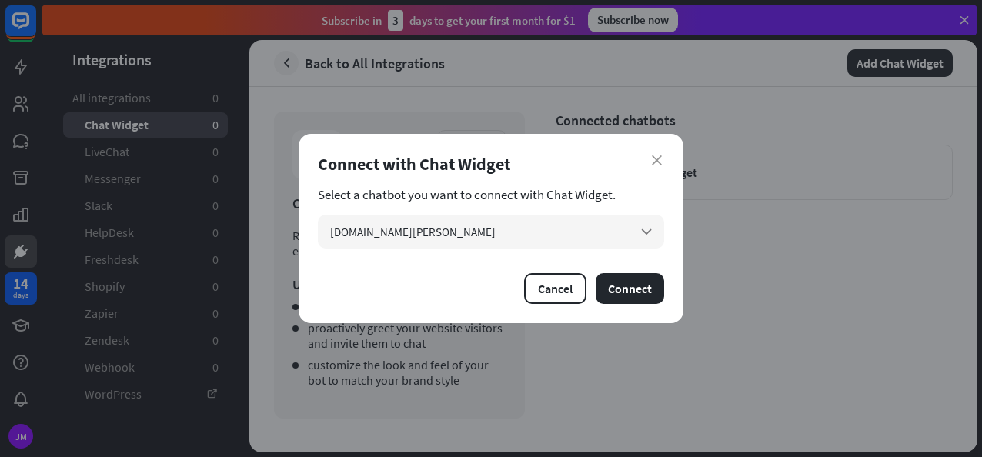
click at [648, 159] on div "Connect with Chat Widget" at bounding box center [491, 164] width 346 height 22
click at [654, 160] on icon "close" at bounding box center [657, 161] width 10 height 10
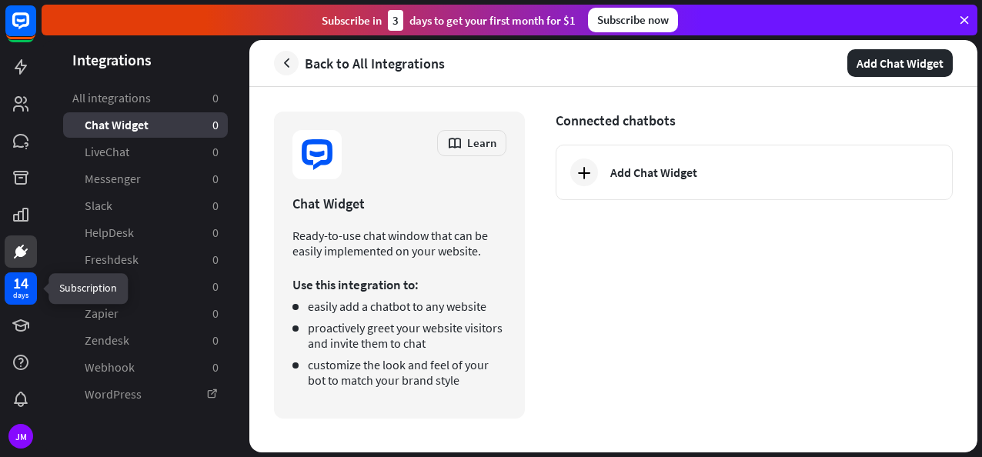
click at [22, 298] on div "days" at bounding box center [20, 295] width 15 height 11
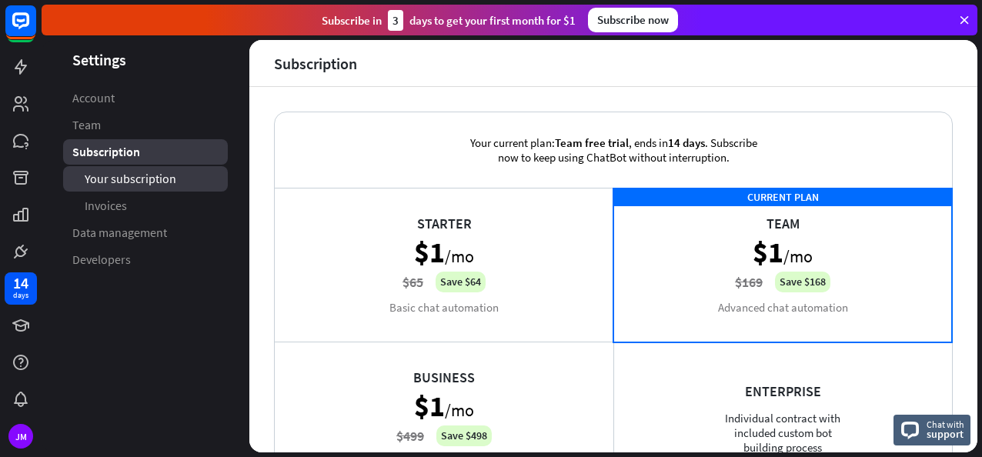
click at [156, 170] on link "Your subscription" at bounding box center [145, 178] width 165 height 25
click at [148, 157] on link "Subscription" at bounding box center [145, 151] width 165 height 25
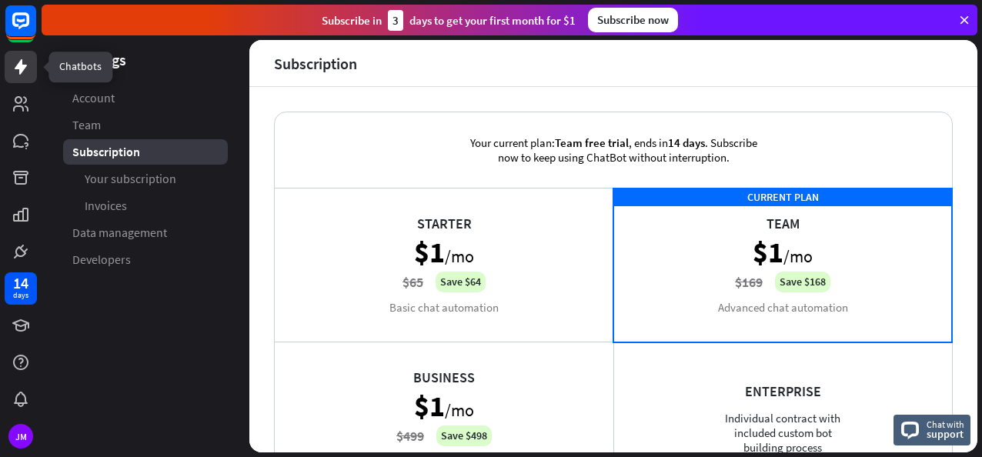
click at [18, 68] on icon at bounding box center [21, 66] width 12 height 15
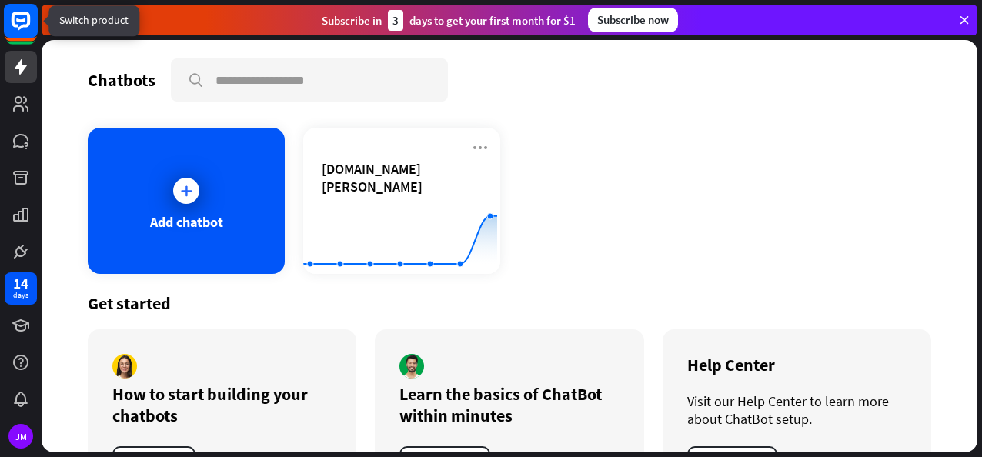
click at [21, 28] on icon at bounding box center [21, 21] width 18 height 18
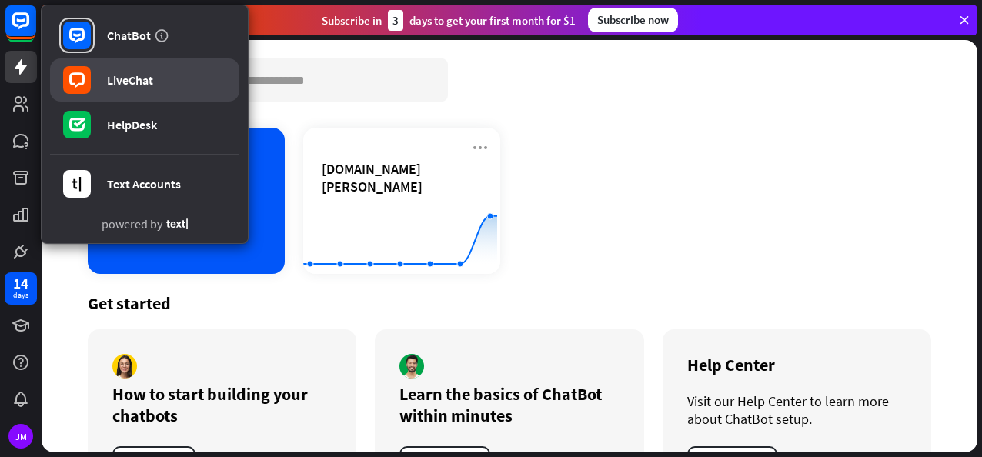
click at [131, 86] on div "LiveChat" at bounding box center [130, 79] width 46 height 15
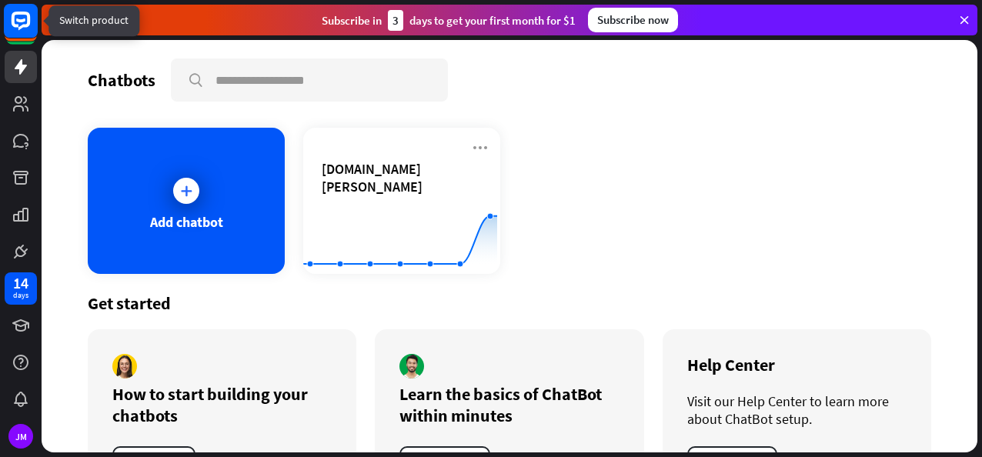
click at [18, 37] on icon at bounding box center [20, 20] width 35 height 35
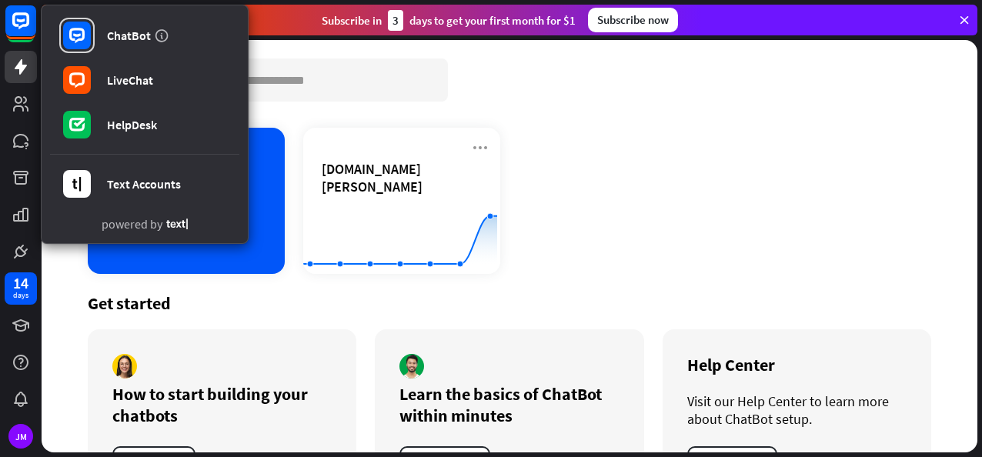
click at [550, 183] on div "Add chatbot [DOMAIN_NAME][PERSON_NAME] Created with Highcharts 10.1.0 0 5 10" at bounding box center [510, 201] width 844 height 146
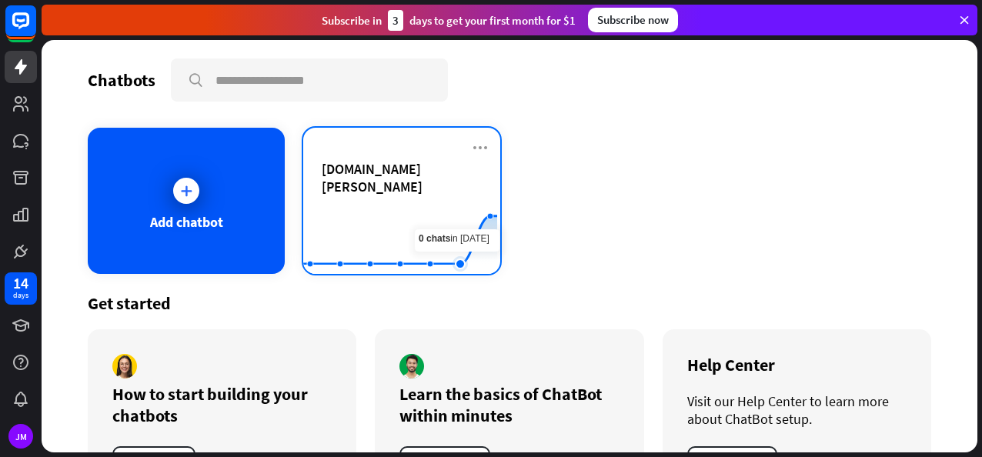
click at [460, 200] on rect at bounding box center [400, 236] width 194 height 96
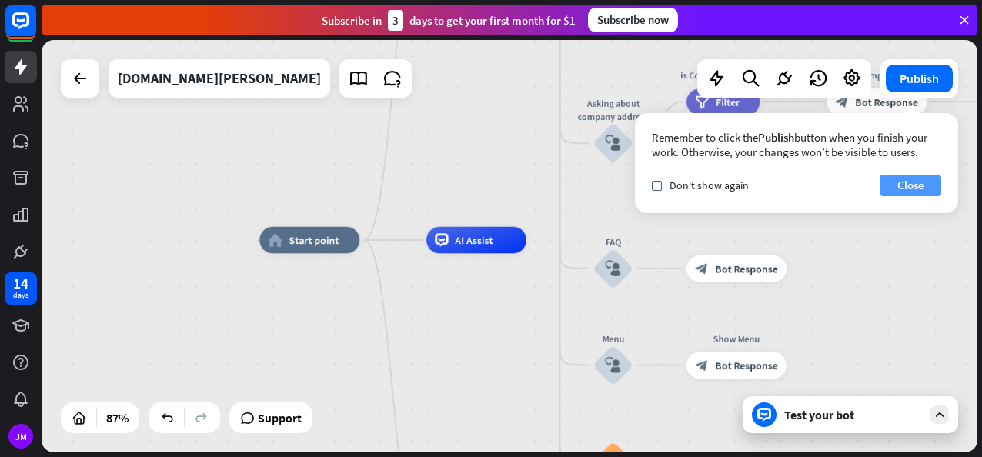
click at [911, 189] on button "Close" at bounding box center [911, 186] width 62 height 22
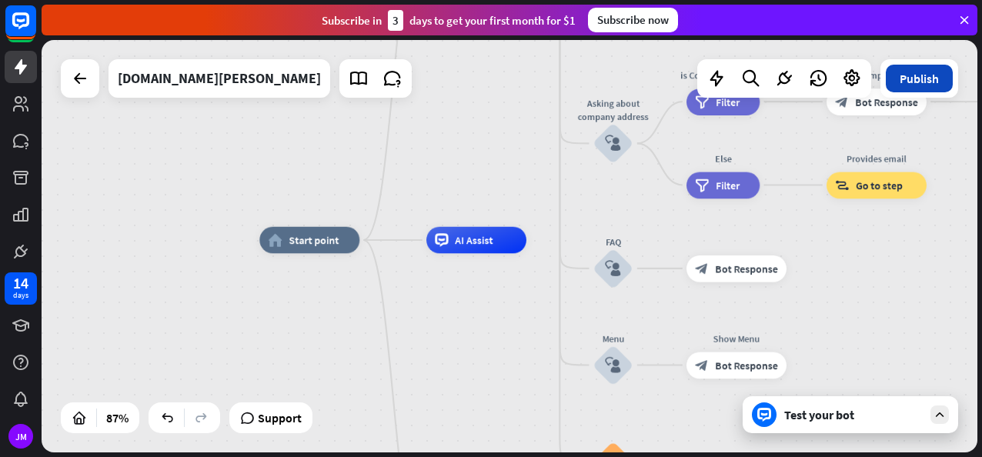
click at [905, 83] on button "Publish" at bounding box center [919, 79] width 67 height 28
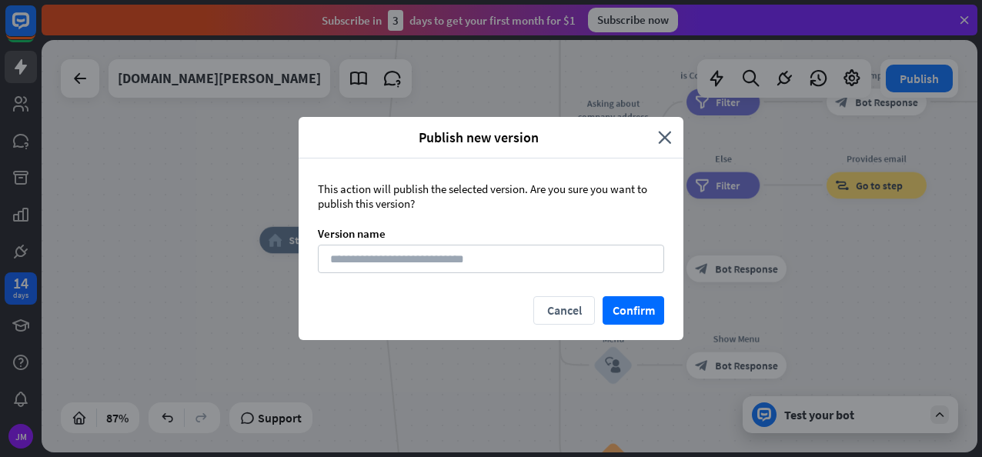
drag, startPoint x: 644, startPoint y: 303, endPoint x: 725, endPoint y: 150, distance: 172.6
click at [644, 303] on button "Confirm" at bounding box center [634, 310] width 62 height 28
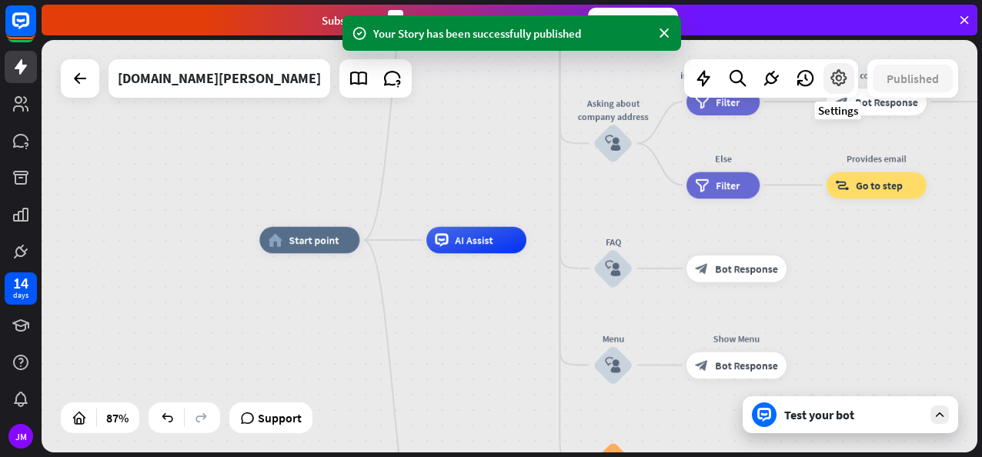
click at [833, 82] on icon at bounding box center [839, 79] width 20 height 20
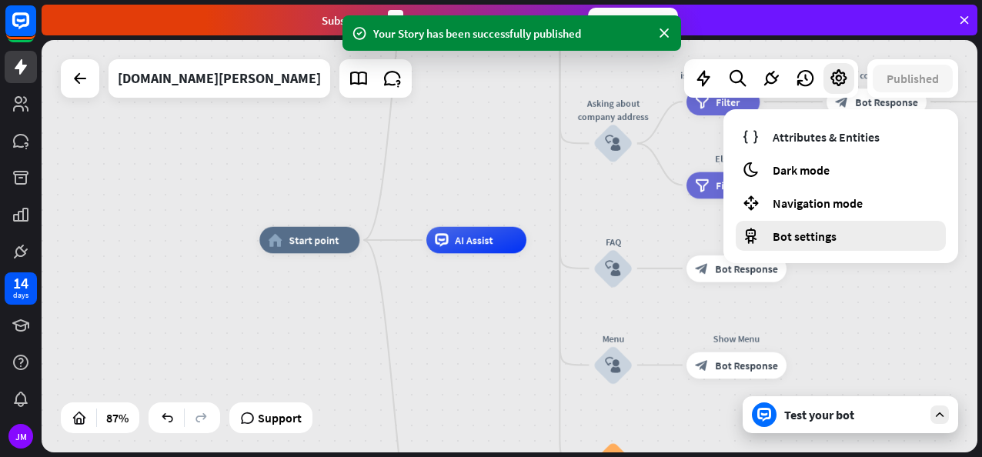
click at [791, 233] on span "Bot settings" at bounding box center [805, 236] width 64 height 15
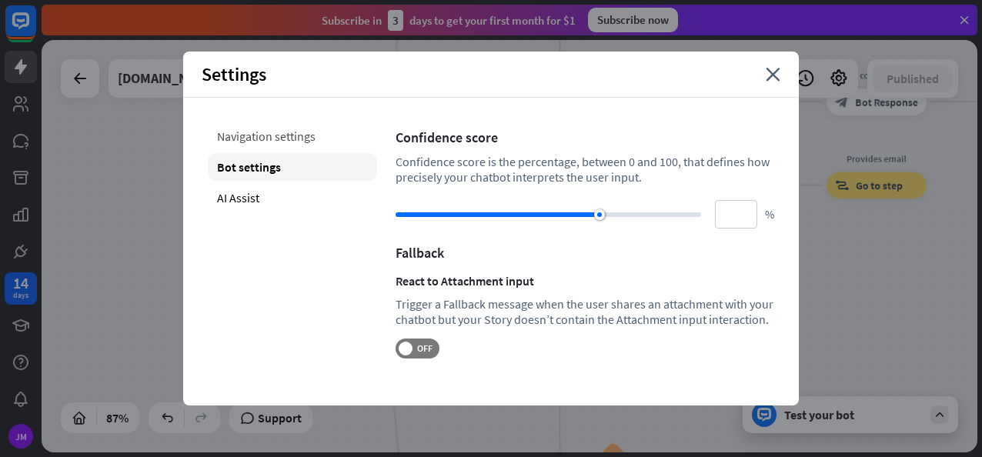
click at [280, 146] on div "Navigation settings" at bounding box center [292, 136] width 169 height 28
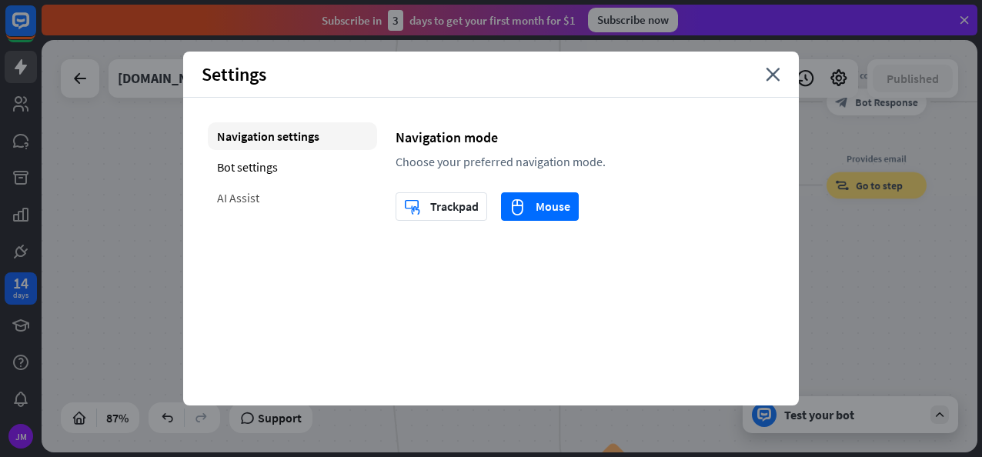
click at [254, 202] on div "AI Assist" at bounding box center [292, 198] width 169 height 28
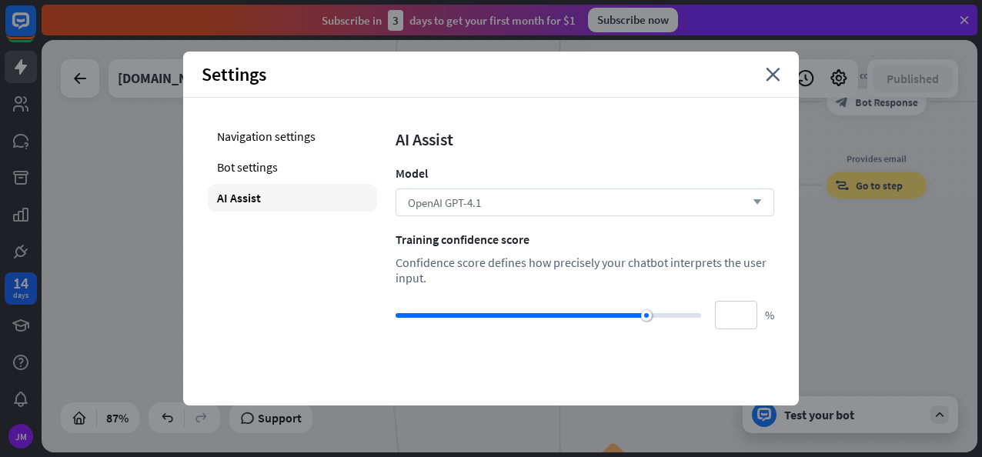
click at [562, 211] on div "OpenAI GPT-4.1 arrow_down" at bounding box center [585, 203] width 379 height 28
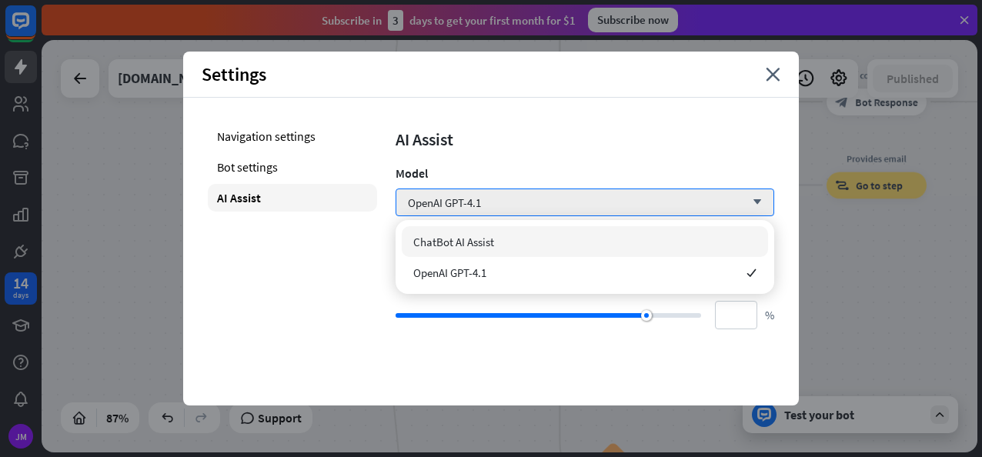
click at [497, 243] on div "ChatBot AI Assist" at bounding box center [585, 241] width 366 height 31
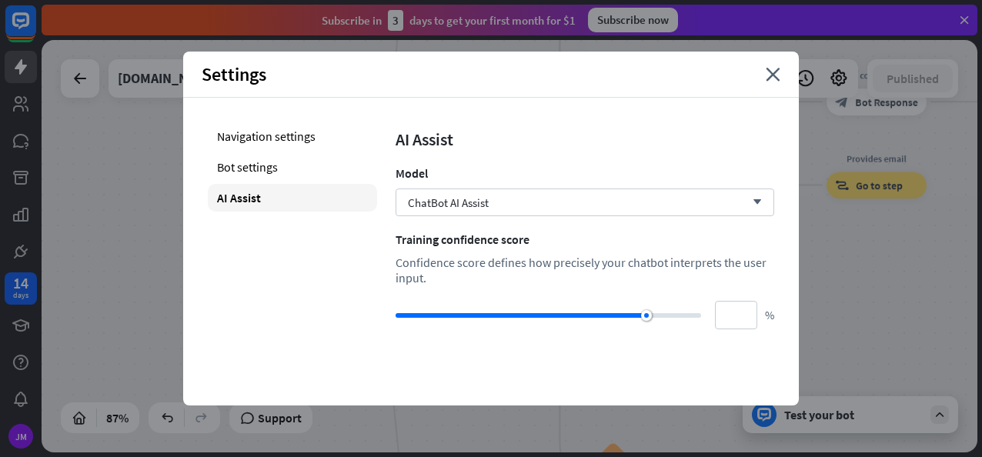
click at [763, 82] on div "Settings close" at bounding box center [491, 75] width 616 height 46
click at [770, 75] on icon "close" at bounding box center [773, 75] width 15 height 14
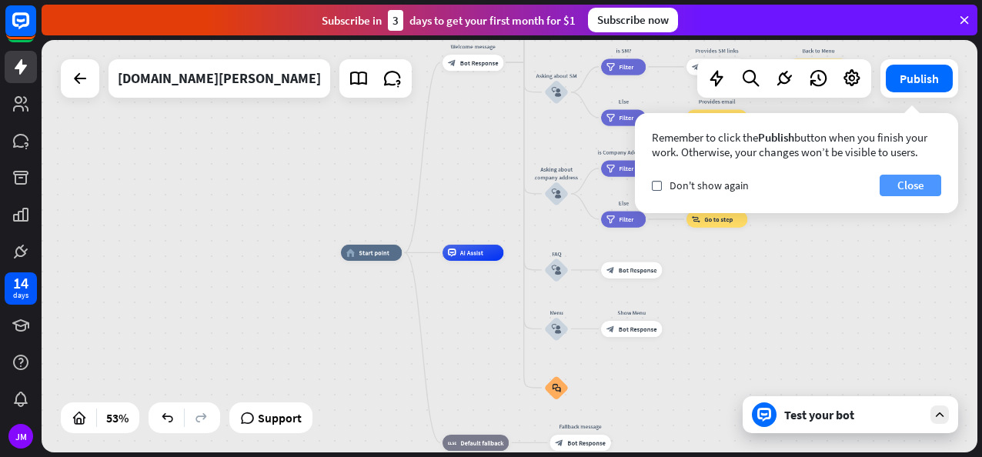
click at [928, 191] on button "Close" at bounding box center [911, 186] width 62 height 22
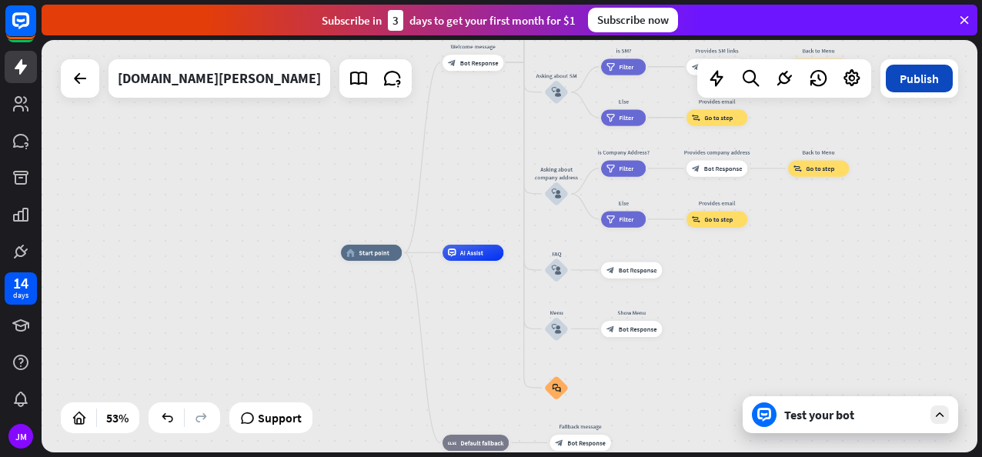
click at [915, 69] on button "Publish" at bounding box center [919, 79] width 67 height 28
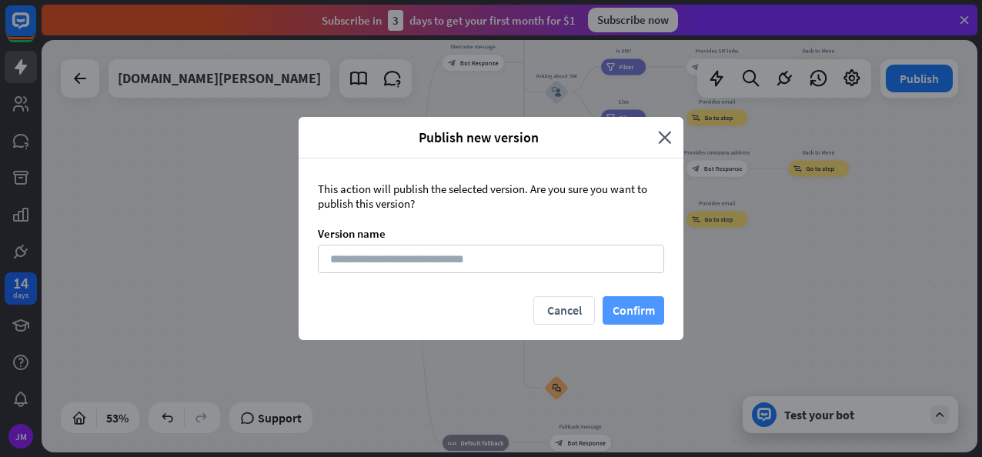
click at [614, 299] on button "Confirm" at bounding box center [634, 310] width 62 height 28
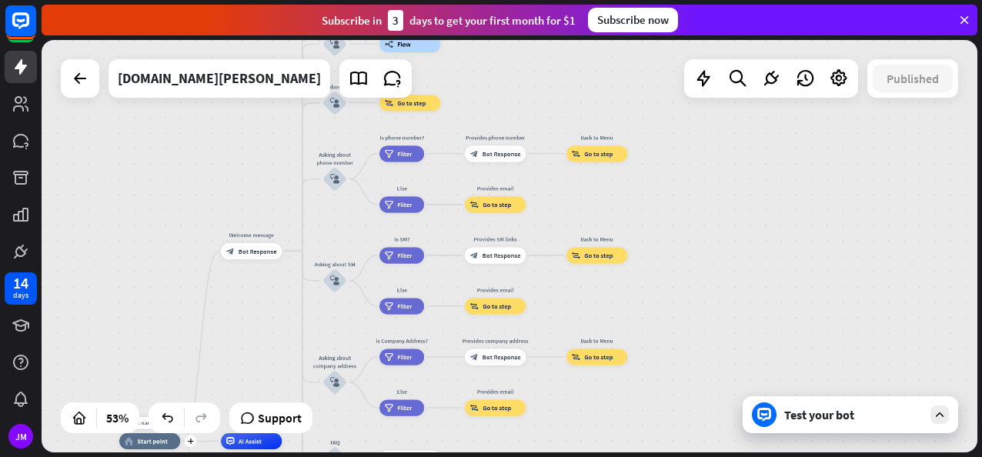
drag, startPoint x: 439, startPoint y: 211, endPoint x: 192, endPoint y: 436, distance: 333.5
click at [192, 436] on div "Edit name more_horiz plus home_2 Start point Welcome message block_bot_response…" at bounding box center [510, 246] width 936 height 413
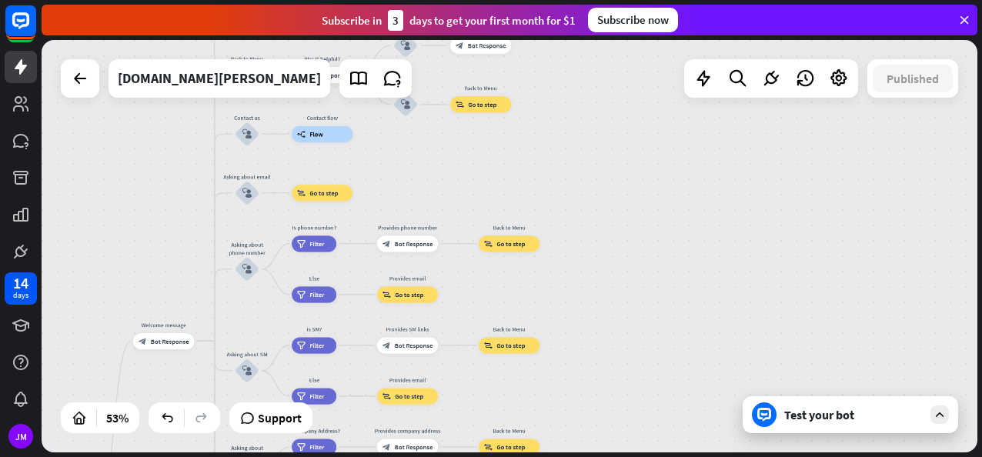
drag, startPoint x: 499, startPoint y: 159, endPoint x: 436, endPoint y: 213, distance: 83.0
click at [436, 213] on div "home_2 Start point Welcome message block_bot_response Bot Response About us blo…" at bounding box center [510, 246] width 936 height 413
click at [890, 413] on div "Test your bot" at bounding box center [854, 414] width 139 height 15
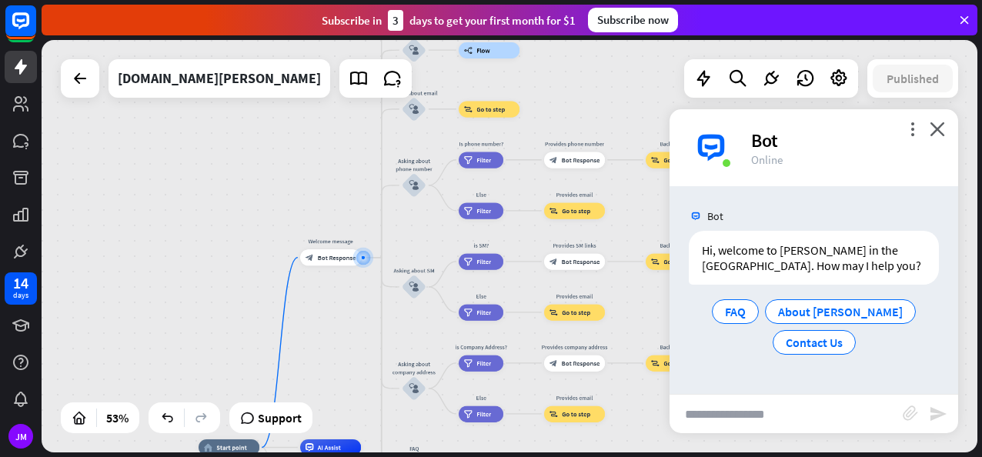
click at [801, 414] on input "text" at bounding box center [786, 414] width 233 height 38
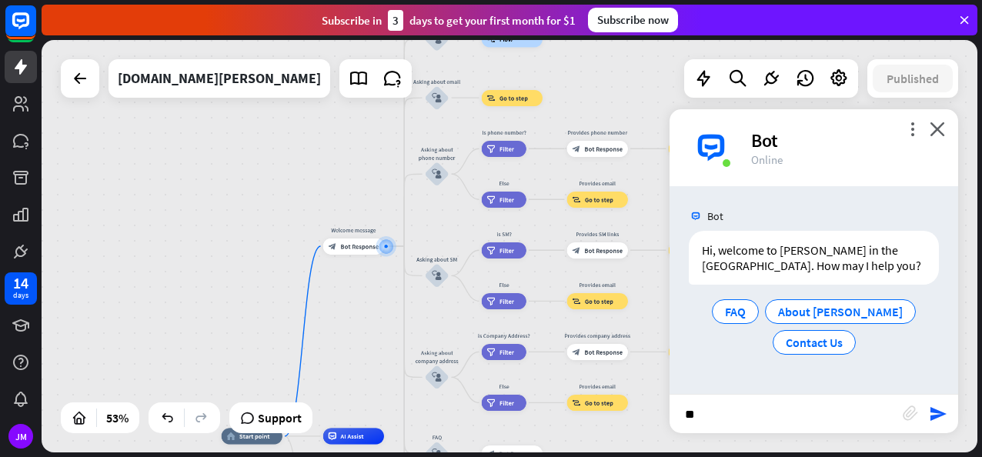
type input "*"
type input "**********"
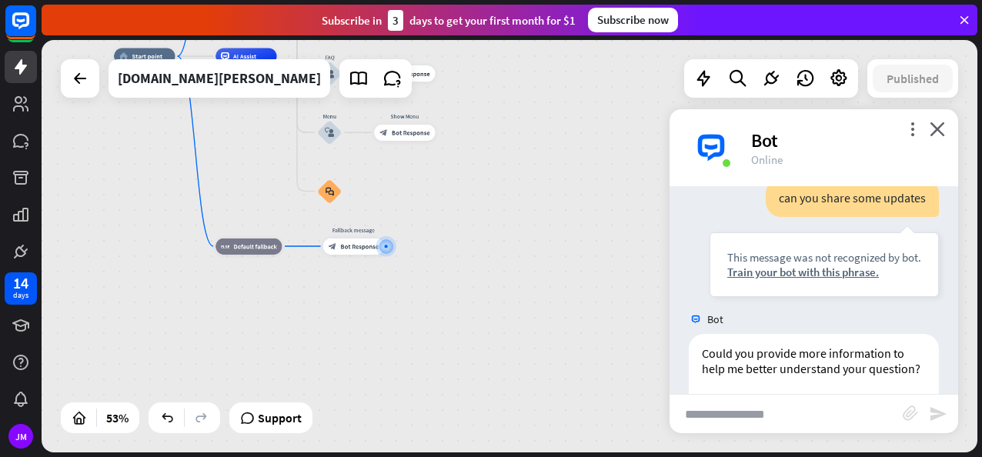
scroll to position [263, 0]
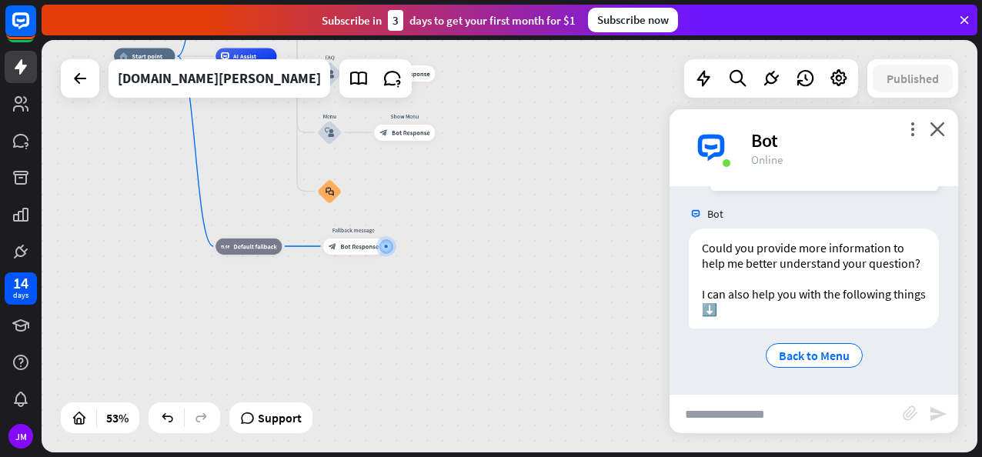
click at [819, 406] on input "text" at bounding box center [786, 414] width 233 height 38
type input "**********"
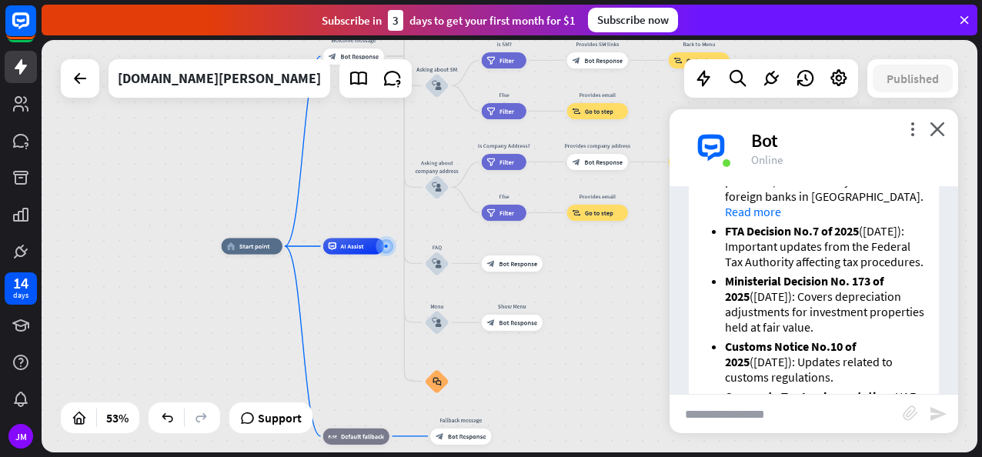
scroll to position [608, 0]
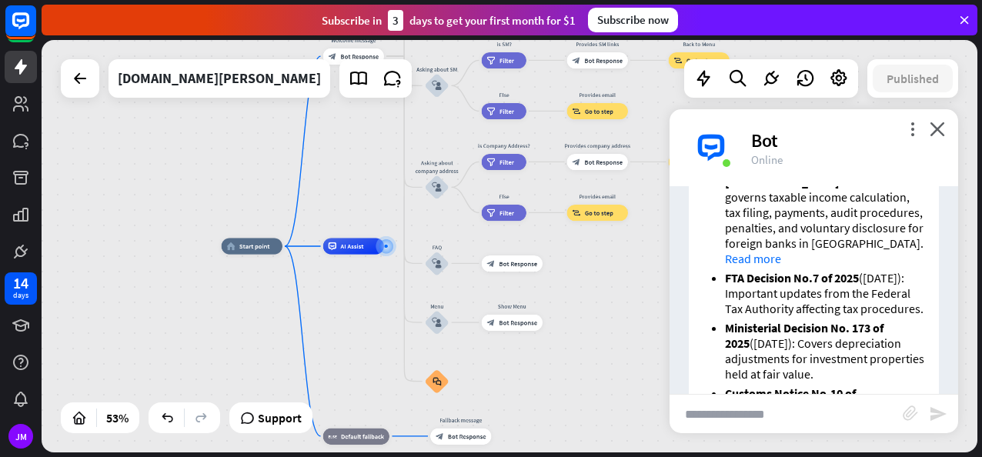
click at [761, 266] on link "Read more" at bounding box center [753, 258] width 56 height 15
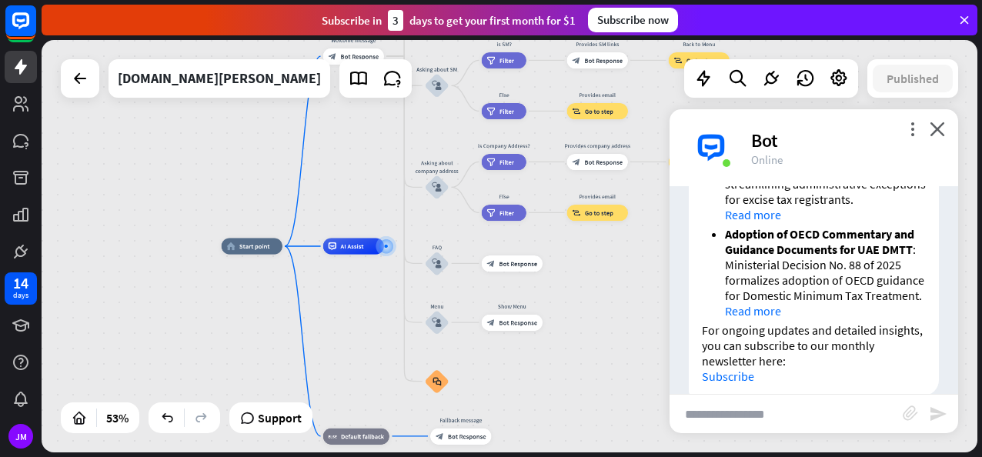
scroll to position [1140, 0]
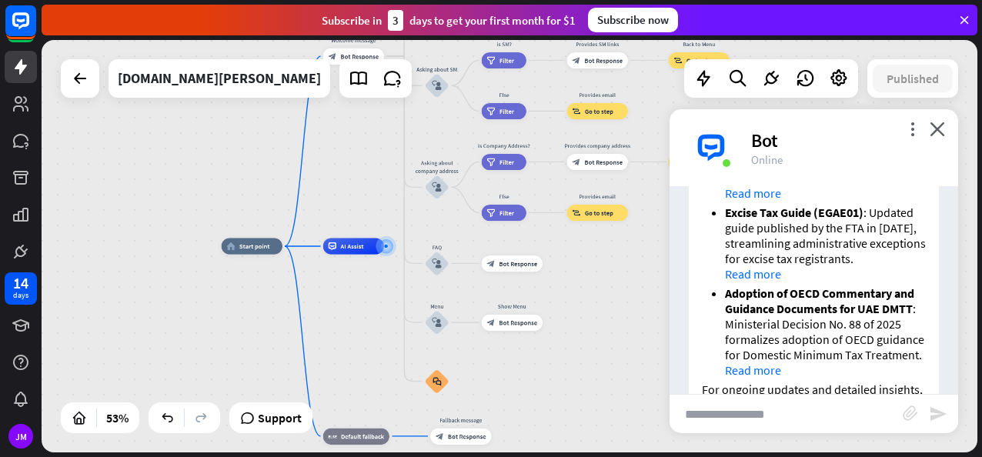
click at [748, 201] on link "Read more" at bounding box center [753, 193] width 56 height 15
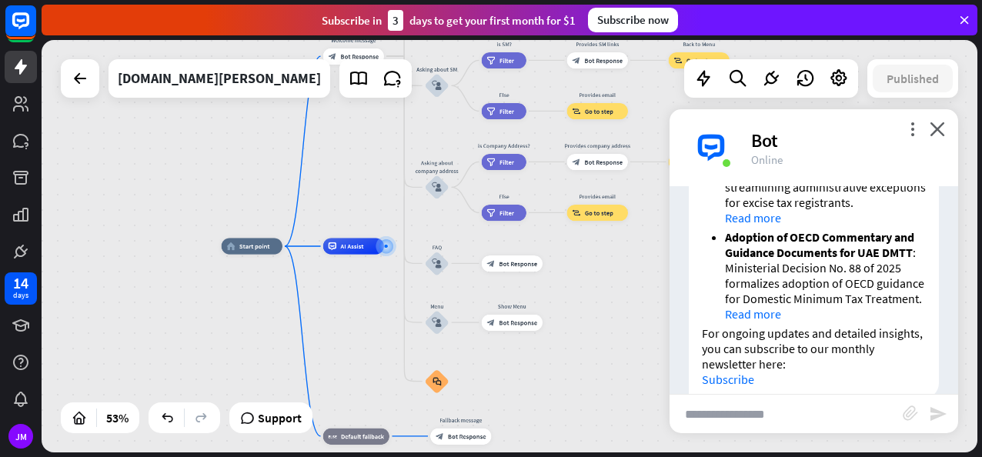
click at [757, 226] on link "Read more" at bounding box center [753, 217] width 56 height 15
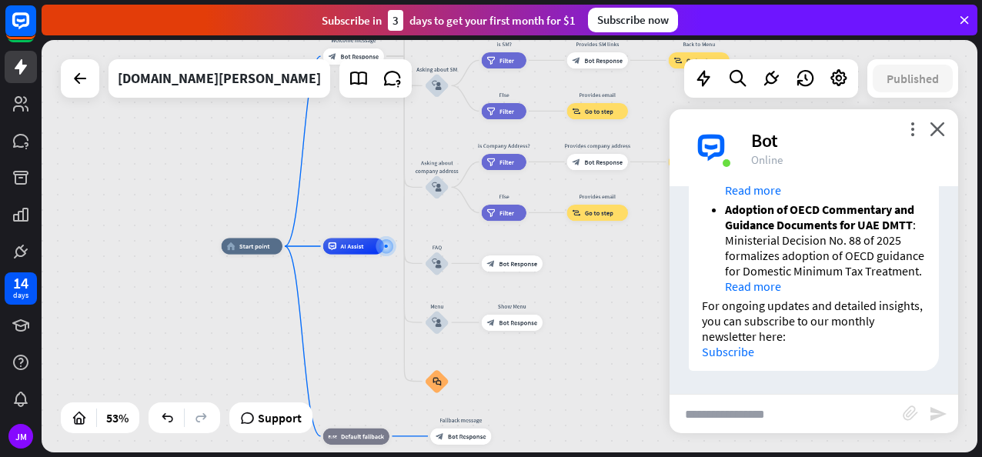
scroll to position [1294, 0]
click at [749, 294] on link "Read more" at bounding box center [753, 286] width 56 height 15
click at [724, 352] on link "Subscribe" at bounding box center [728, 351] width 52 height 15
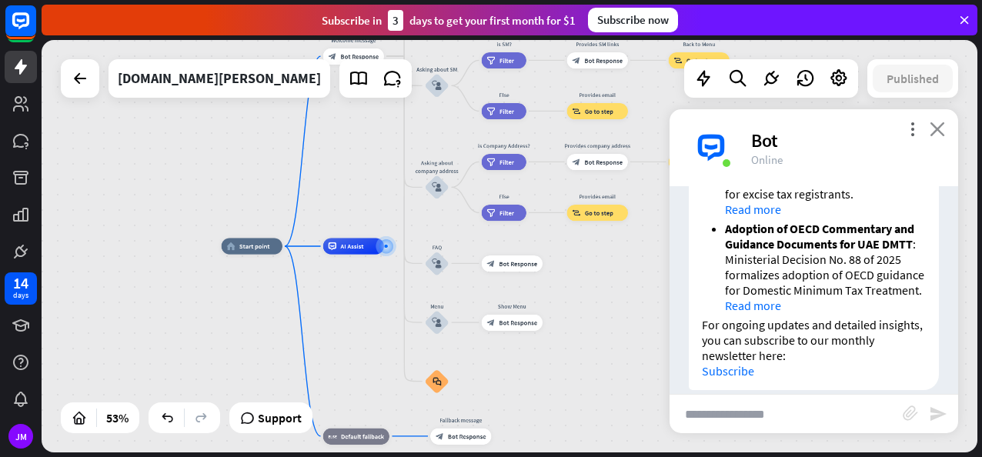
click at [938, 132] on icon "close" at bounding box center [937, 129] width 15 height 15
